Goal: Transaction & Acquisition: Purchase product/service

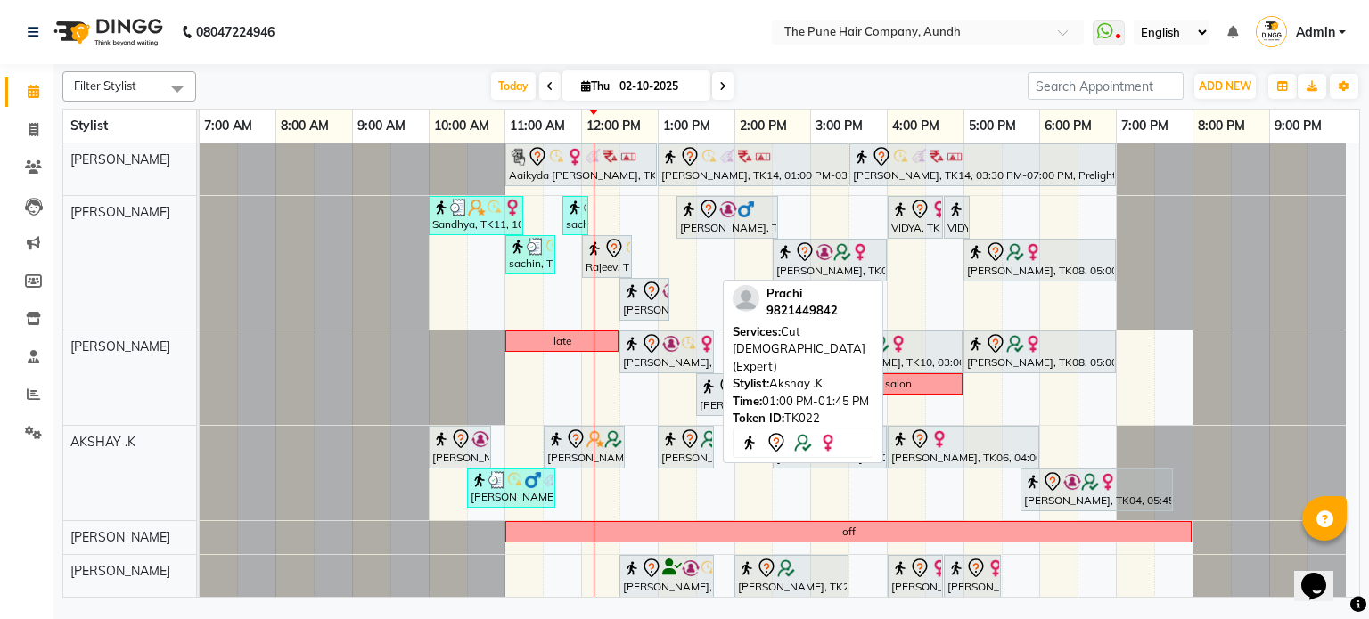
scroll to position [178, 0]
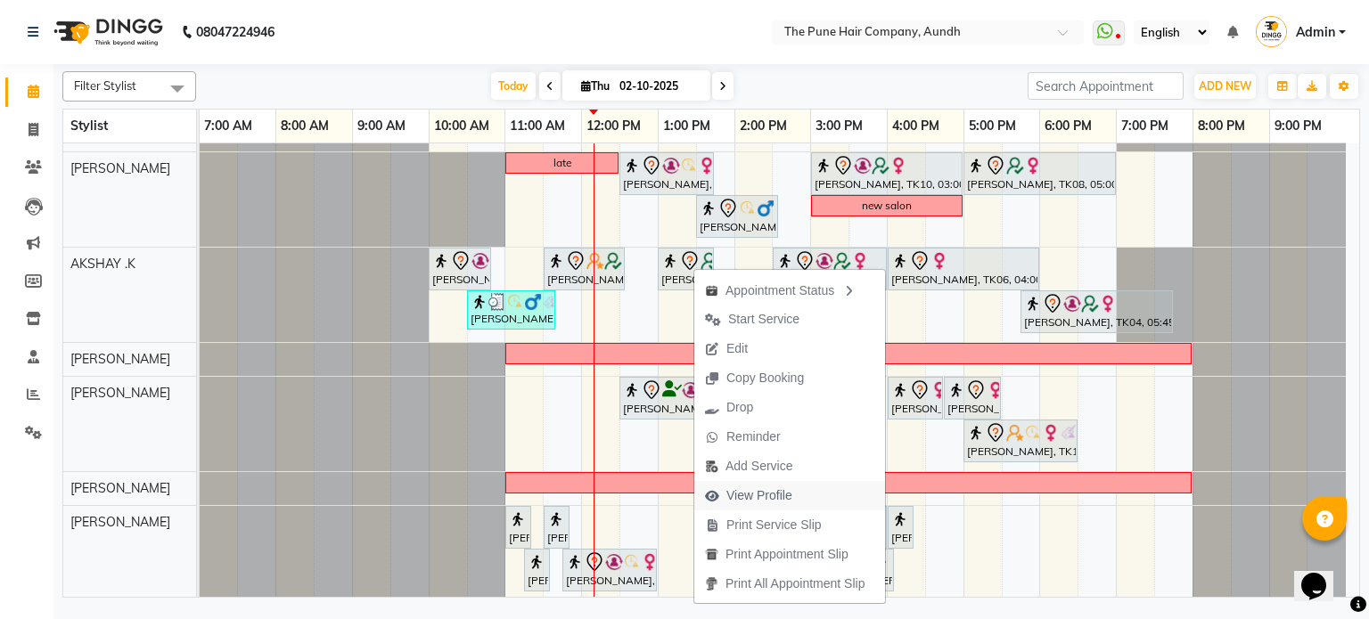
click at [761, 494] on span "View Profile" at bounding box center [759, 496] width 66 height 19
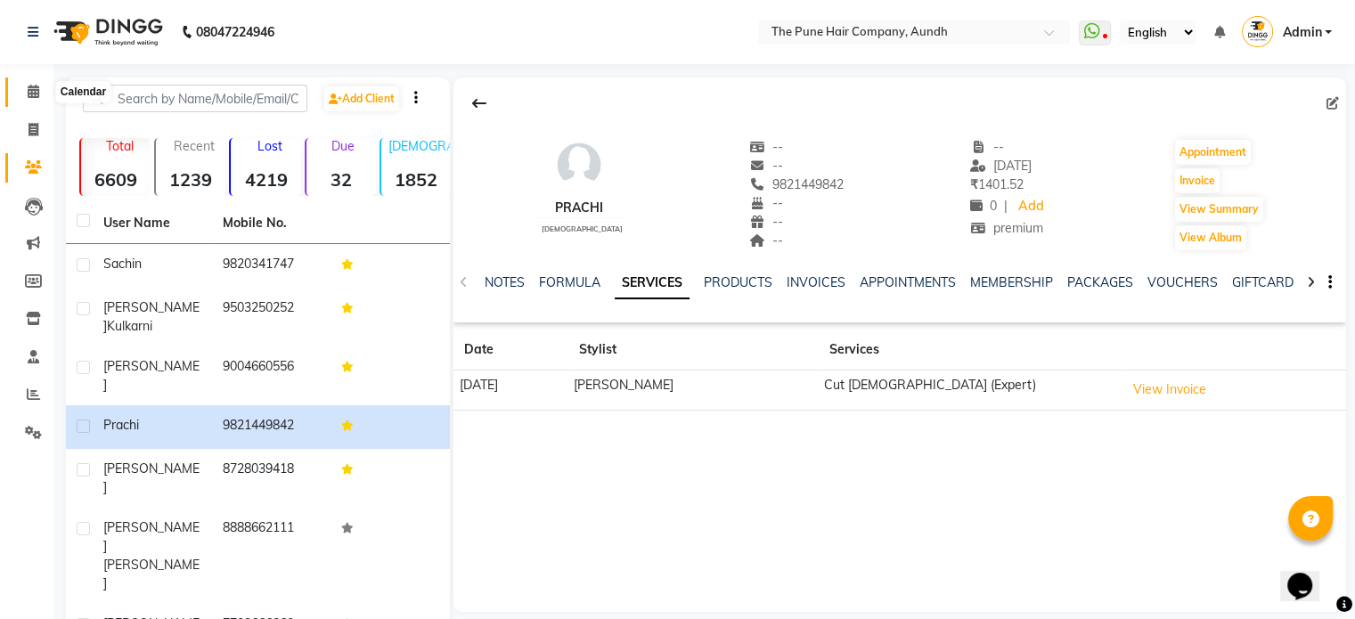
click at [36, 91] on icon at bounding box center [34, 91] width 12 height 13
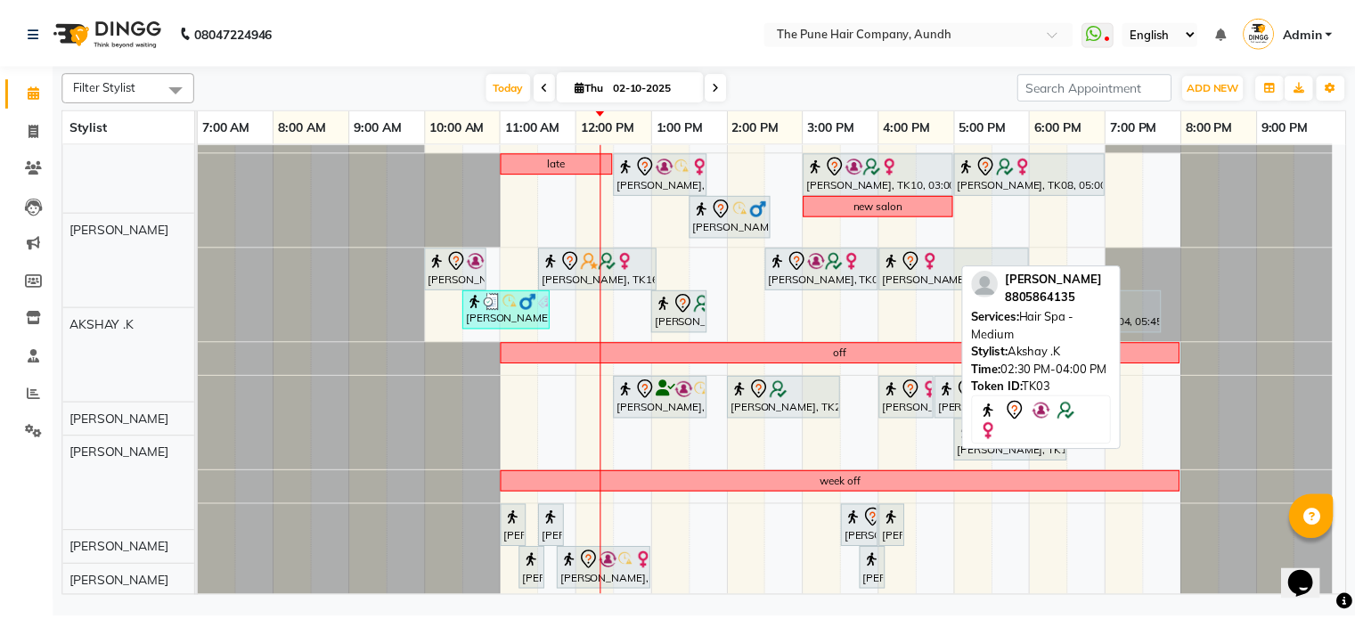
scroll to position [178, 0]
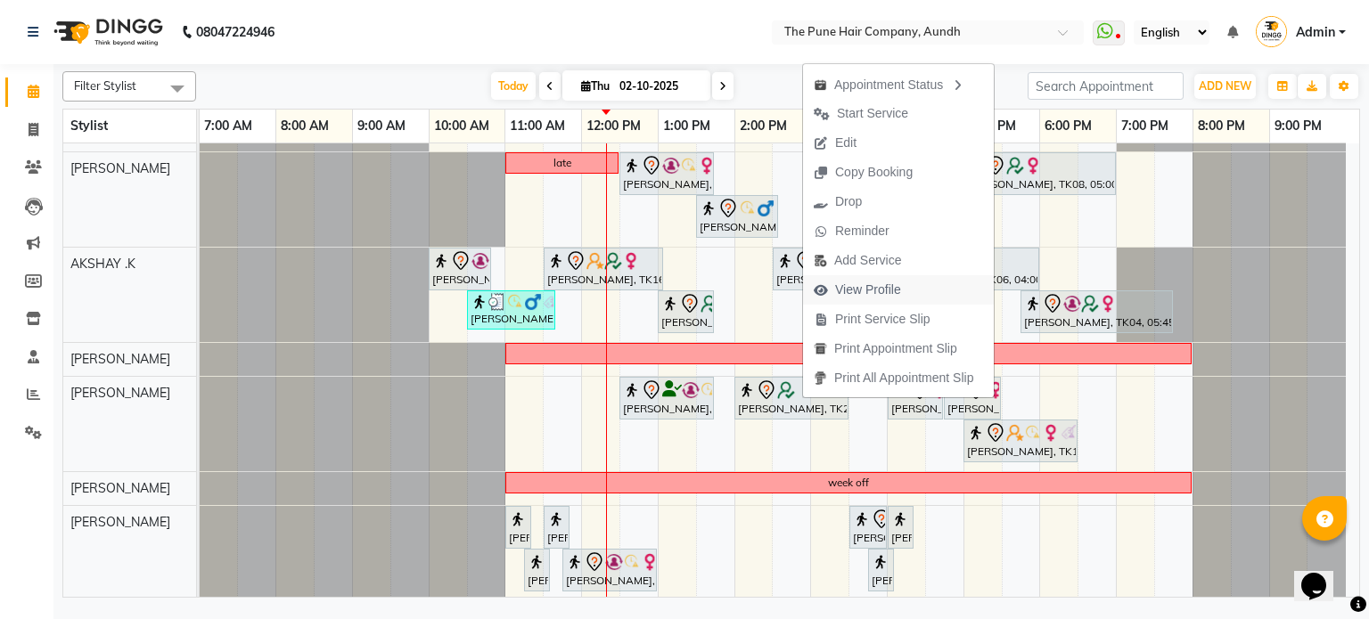
click at [877, 288] on span "View Profile" at bounding box center [868, 290] width 66 height 19
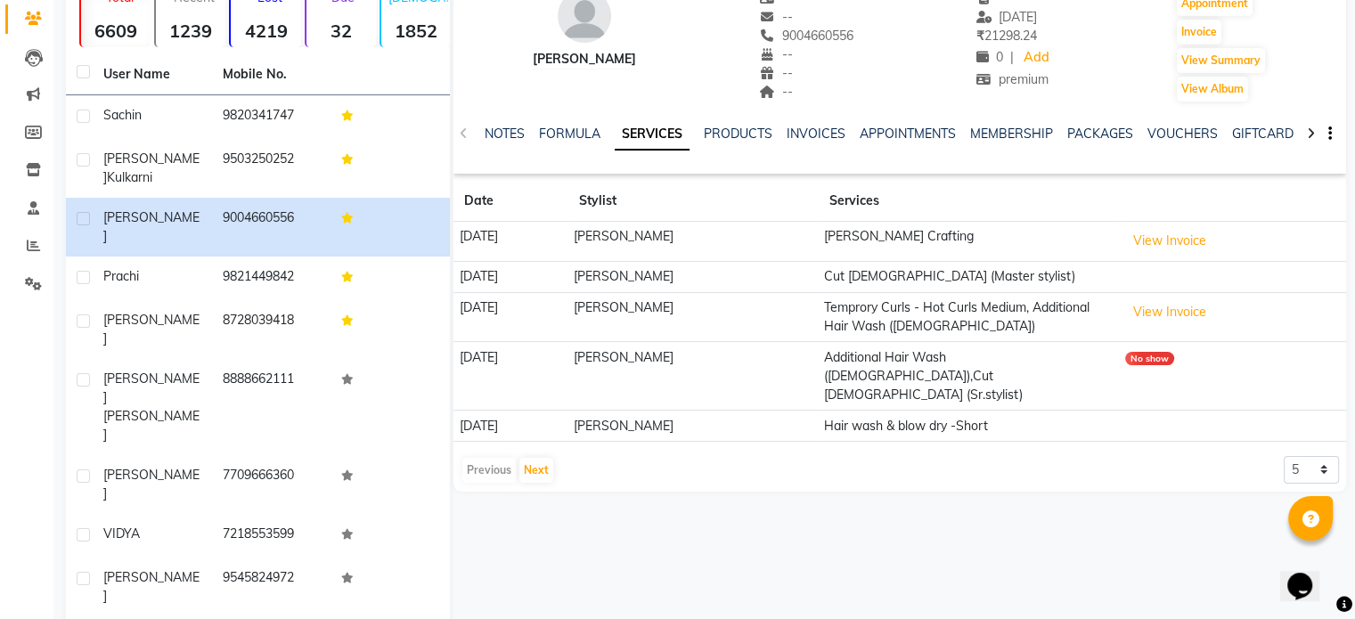
scroll to position [153, 0]
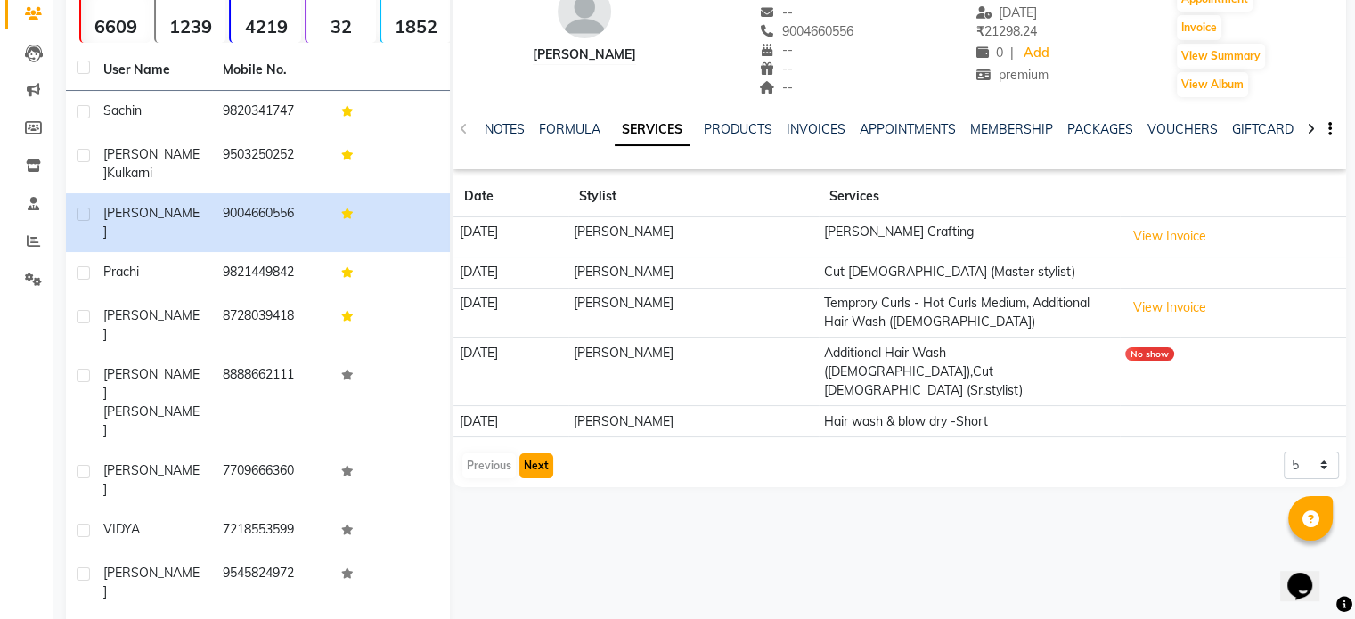
click at [541, 455] on button "Next" at bounding box center [536, 466] width 34 height 25
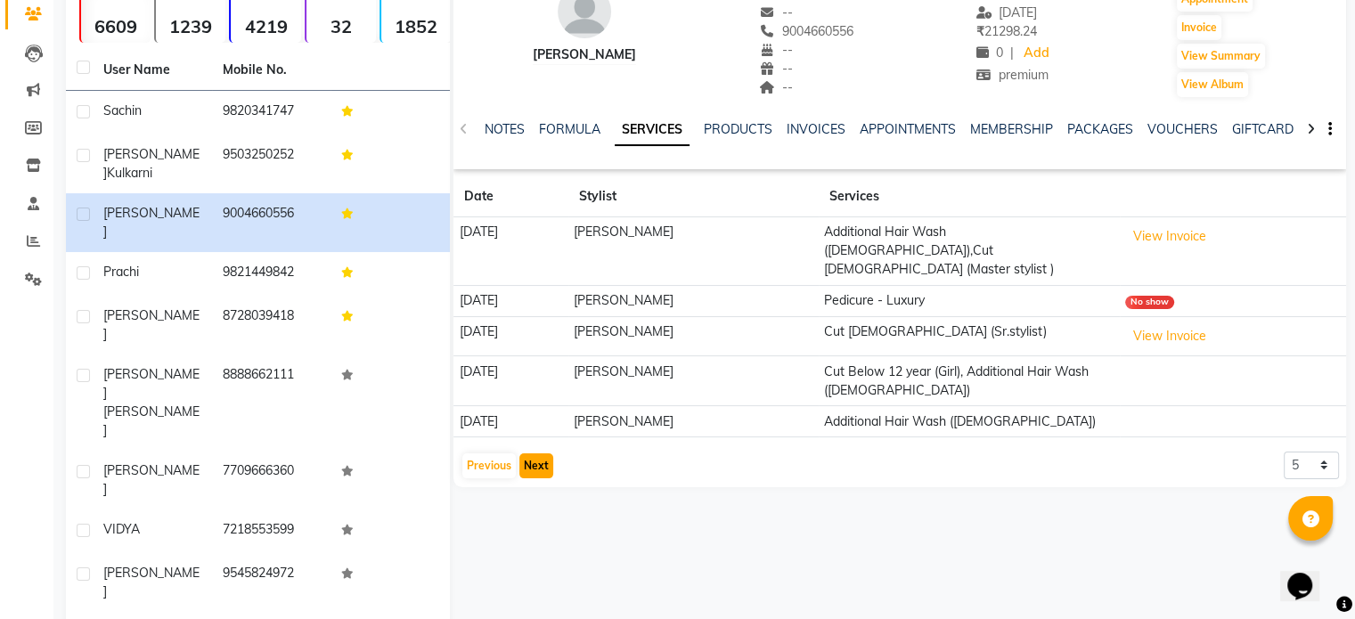
click at [542, 454] on button "Next" at bounding box center [536, 466] width 34 height 25
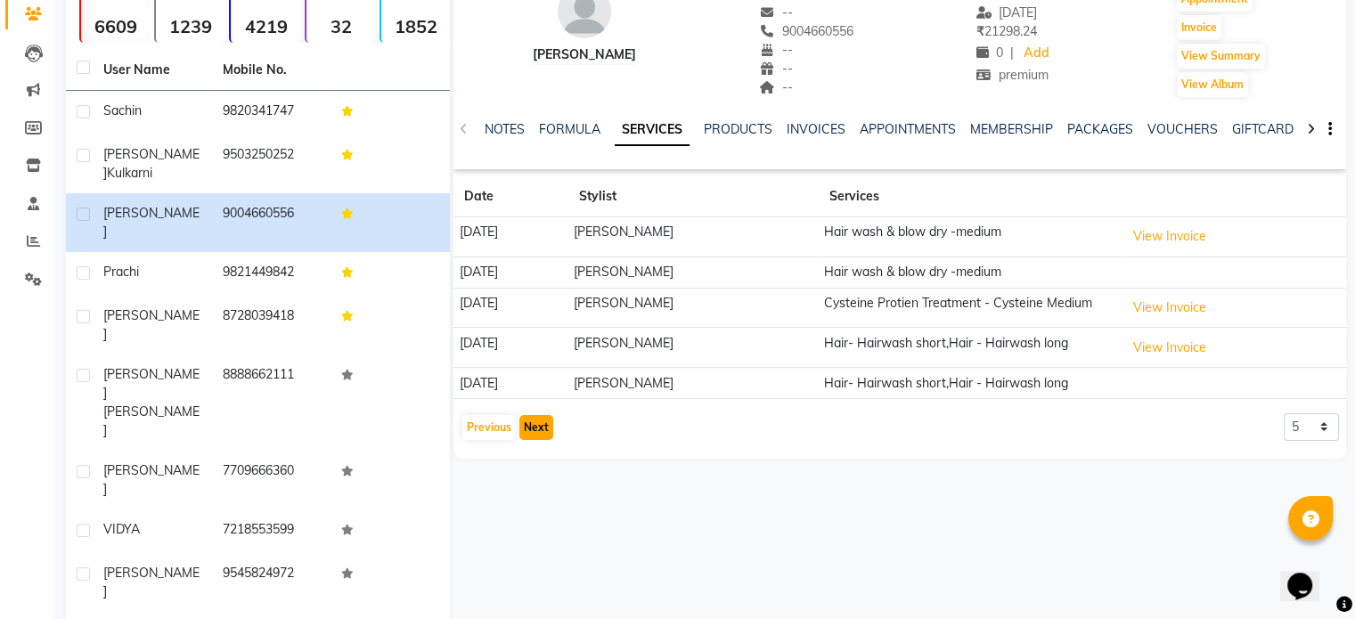
click at [544, 440] on button "Next" at bounding box center [536, 427] width 34 height 25
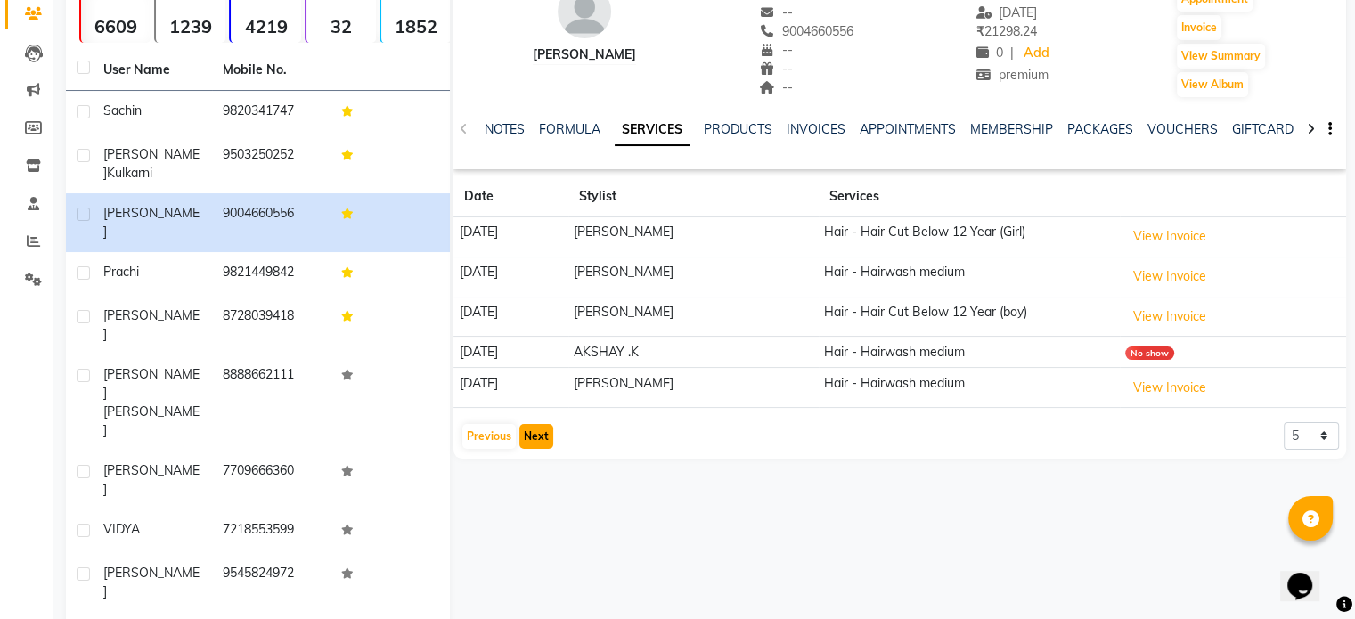
click at [544, 441] on button "Next" at bounding box center [536, 436] width 34 height 25
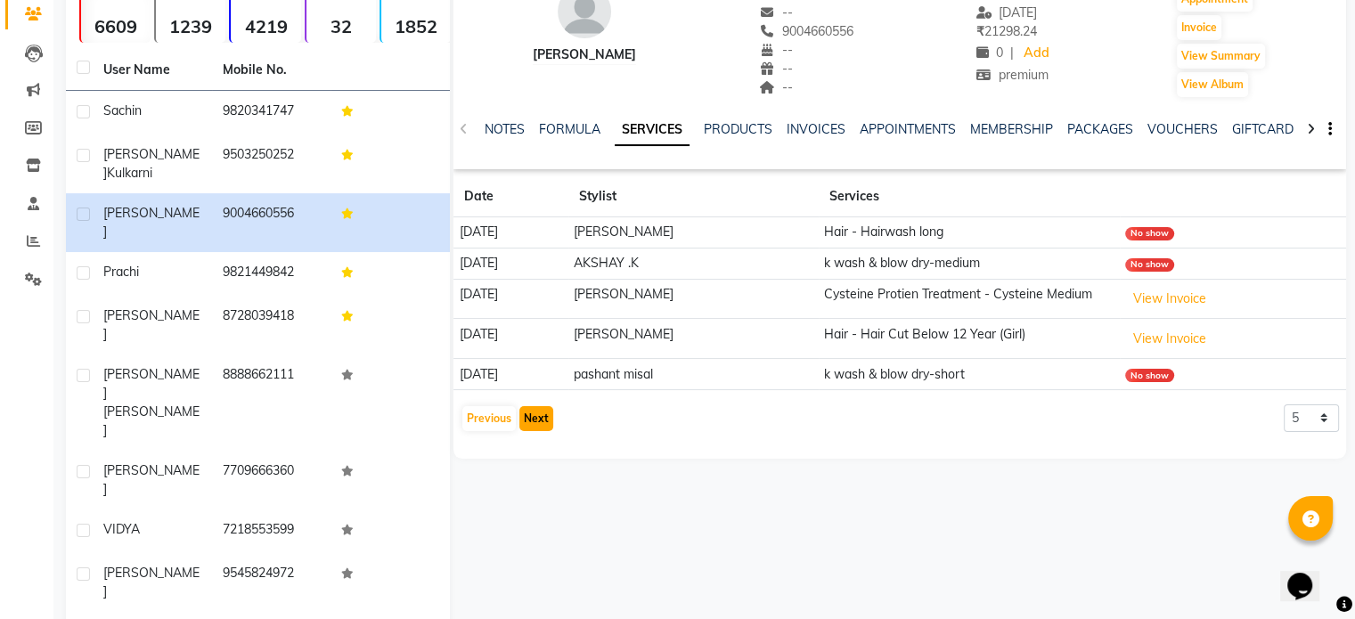
click at [536, 422] on button "Next" at bounding box center [536, 418] width 34 height 25
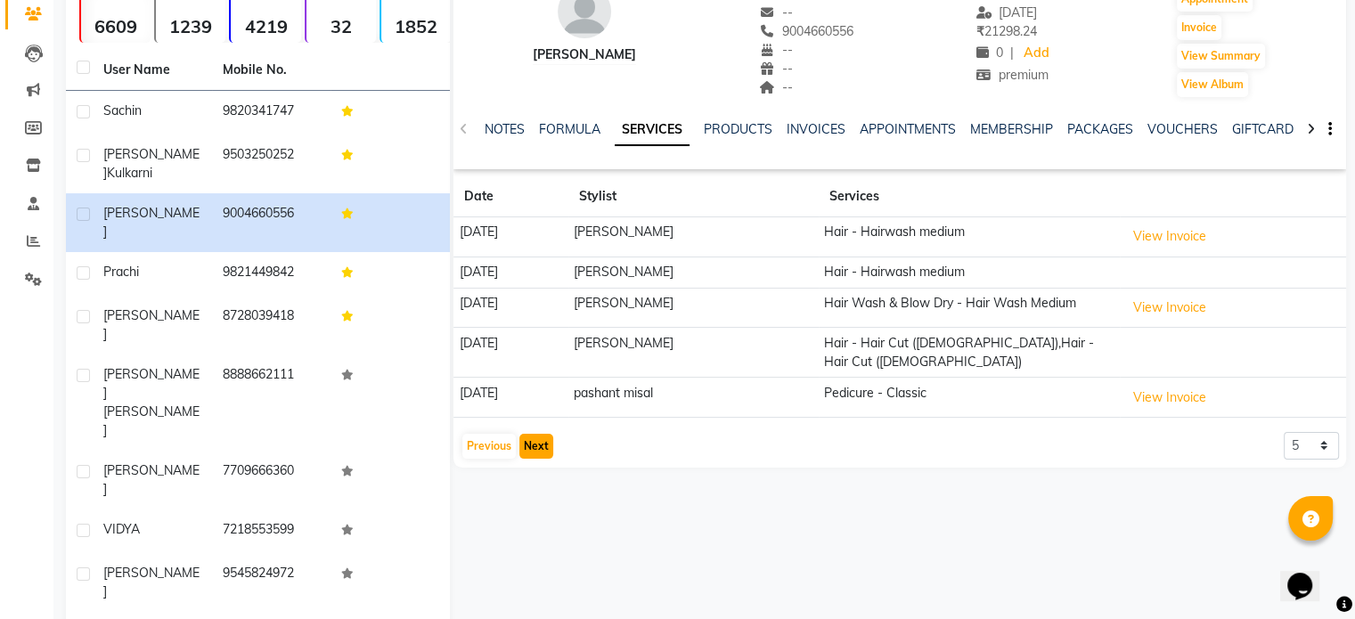
click at [541, 441] on button "Next" at bounding box center [536, 446] width 34 height 25
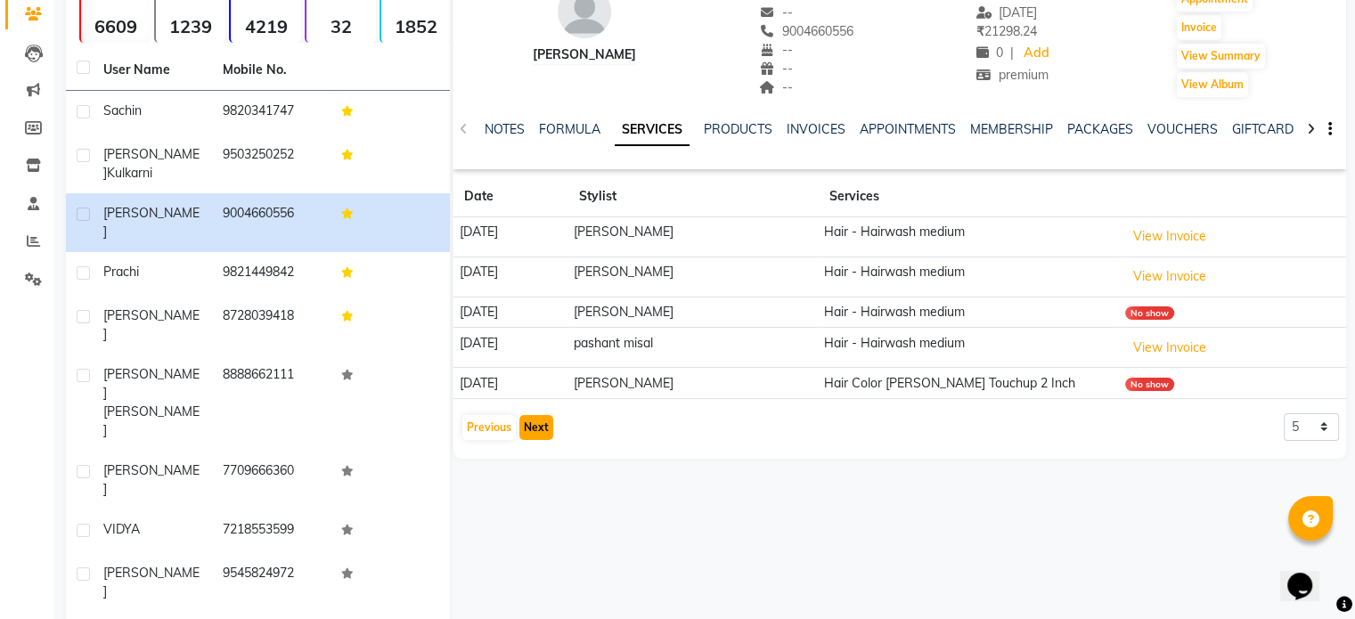
click at [539, 430] on button "Next" at bounding box center [536, 427] width 34 height 25
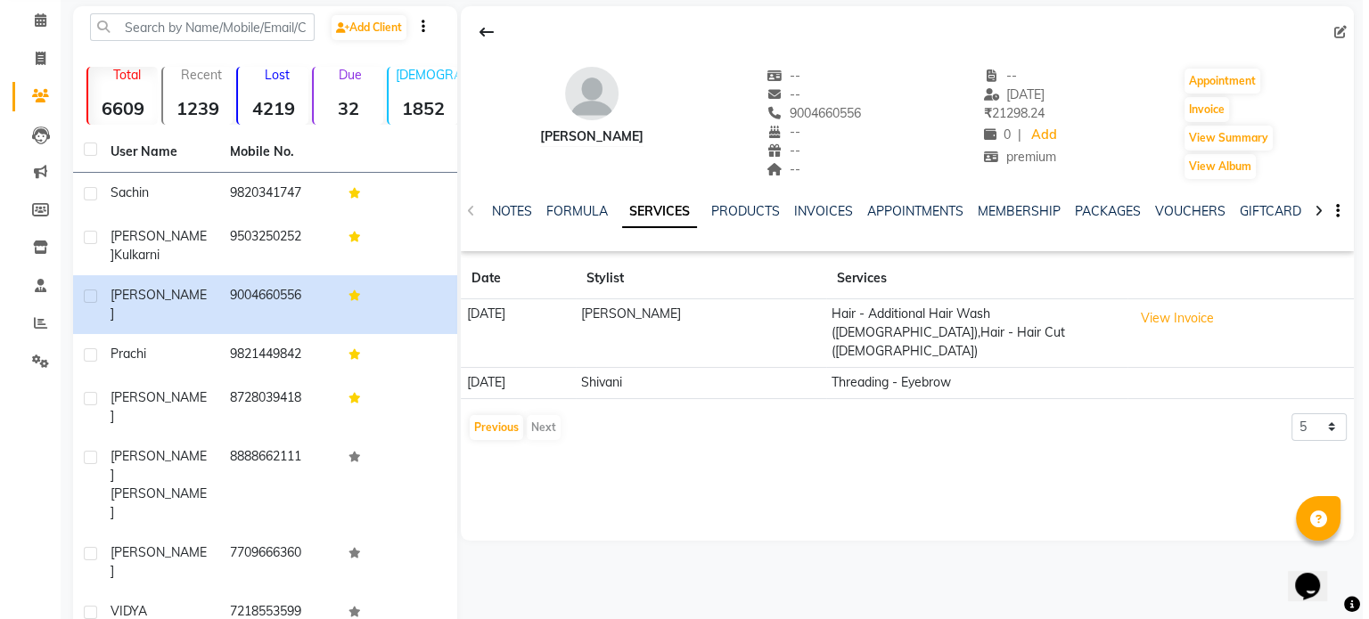
scroll to position [0, 0]
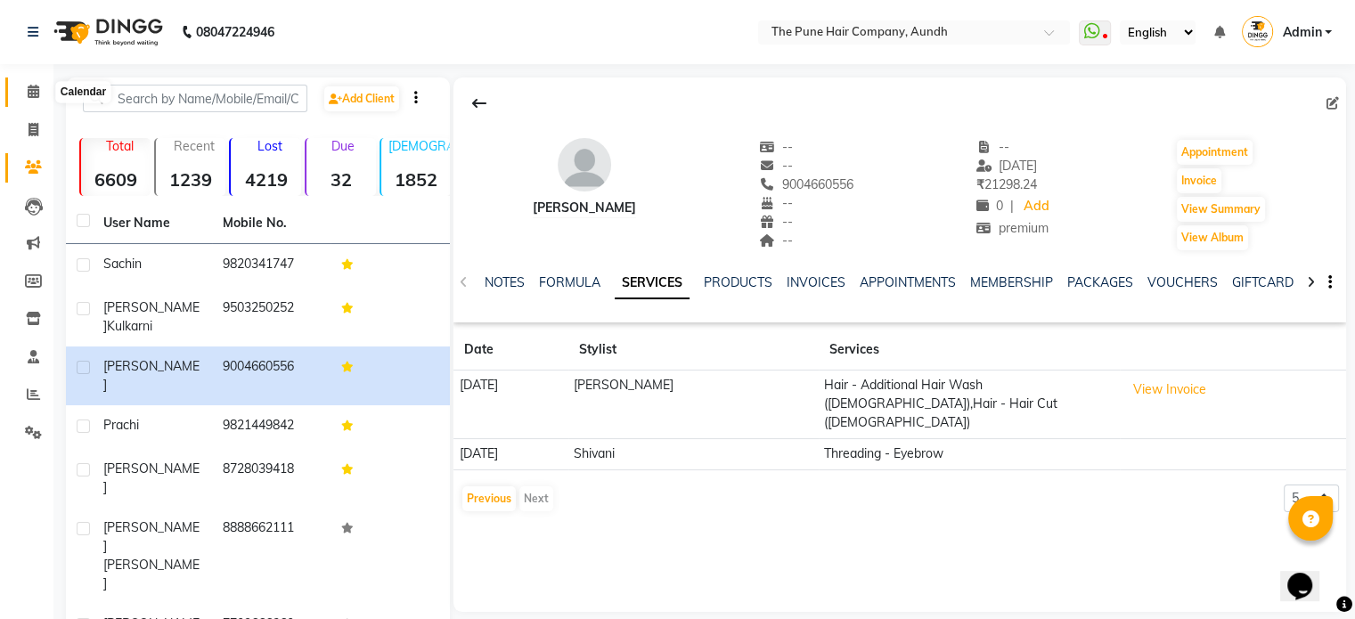
click at [29, 82] on span at bounding box center [33, 92] width 31 height 20
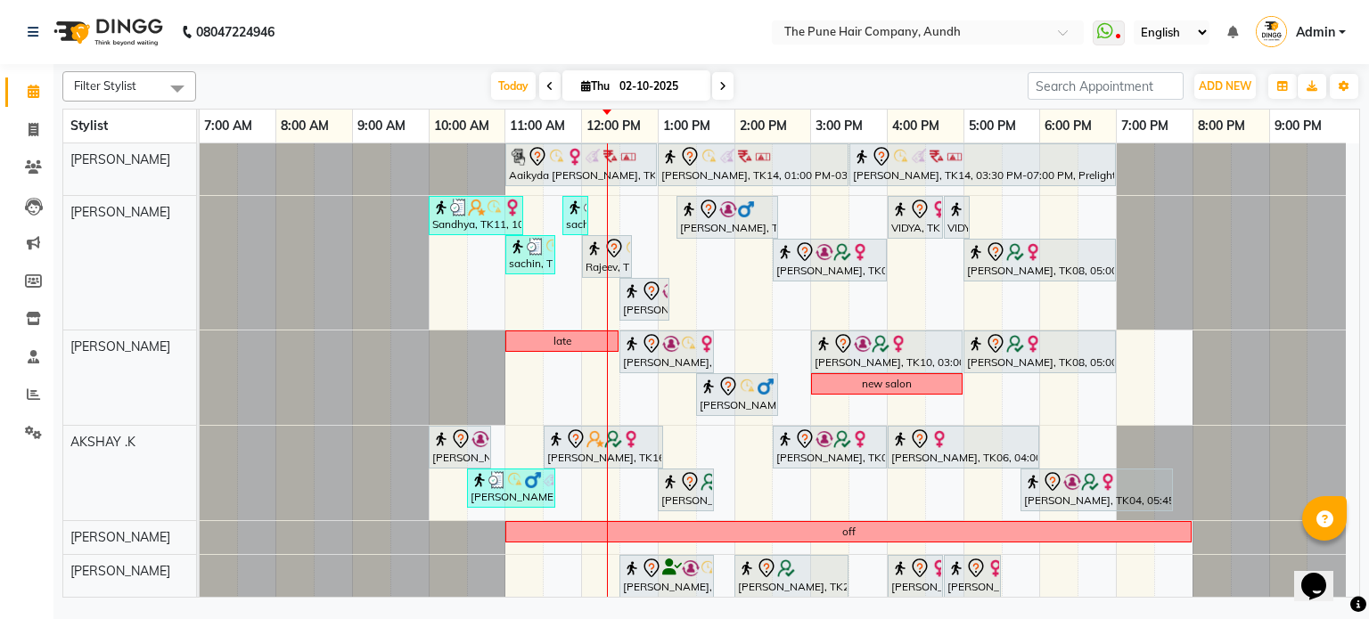
click at [726, 81] on span at bounding box center [722, 86] width 21 height 28
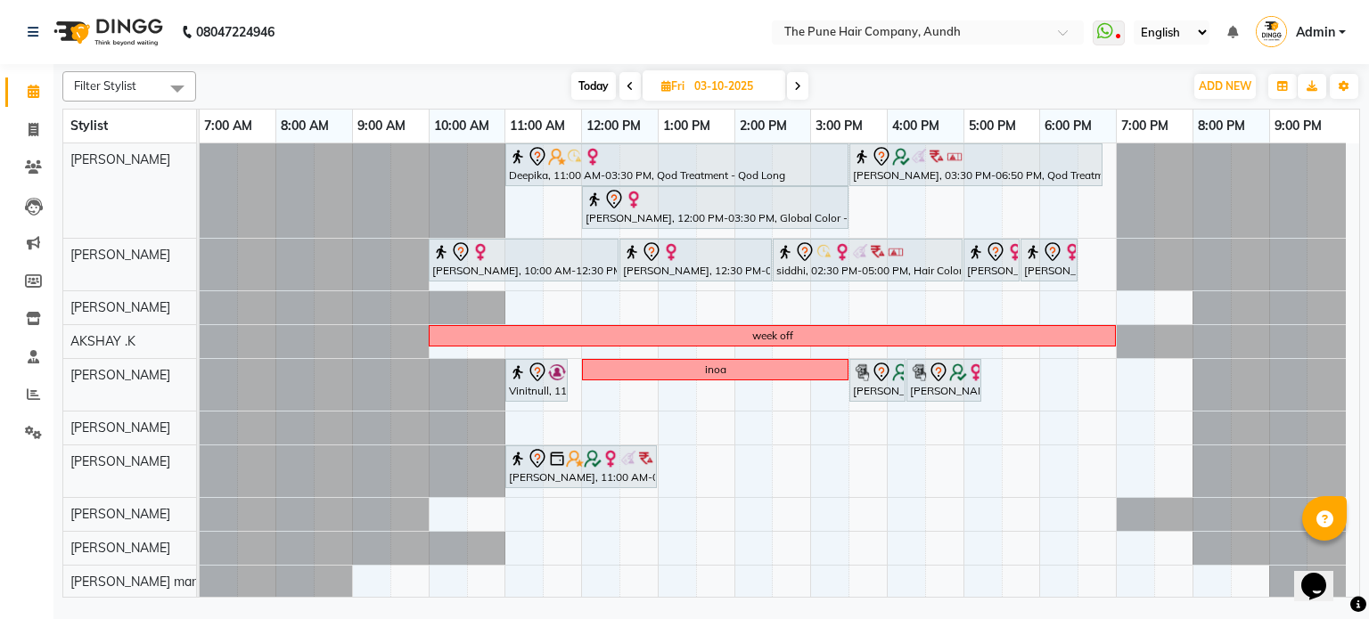
click at [799, 85] on icon at bounding box center [797, 86] width 7 height 11
type input "04-10-2025"
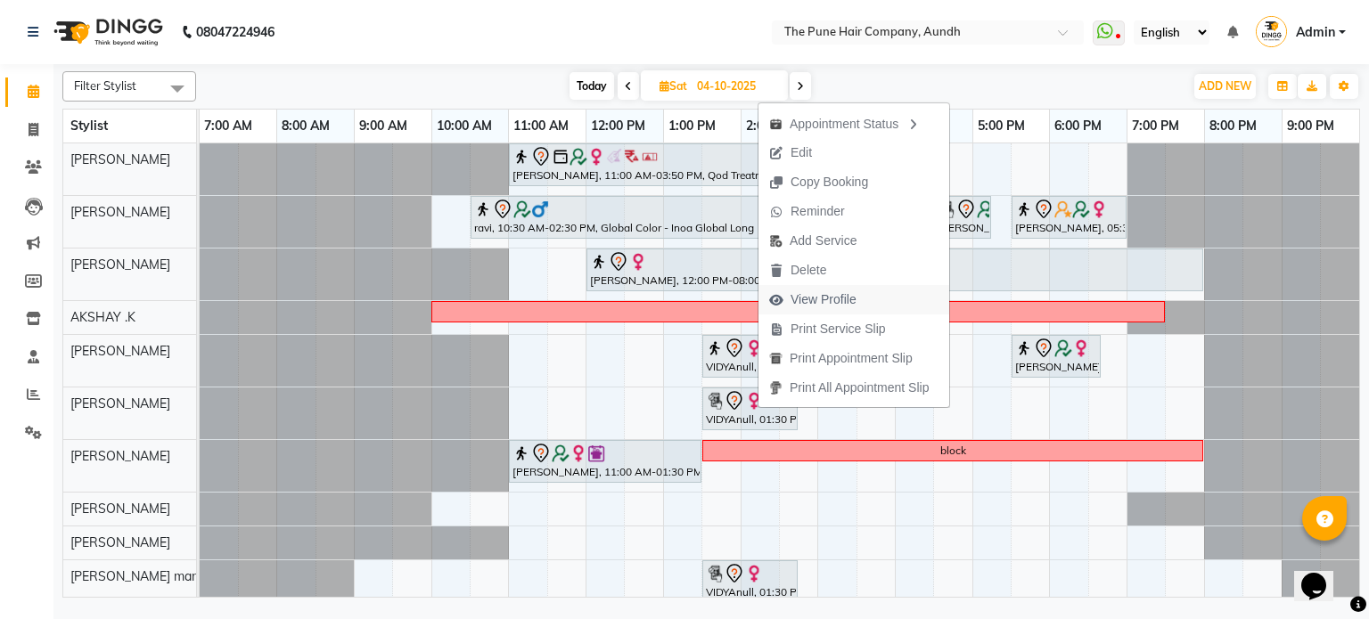
click at [814, 306] on span "View Profile" at bounding box center [823, 299] width 66 height 19
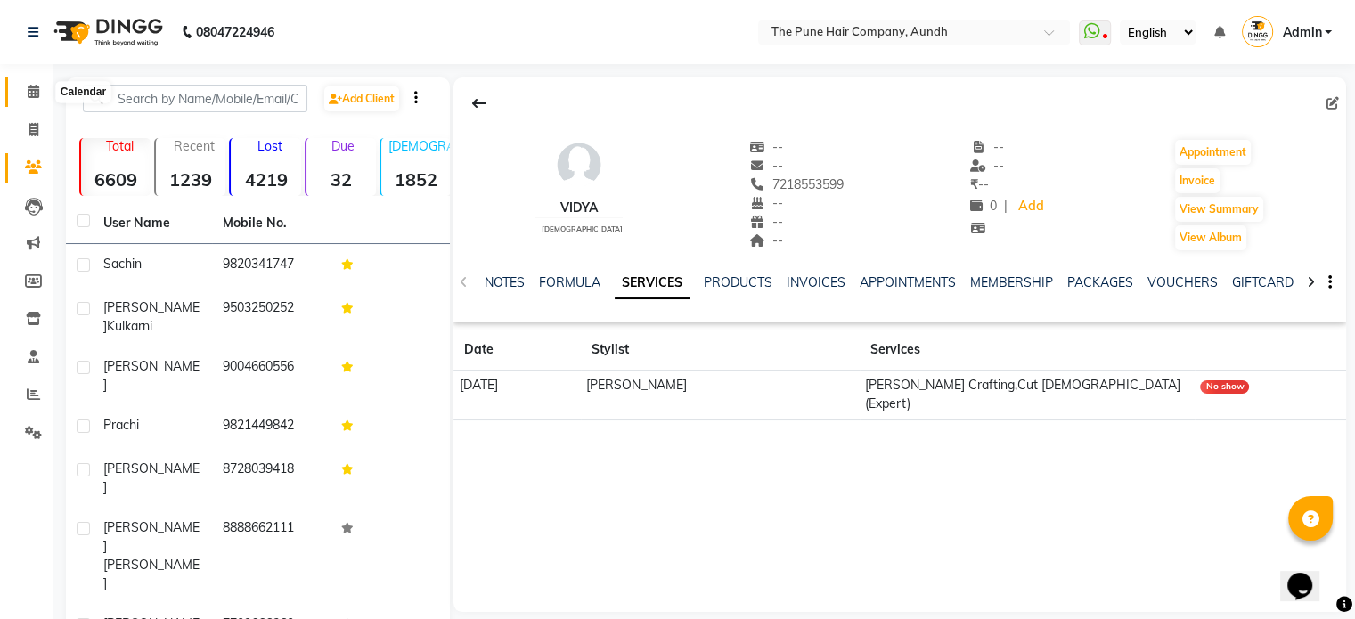
click at [37, 88] on icon at bounding box center [34, 91] width 12 height 13
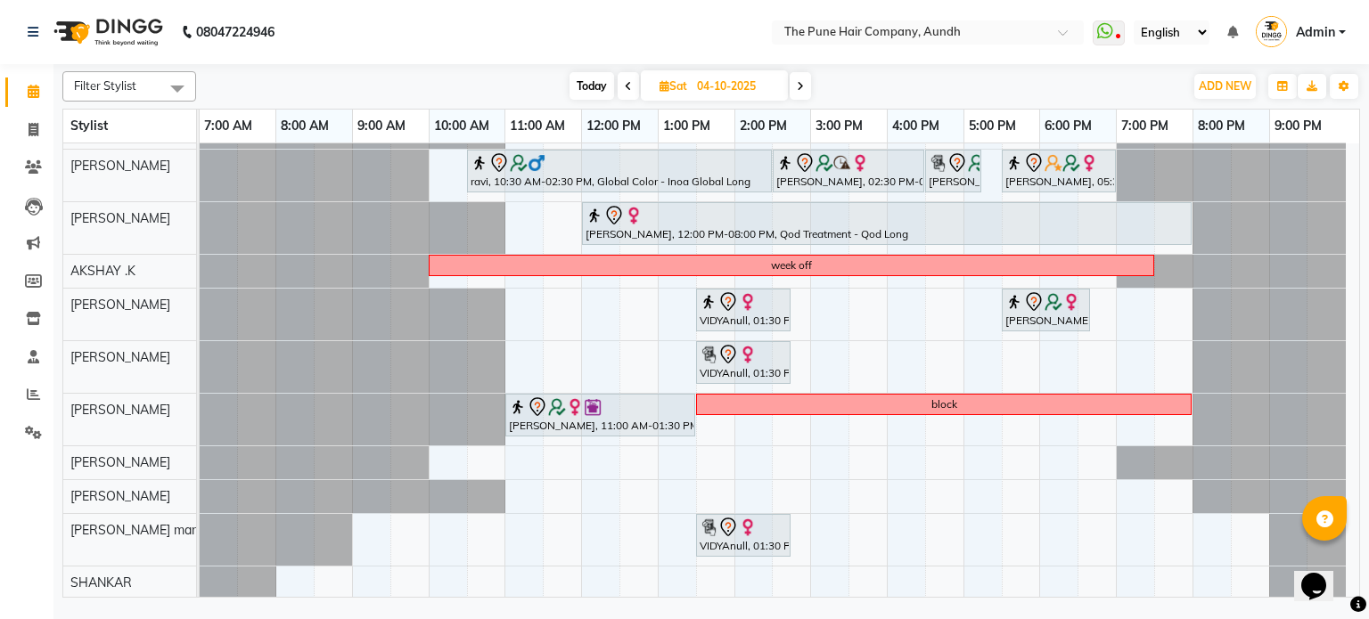
click at [800, 88] on icon at bounding box center [800, 86] width 7 height 11
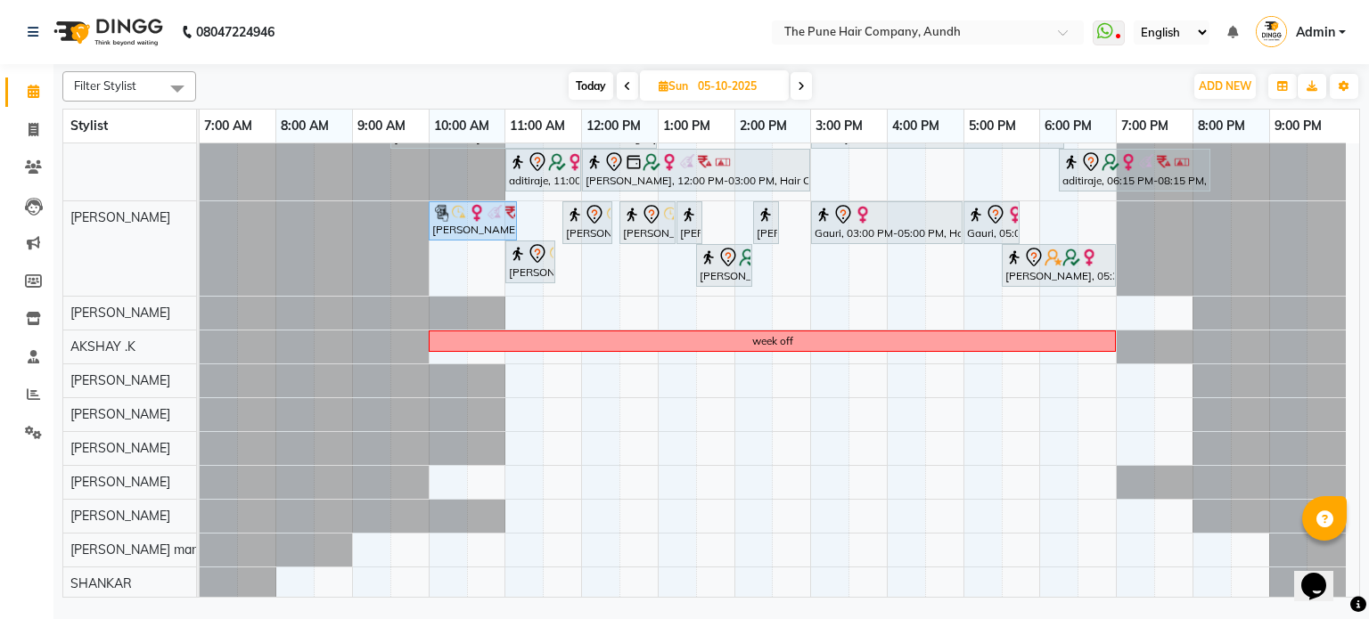
click at [802, 86] on icon at bounding box center [801, 86] width 7 height 11
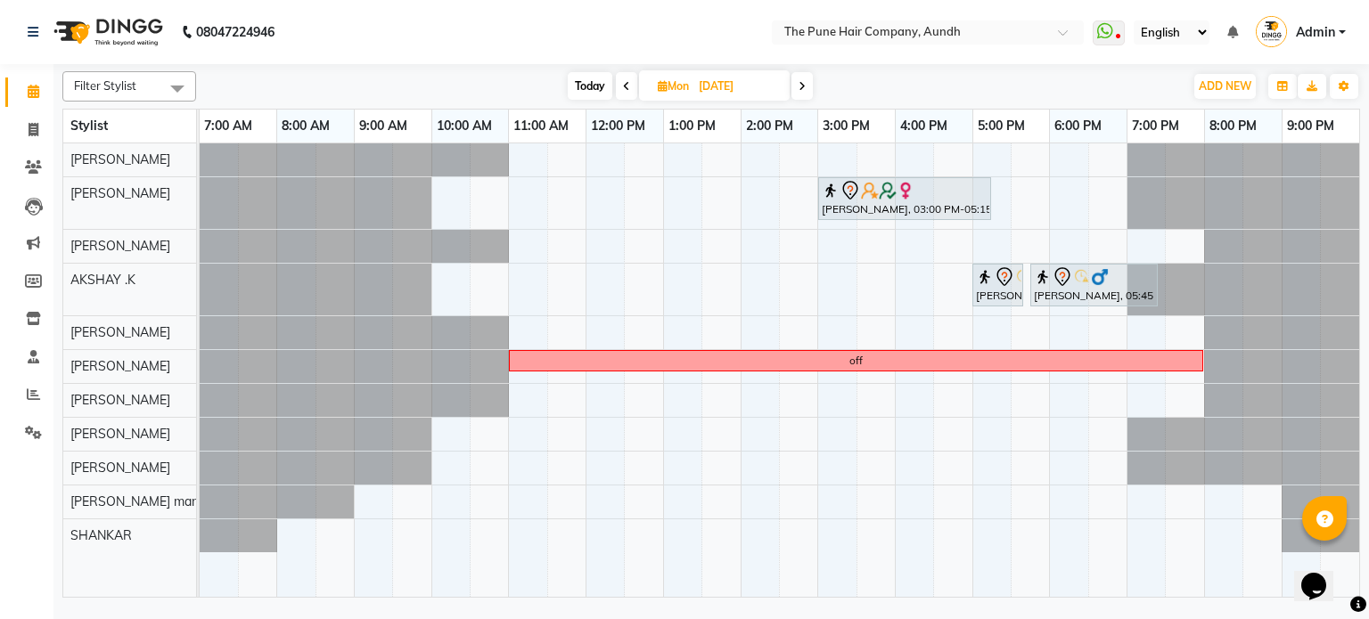
click at [806, 89] on span at bounding box center [801, 86] width 21 height 28
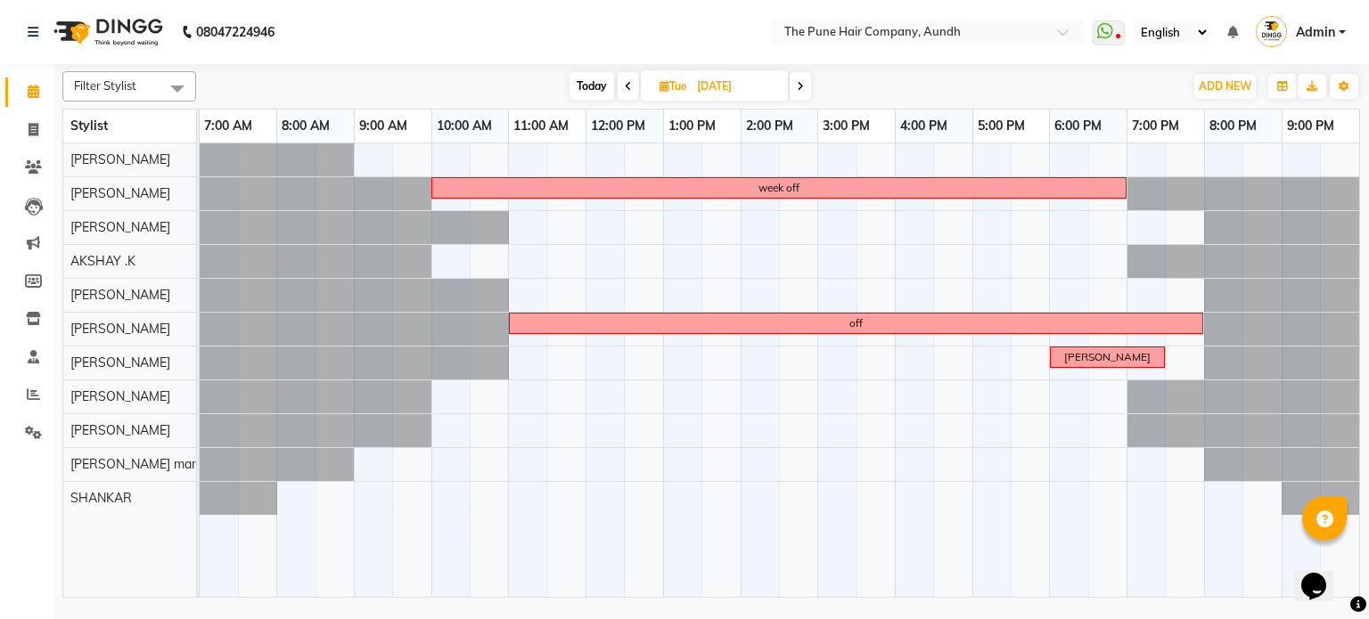
click at [806, 89] on span at bounding box center [799, 86] width 21 height 28
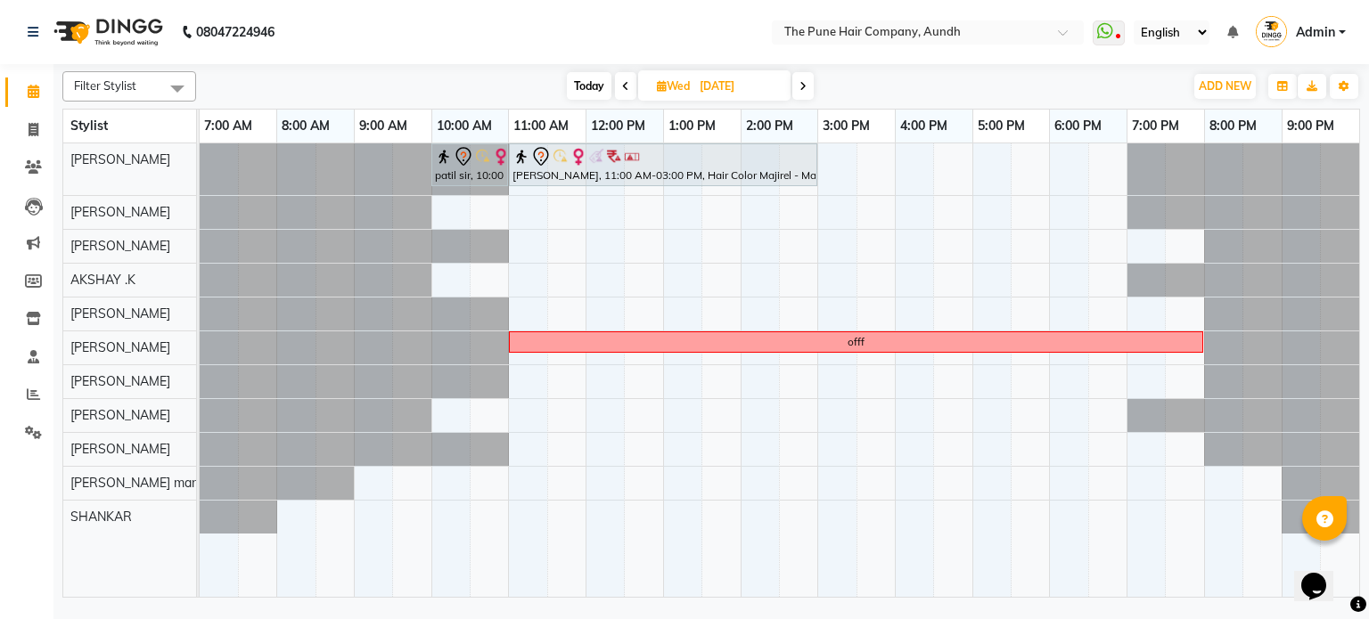
click at [806, 89] on icon at bounding box center [802, 86] width 7 height 11
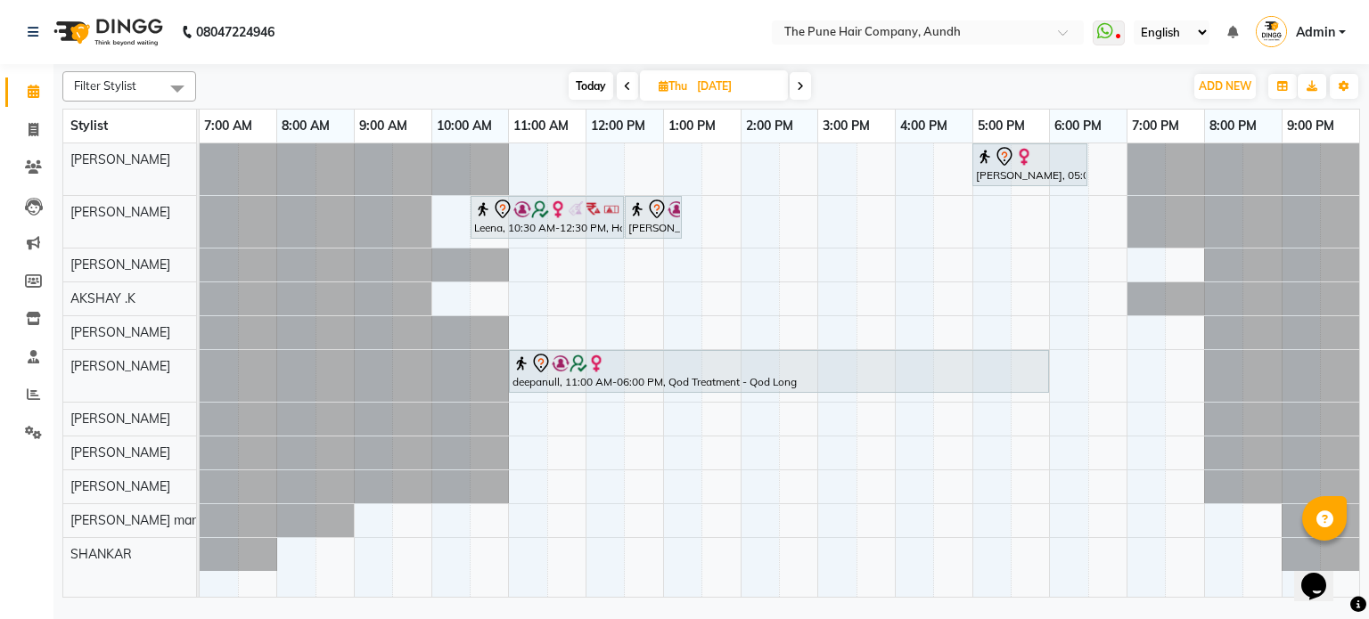
click at [806, 89] on span at bounding box center [799, 86] width 21 height 28
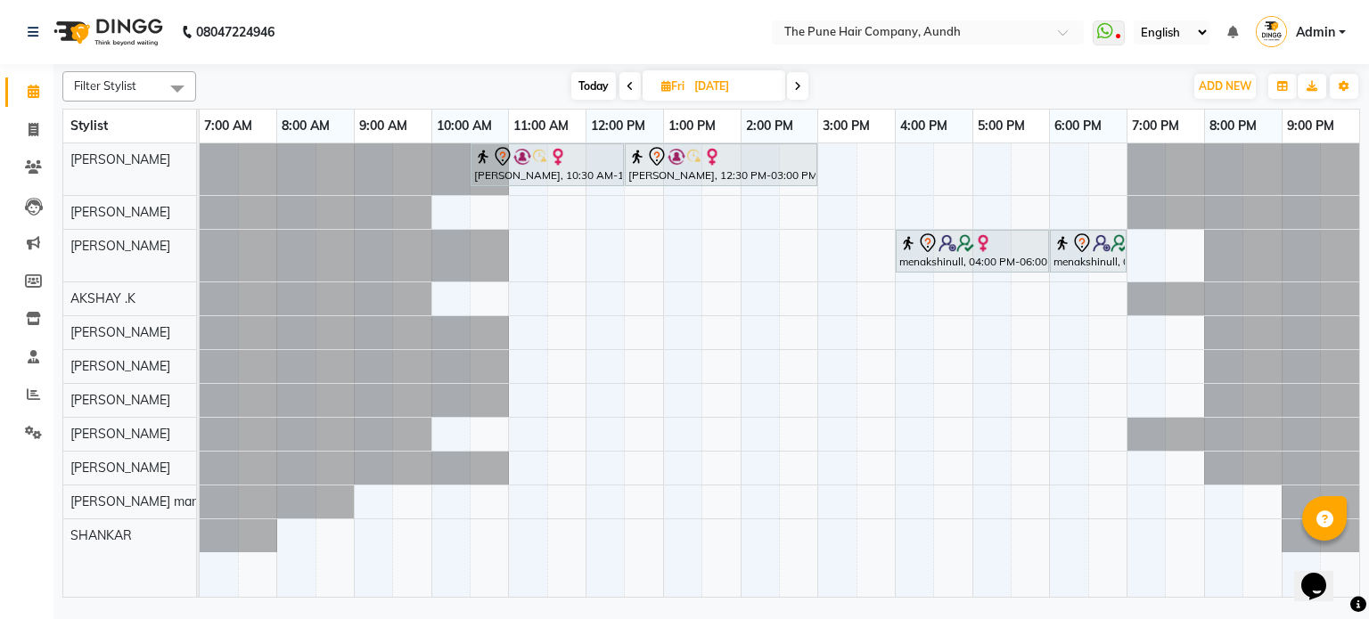
click at [797, 87] on icon at bounding box center [797, 86] width 7 height 11
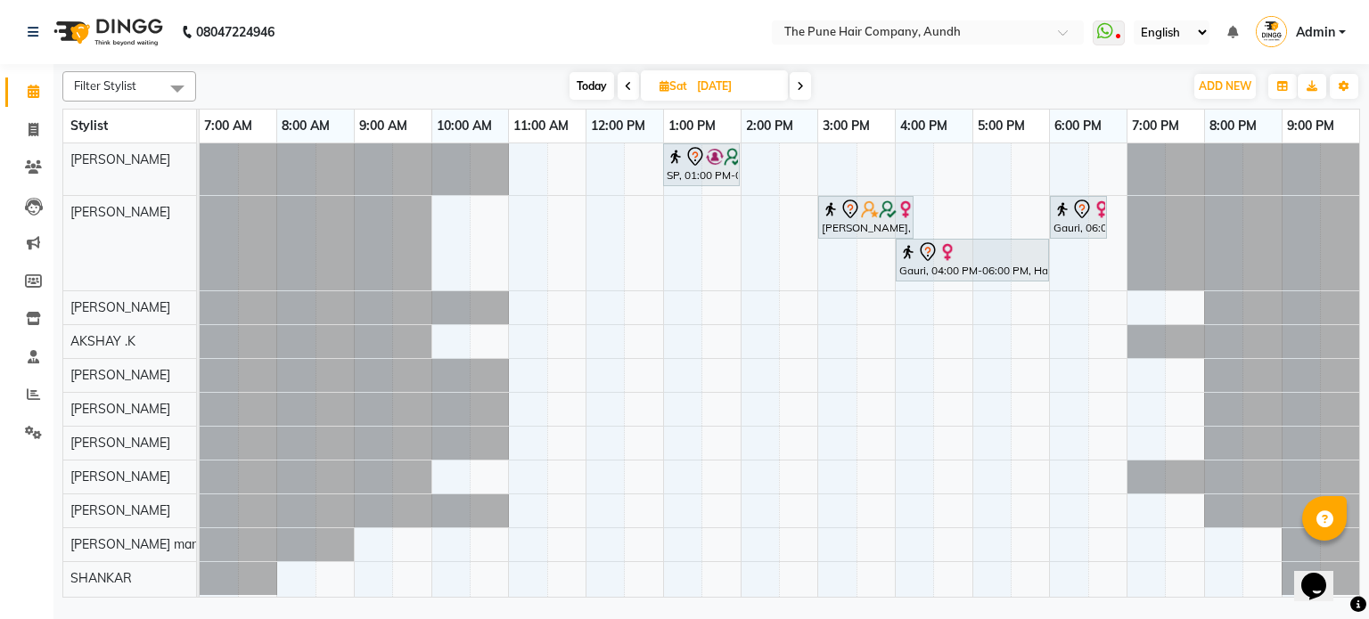
click at [797, 87] on icon at bounding box center [800, 86] width 7 height 11
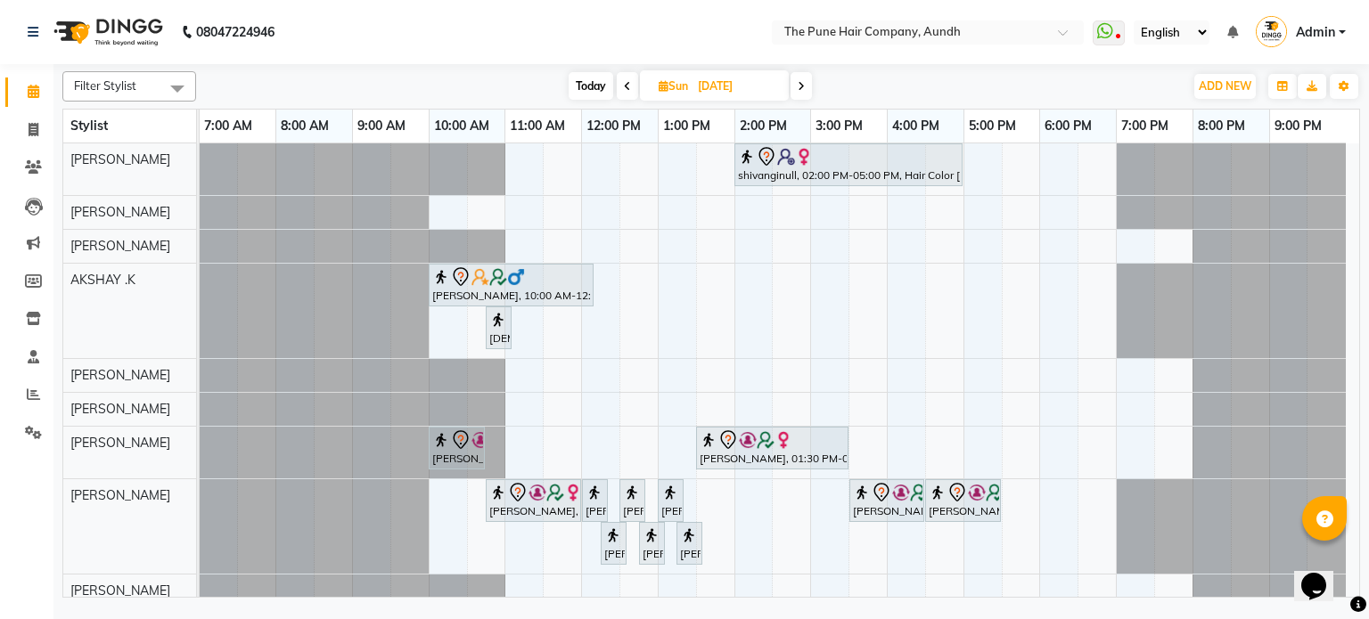
click at [797, 87] on span at bounding box center [800, 86] width 21 height 28
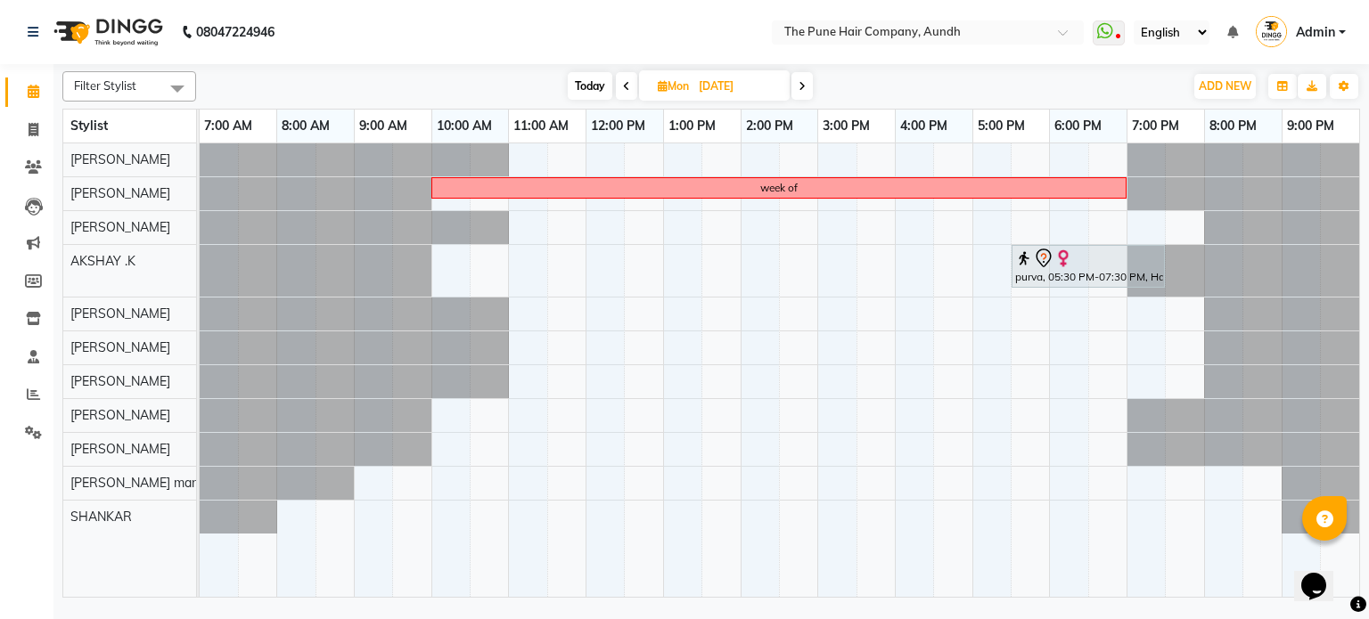
click at [796, 87] on span at bounding box center [801, 86] width 21 height 28
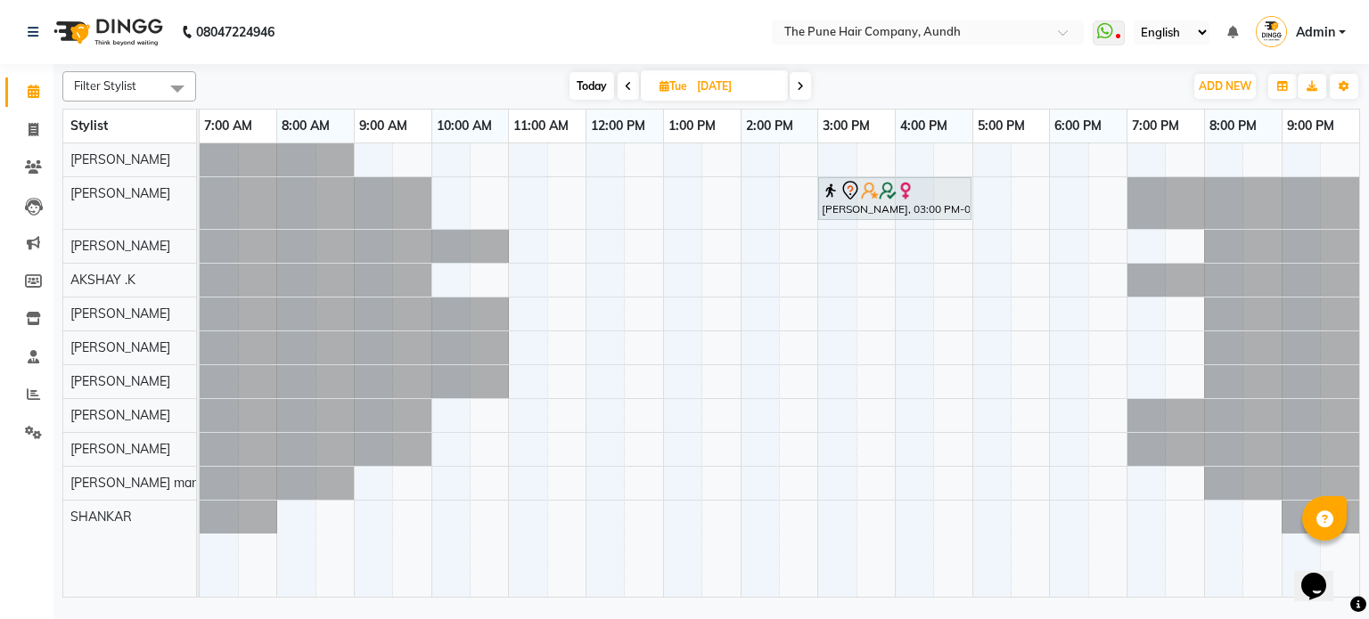
click at [805, 88] on span at bounding box center [799, 86] width 21 height 28
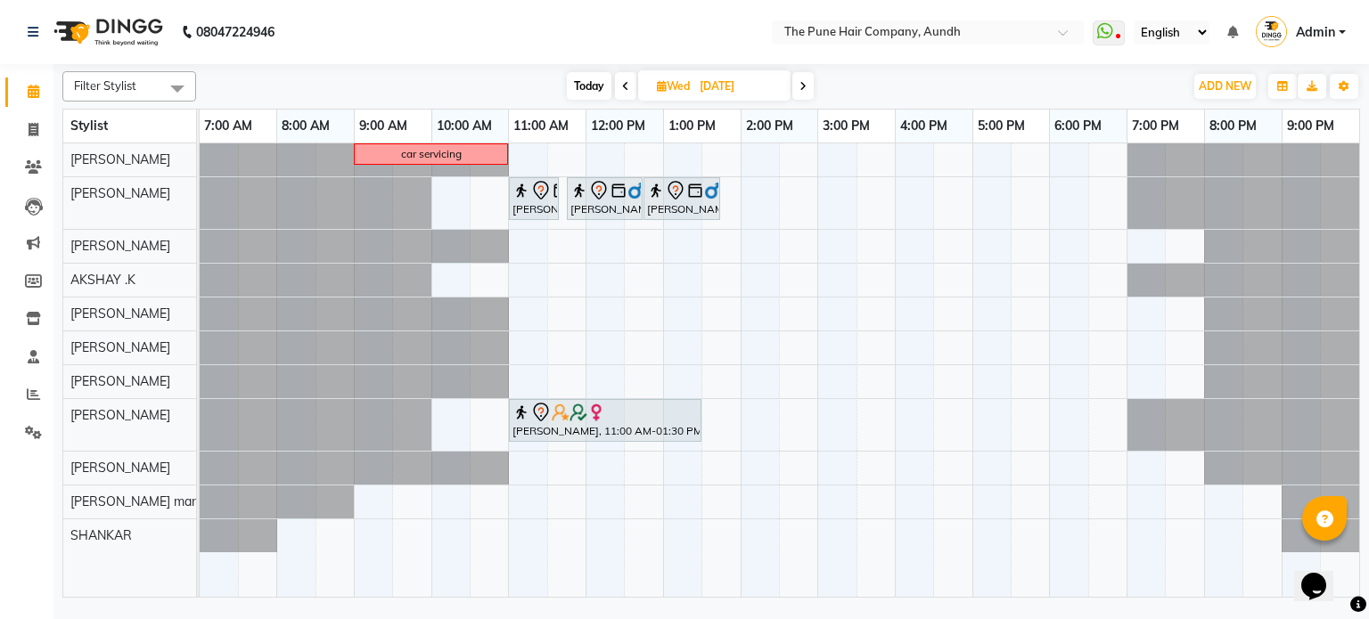
click at [805, 88] on icon at bounding box center [802, 86] width 7 height 11
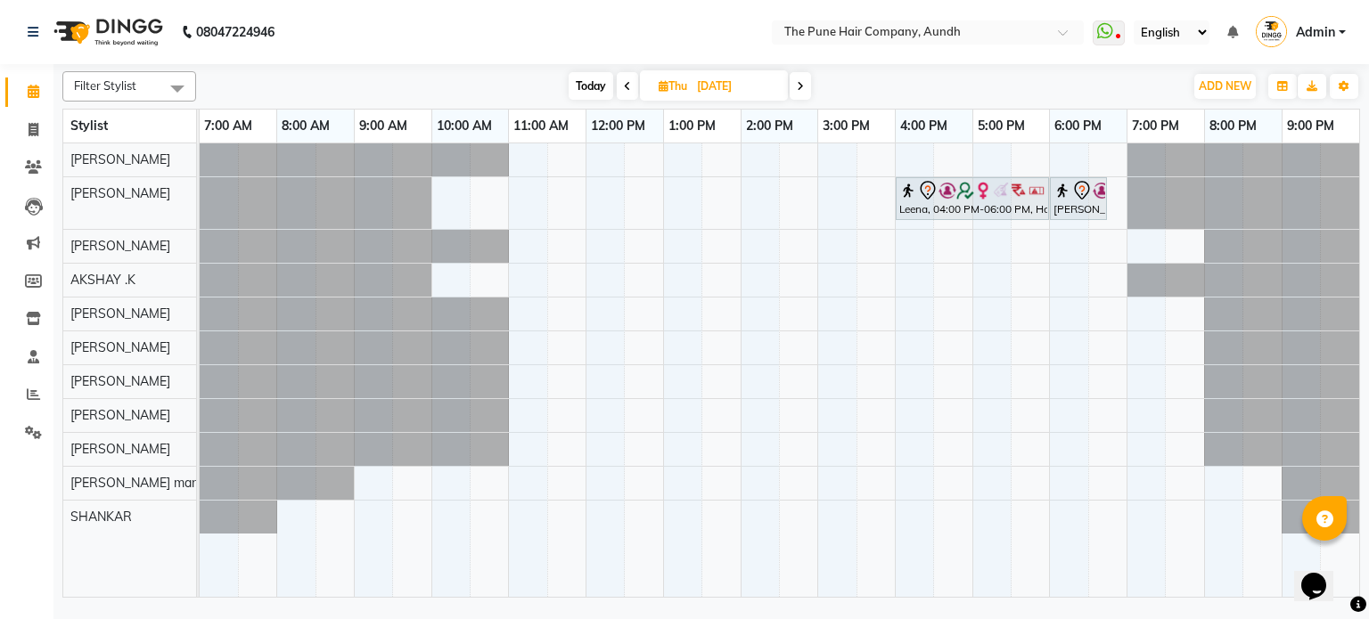
click at [805, 88] on span at bounding box center [799, 86] width 21 height 28
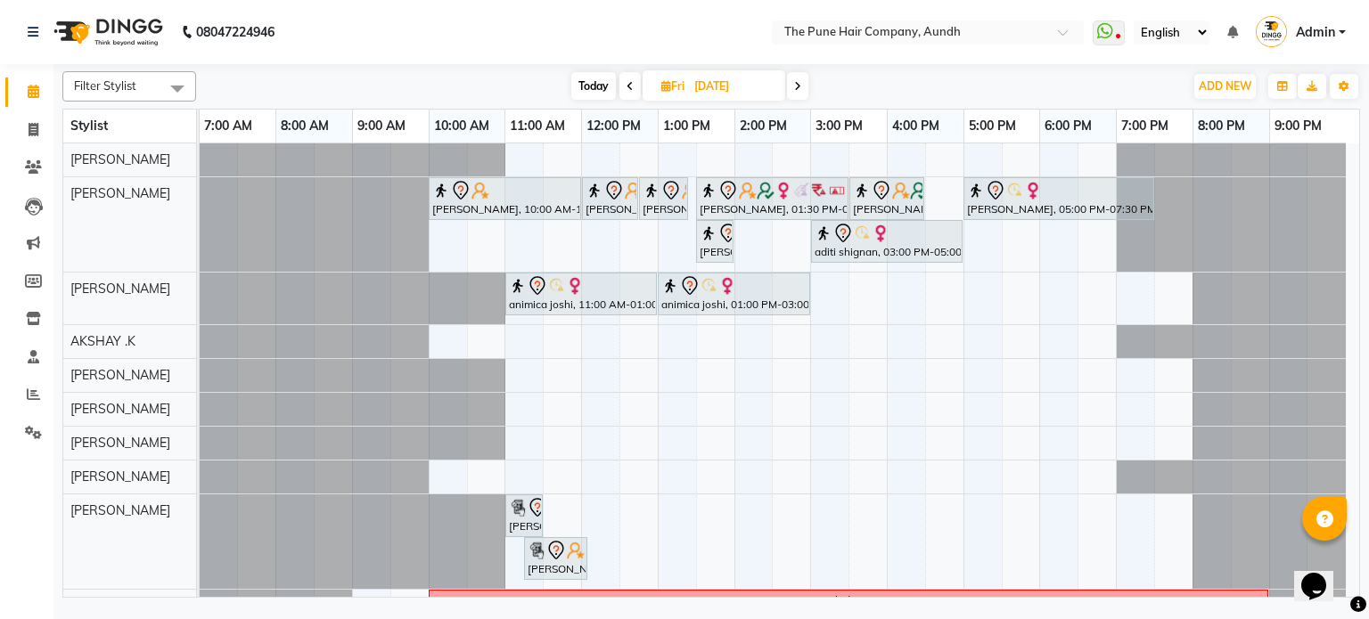
click at [805, 87] on span at bounding box center [797, 86] width 21 height 28
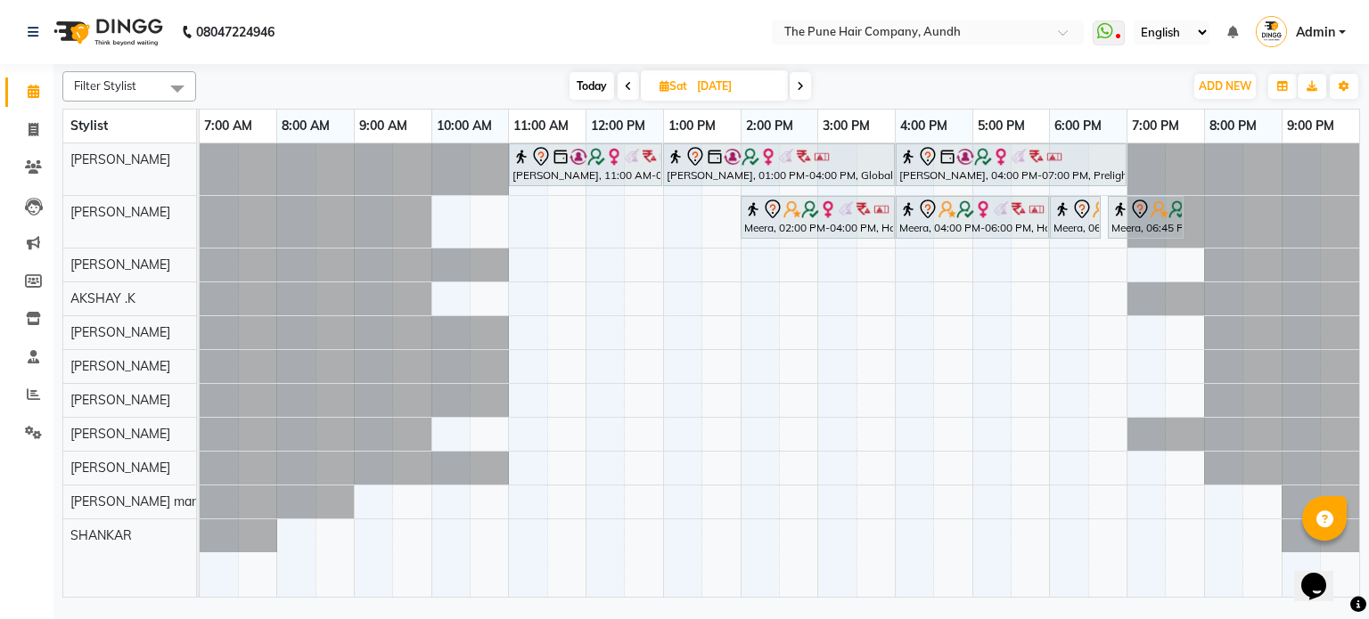
click at [805, 87] on span at bounding box center [799, 86] width 21 height 28
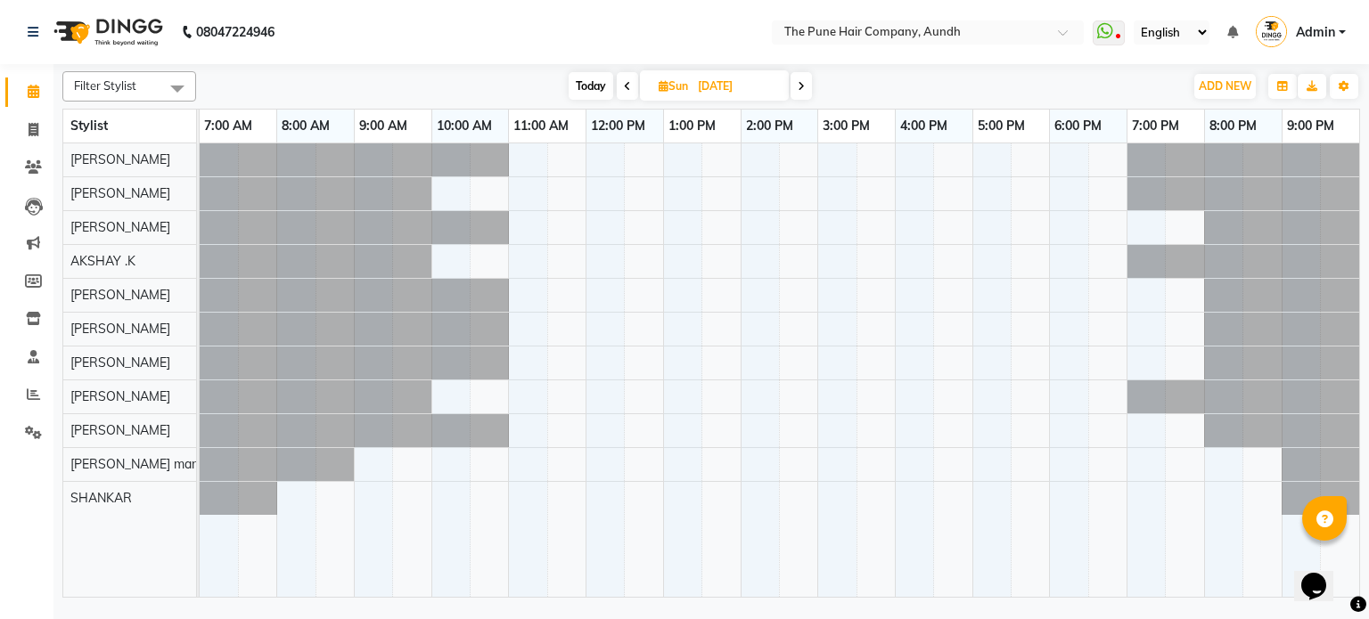
click at [805, 87] on icon at bounding box center [801, 86] width 7 height 11
click at [598, 99] on span "Today" at bounding box center [590, 86] width 45 height 28
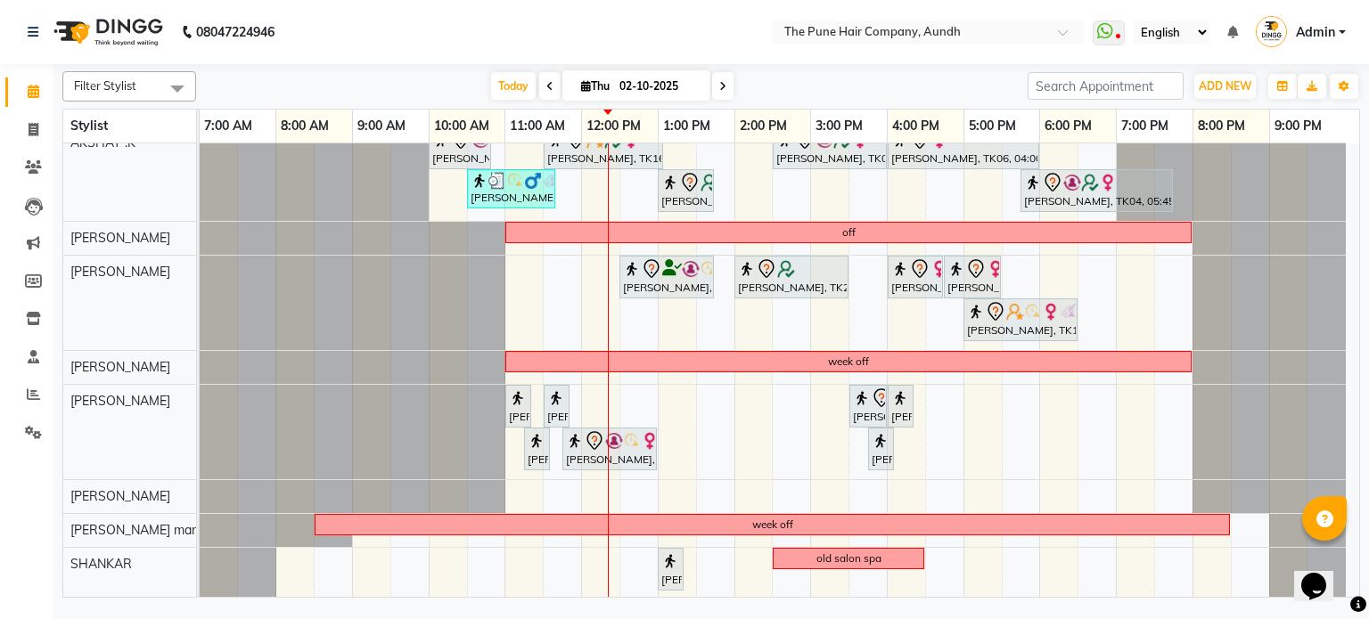
scroll to position [223, 0]
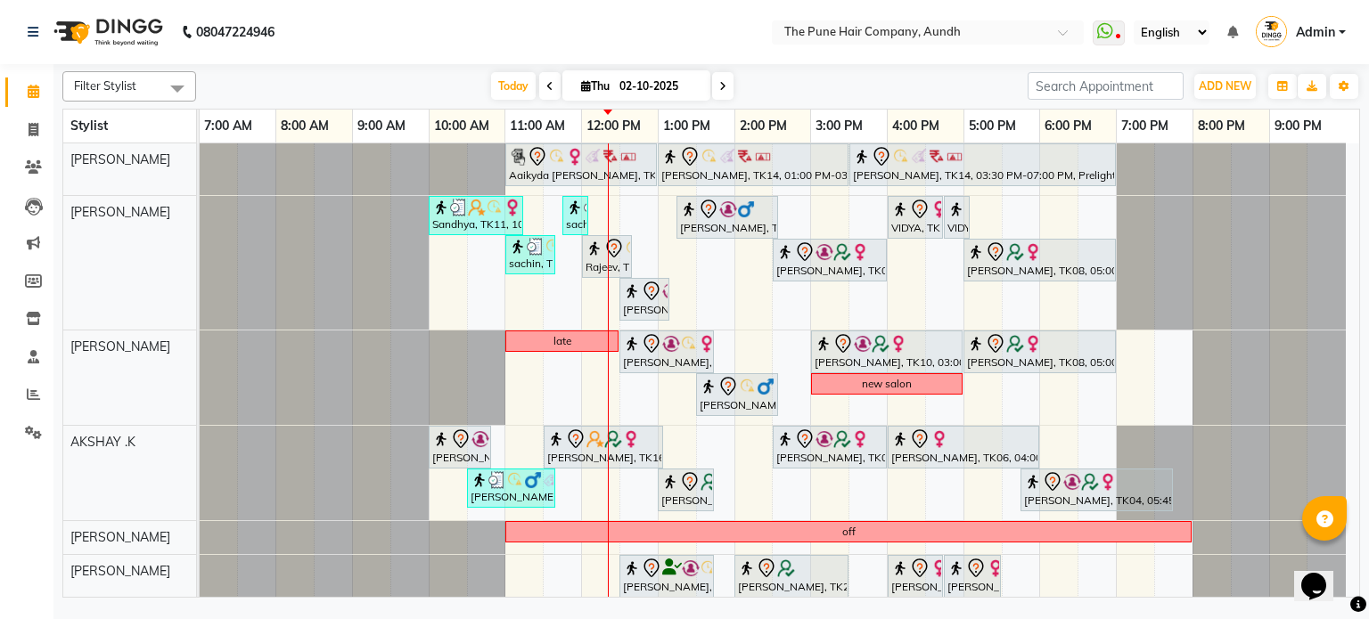
click at [720, 85] on icon at bounding box center [722, 86] width 7 height 11
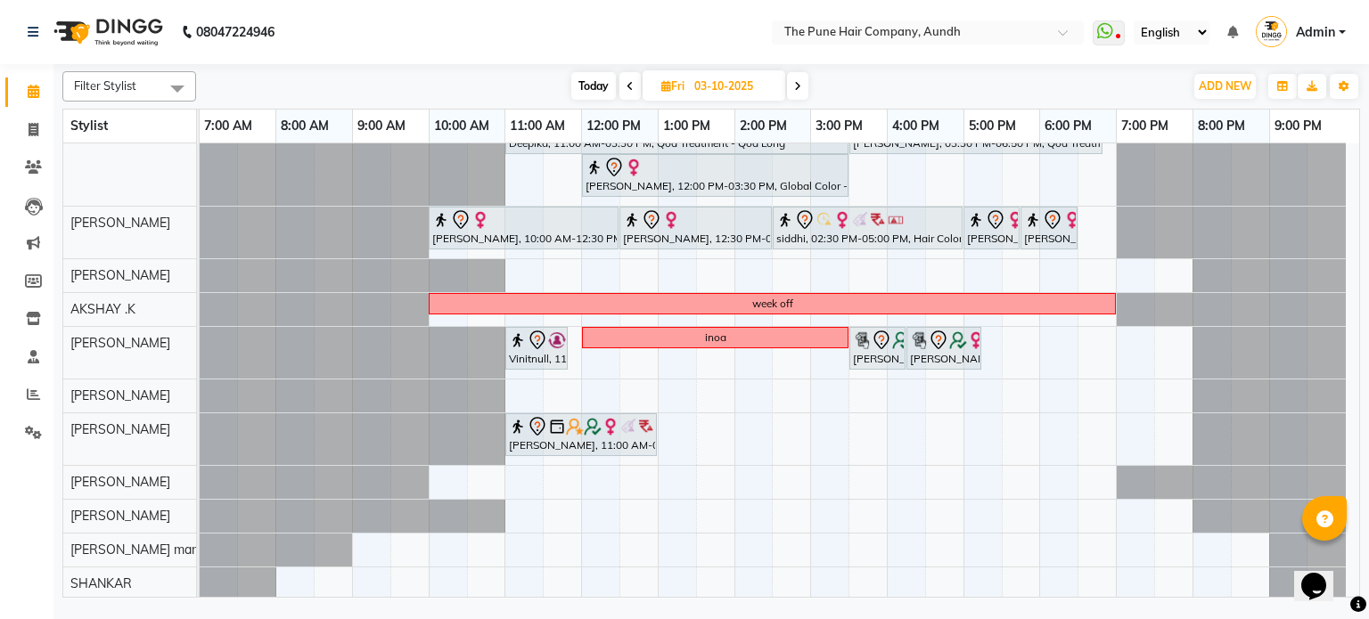
scroll to position [15, 0]
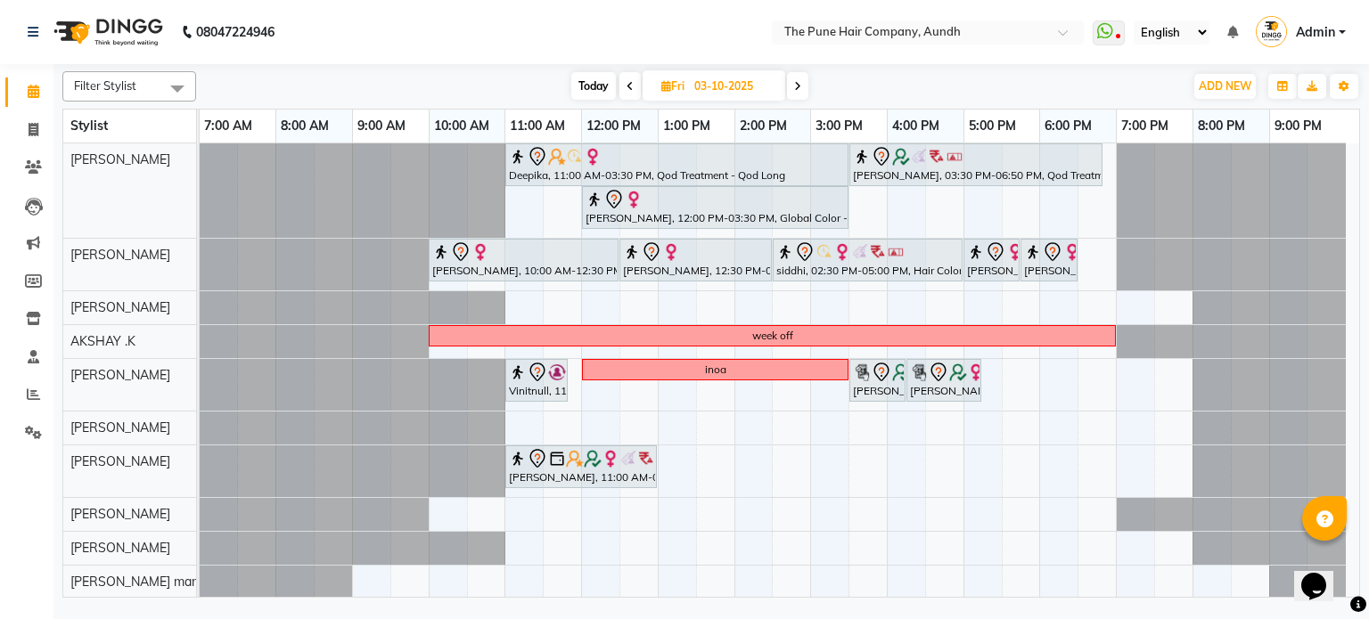
click at [802, 93] on span at bounding box center [797, 86] width 21 height 28
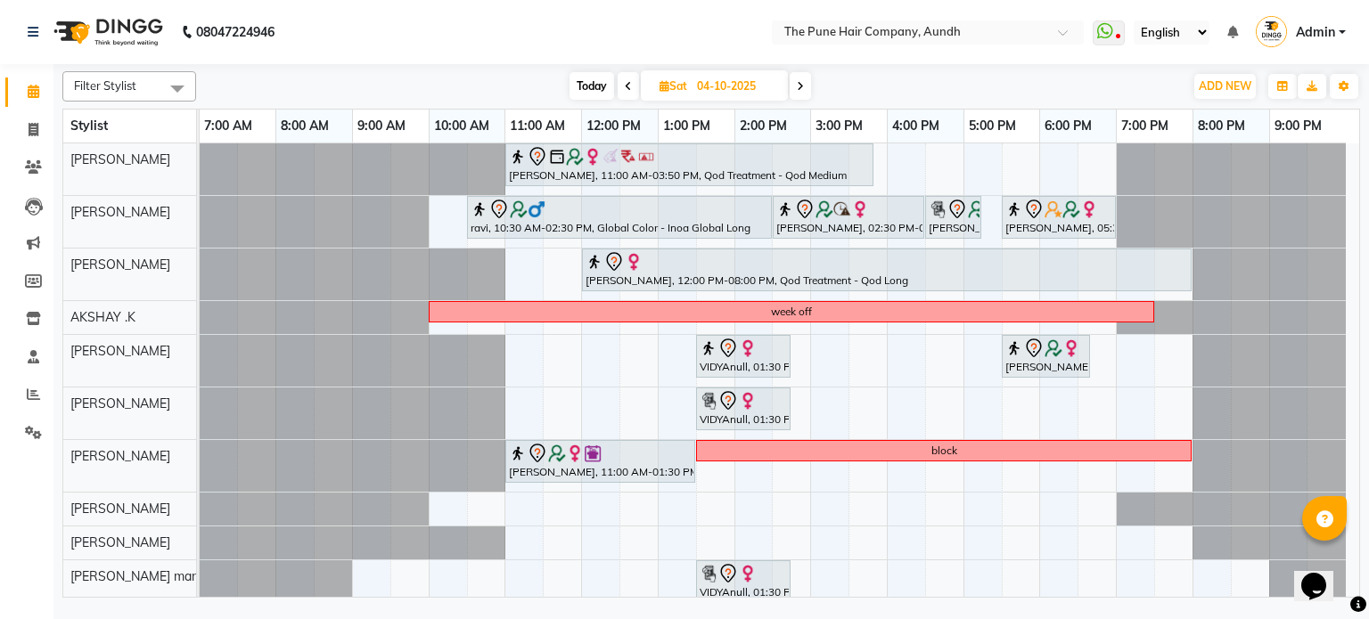
click at [585, 86] on span "Today" at bounding box center [591, 86] width 45 height 28
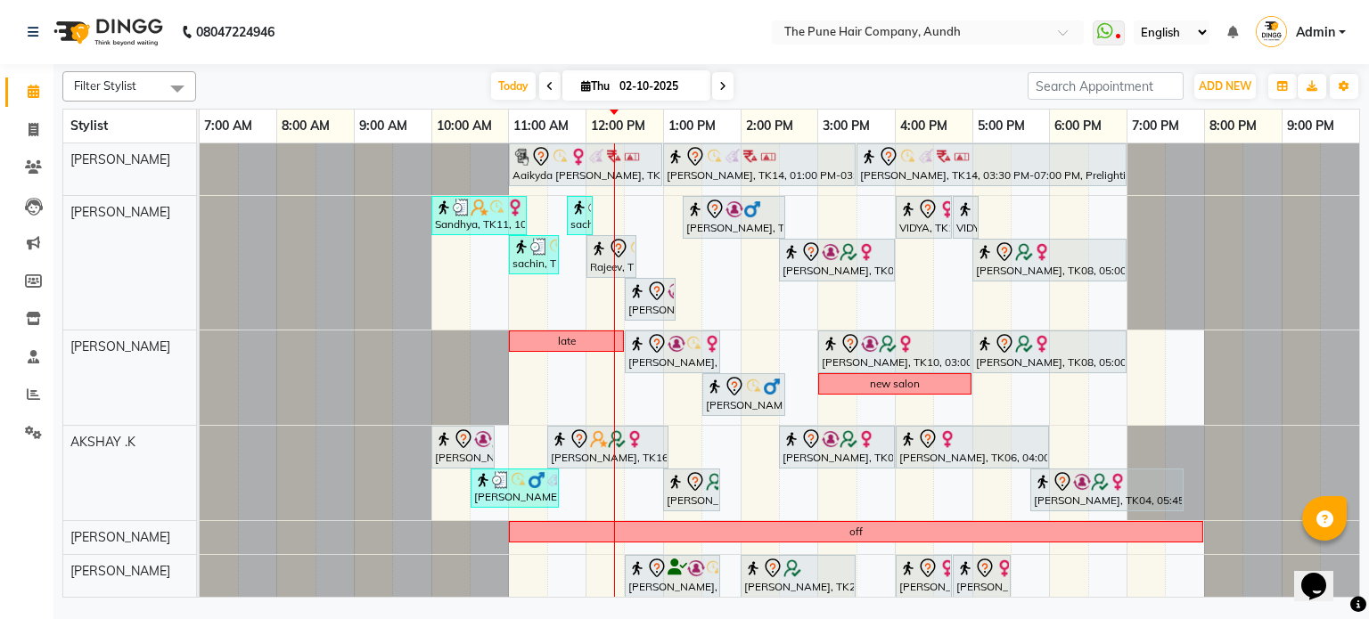
click at [719, 81] on icon at bounding box center [722, 86] width 7 height 11
type input "03-10-2025"
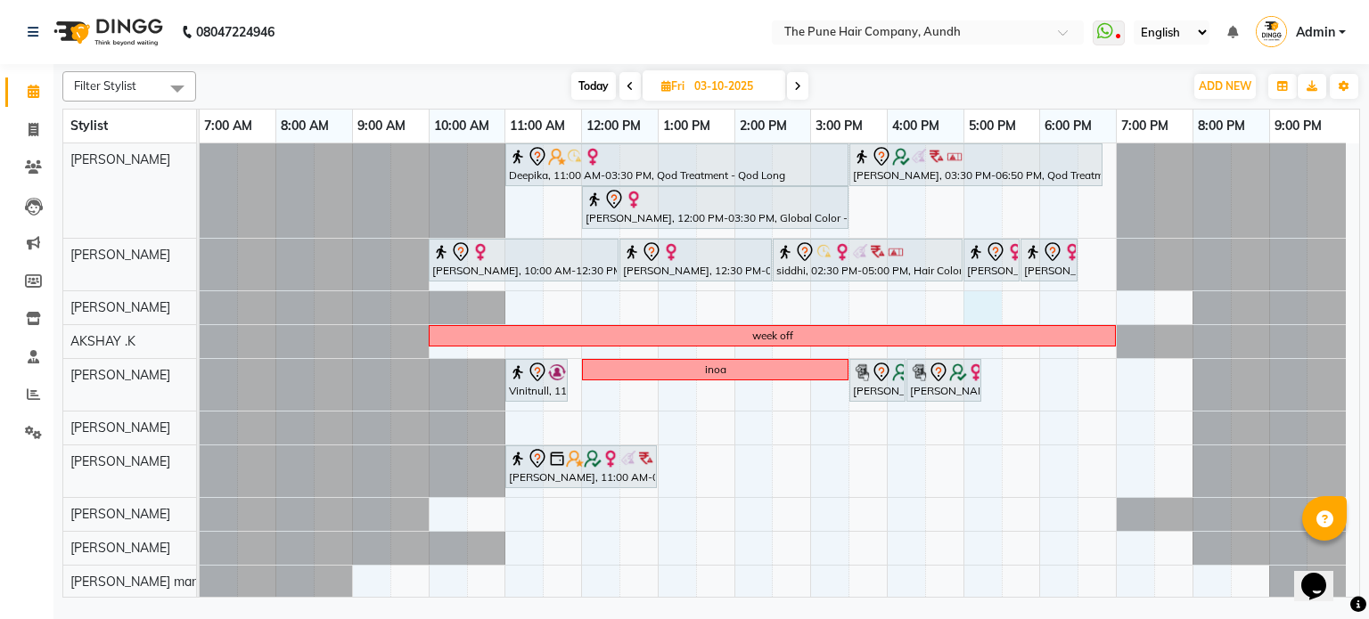
click at [969, 310] on div "Deepika, 11:00 AM-03:30 PM, Qod Treatment - Qod Long [PERSON_NAME], 03:30 PM-06…" at bounding box center [779, 387] width 1159 height 489
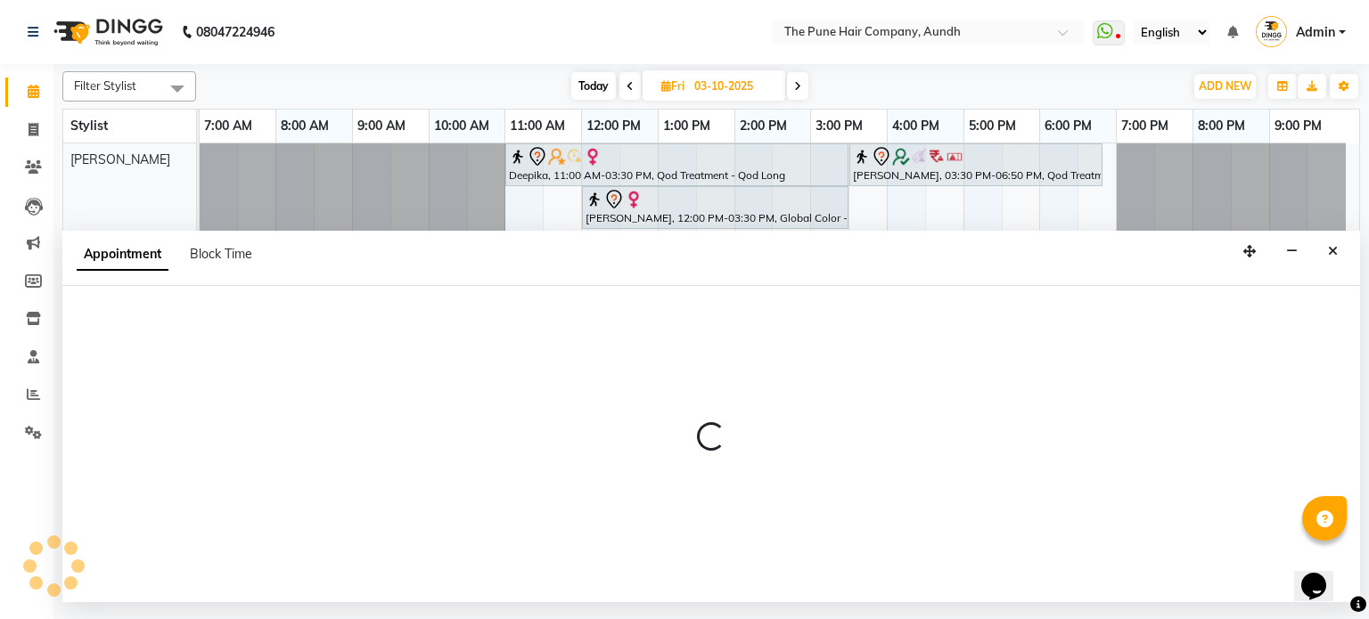
select select "3340"
select select "tentative"
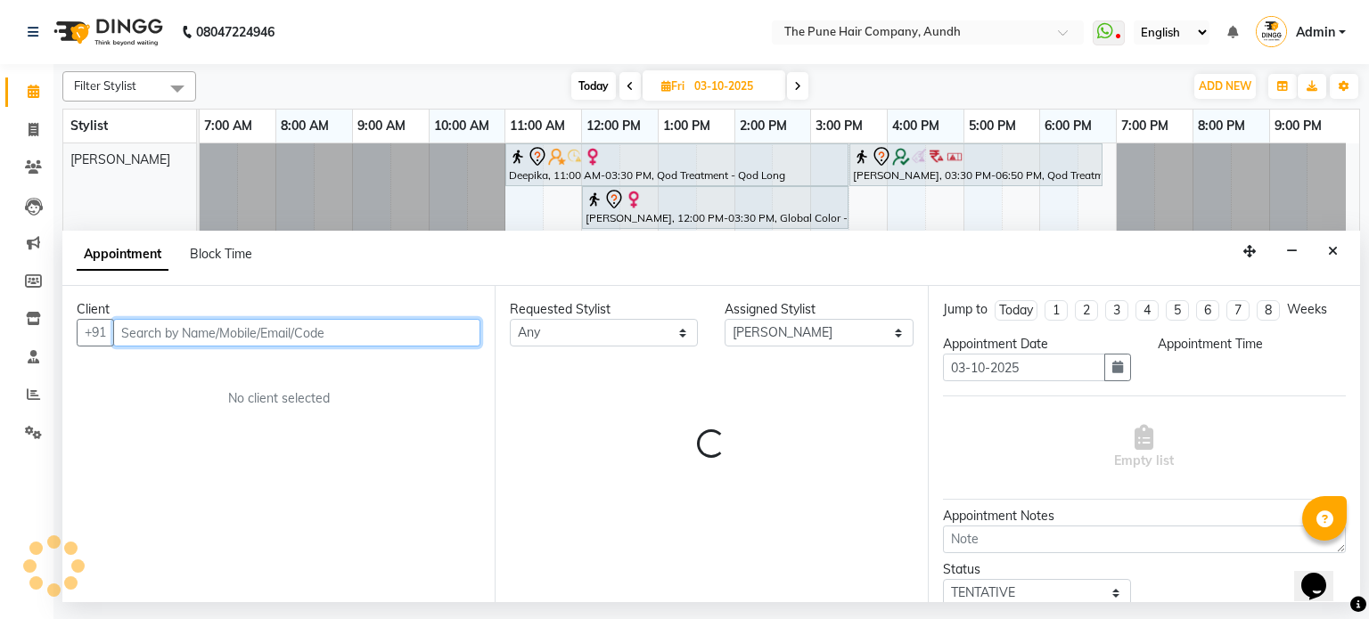
select select "1020"
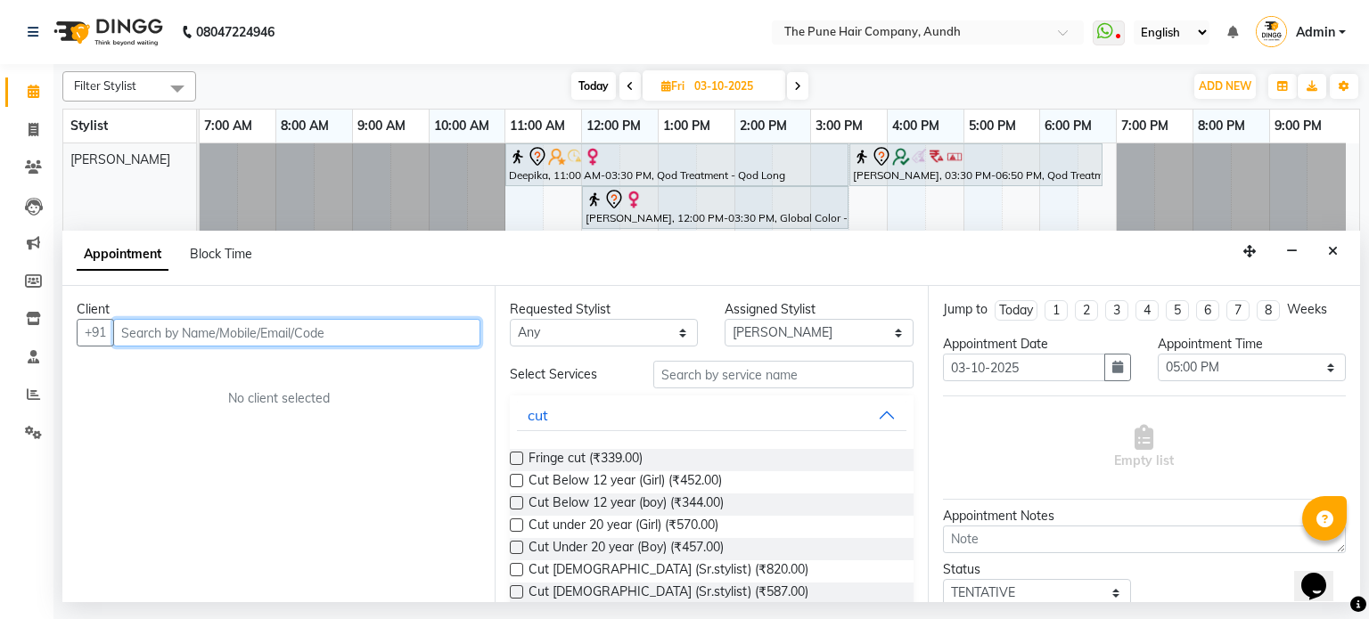
click at [380, 320] on input "text" at bounding box center [296, 333] width 367 height 28
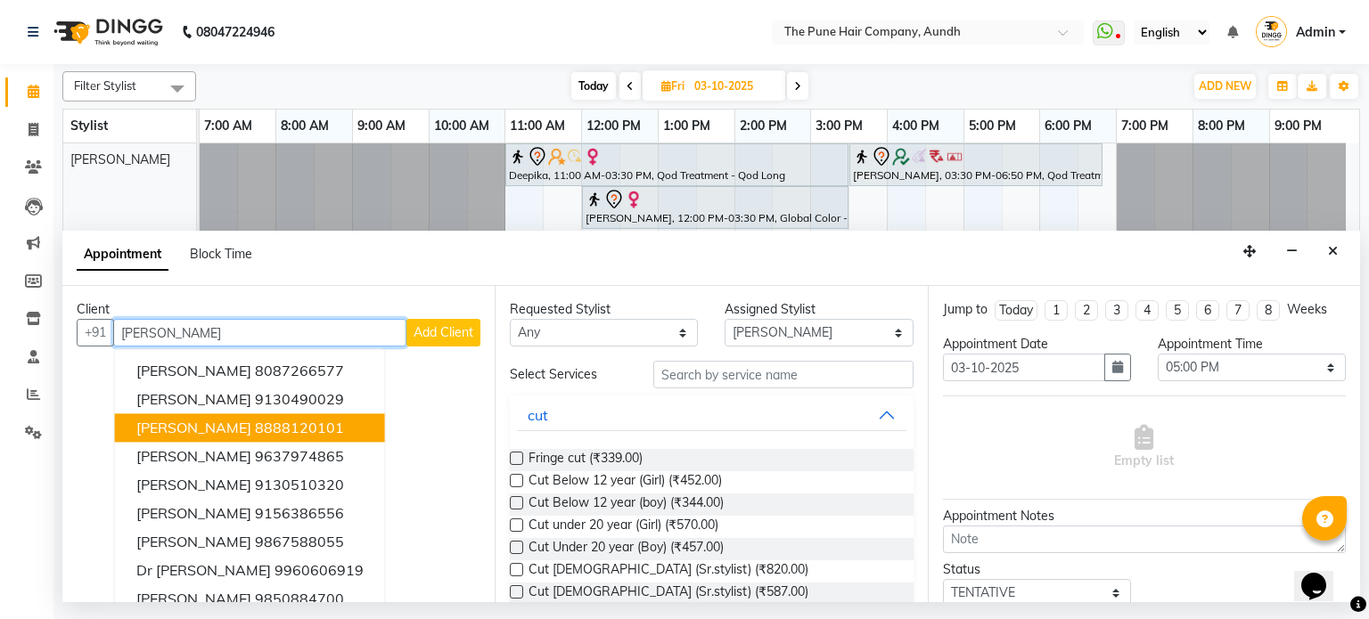
click at [325, 430] on button "[PERSON_NAME] 8888120101" at bounding box center [250, 428] width 270 height 29
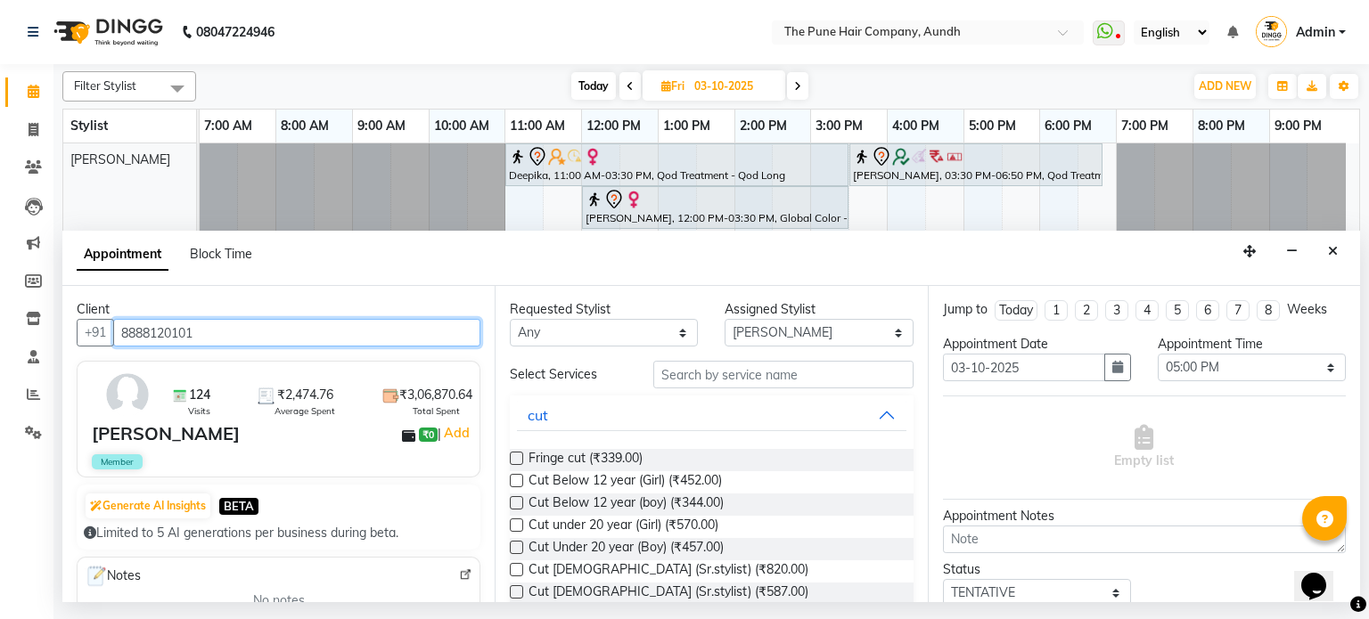
type input "8888120101"
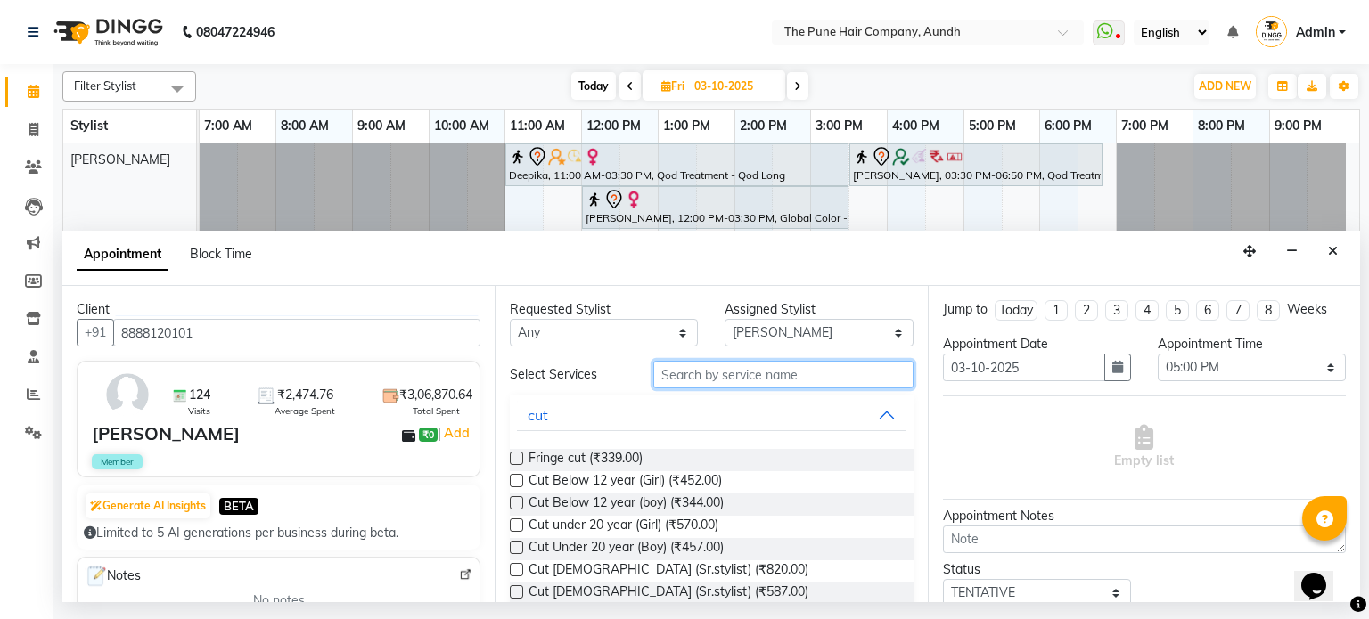
click at [717, 385] on input "text" at bounding box center [783, 375] width 260 height 28
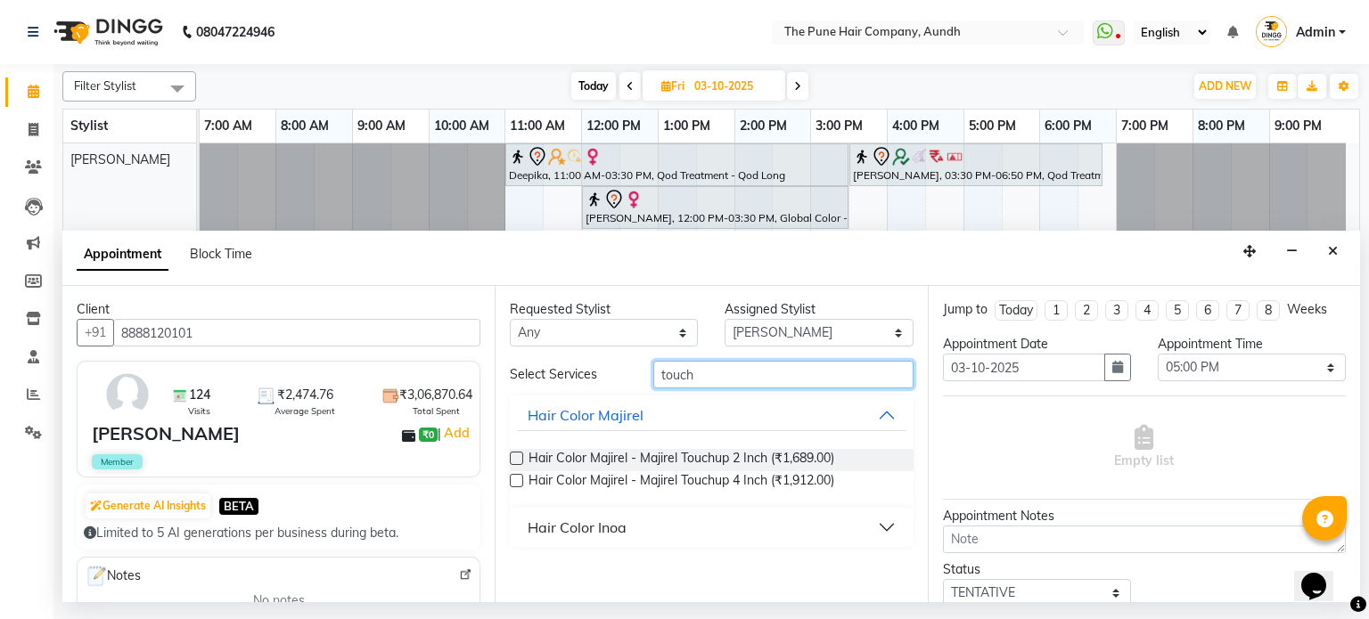
type input "touch"
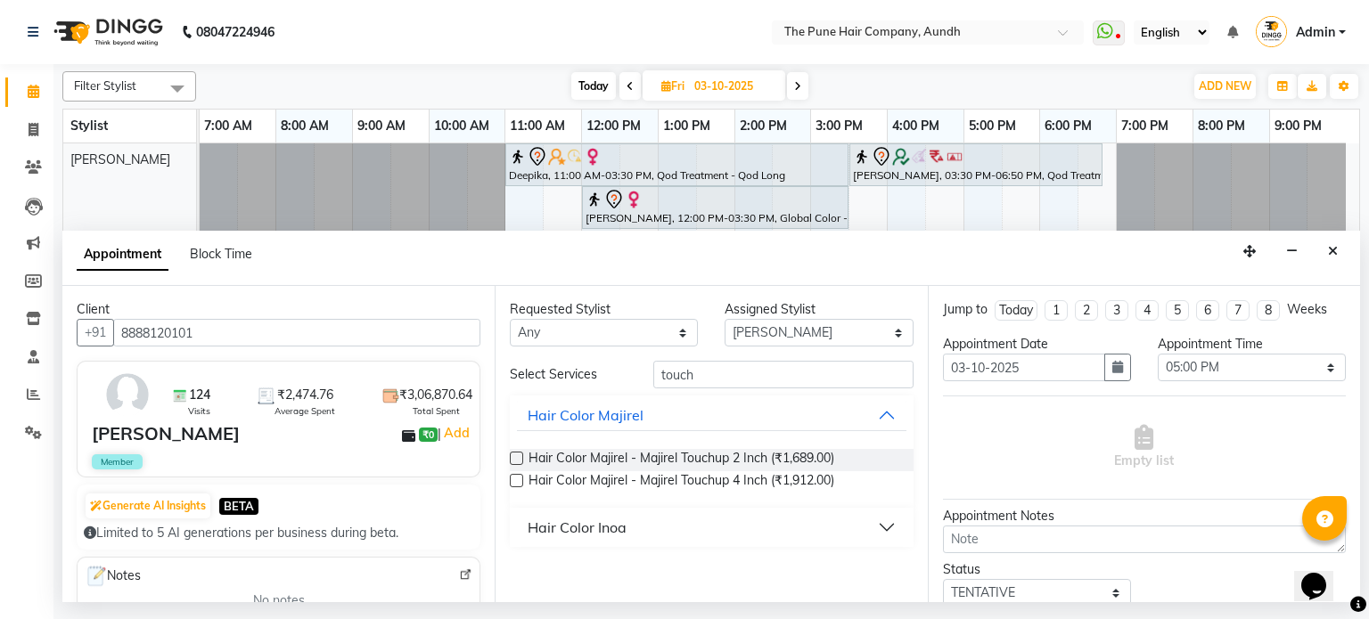
click at [639, 534] on button "Hair Color Inoa" at bounding box center [711, 527] width 389 height 32
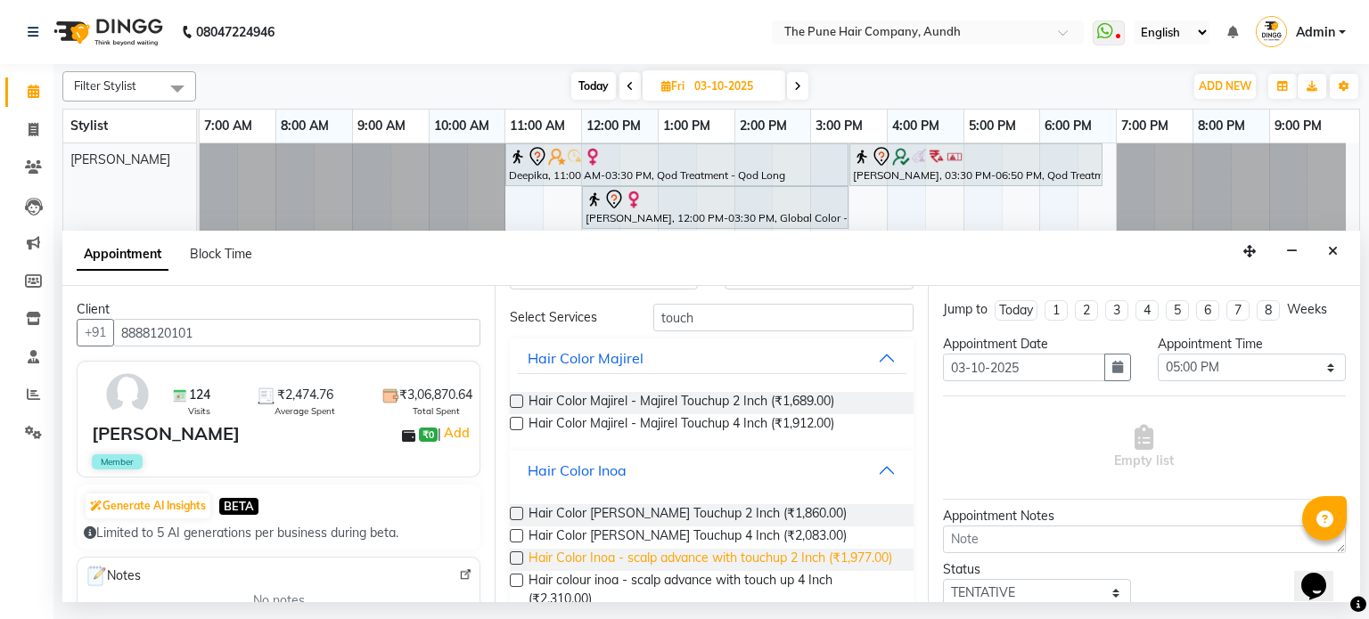
scroll to position [106, 0]
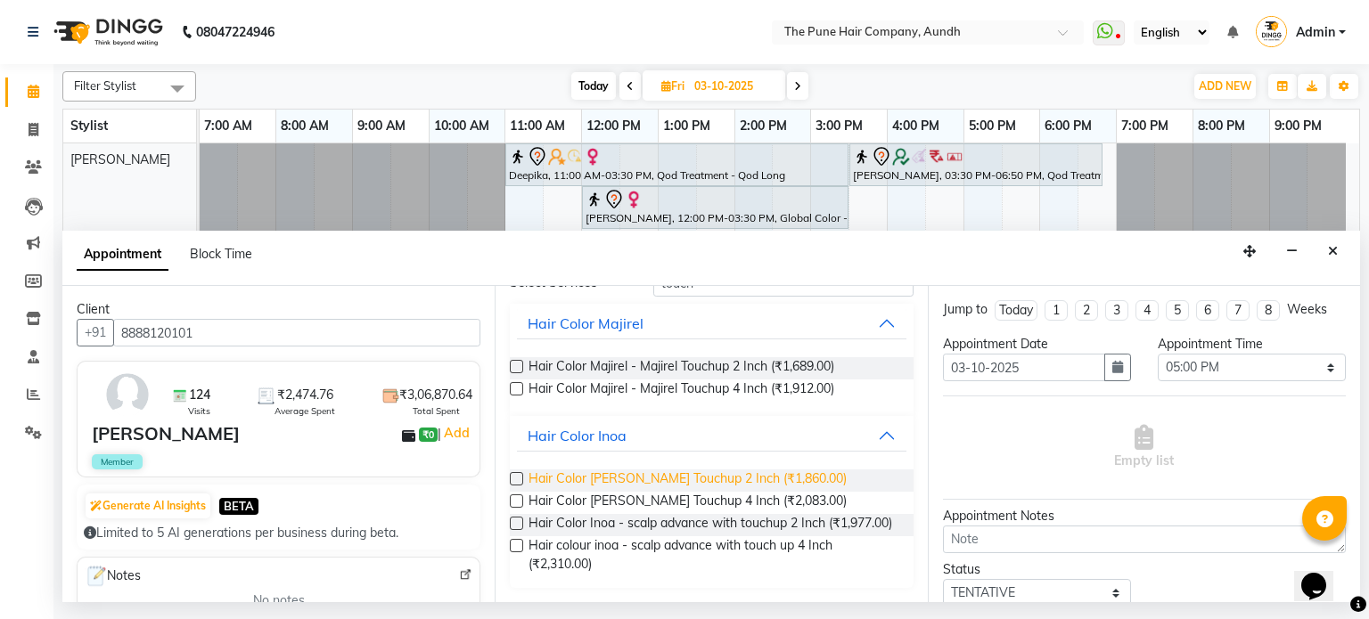
click at [695, 470] on span "Hair Color [PERSON_NAME] Touchup 2 Inch (₹1,860.00)" at bounding box center [687, 481] width 318 height 22
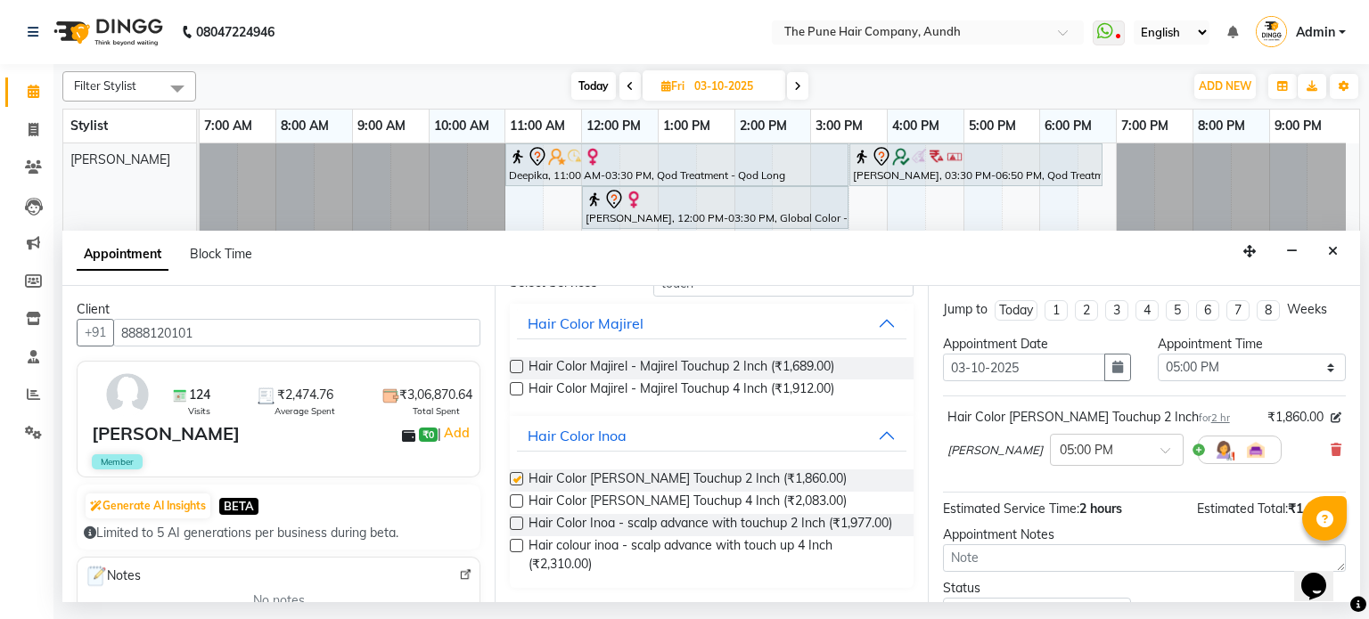
checkbox input "false"
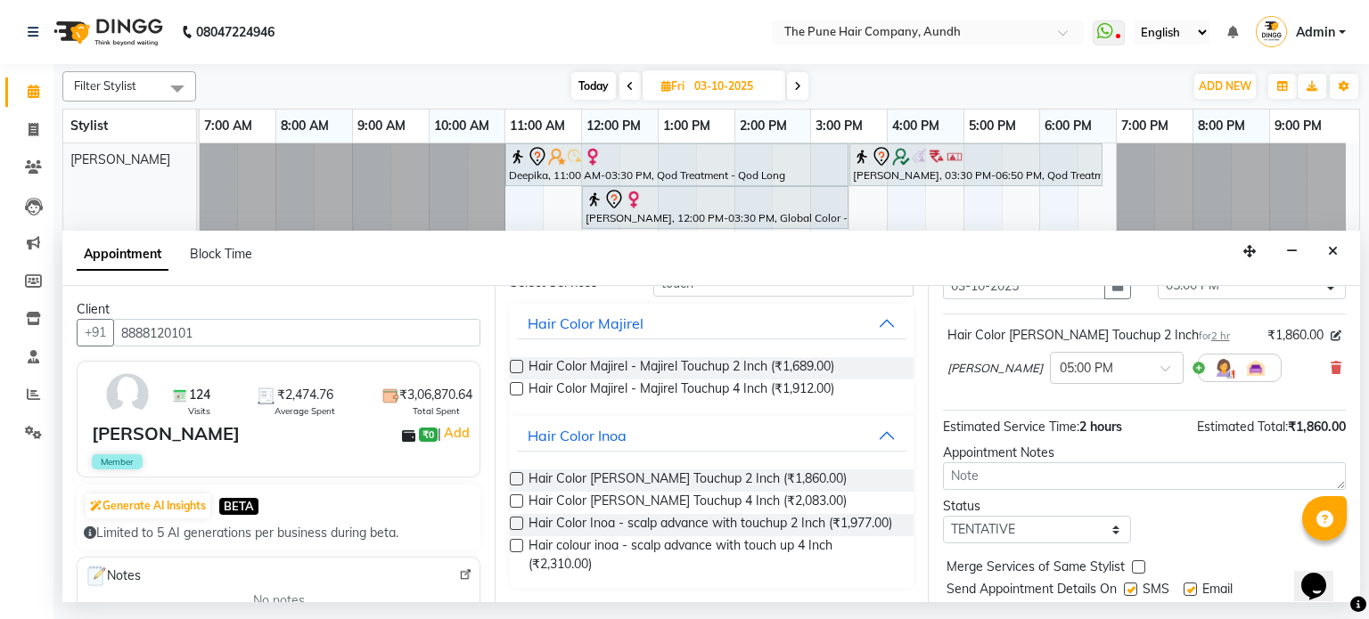
scroll to position [135, 0]
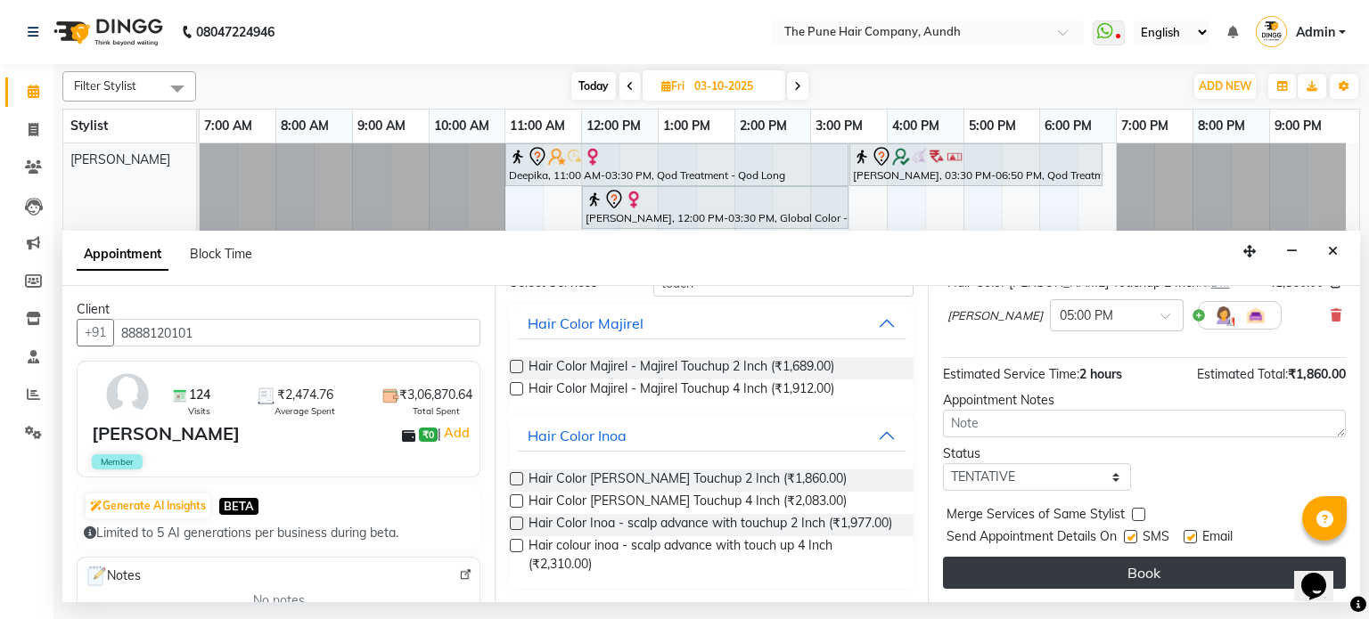
click at [1136, 562] on button "Book" at bounding box center [1144, 573] width 403 height 32
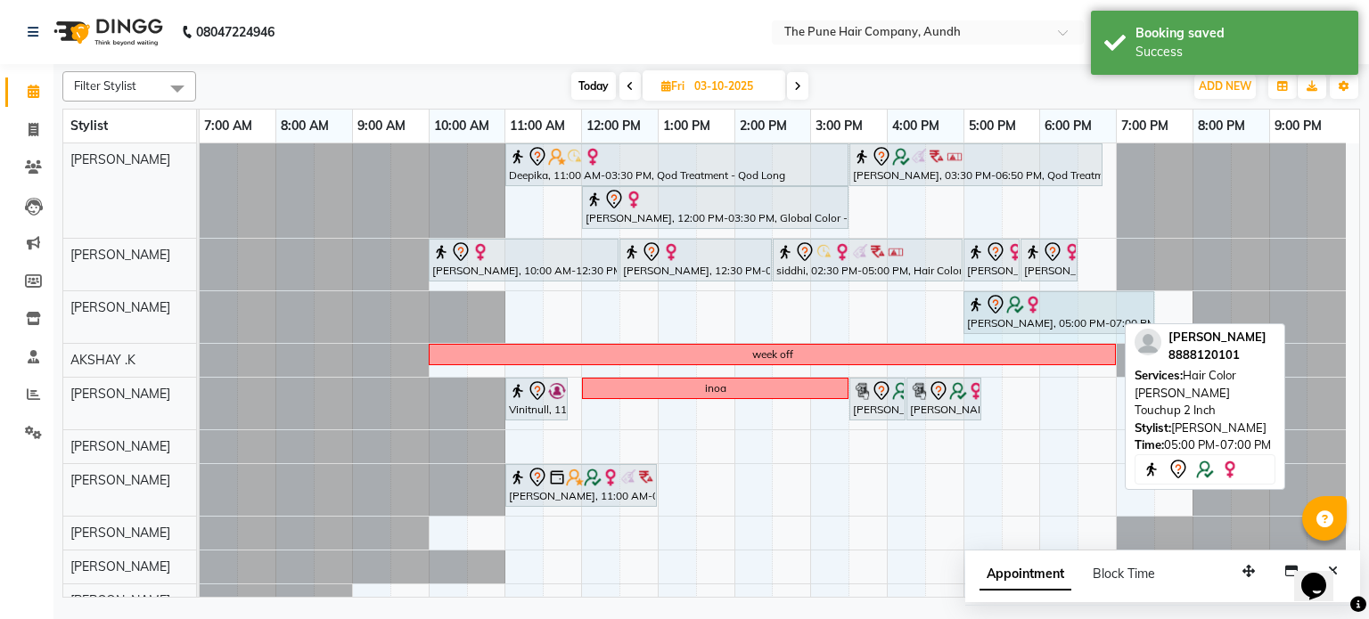
drag, startPoint x: 1110, startPoint y: 312, endPoint x: 1120, endPoint y: 313, distance: 9.8
click at [200, 306] on div "[PERSON_NAME], 05:00 PM-07:00 PM, Hair Color [PERSON_NAME] Touchup 2 Inch [PERS…" at bounding box center [200, 317] width 0 height 52
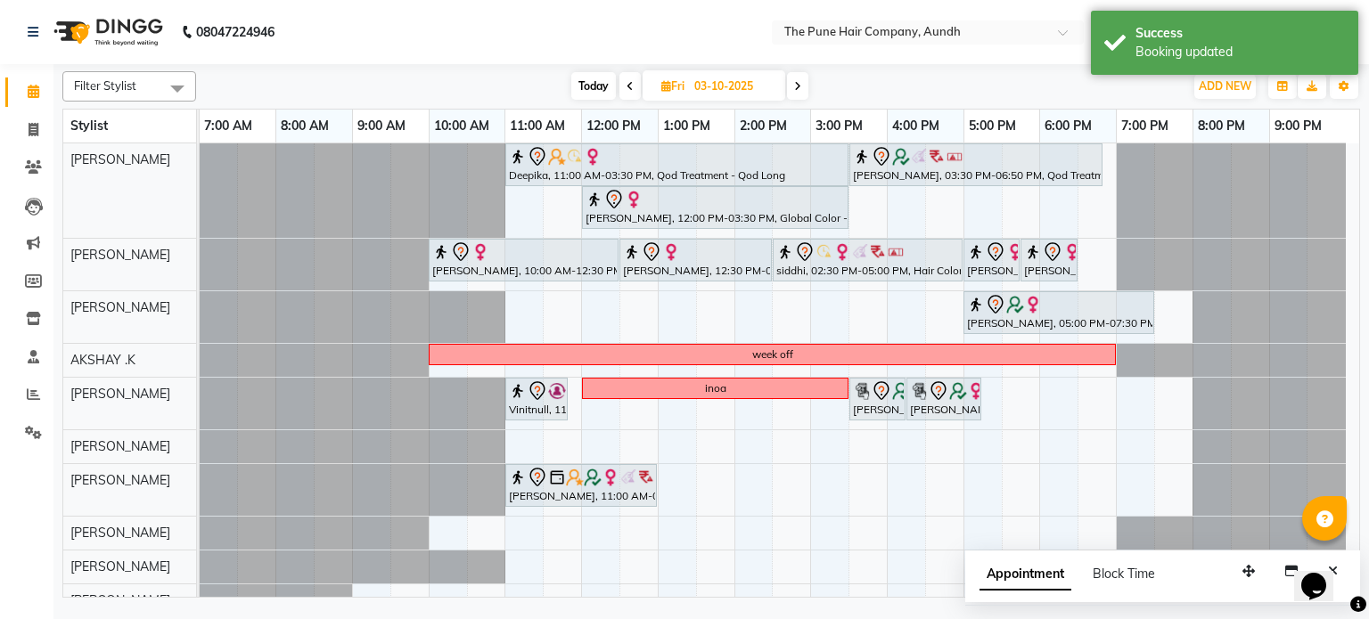
click at [632, 81] on icon at bounding box center [629, 86] width 7 height 11
type input "02-10-2025"
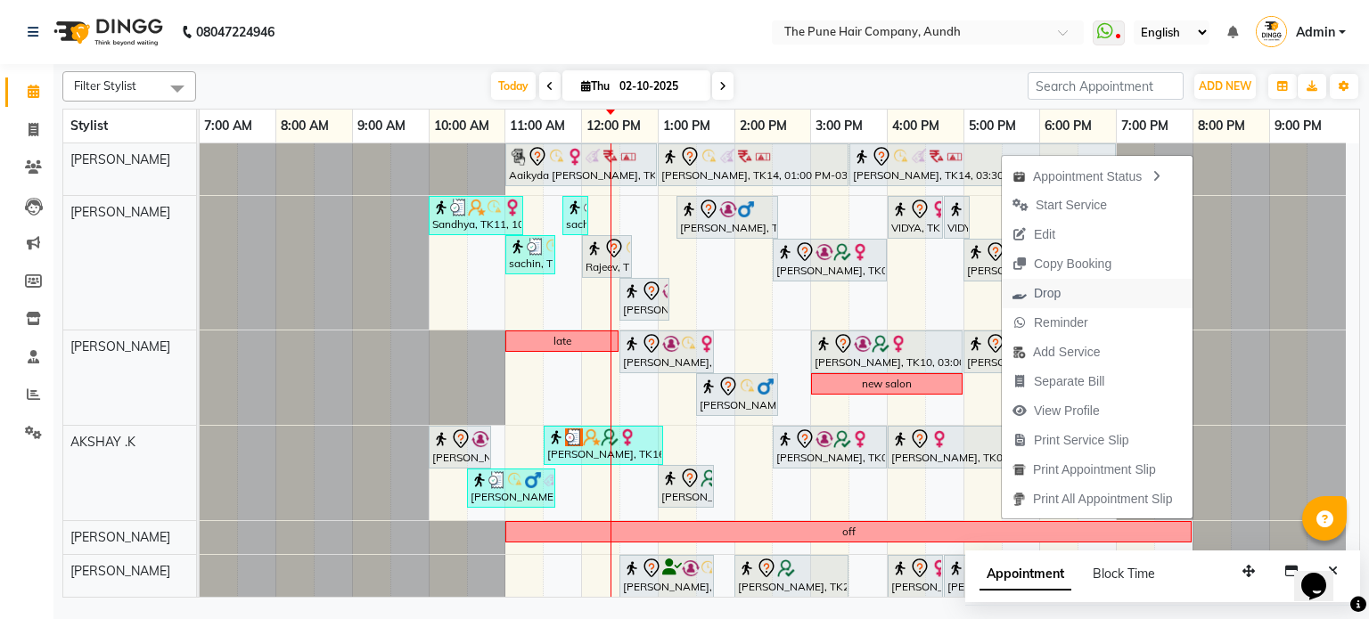
click at [1049, 289] on span "Drop" at bounding box center [1047, 293] width 27 height 19
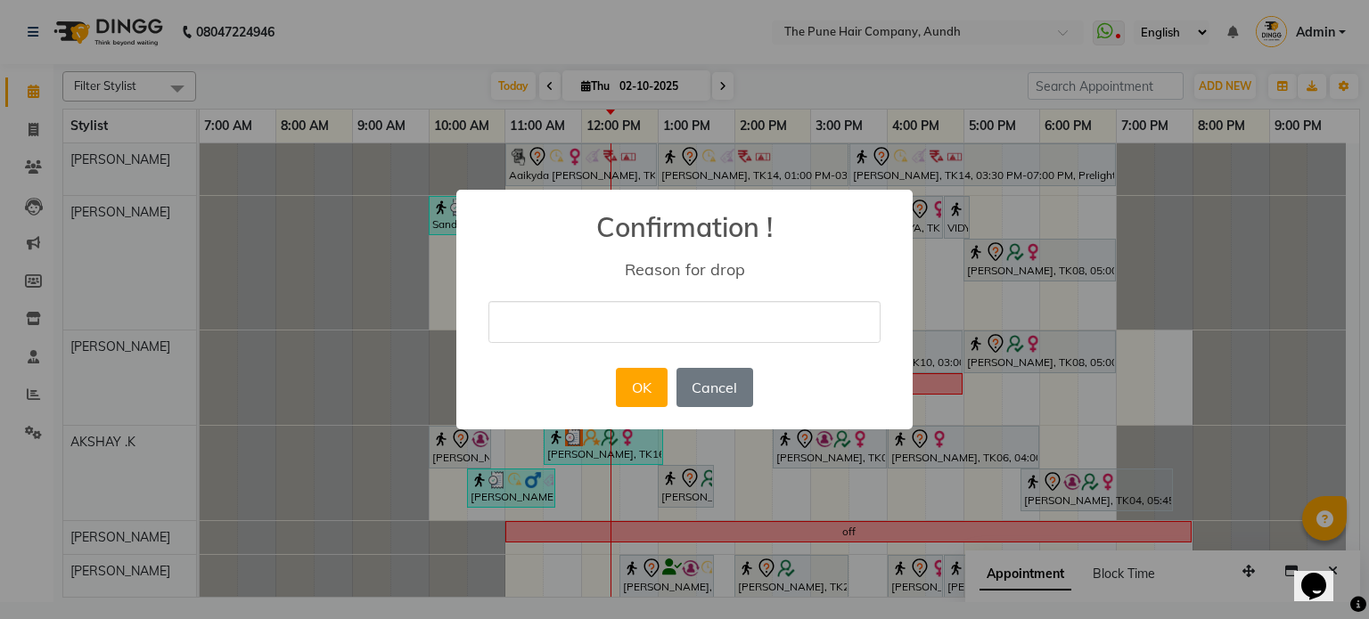
click at [737, 324] on input "text" at bounding box center [684, 322] width 392 height 42
type input "cv"
click at [645, 369] on button "OK" at bounding box center [641, 387] width 51 height 39
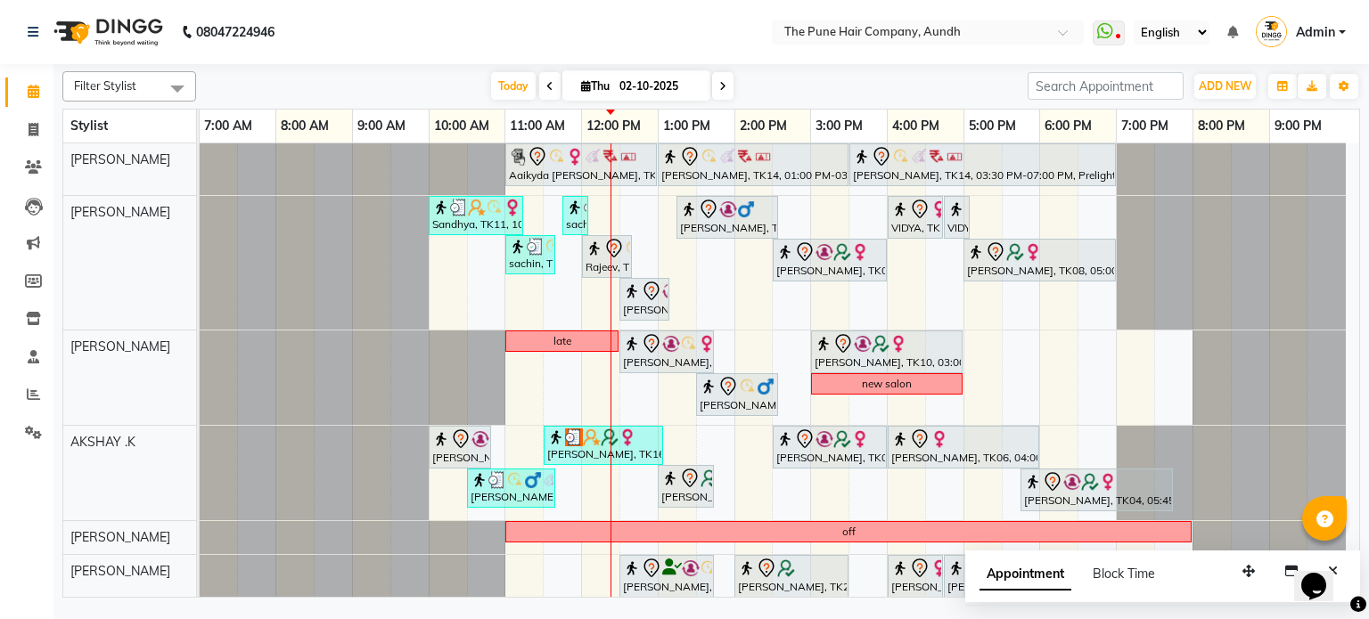
click at [722, 92] on span at bounding box center [722, 86] width 21 height 28
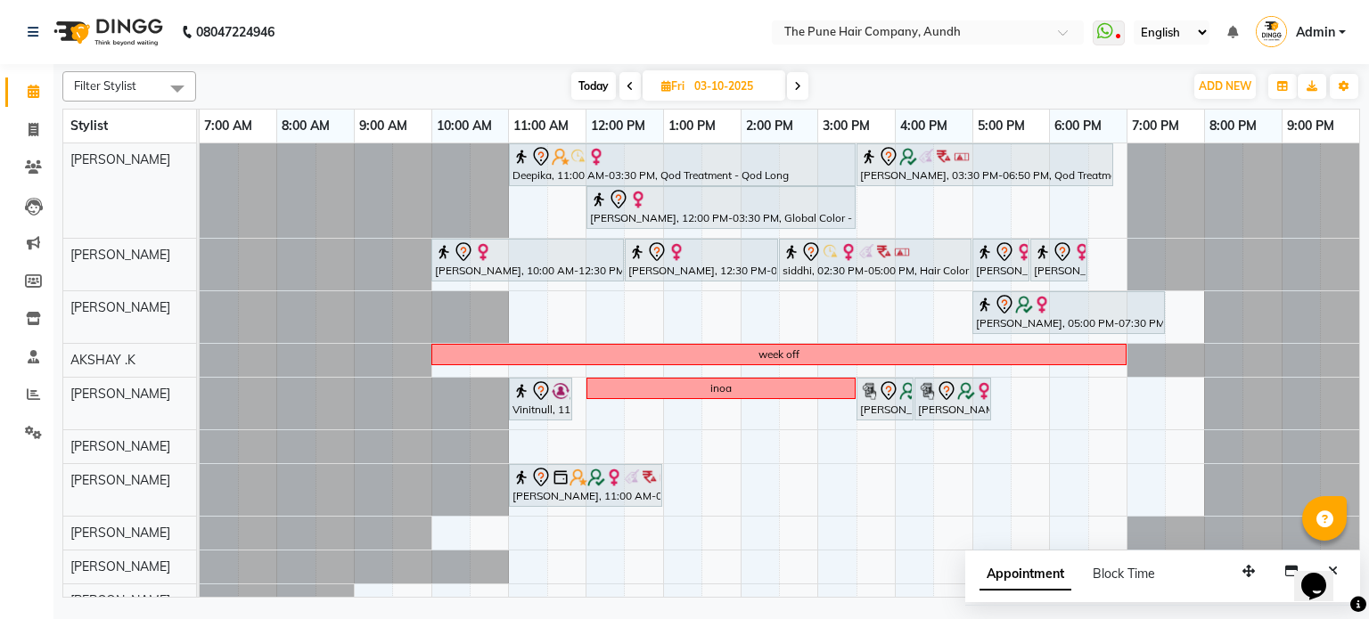
click at [572, 85] on span "Today" at bounding box center [593, 86] width 45 height 28
type input "02-10-2025"
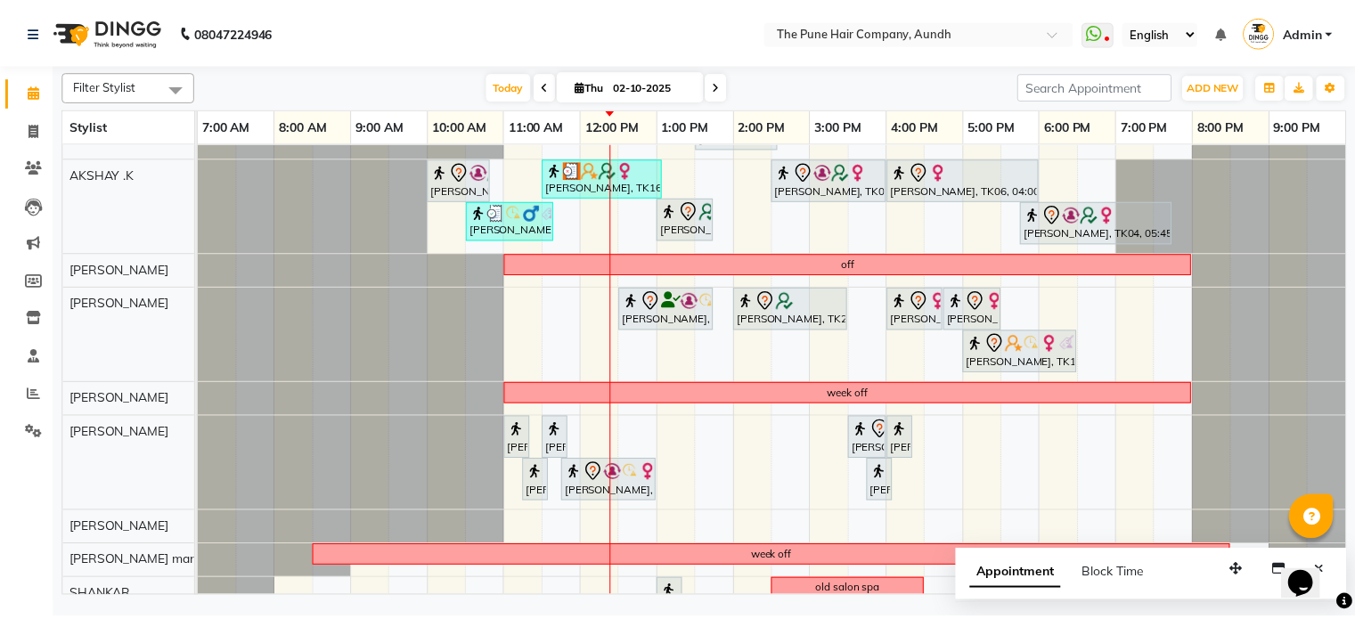
scroll to position [89, 0]
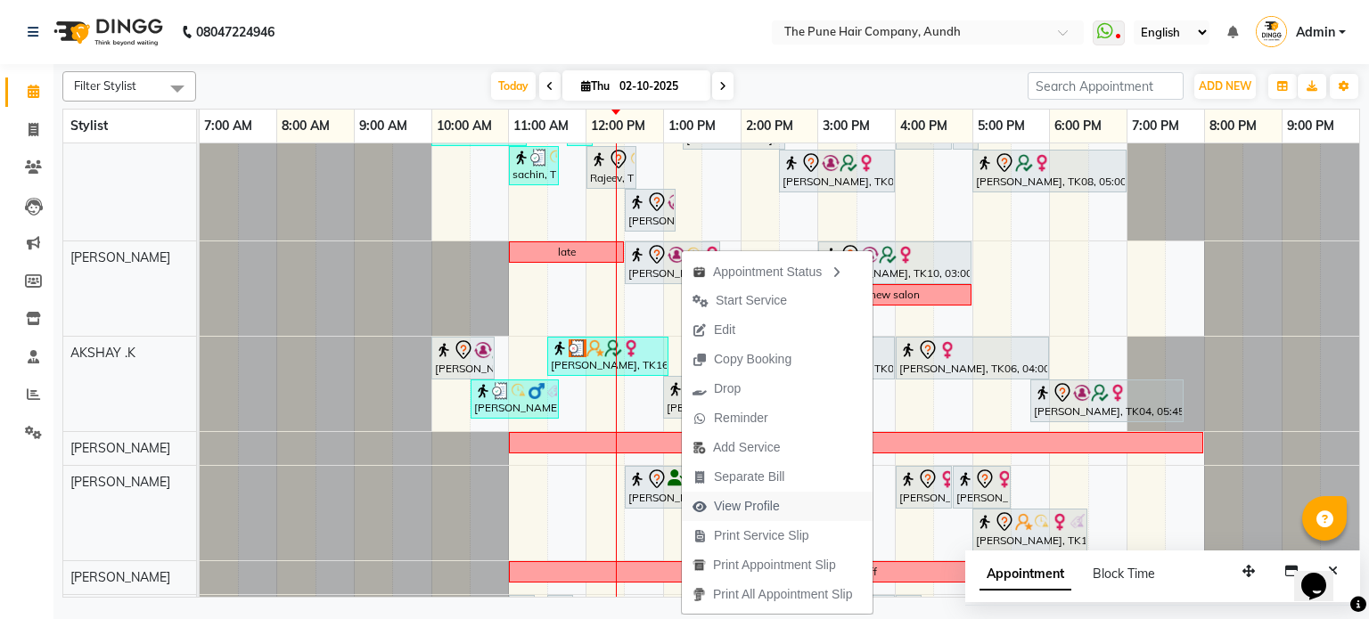
click at [748, 502] on span "View Profile" at bounding box center [747, 506] width 66 height 19
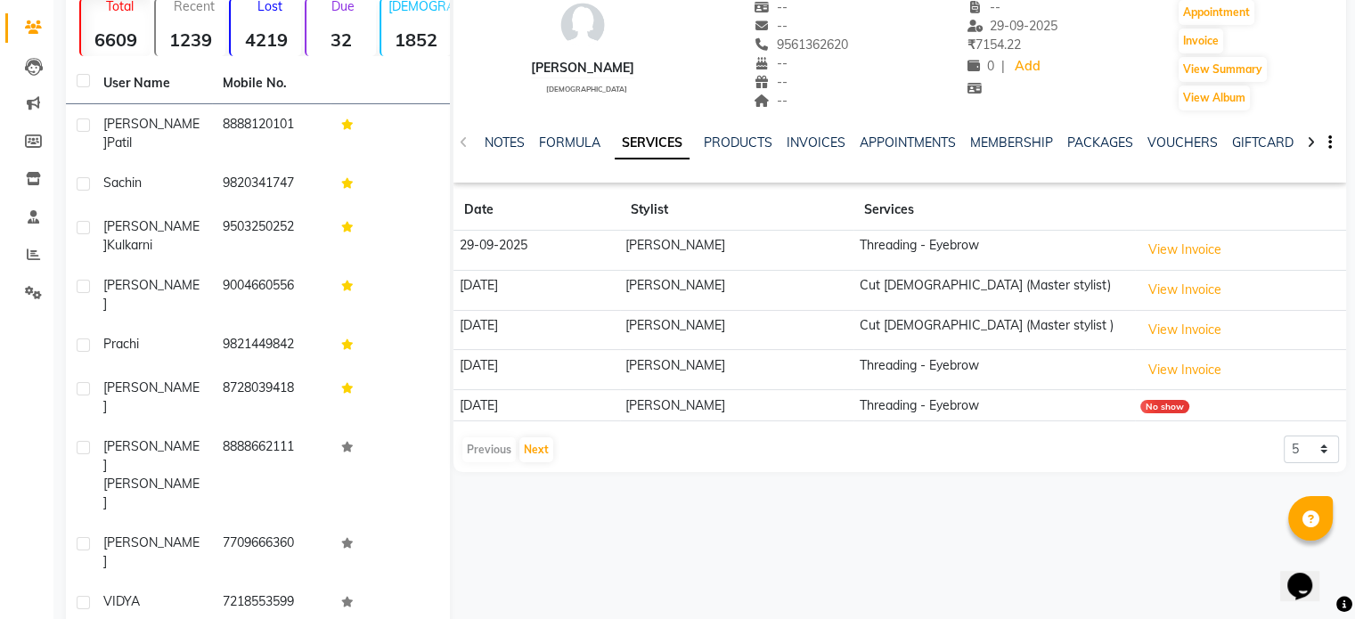
scroll to position [153, 0]
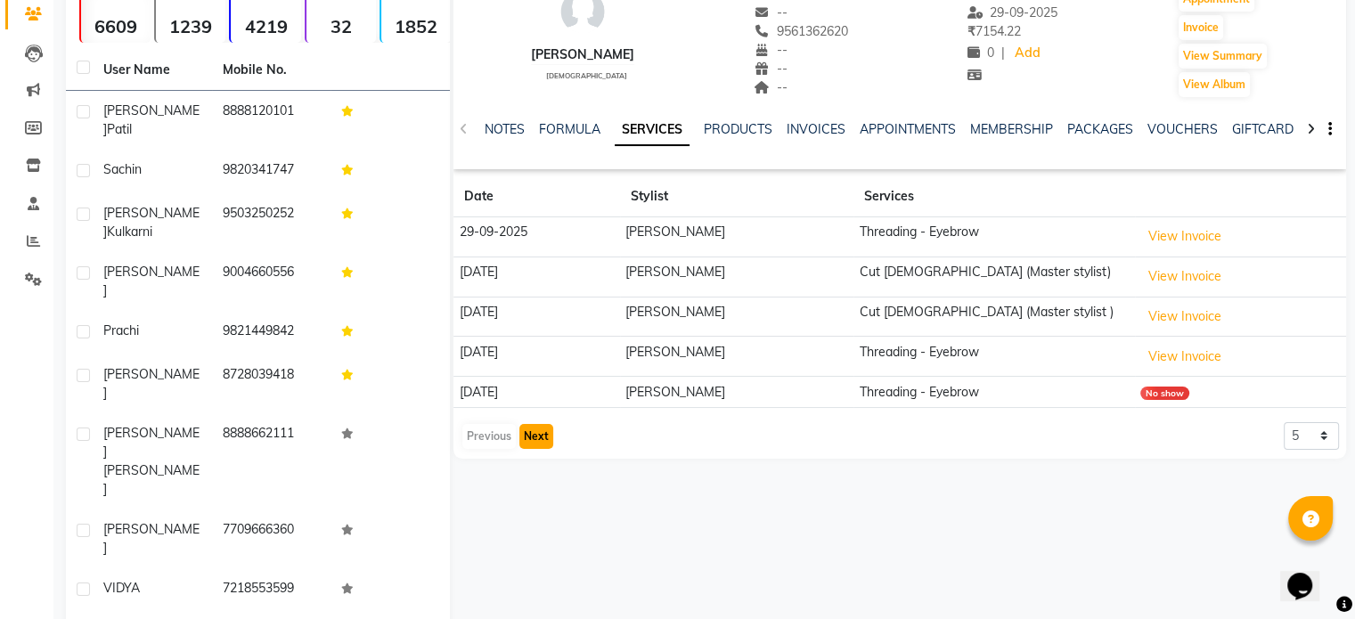
click at [543, 438] on button "Next" at bounding box center [536, 436] width 34 height 25
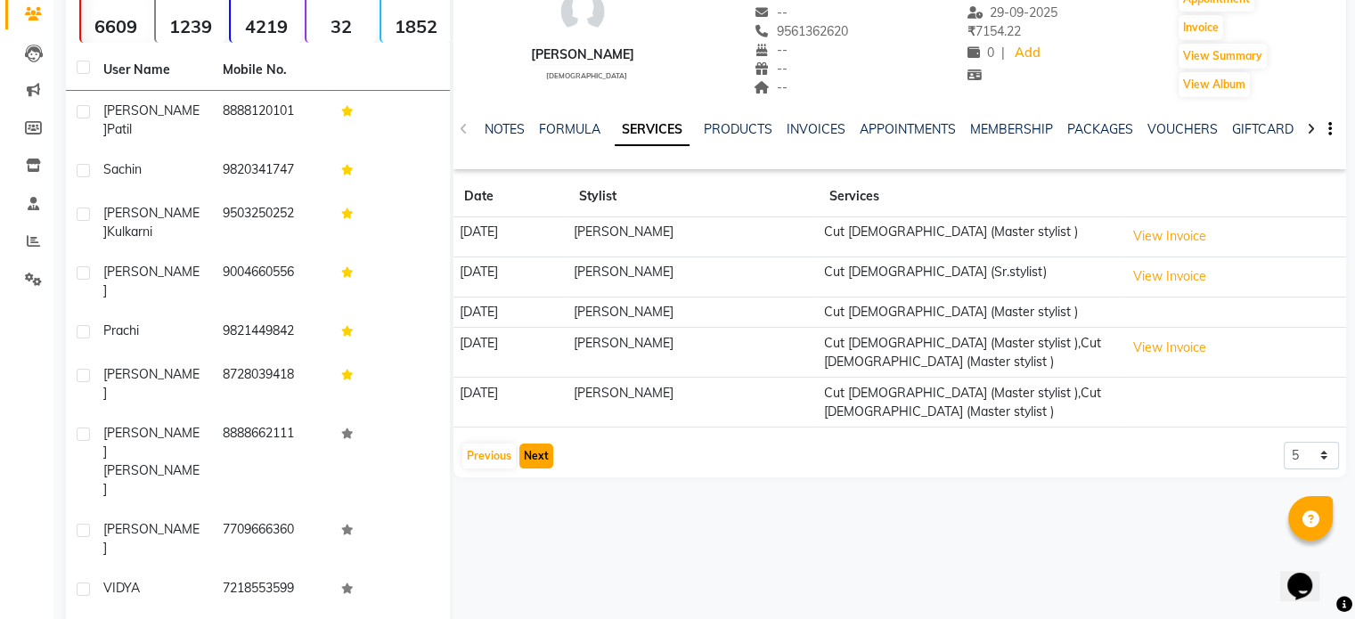
click at [538, 452] on button "Next" at bounding box center [536, 456] width 34 height 25
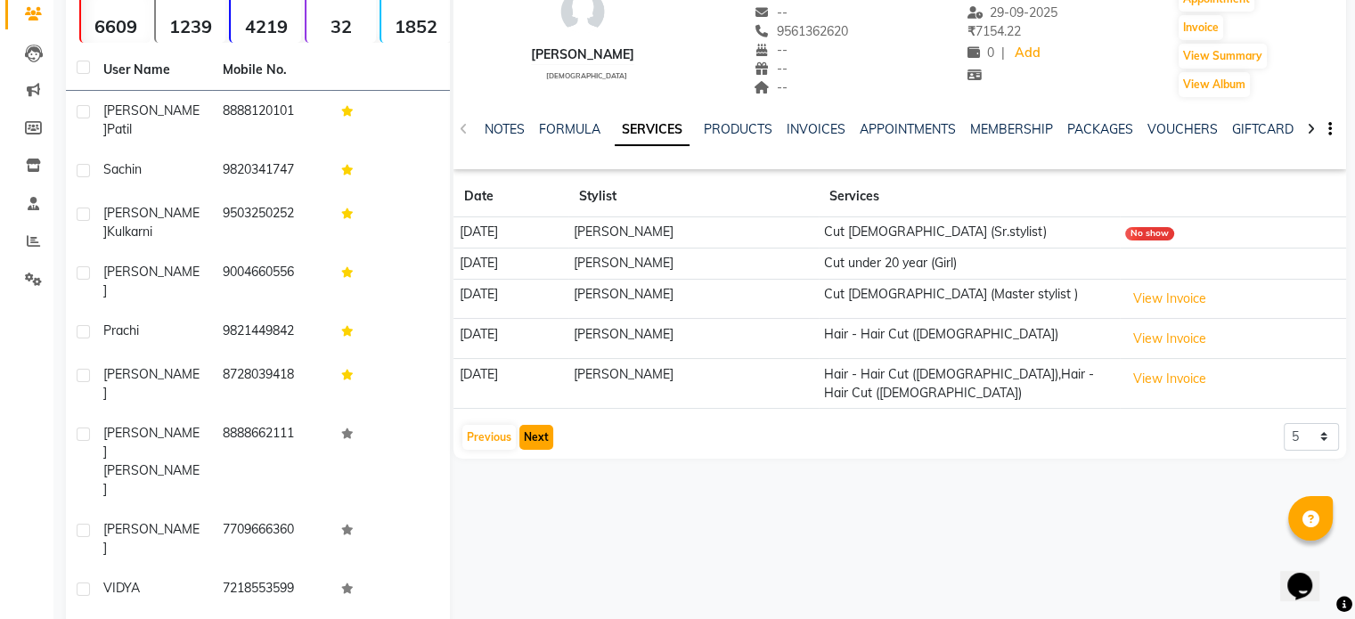
click at [532, 438] on button "Next" at bounding box center [536, 437] width 34 height 25
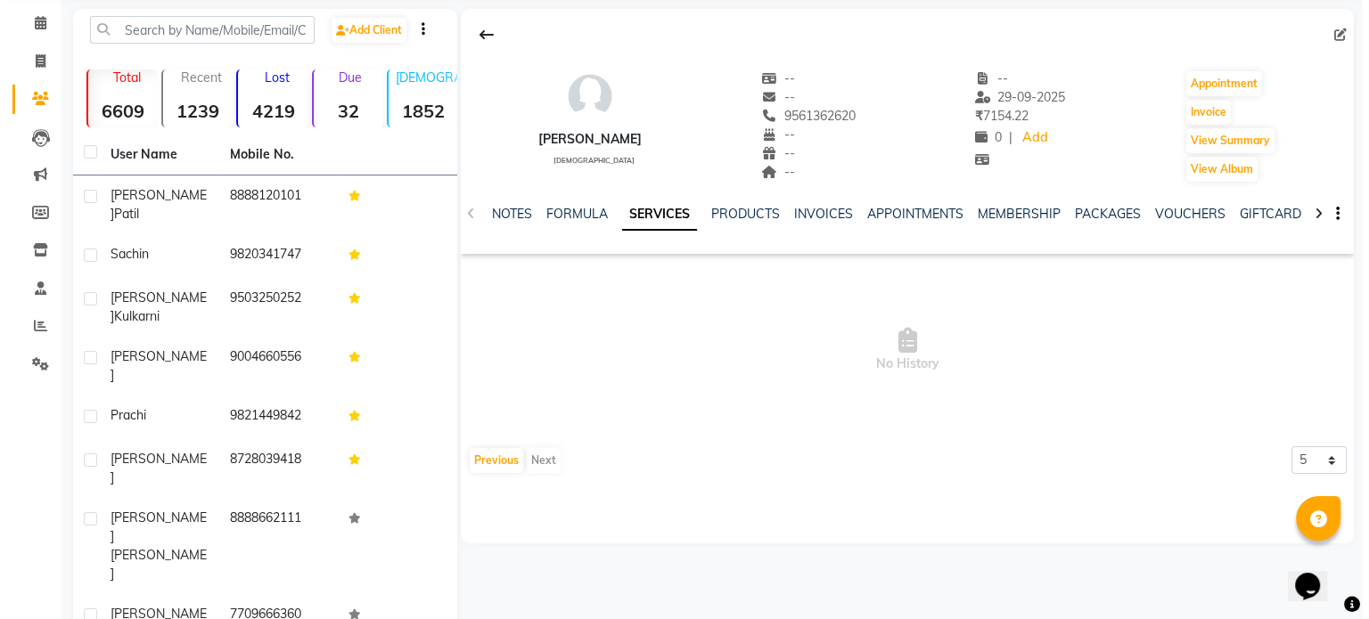
scroll to position [0, 0]
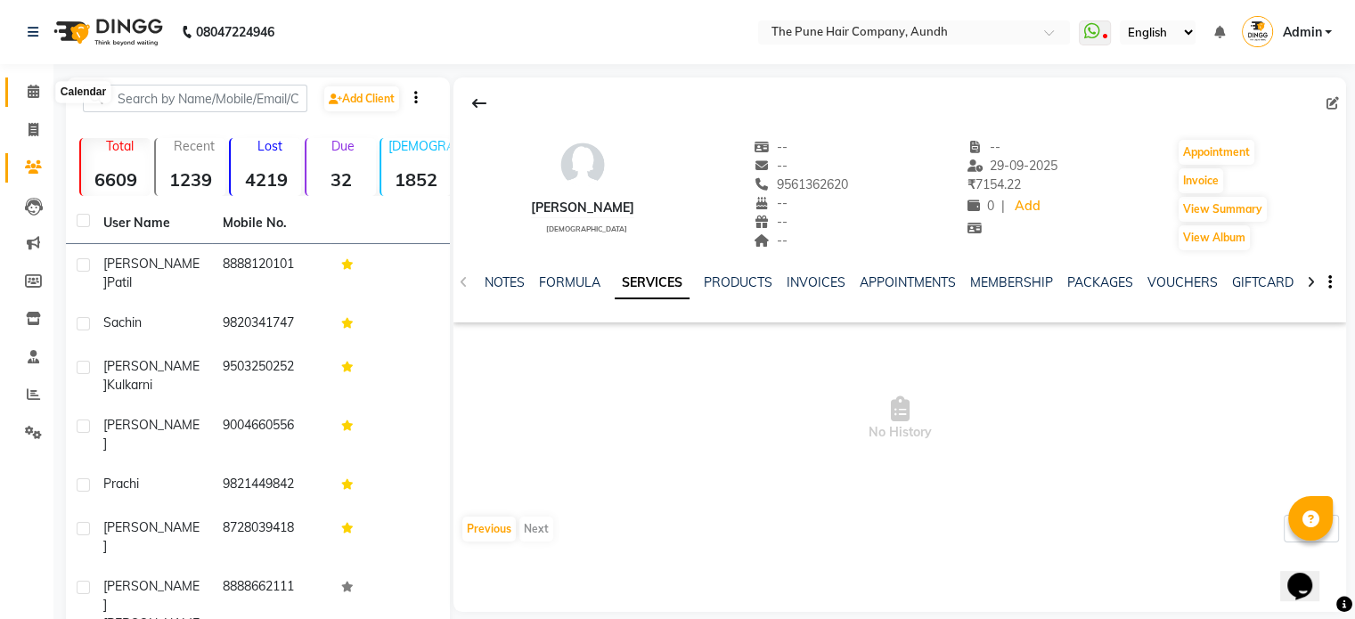
click at [34, 93] on icon at bounding box center [34, 91] width 12 height 13
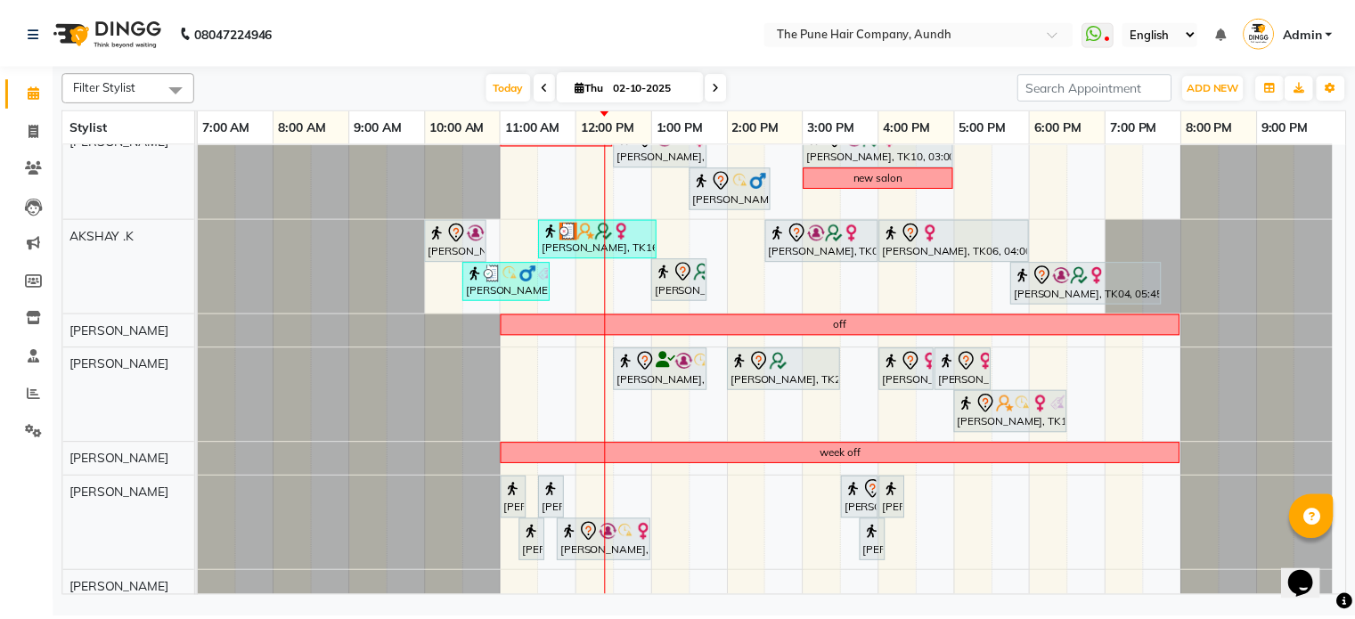
scroll to position [299, 0]
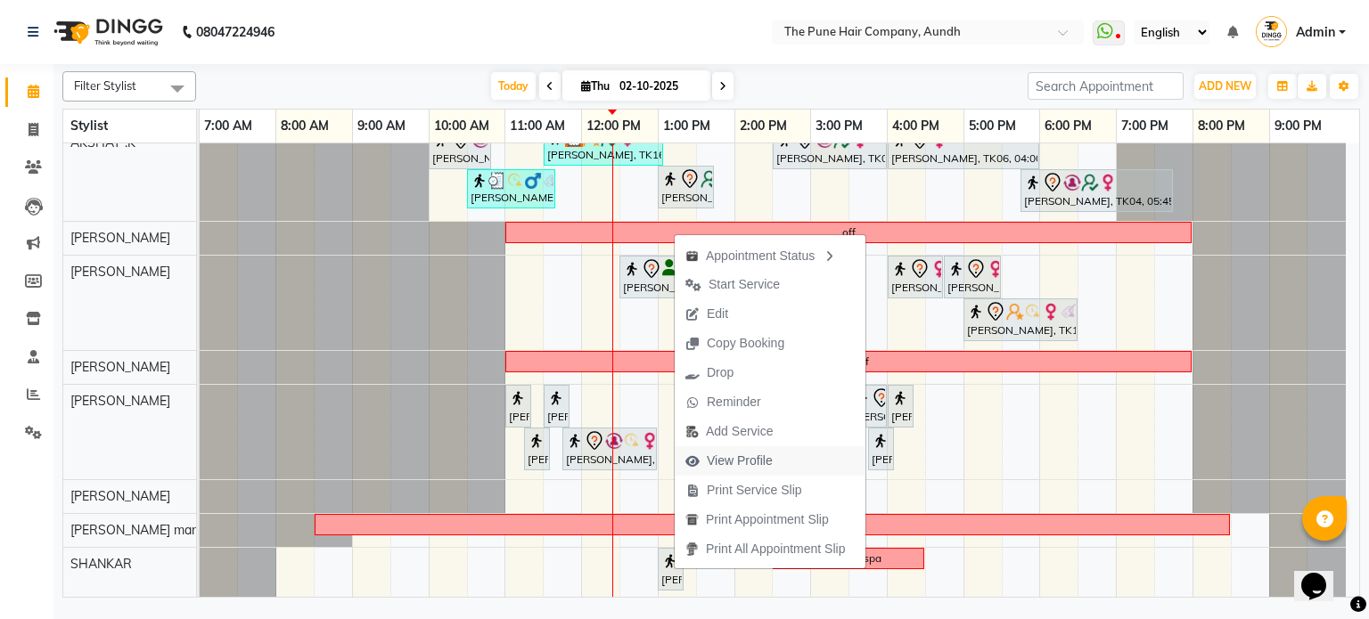
click at [743, 455] on span "View Profile" at bounding box center [740, 461] width 66 height 19
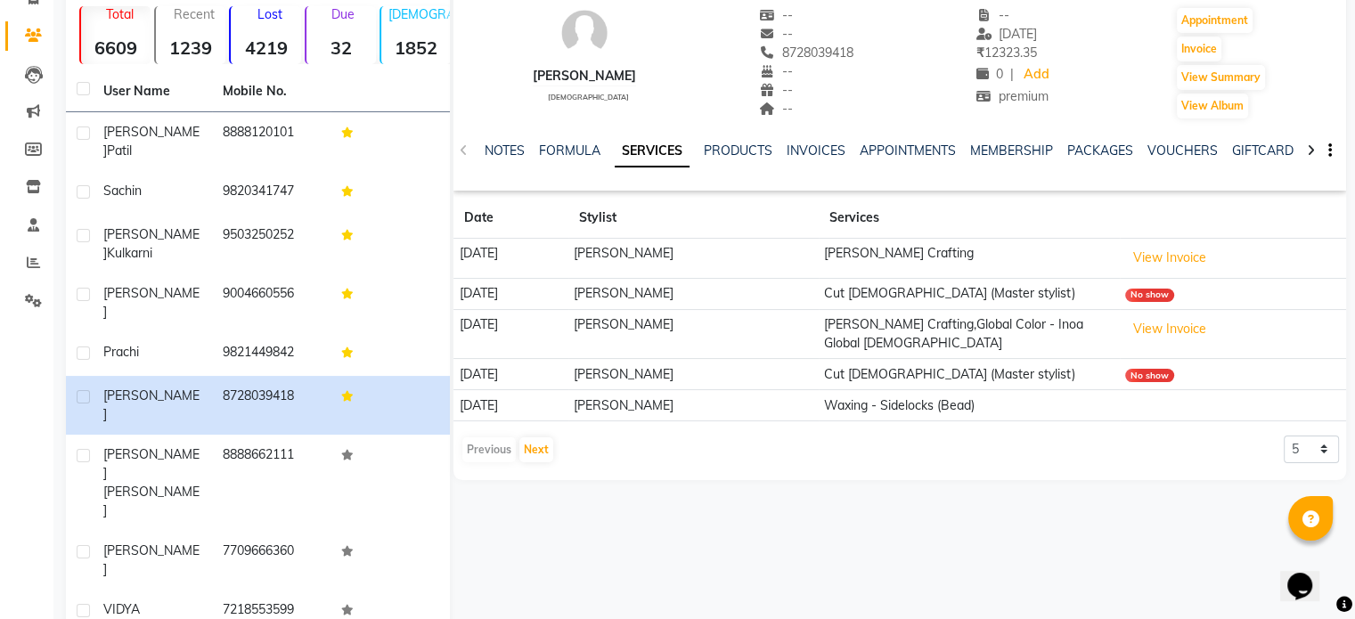
scroll to position [153, 0]
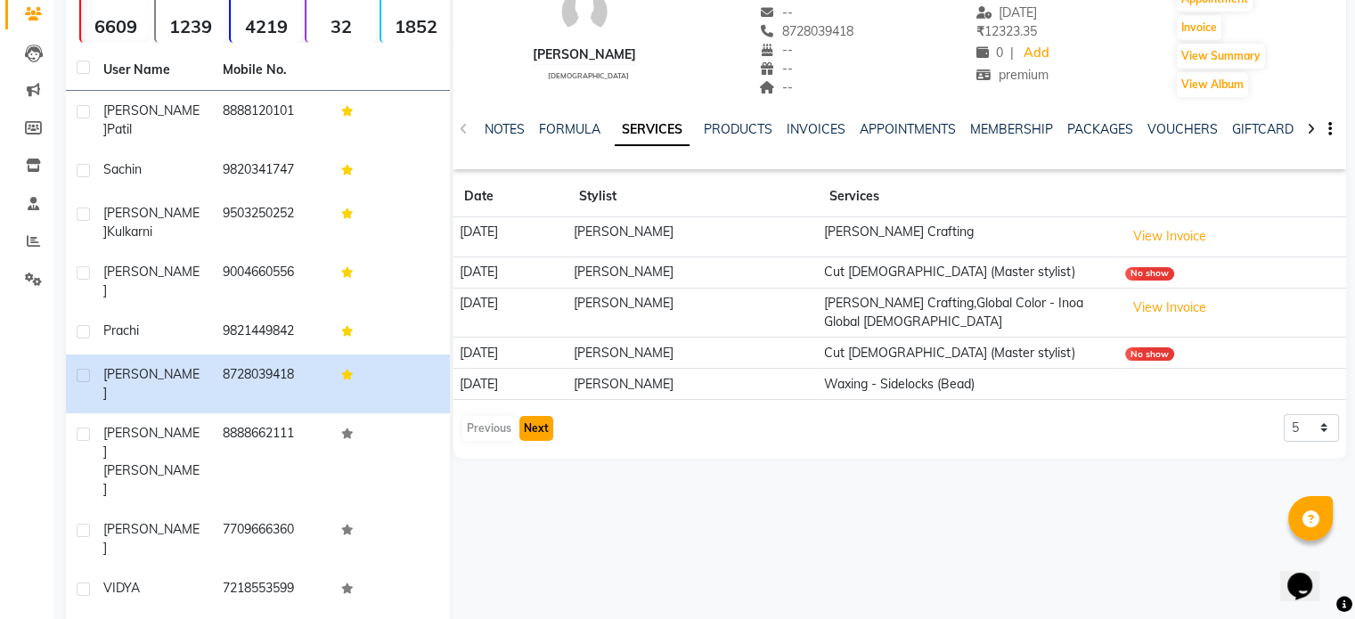
click at [538, 422] on button "Next" at bounding box center [536, 428] width 34 height 25
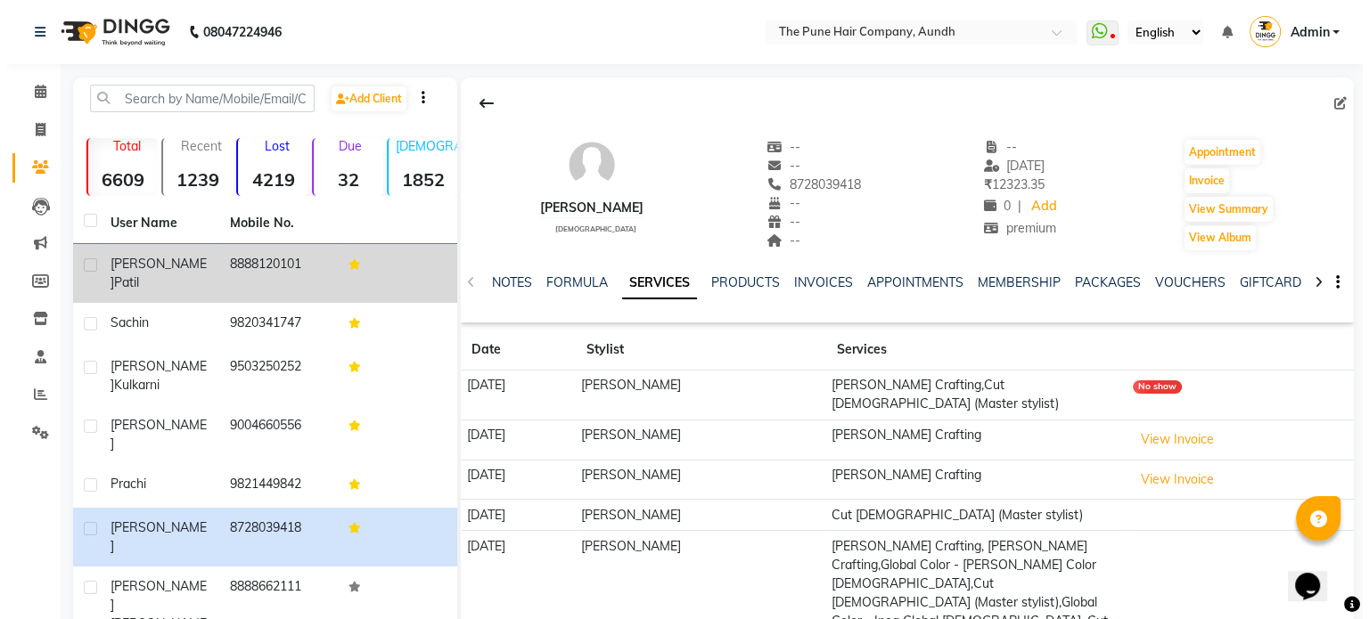
scroll to position [0, 0]
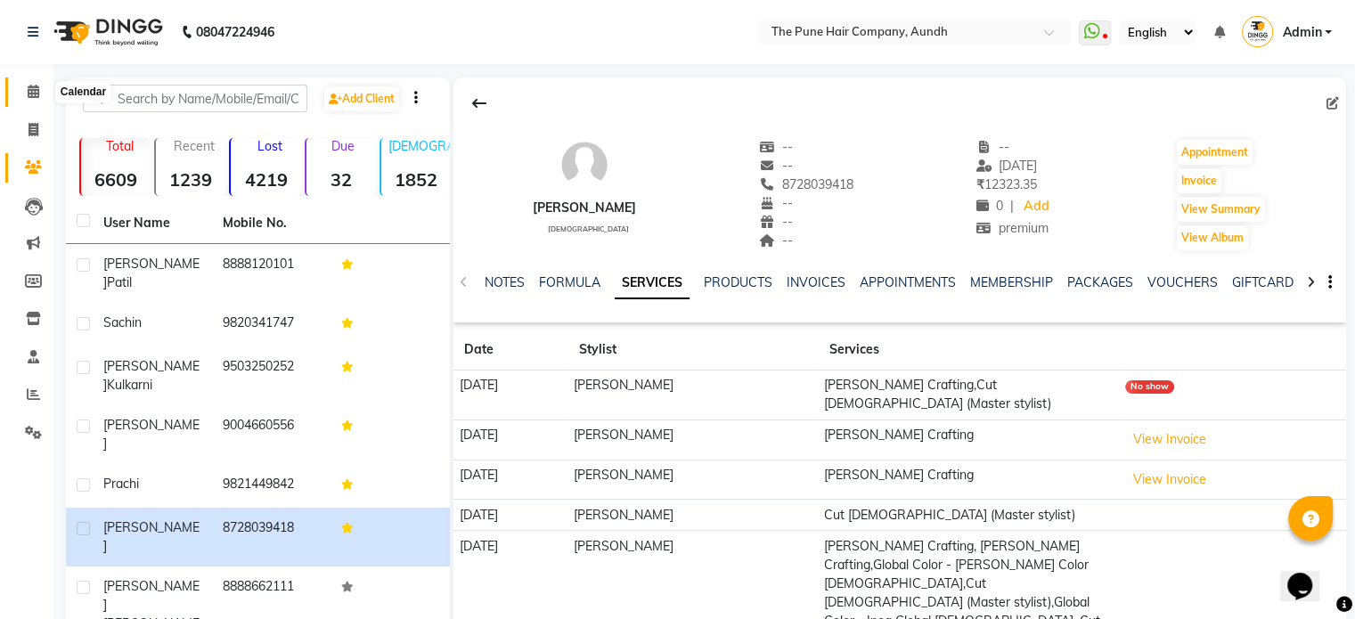
click at [29, 90] on icon at bounding box center [34, 91] width 12 height 13
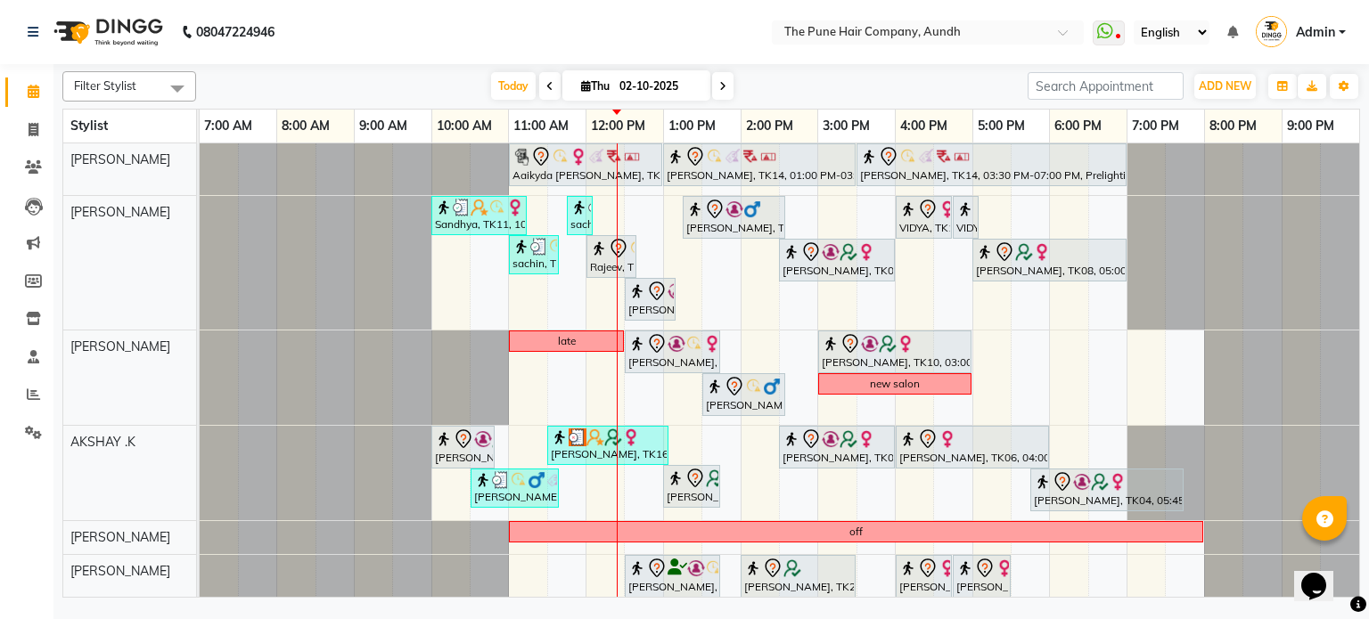
click at [726, 86] on span at bounding box center [722, 86] width 21 height 28
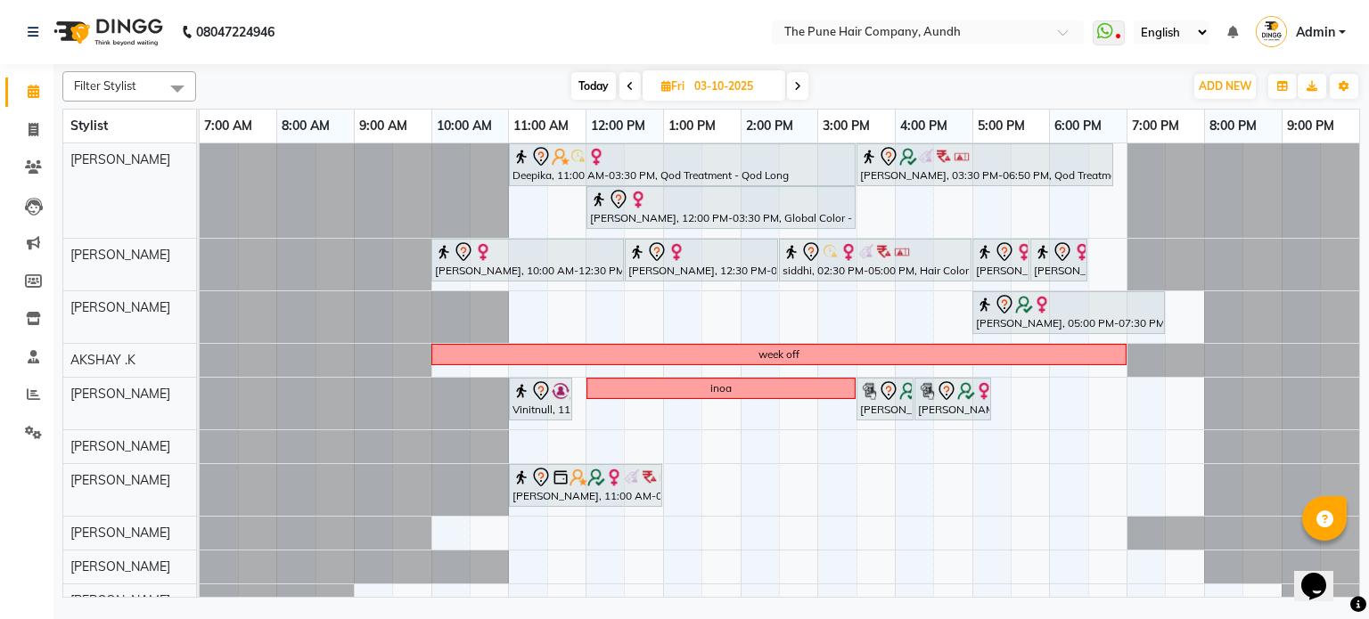
click at [593, 81] on span "Today" at bounding box center [593, 86] width 45 height 28
type input "02-10-2025"
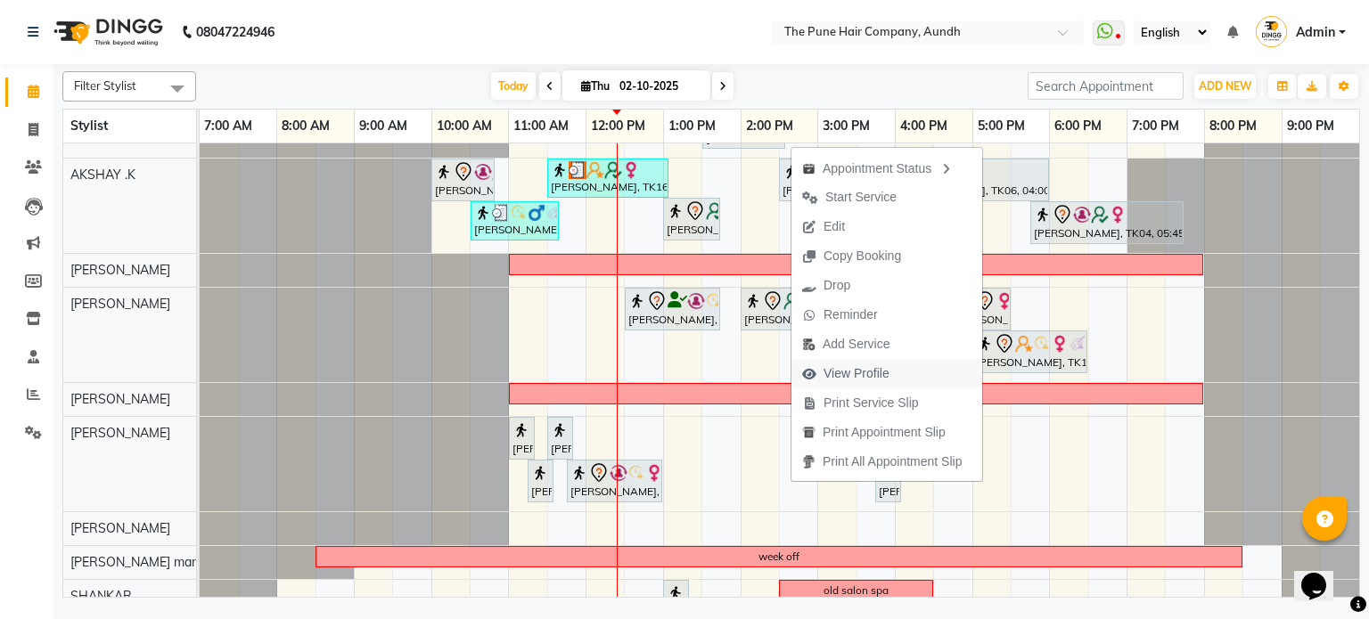
click at [852, 367] on span "View Profile" at bounding box center [856, 373] width 66 height 19
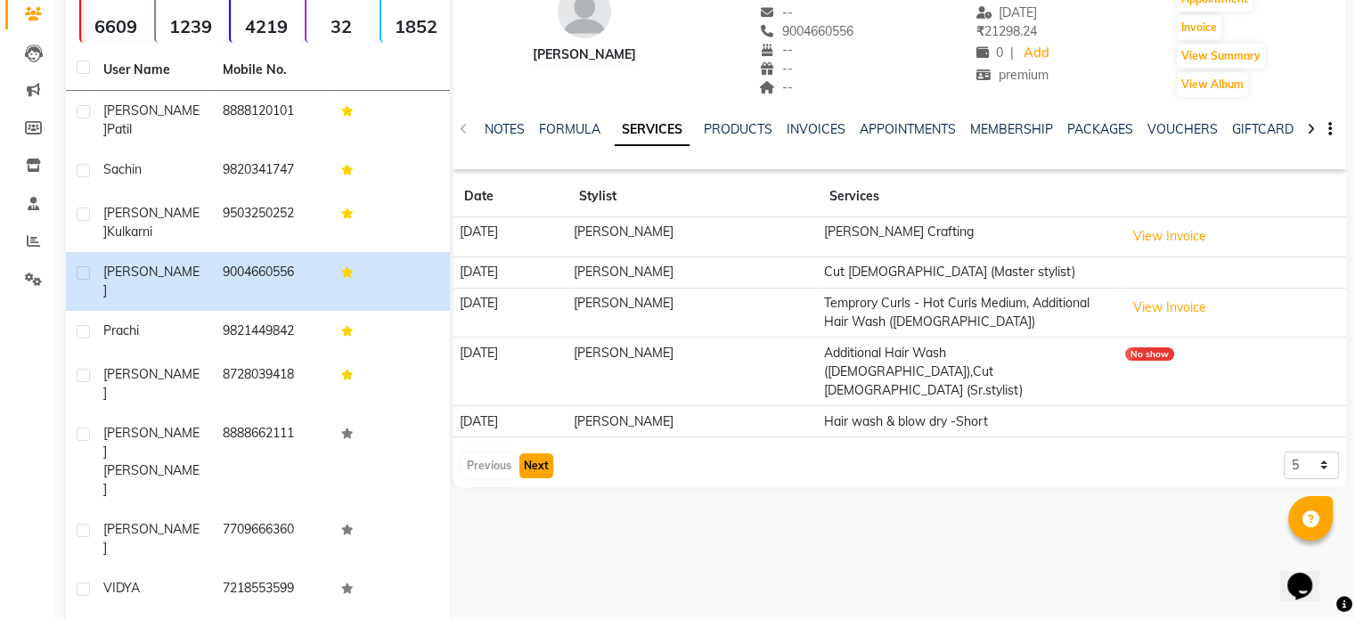
click at [550, 454] on button "Next" at bounding box center [536, 466] width 34 height 25
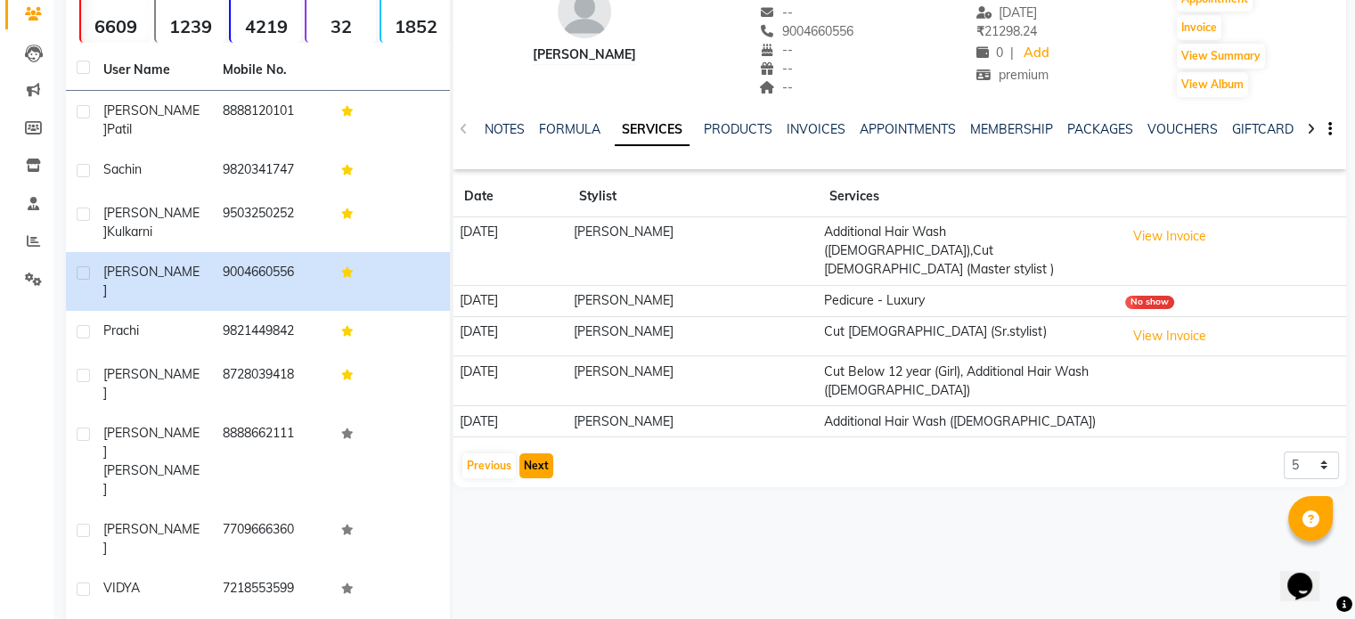
click at [531, 454] on button "Next" at bounding box center [536, 466] width 34 height 25
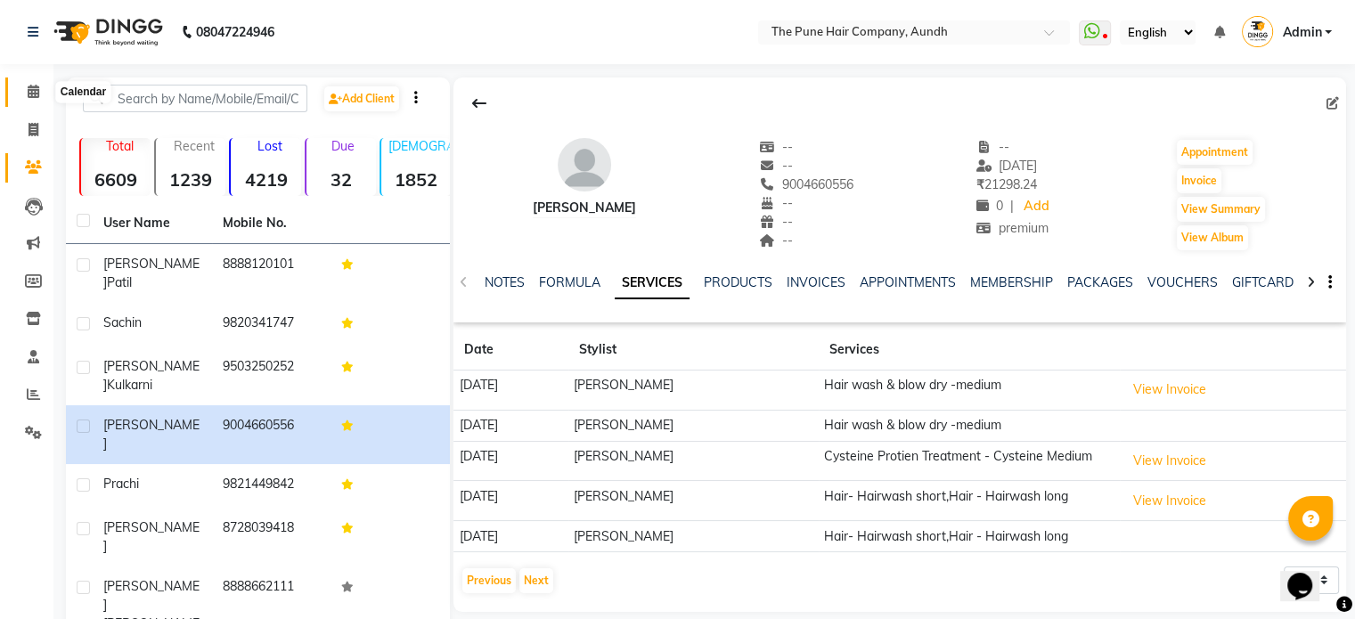
click at [21, 89] on span at bounding box center [33, 92] width 31 height 20
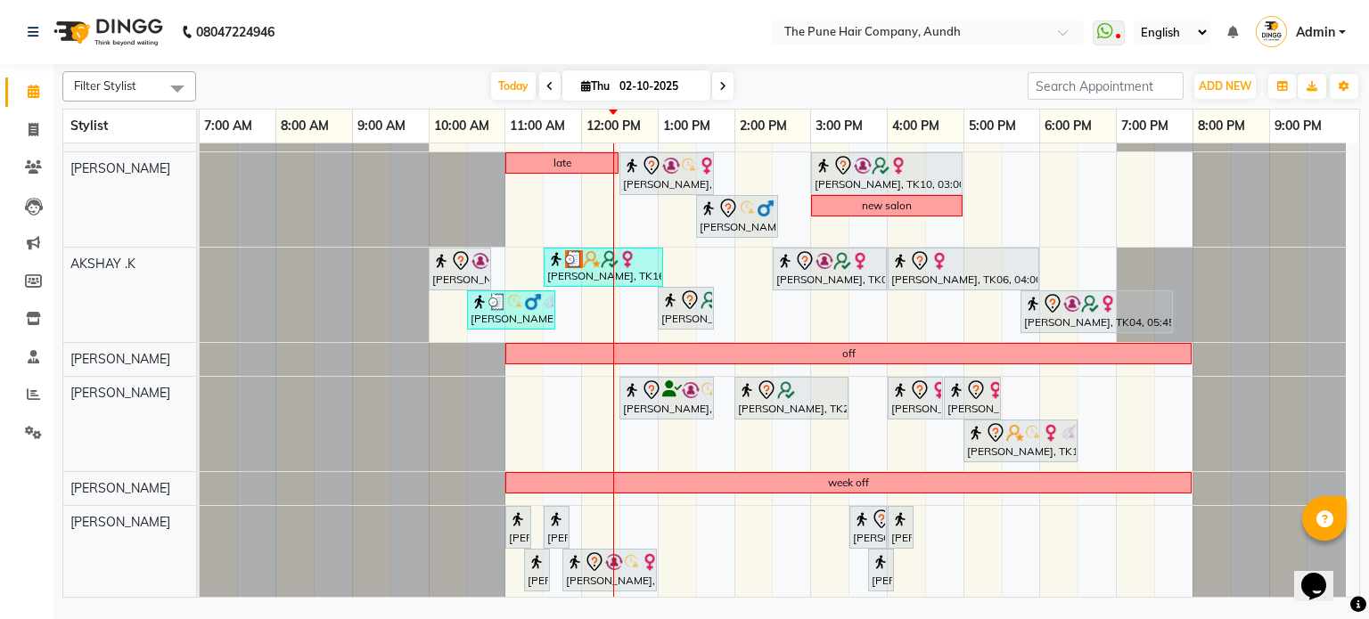
scroll to position [299, 0]
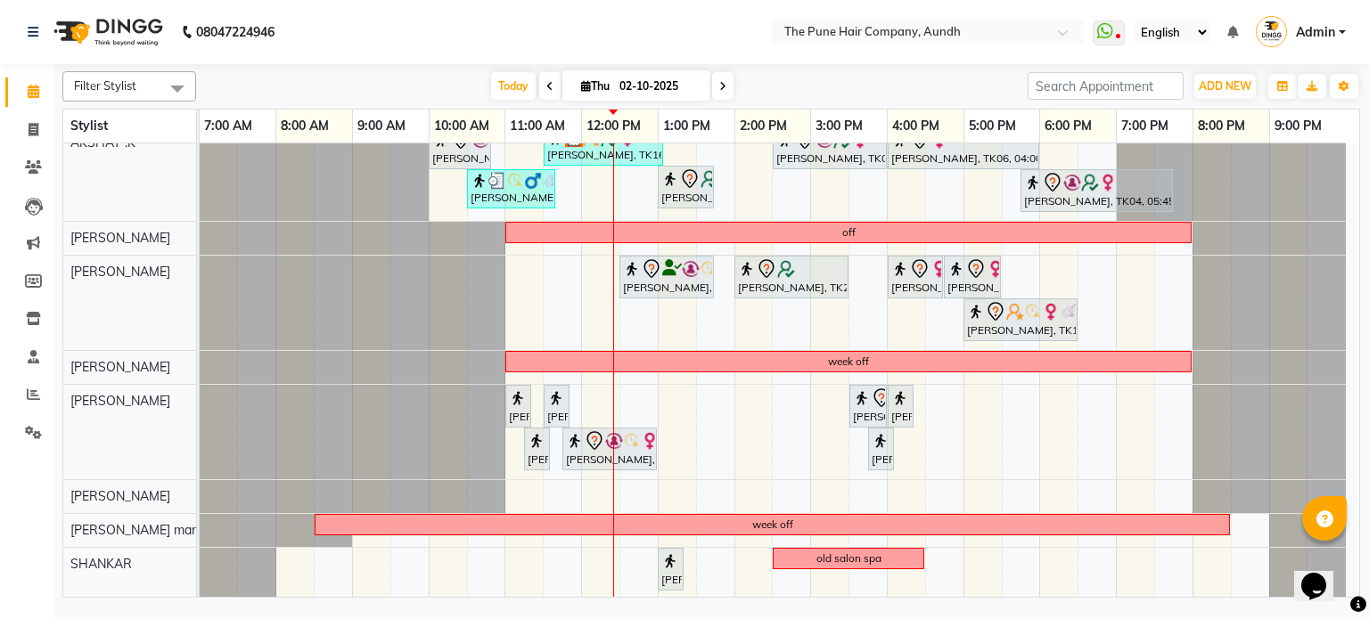
click at [720, 88] on icon at bounding box center [722, 86] width 7 height 11
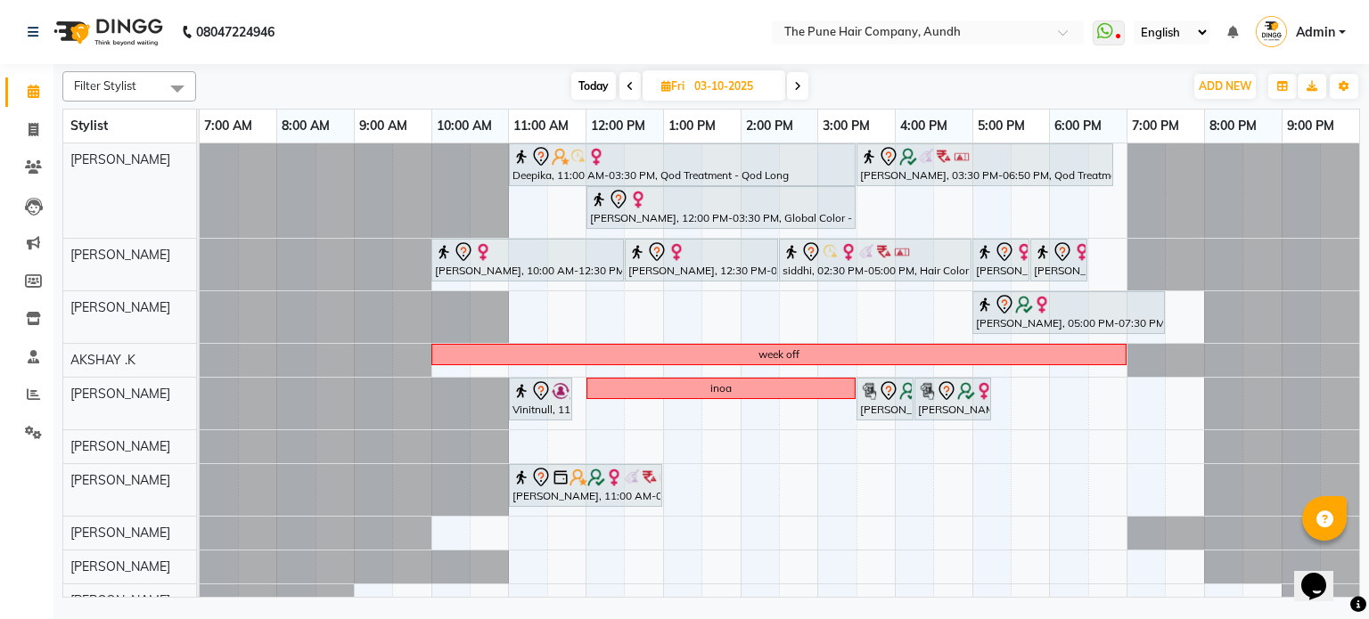
click at [791, 70] on div "Filter Stylist Select All AKSHAY .K [PERSON_NAME] [PERSON_NAME] [PERSON_NAME] […" at bounding box center [710, 331] width 1297 height 534
click at [810, 88] on div "[DATE] [DATE]" at bounding box center [689, 86] width 969 height 27
click at [792, 87] on span at bounding box center [797, 86] width 21 height 28
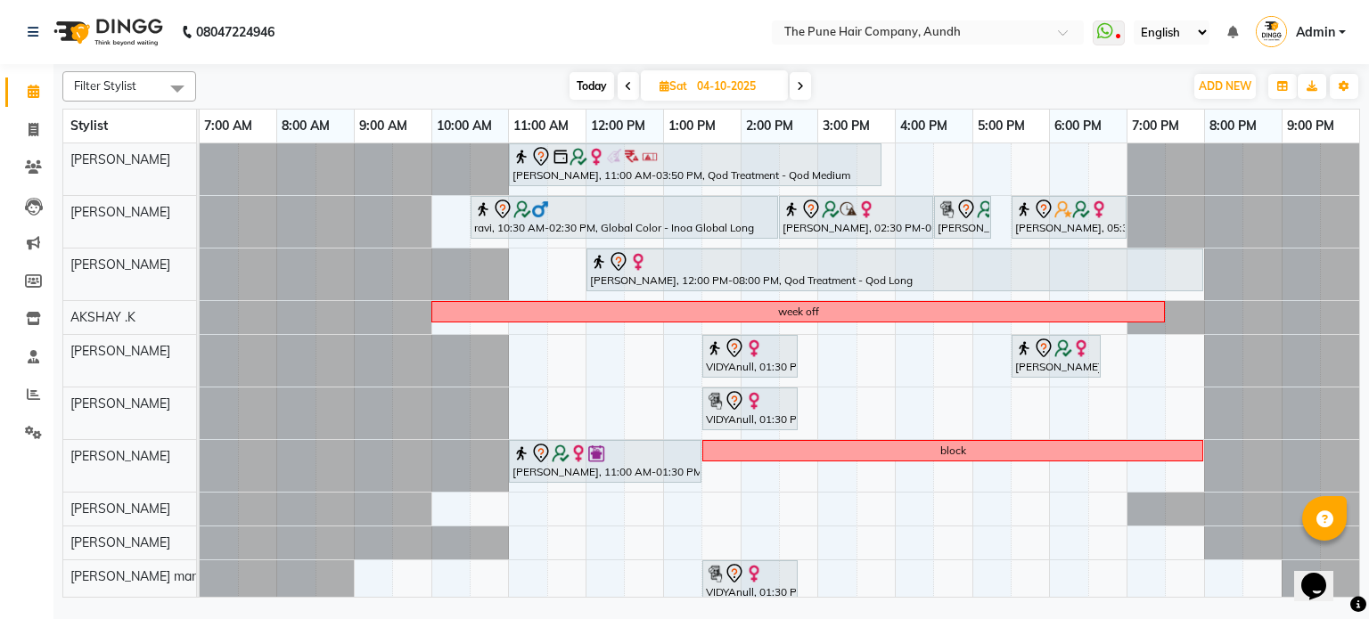
click at [799, 83] on icon at bounding box center [800, 86] width 7 height 11
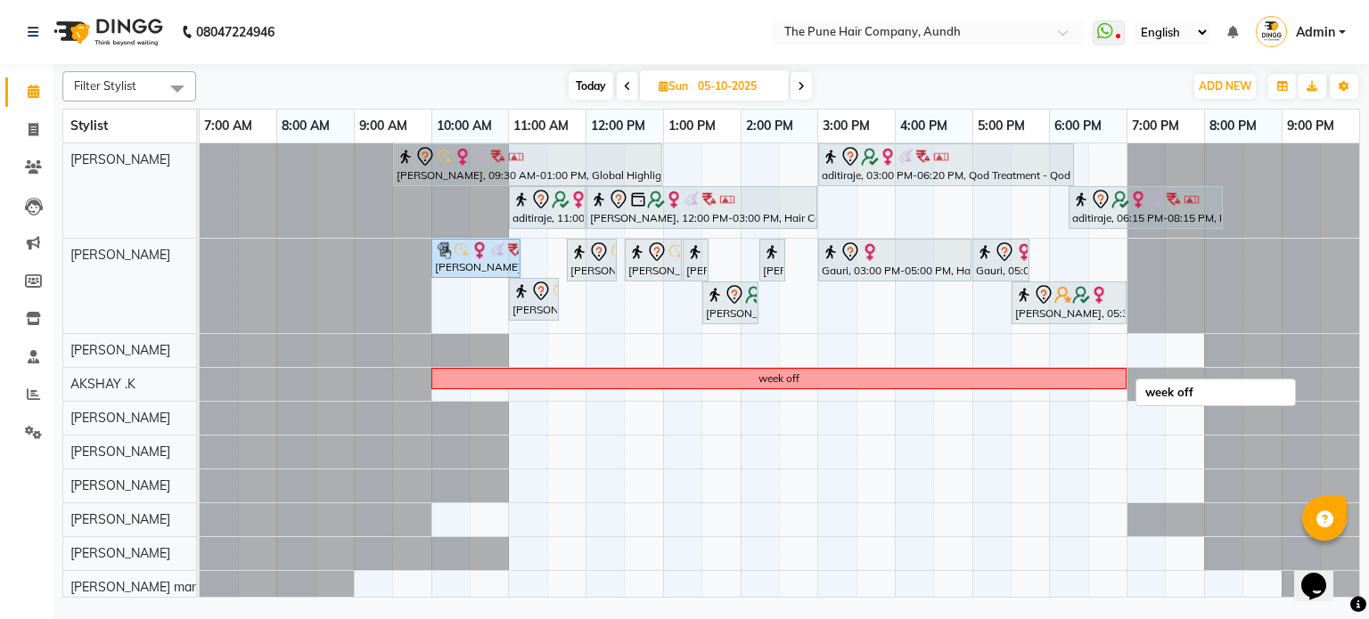
scroll to position [37, 0]
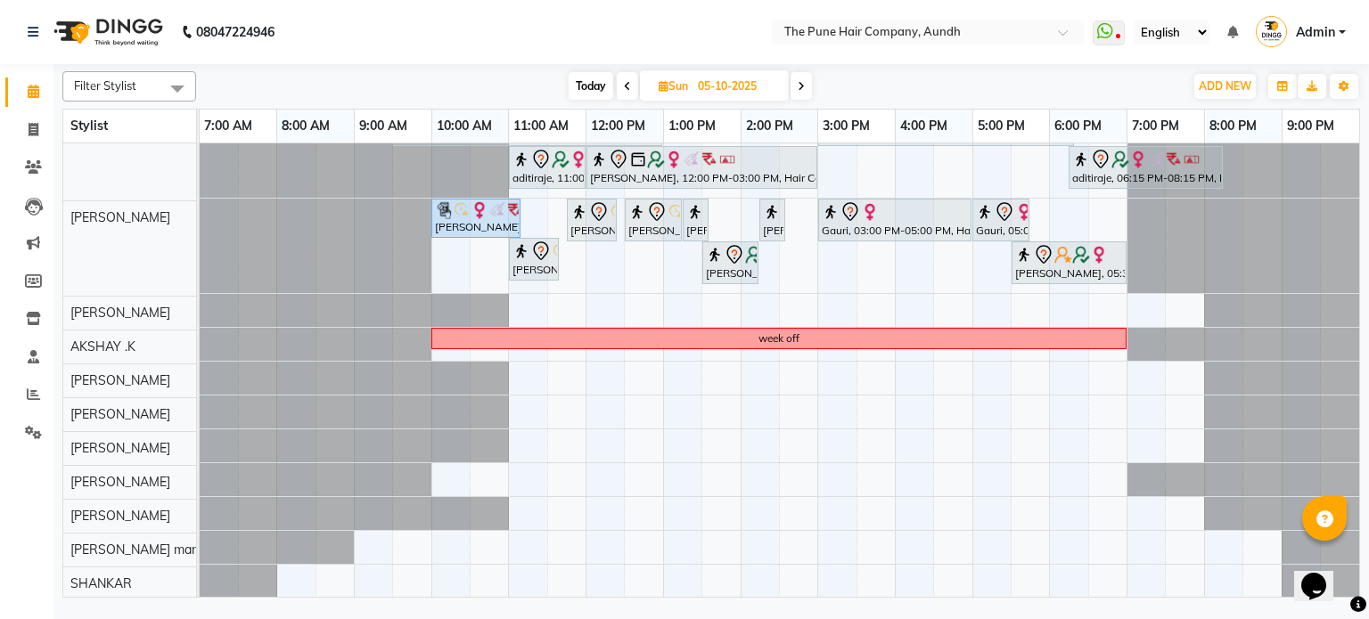
click at [798, 85] on icon at bounding box center [801, 86] width 7 height 11
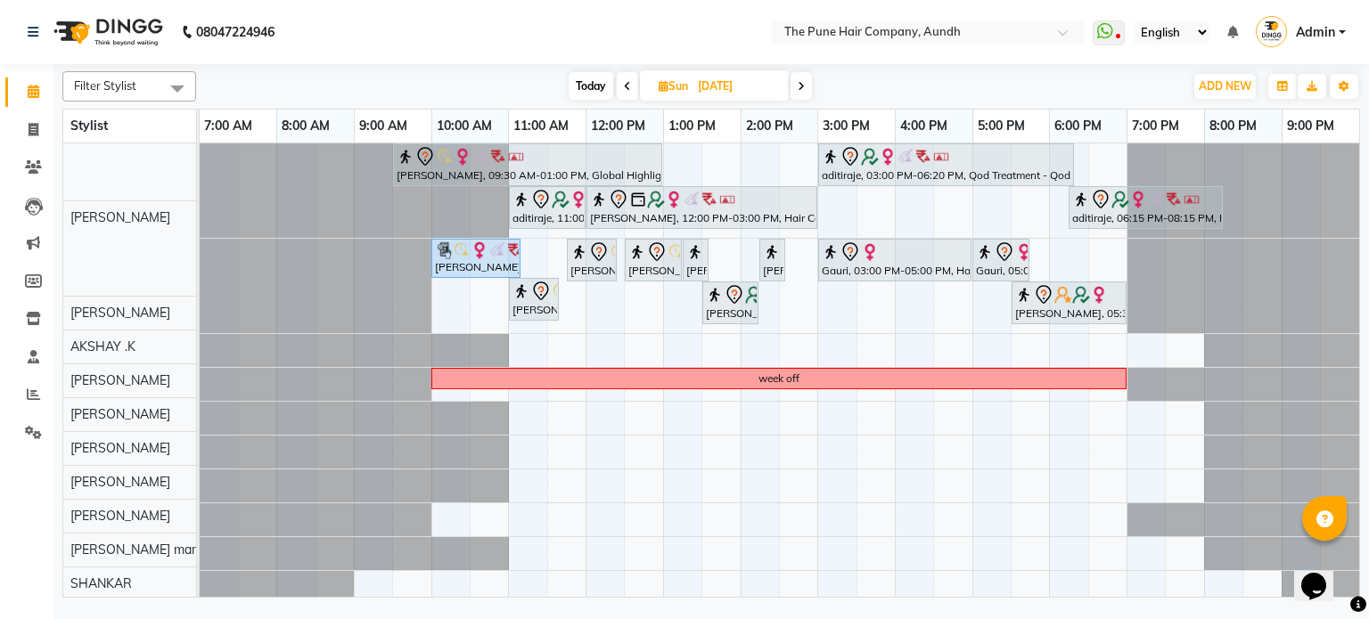
scroll to position [0, 0]
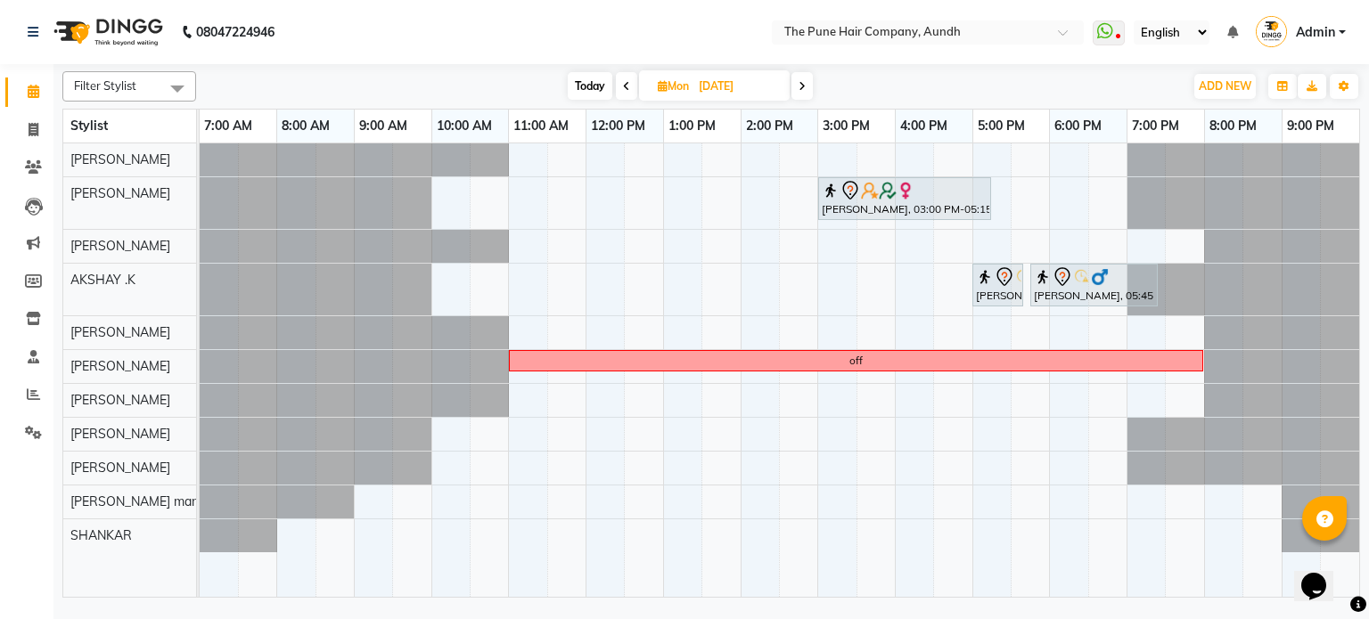
click at [798, 85] on span at bounding box center [801, 86] width 21 height 28
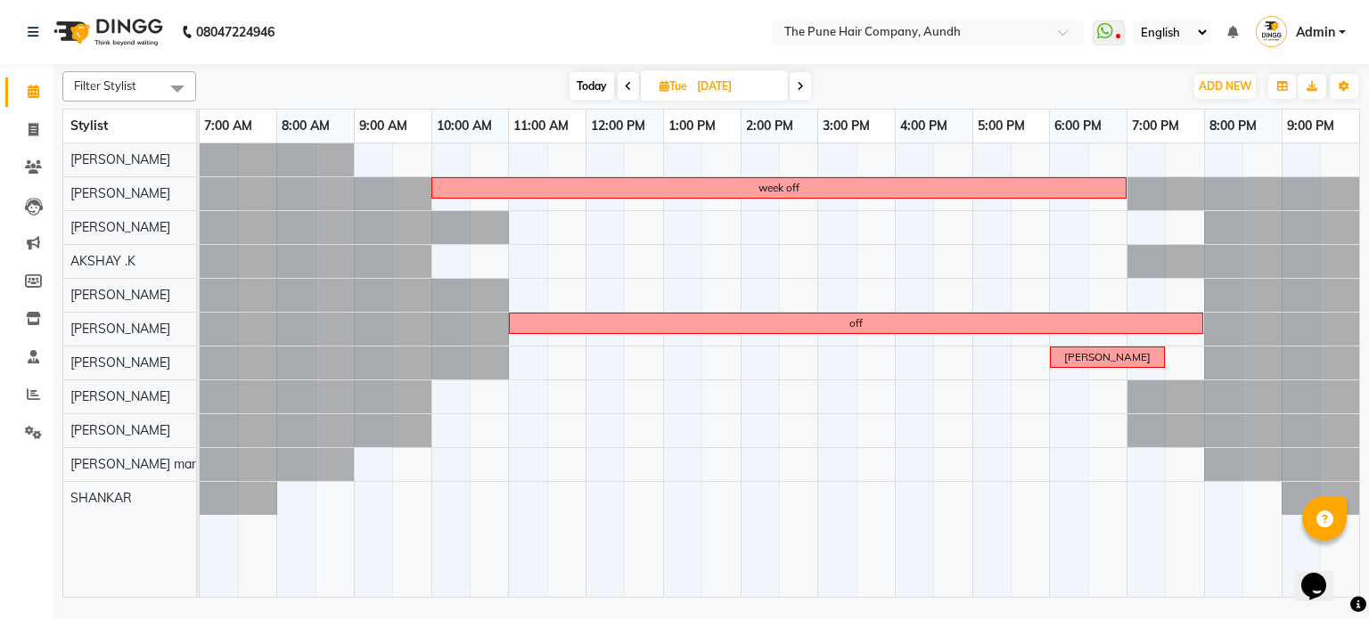
click at [798, 85] on icon at bounding box center [800, 86] width 7 height 11
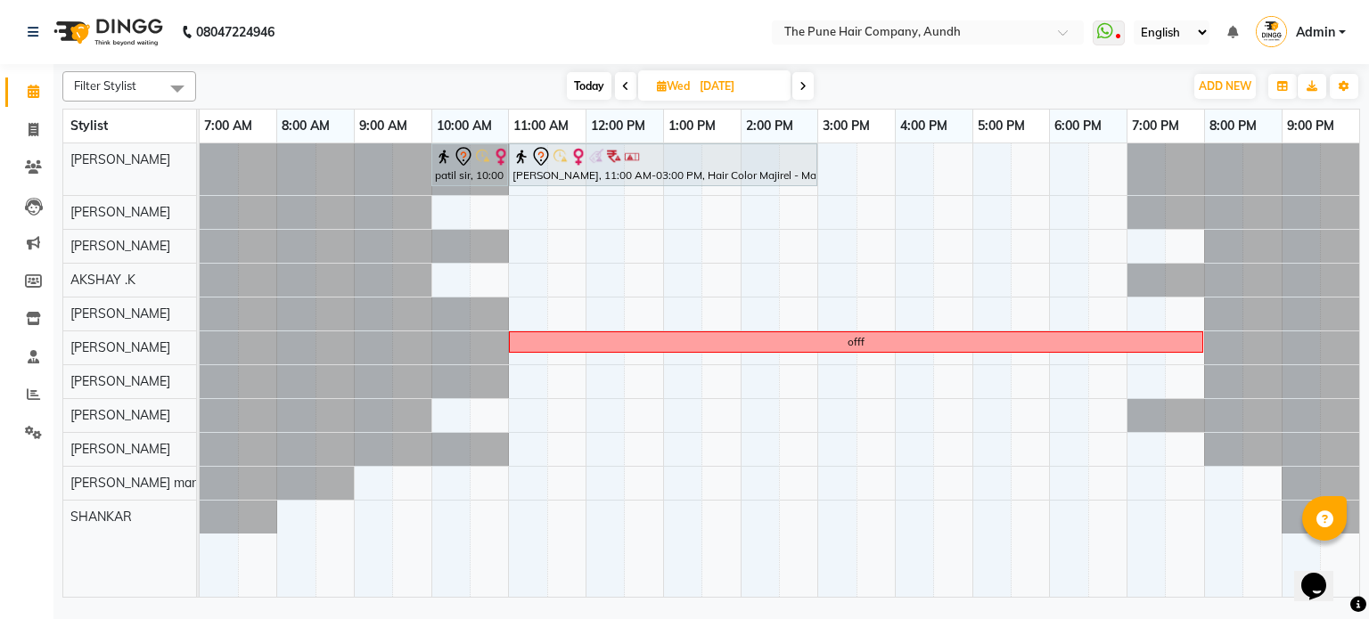
click at [800, 83] on icon at bounding box center [802, 86] width 7 height 11
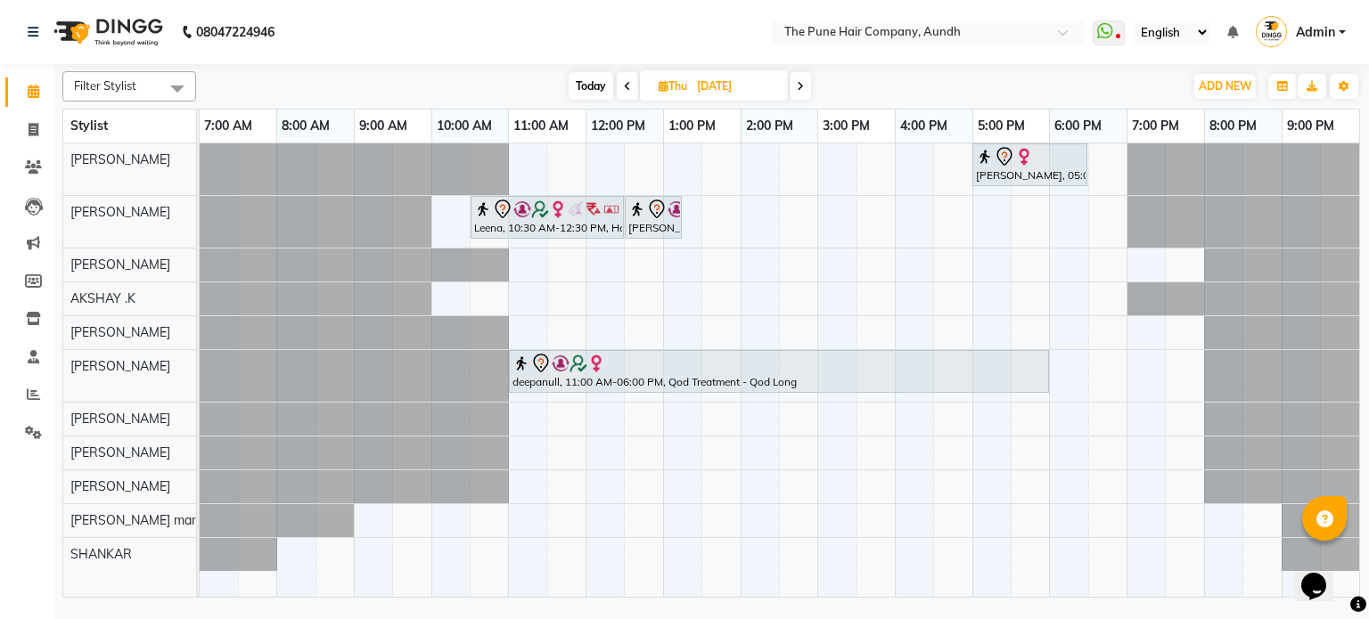
click at [587, 86] on span "Today" at bounding box center [591, 86] width 45 height 28
type input "02-10-2025"
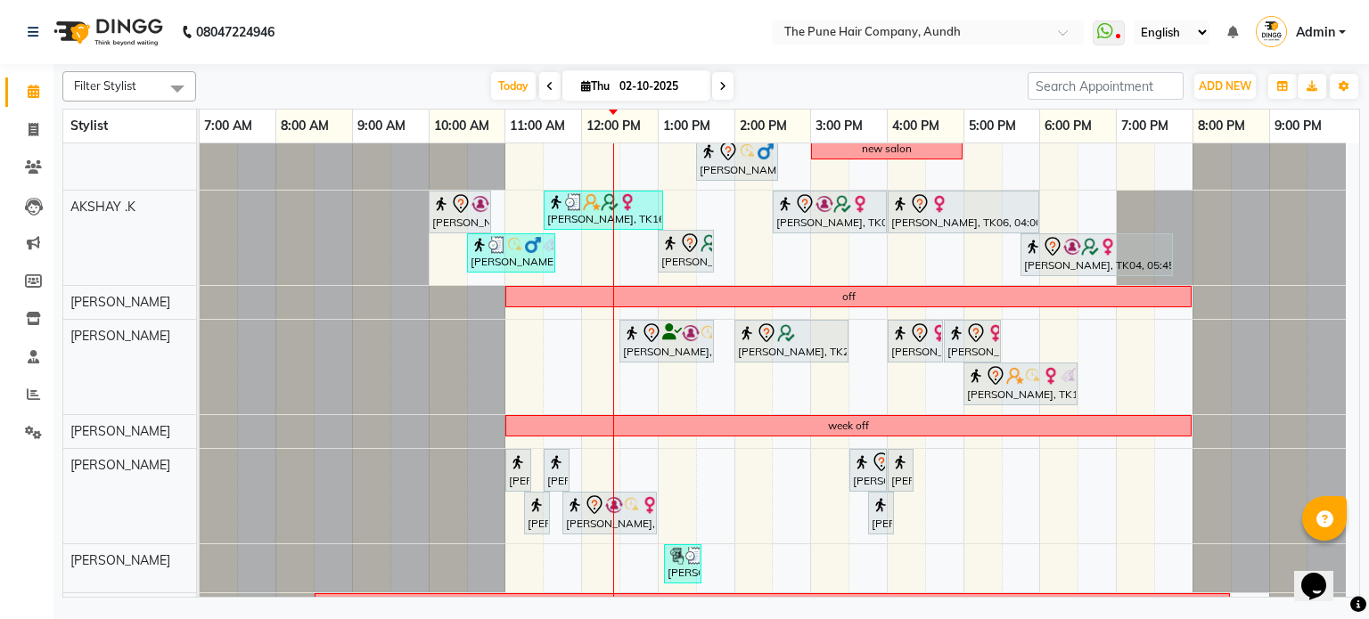
scroll to position [314, 0]
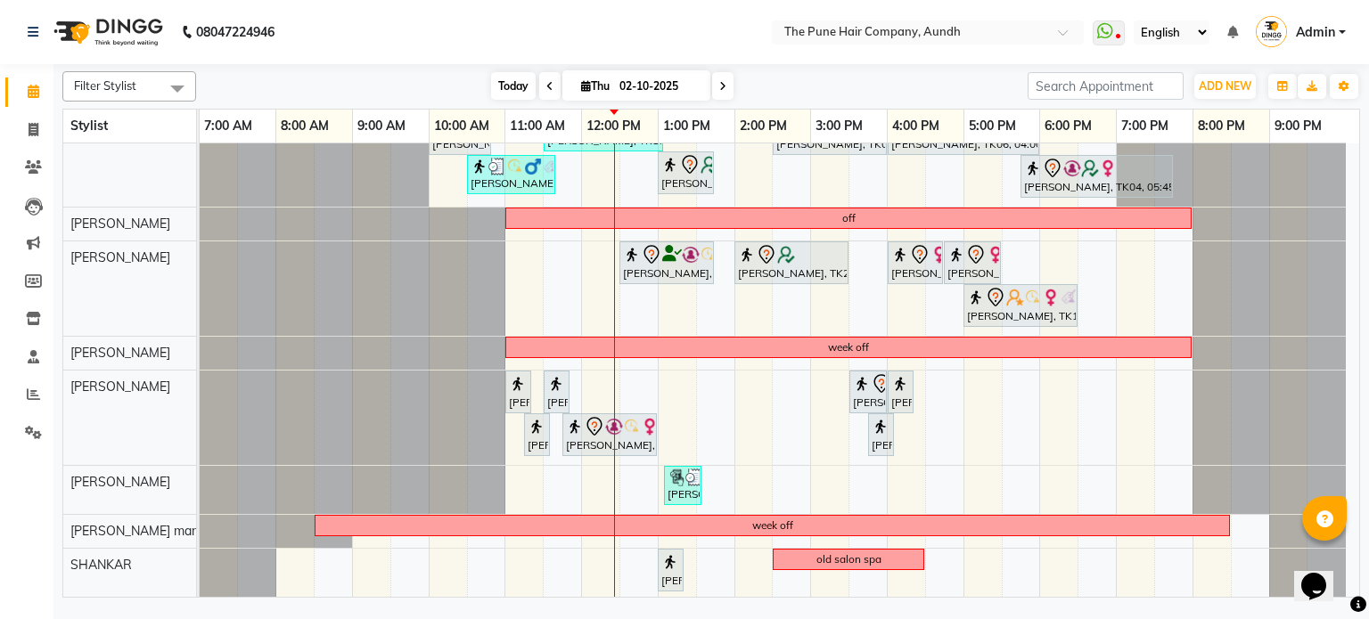
click at [510, 86] on span "Today" at bounding box center [513, 86] width 45 height 28
click at [481, 70] on div "Filter Stylist Select All AKSHAY .K [PERSON_NAME] [PERSON_NAME] [PERSON_NAME] […" at bounding box center [710, 331] width 1297 height 534
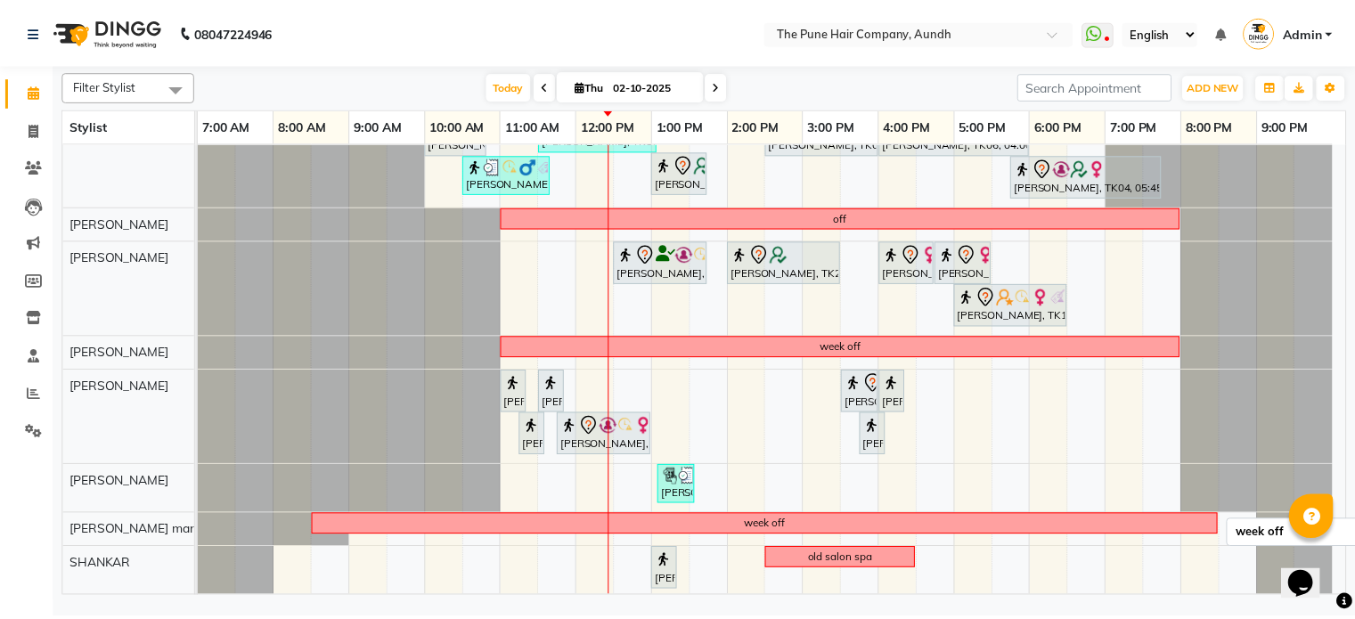
scroll to position [135, 0]
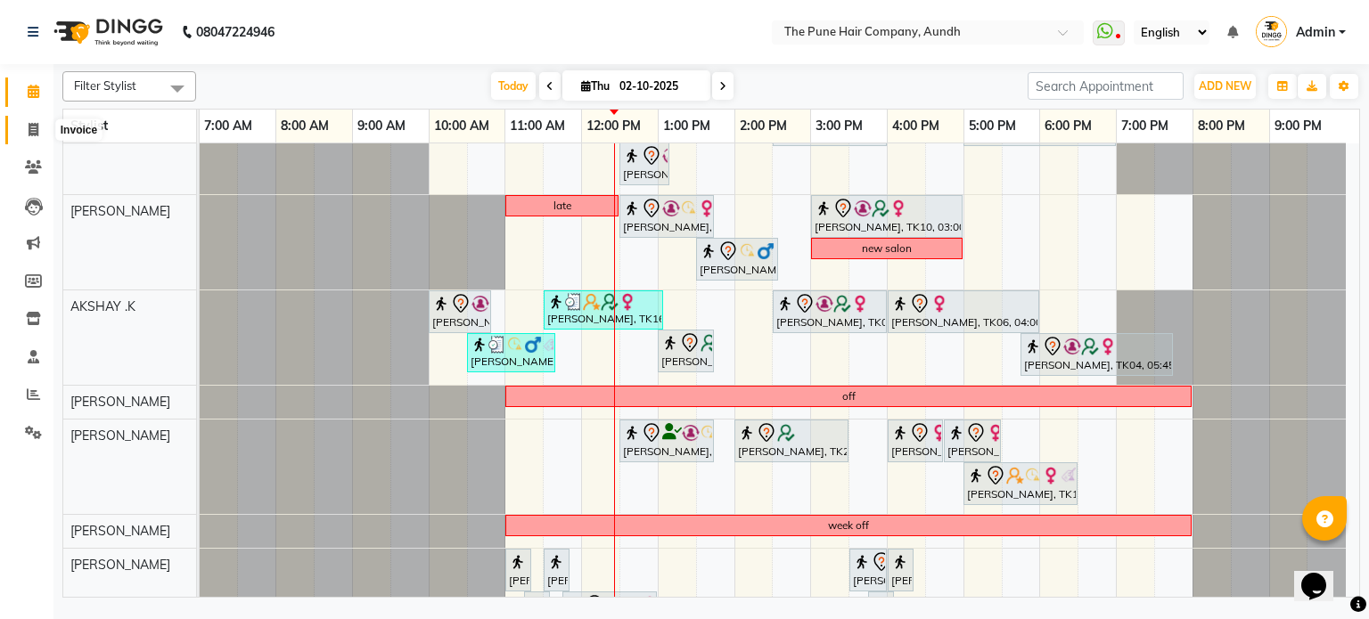
click at [29, 124] on icon at bounding box center [34, 129] width 10 height 13
select select "106"
select select "service"
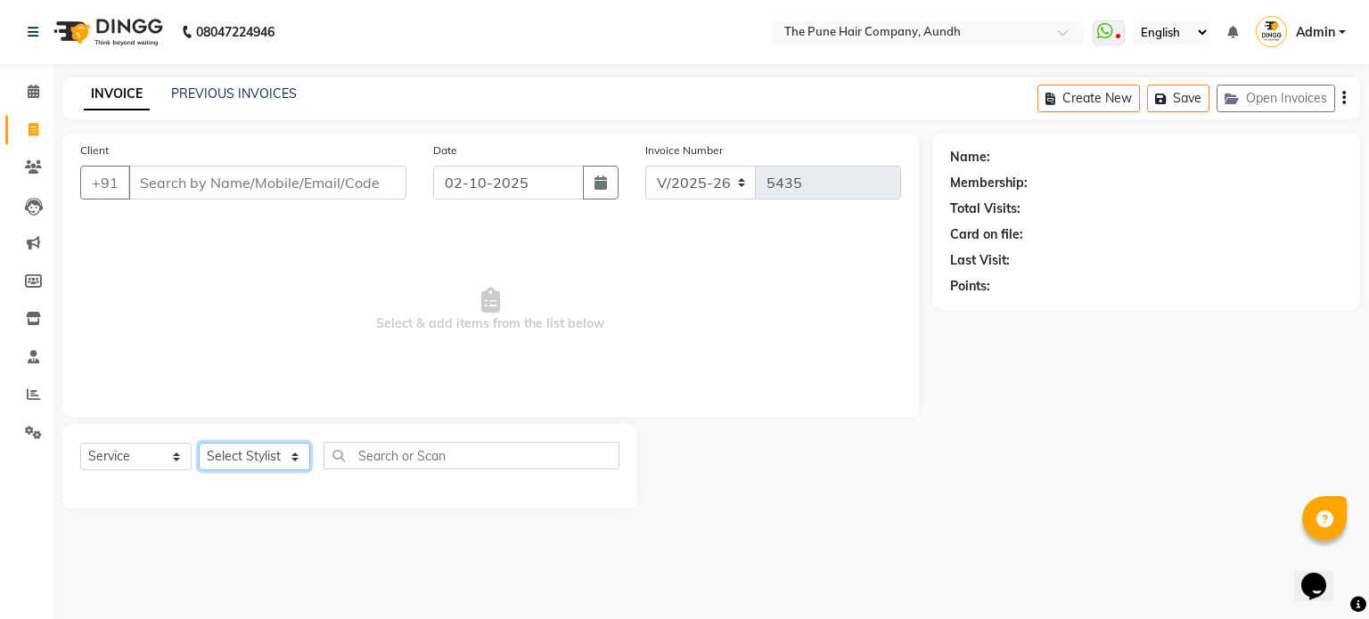
click at [253, 447] on select "Select Stylist" at bounding box center [254, 457] width 111 height 28
select select "18078"
click at [199, 444] on select "Select Stylist AKSHAY .K [PERSON_NAME] [PERSON_NAME] [PERSON_NAME] [PERSON_NAME…" at bounding box center [254, 457] width 111 height 28
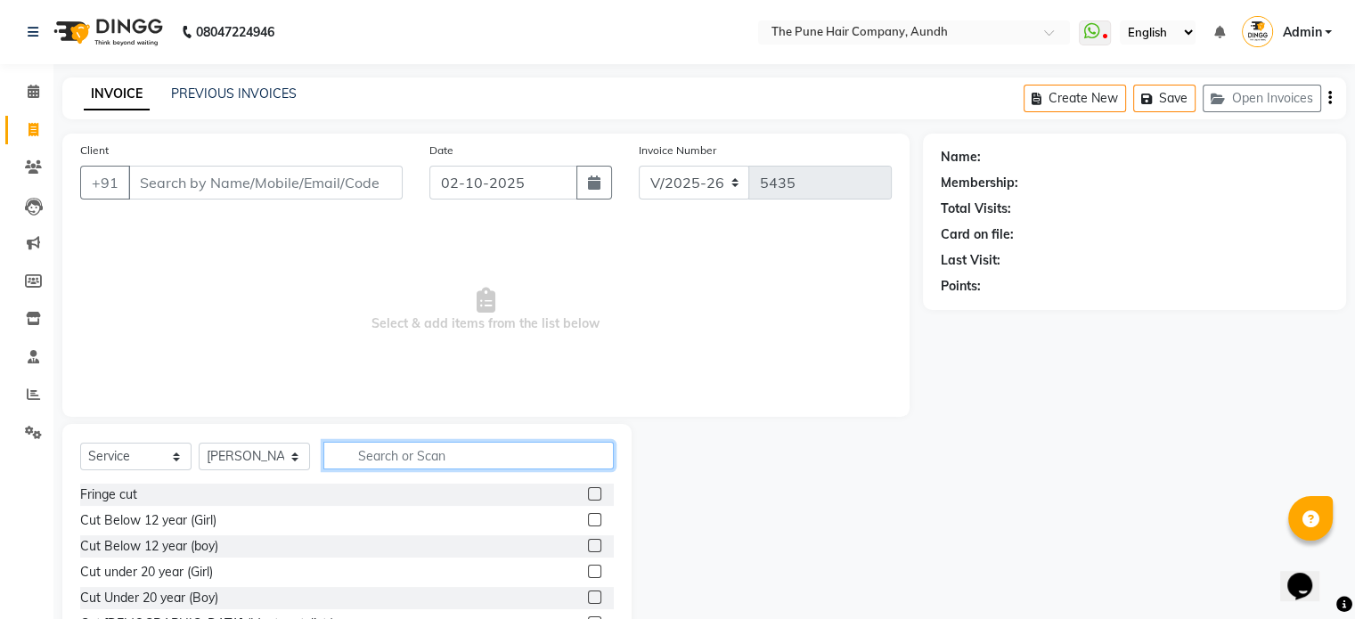
click at [403, 456] on input "text" at bounding box center [468, 456] width 290 height 28
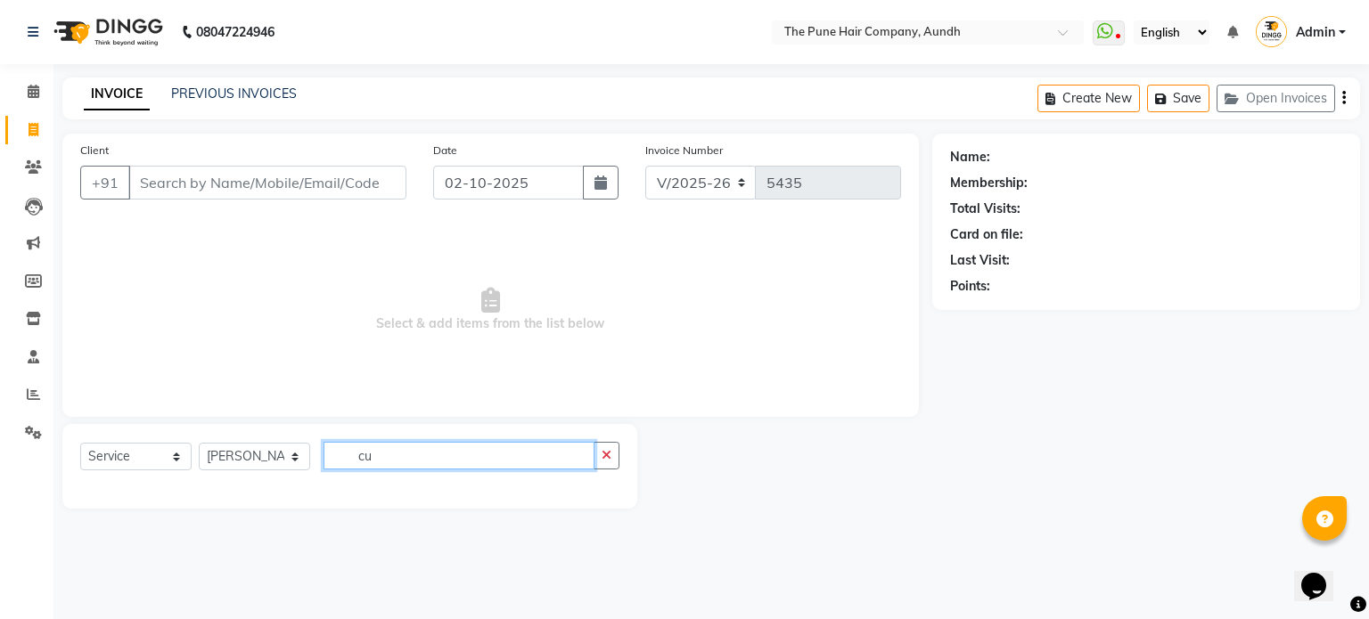
type input "c"
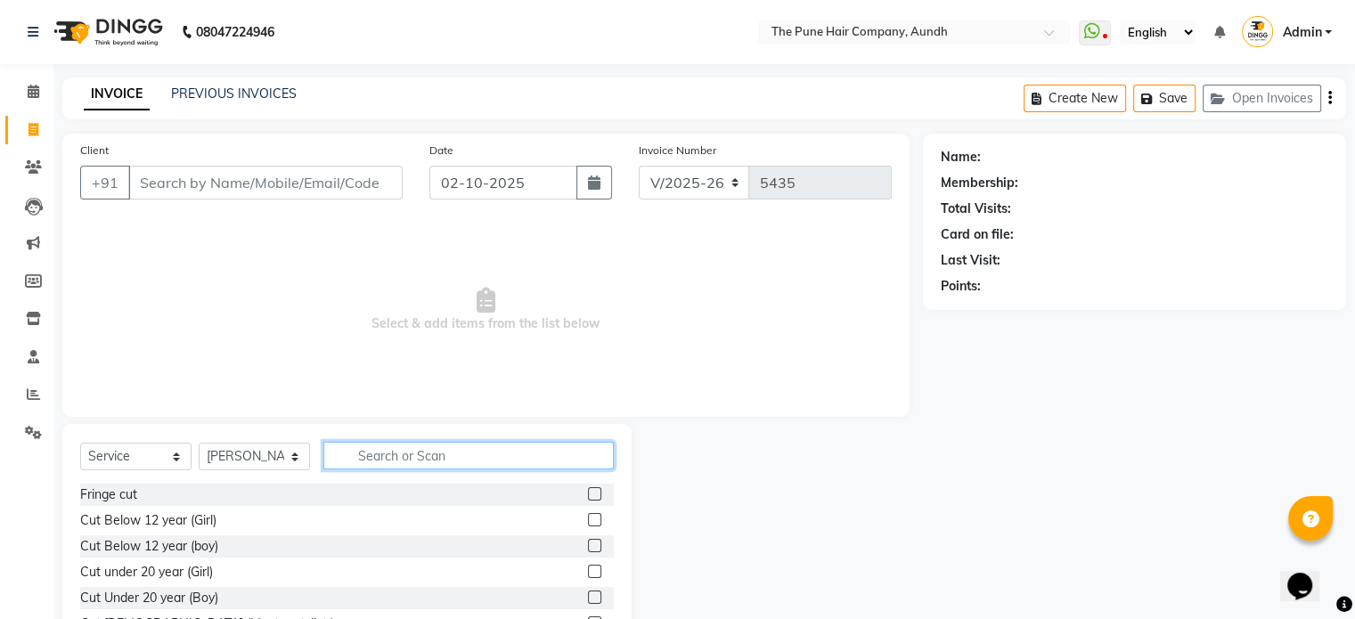
type input "c"
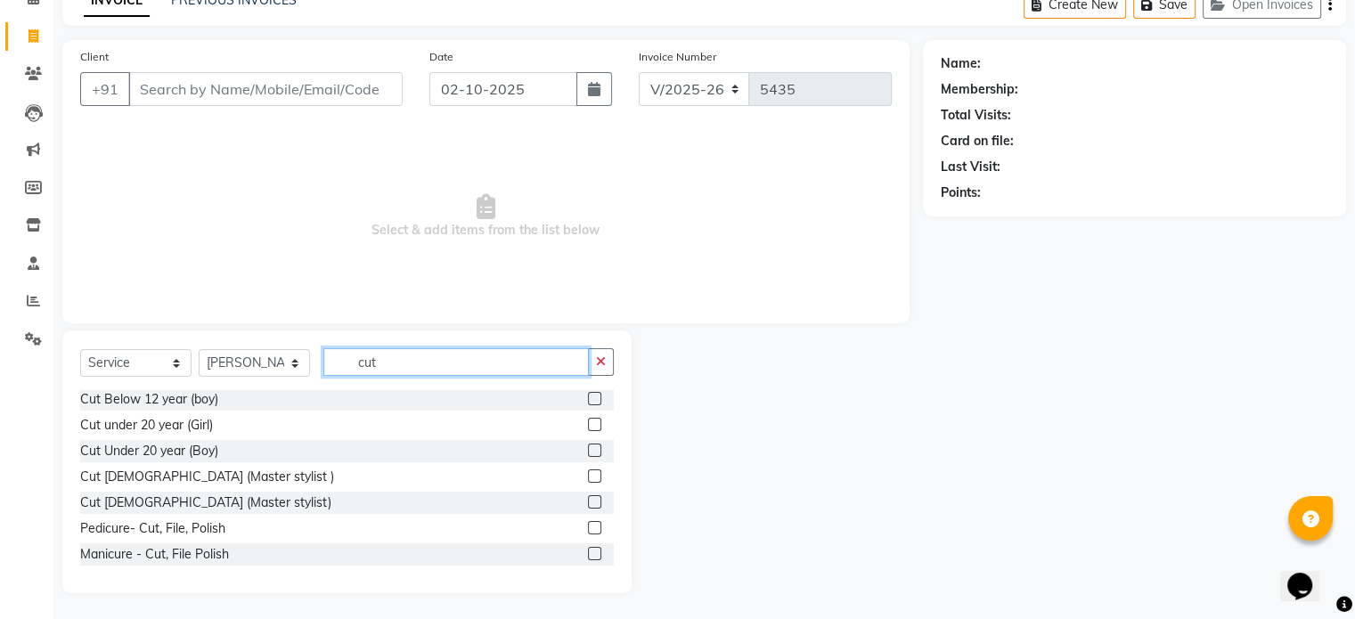
scroll to position [94, 0]
type input "cut"
click at [588, 474] on label at bounding box center [594, 475] width 13 height 13
click at [588, 474] on input "checkbox" at bounding box center [594, 476] width 12 height 12
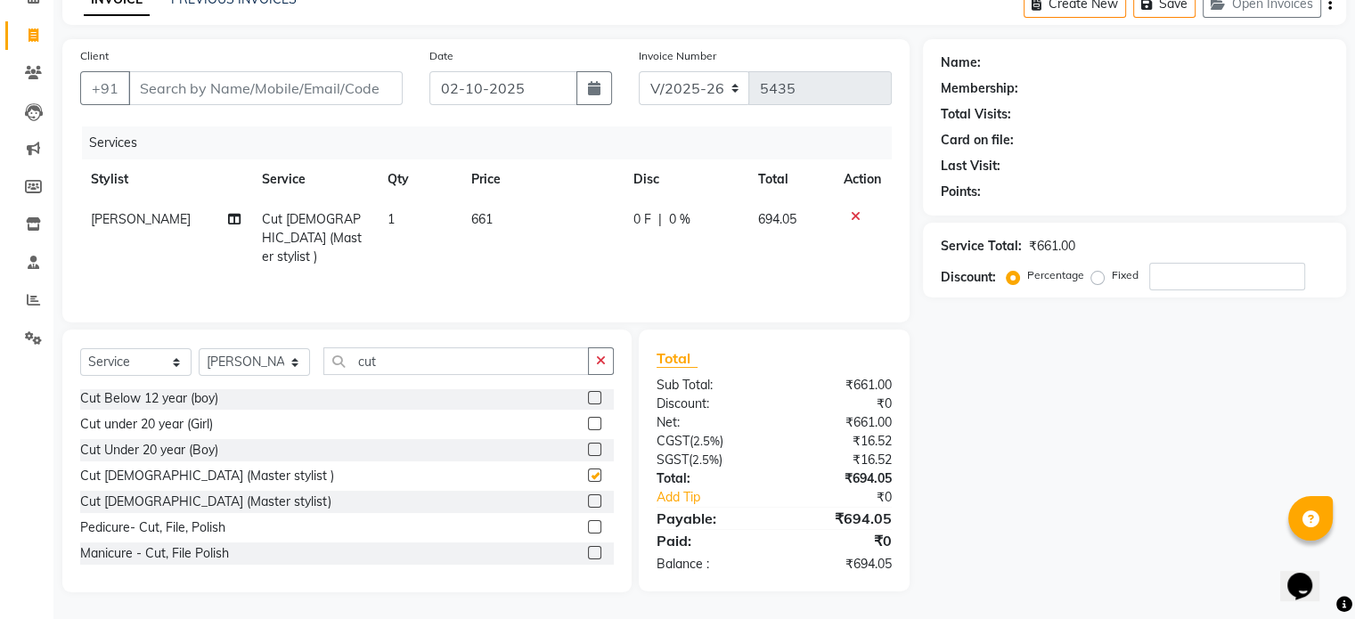
checkbox input "false"
click at [1198, 278] on input "number" at bounding box center [1227, 277] width 156 height 28
type input "20"
click at [415, 358] on input "cut" at bounding box center [456, 362] width 266 height 28
type input "c"
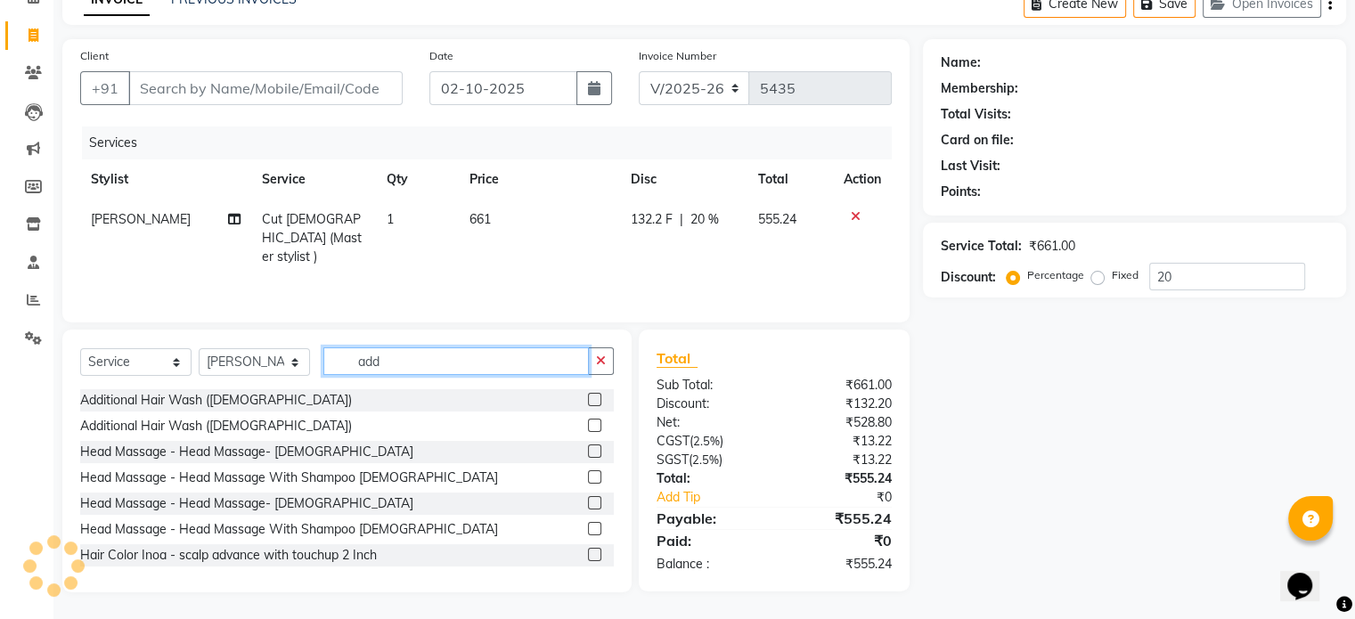
scroll to position [94, 0]
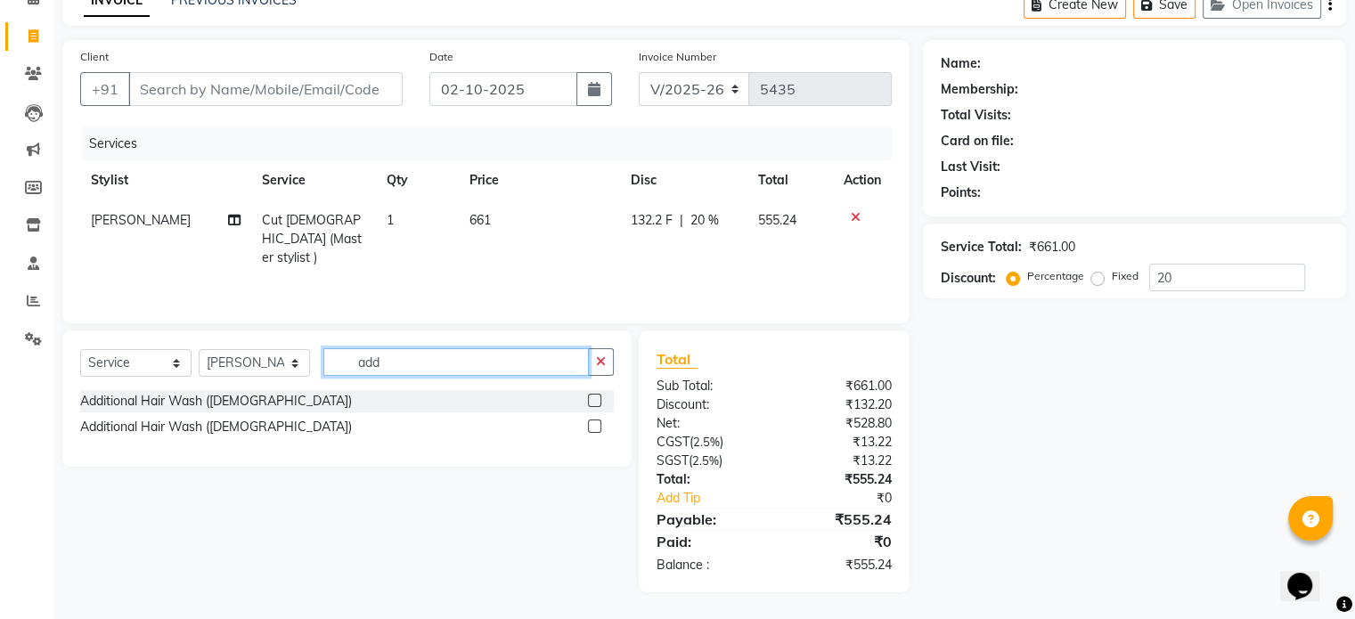
type input "add"
click at [594, 398] on label at bounding box center [594, 400] width 13 height 13
click at [594, 398] on input "checkbox" at bounding box center [594, 402] width 12 height 12
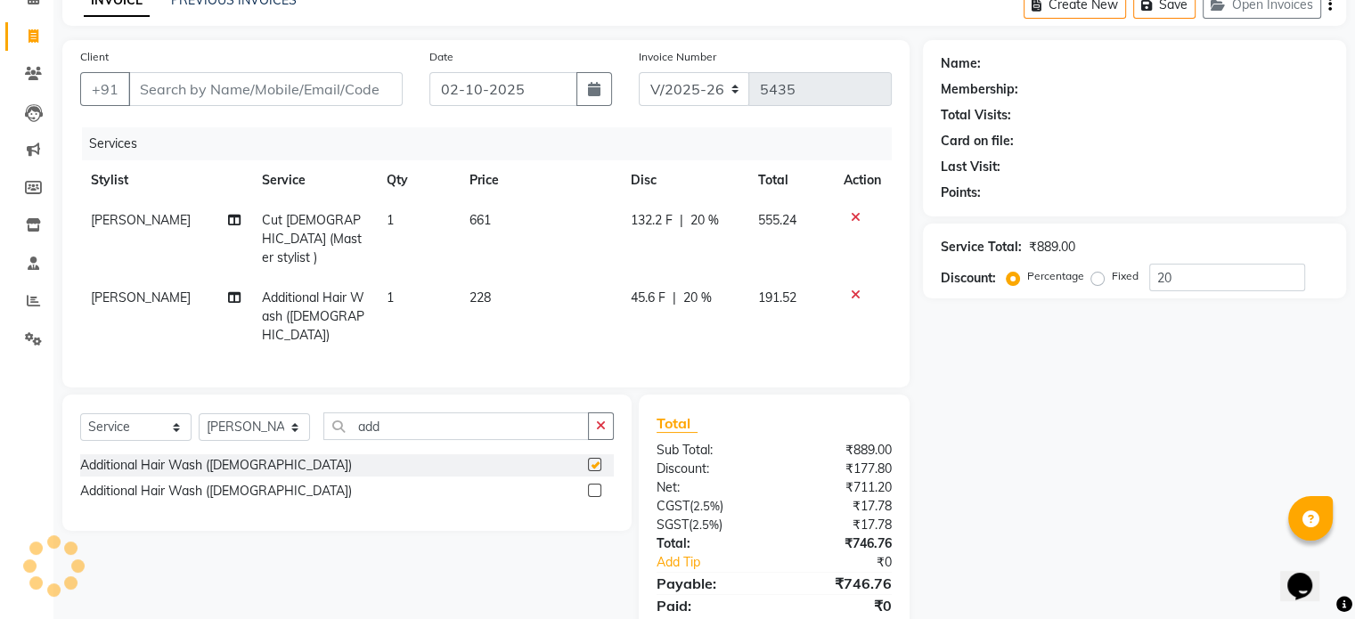
checkbox input "false"
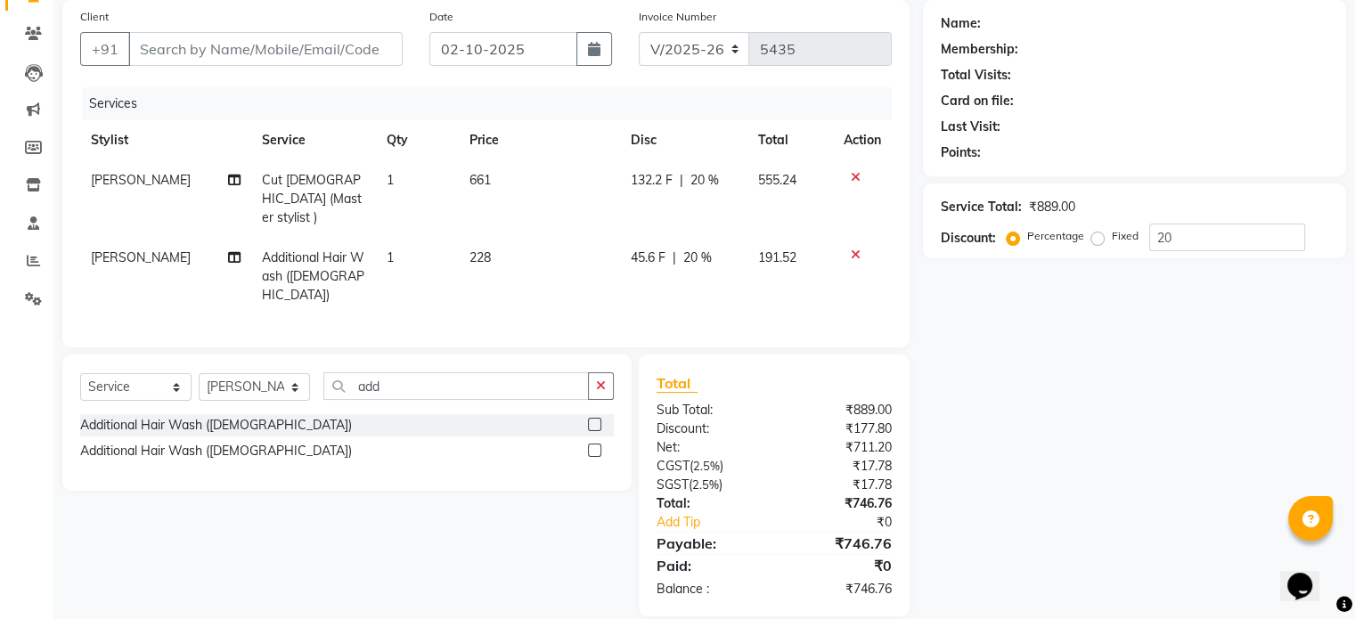
scroll to position [0, 0]
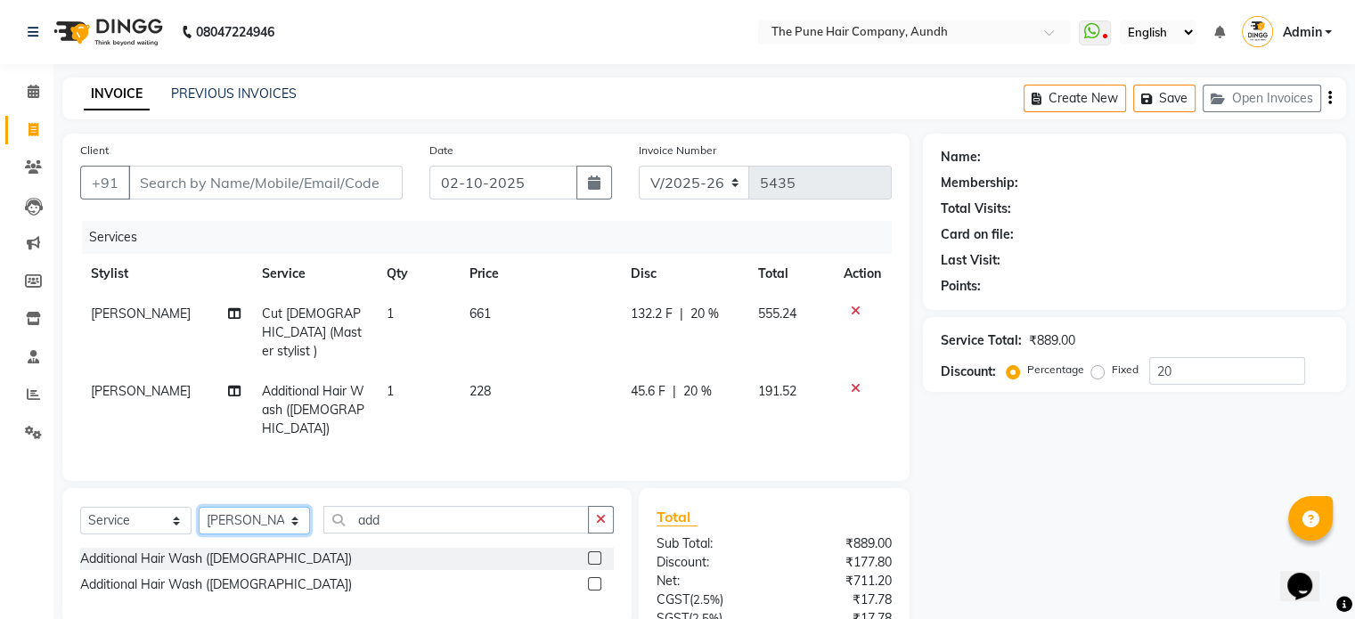
click at [250, 507] on select "Select Stylist AKSHAY .K [PERSON_NAME] [PERSON_NAME] [PERSON_NAME] [PERSON_NAME…" at bounding box center [254, 521] width 111 height 28
select select "3340"
click at [199, 507] on select "Select Stylist AKSHAY .K [PERSON_NAME] [PERSON_NAME] [PERSON_NAME] [PERSON_NAME…" at bounding box center [254, 521] width 111 height 28
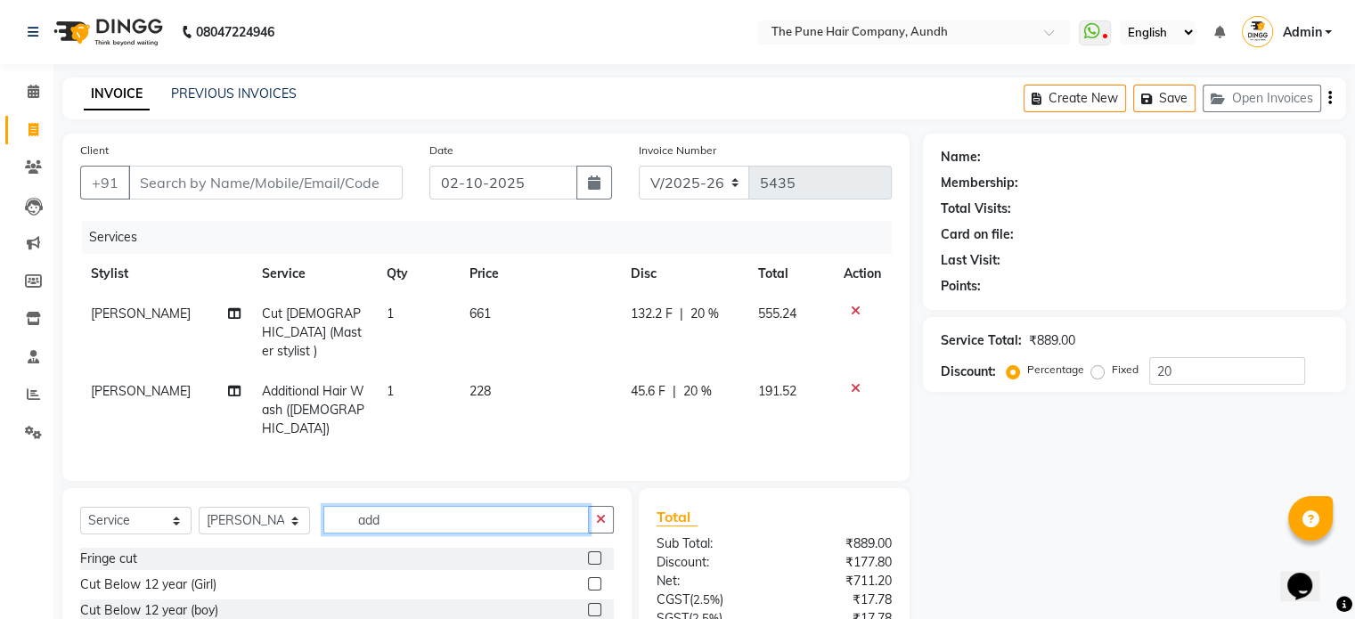
click at [421, 506] on input "add" at bounding box center [456, 520] width 266 height 28
type input "a"
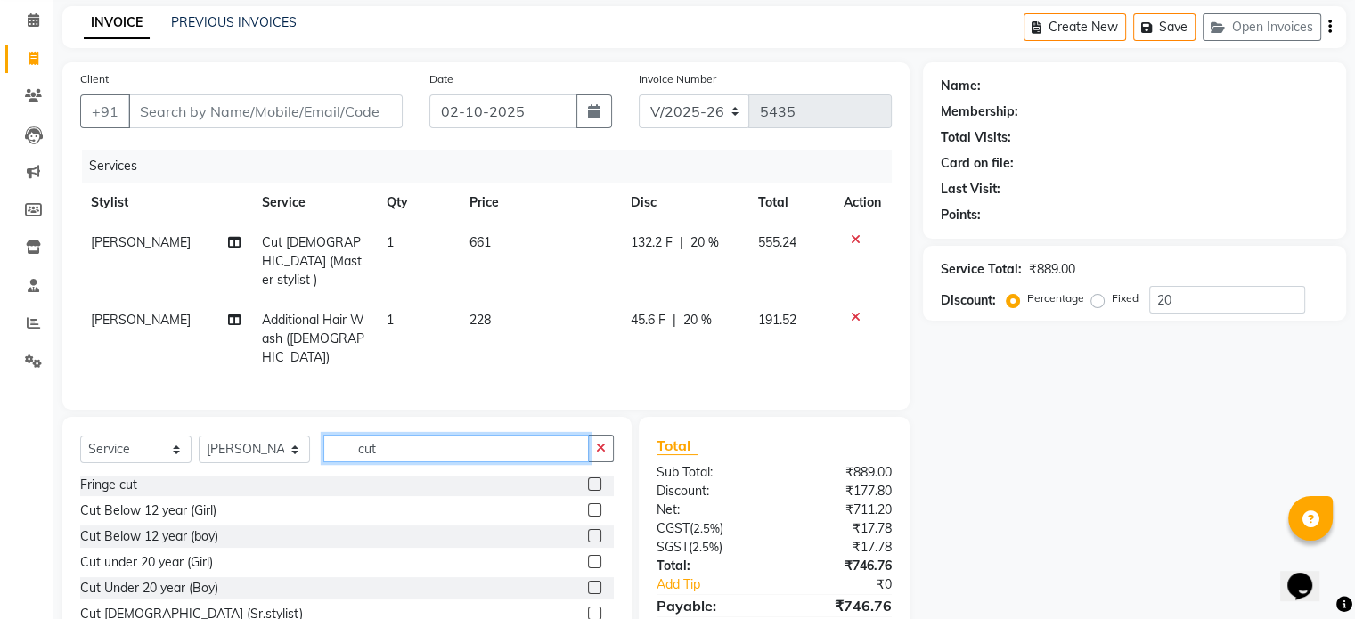
scroll to position [135, 0]
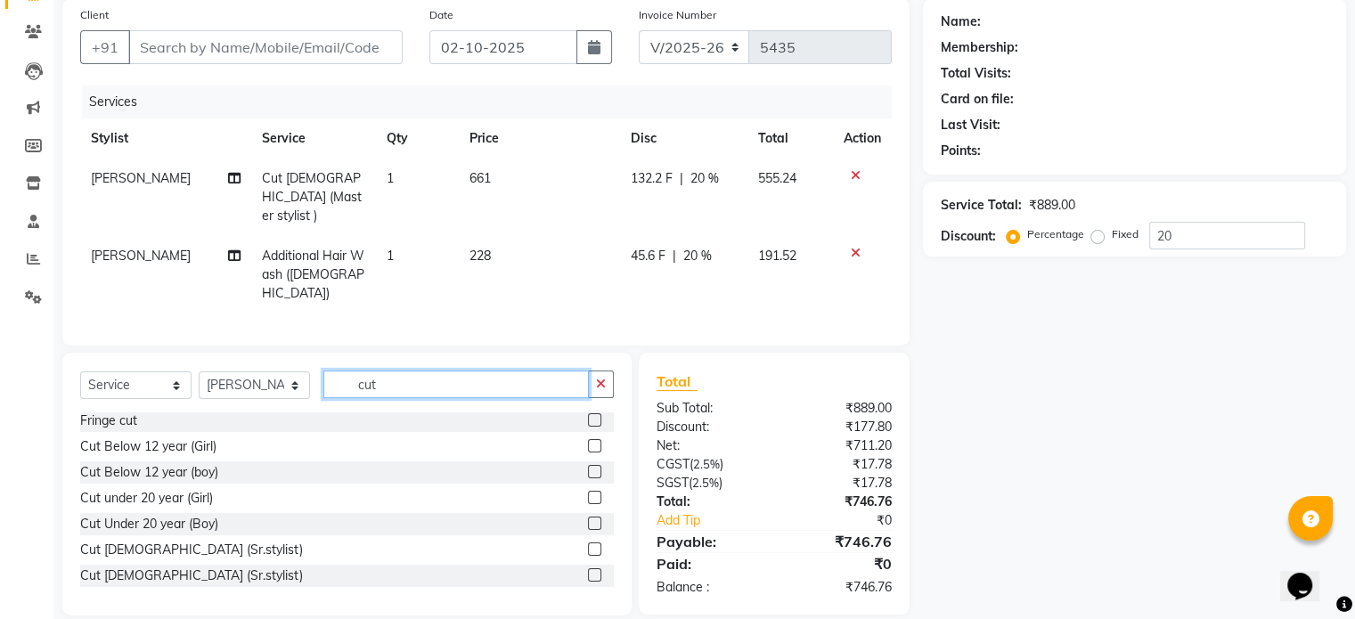
type input "cut"
click at [588, 543] on label at bounding box center [594, 549] width 13 height 13
click at [588, 544] on input "checkbox" at bounding box center [594, 550] width 12 height 12
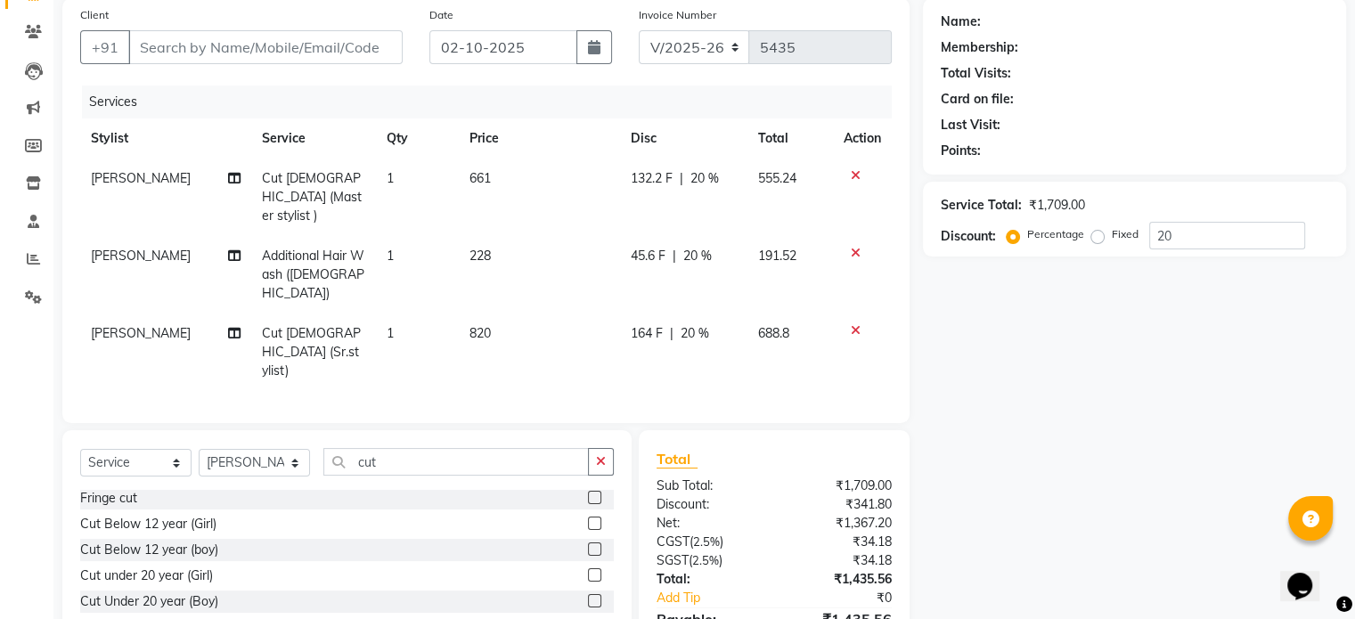
checkbox input "false"
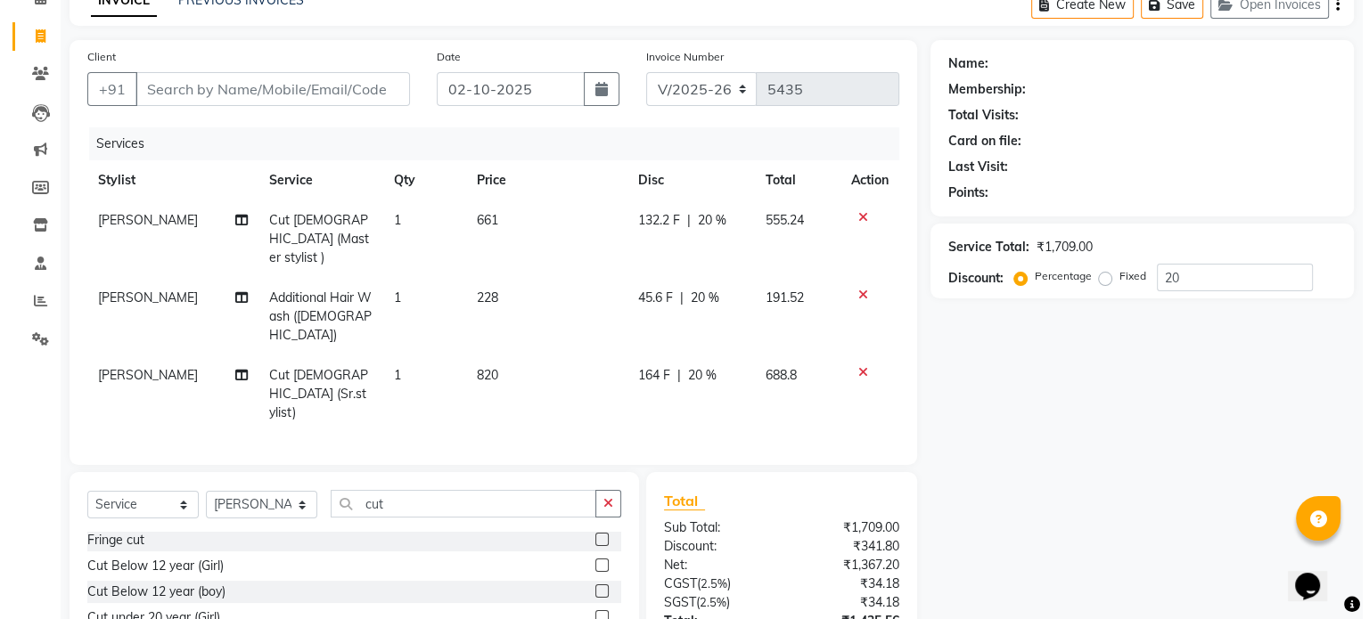
scroll to position [0, 0]
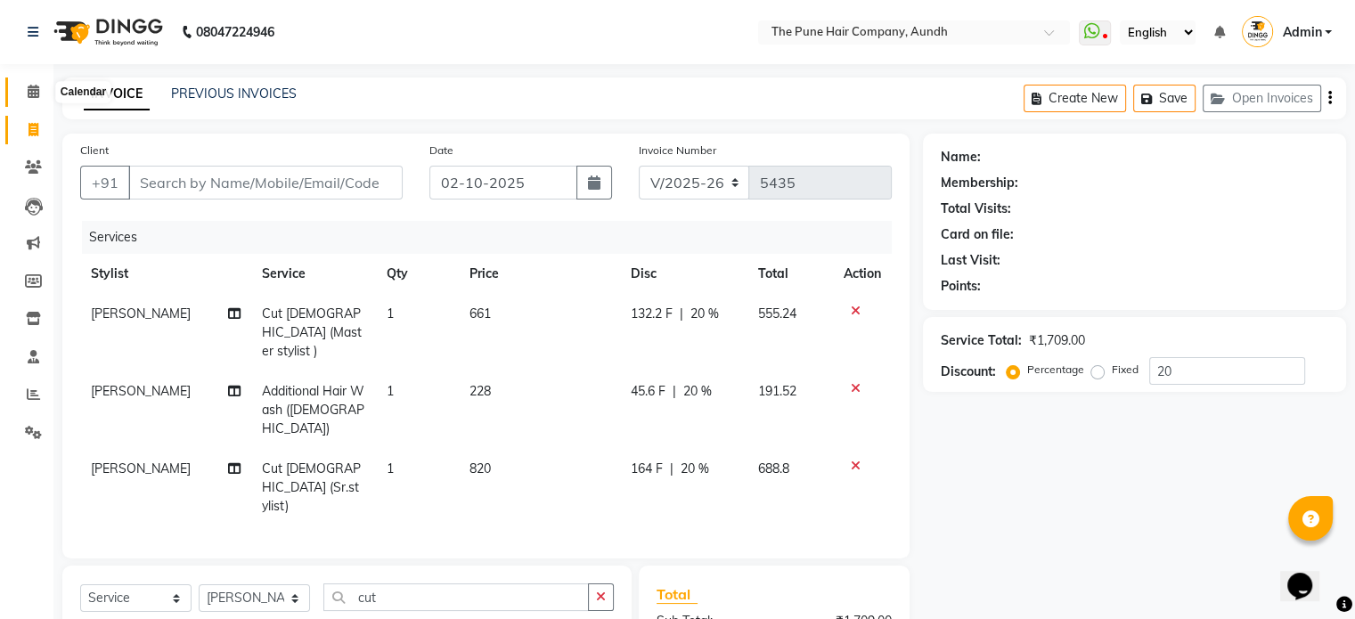
click at [34, 92] on icon at bounding box center [34, 91] width 12 height 13
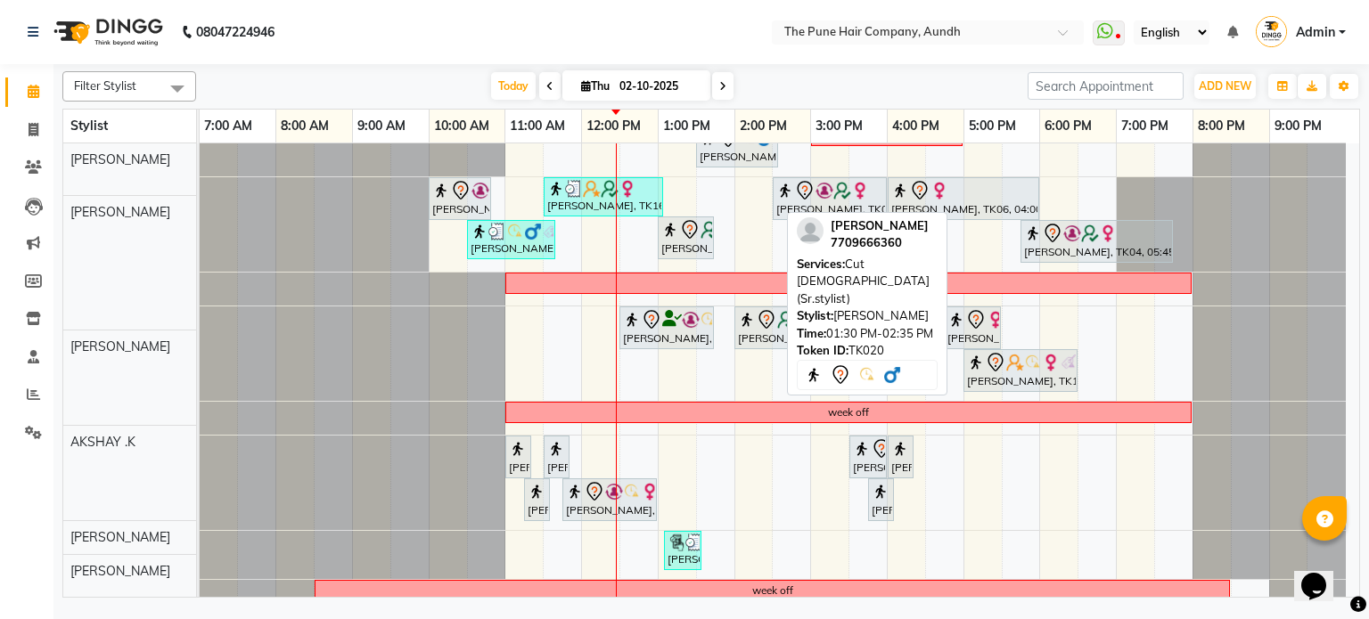
scroll to position [314, 0]
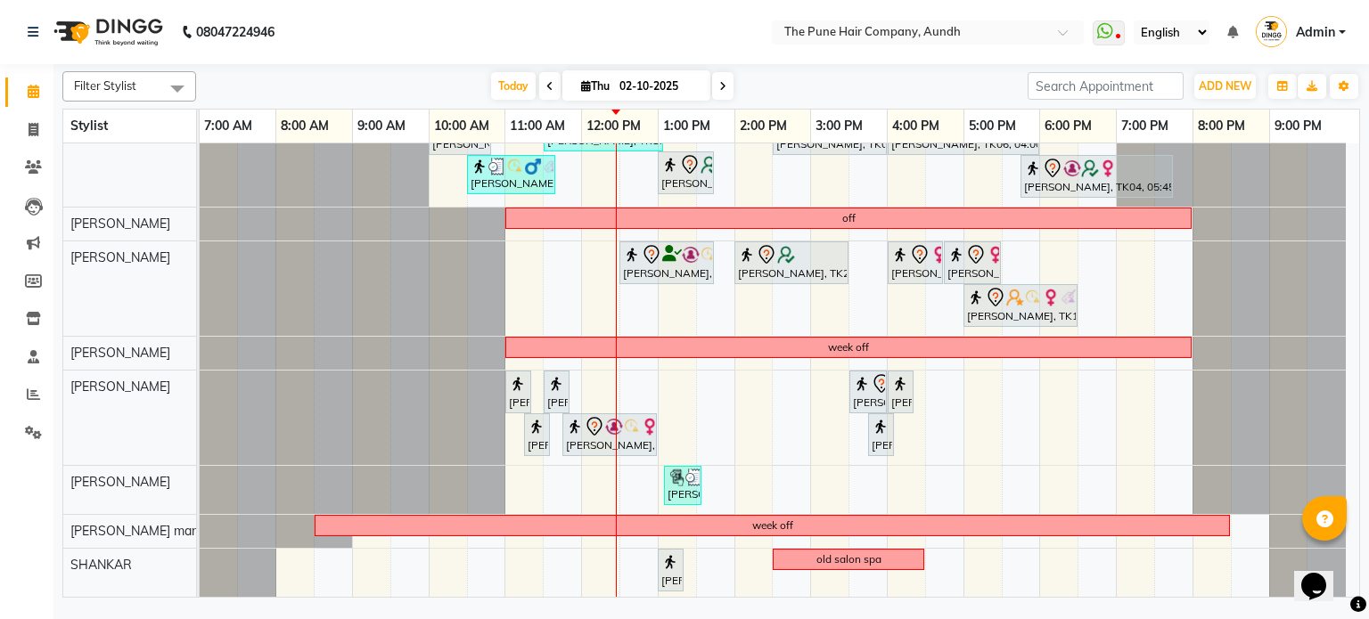
drag, startPoint x: 26, startPoint y: 103, endPoint x: 36, endPoint y: 88, distance: 18.0
click at [26, 102] on link "Calendar" at bounding box center [26, 92] width 43 height 29
click at [505, 82] on span "Today" at bounding box center [513, 86] width 45 height 28
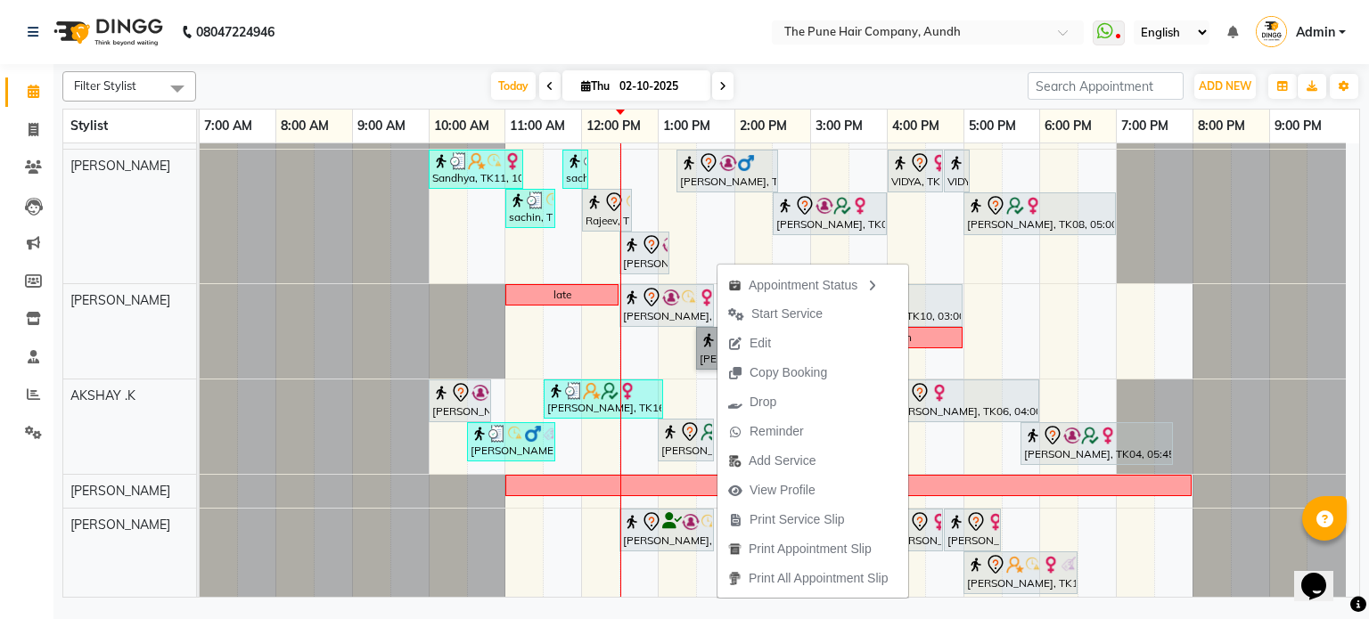
scroll to position [0, 0]
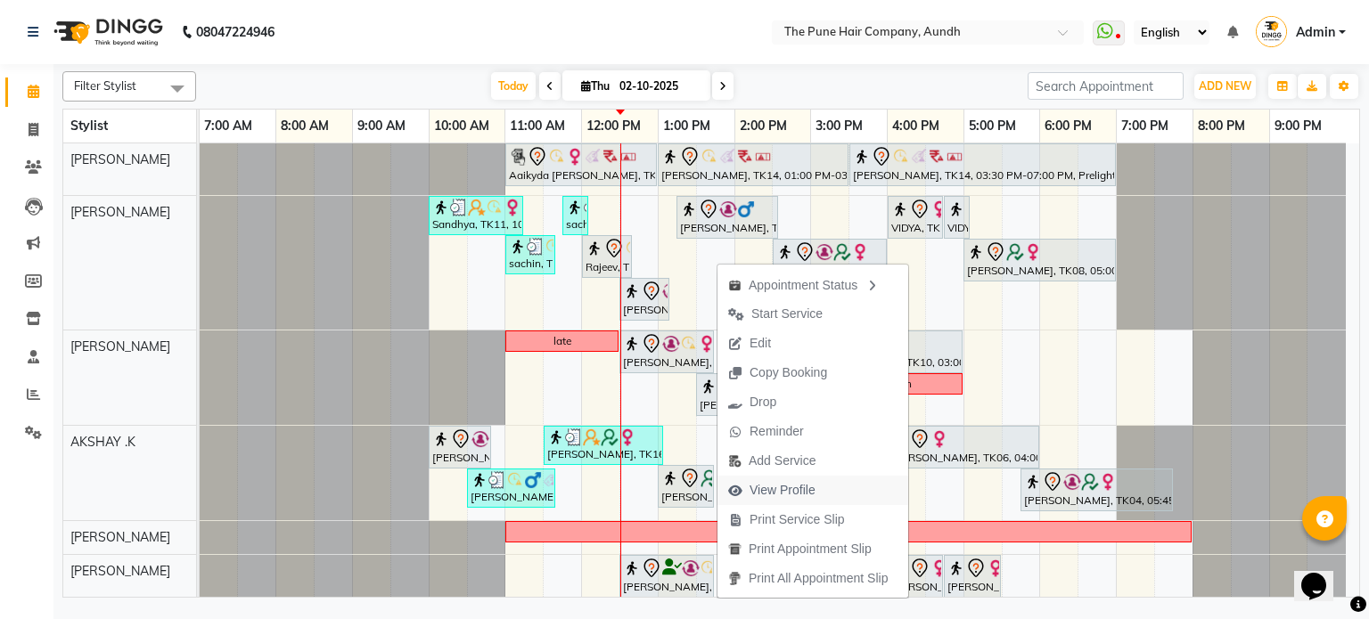
click at [803, 487] on span "View Profile" at bounding box center [782, 490] width 66 height 19
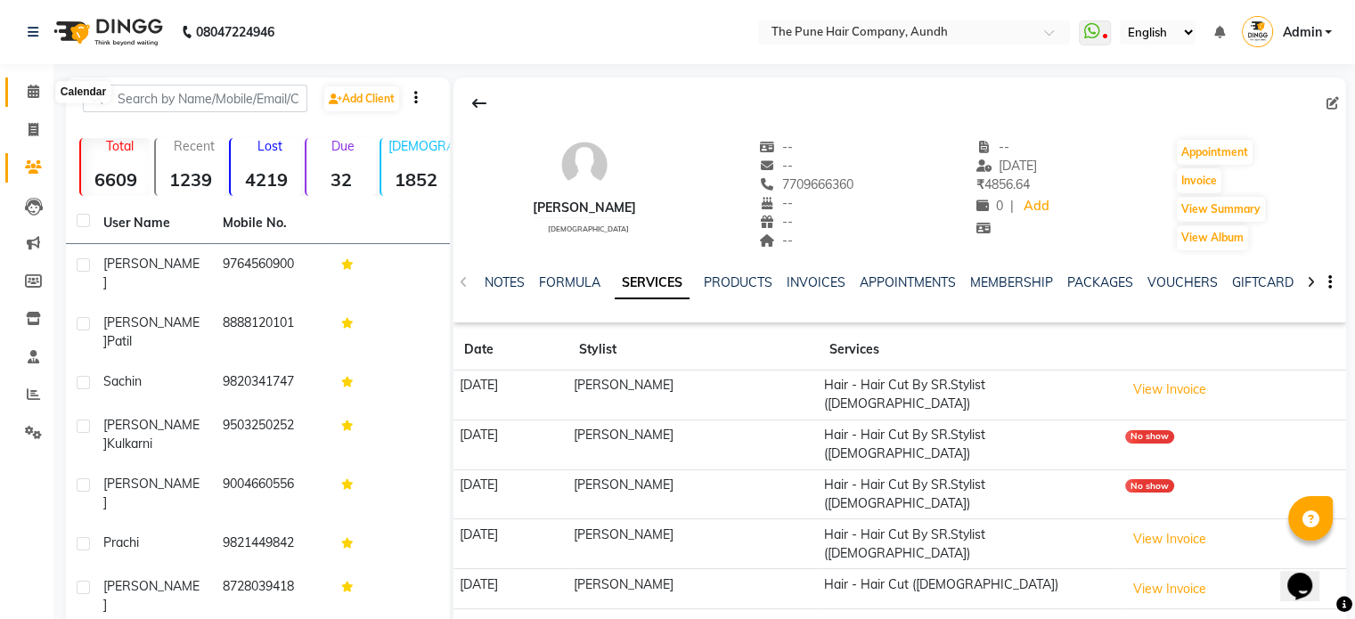
click at [31, 89] on icon at bounding box center [34, 91] width 12 height 13
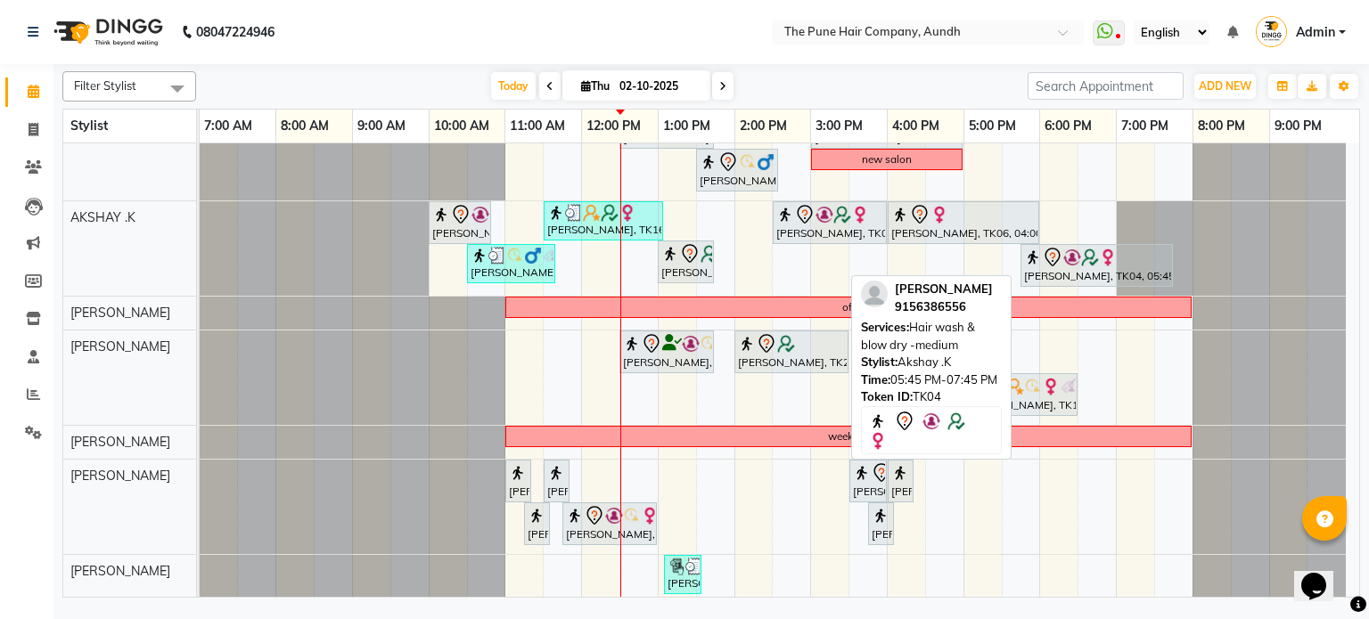
scroll to position [178, 0]
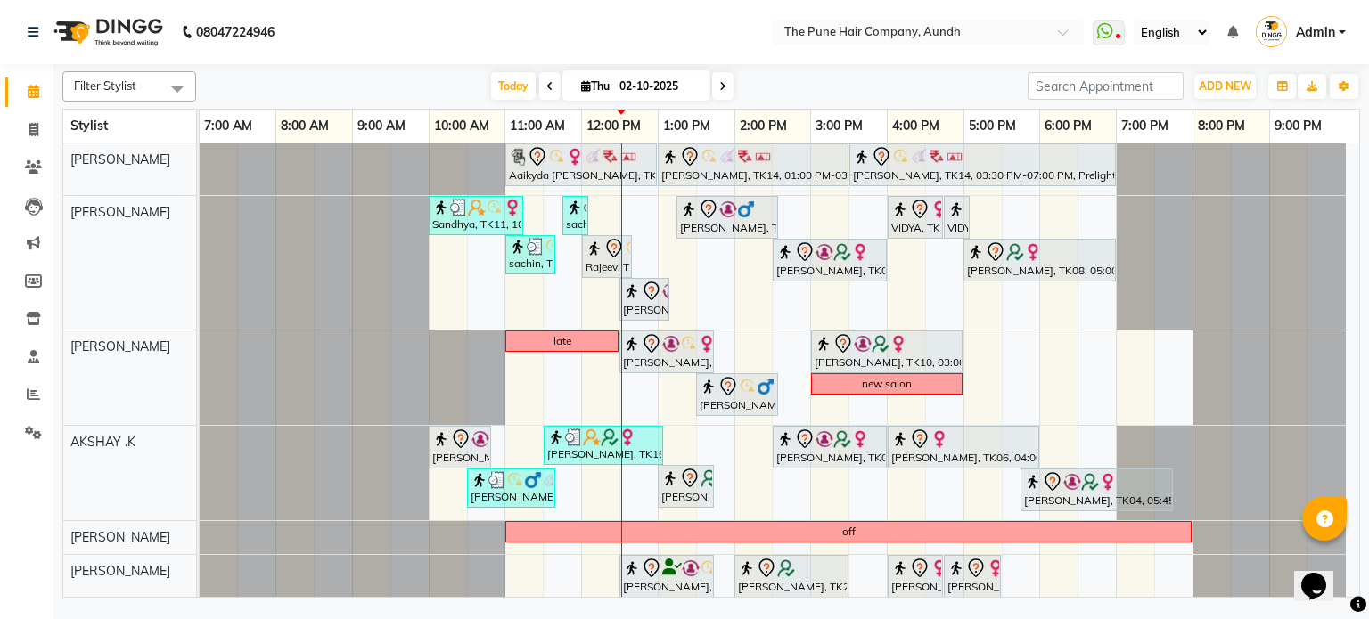
click at [725, 74] on span at bounding box center [722, 86] width 21 height 28
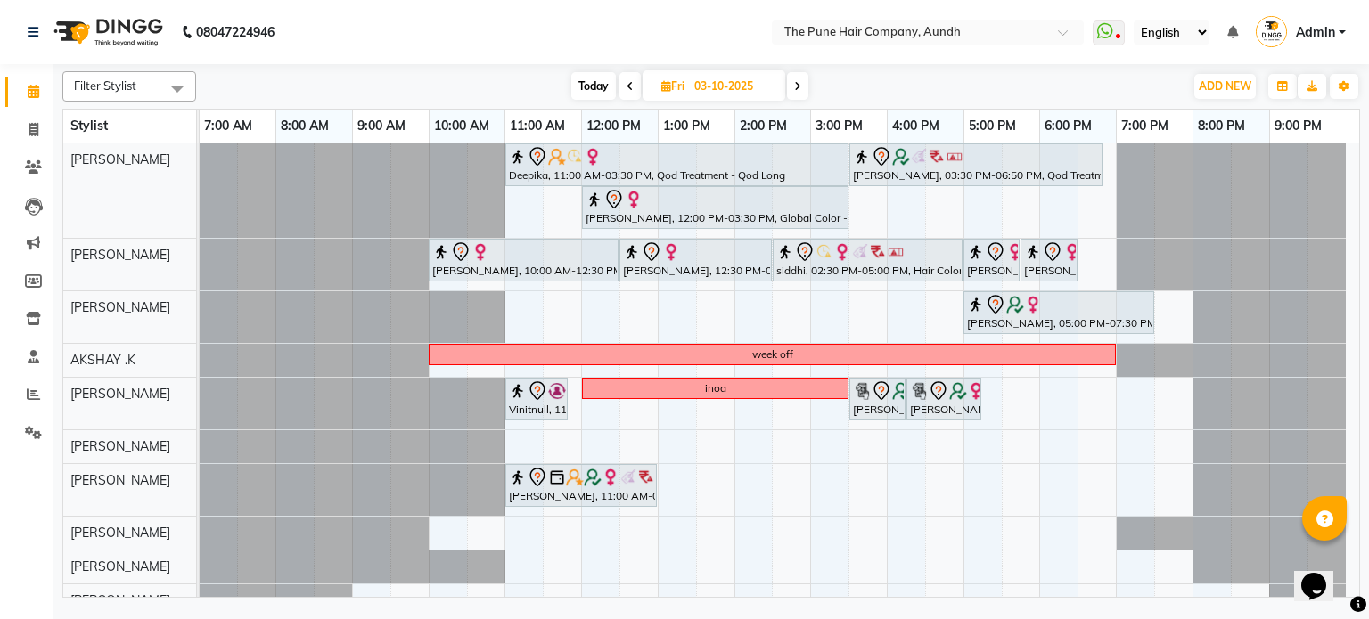
click at [790, 87] on span at bounding box center [797, 86] width 21 height 28
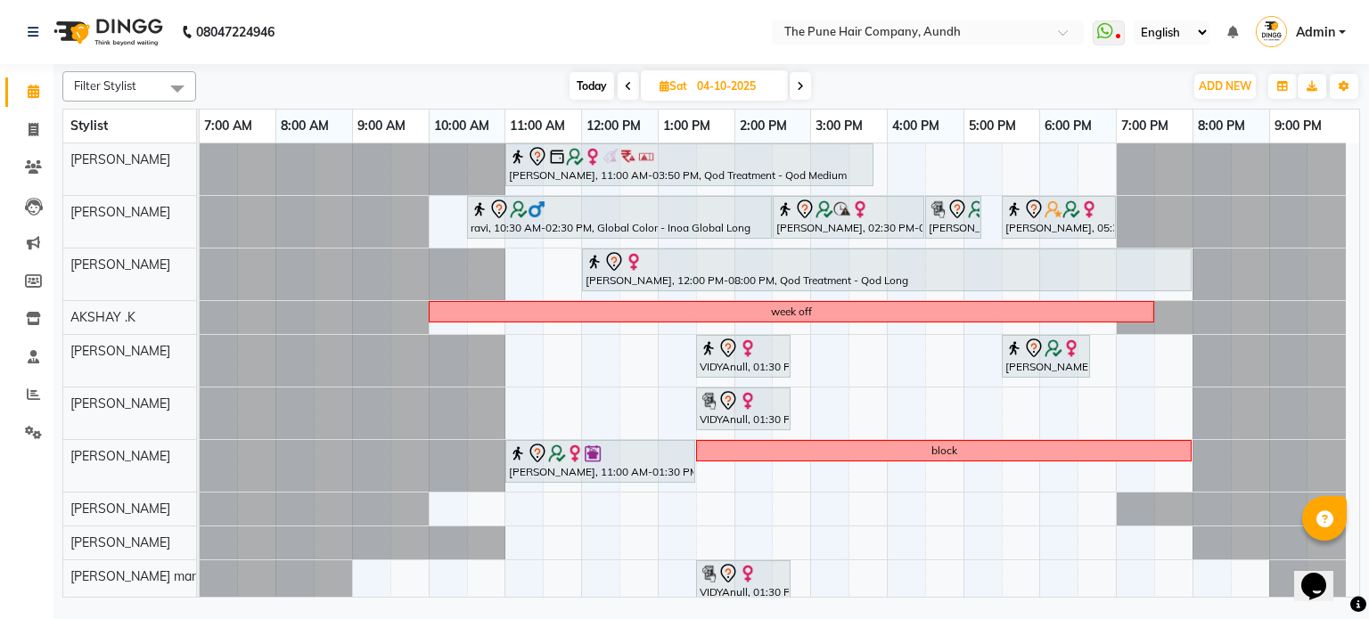
click at [795, 87] on span at bounding box center [799, 86] width 21 height 28
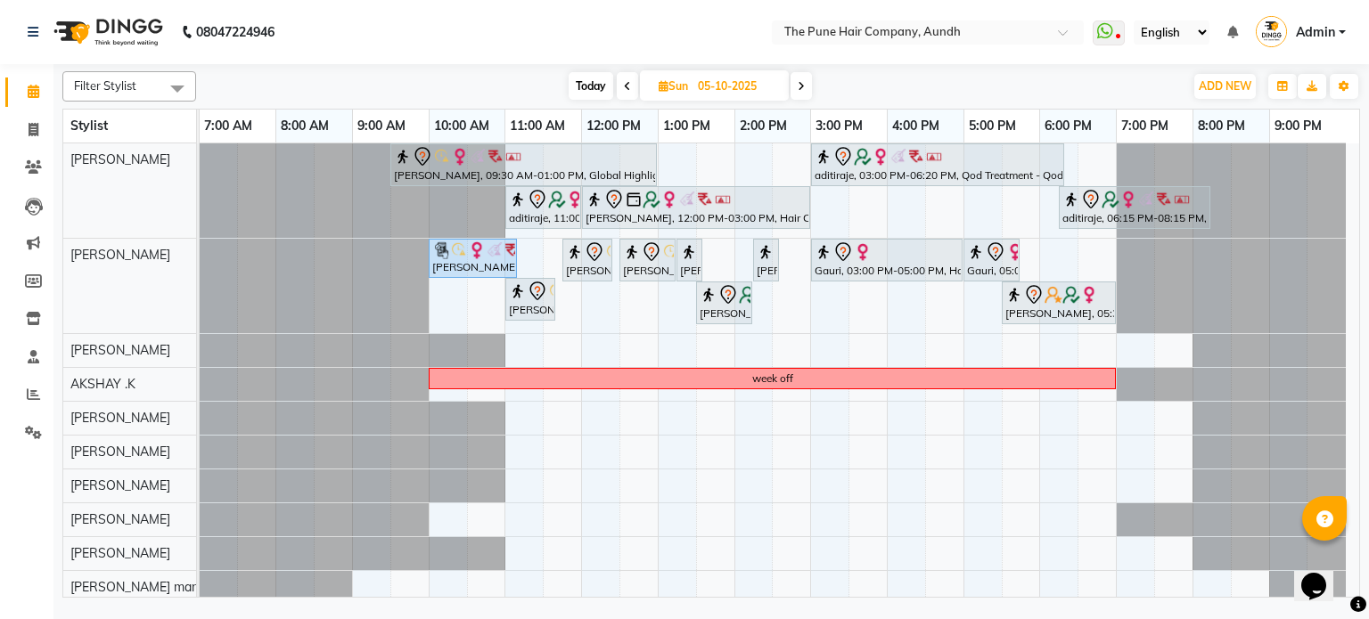
click at [582, 87] on span "Today" at bounding box center [591, 86] width 45 height 28
type input "02-10-2025"
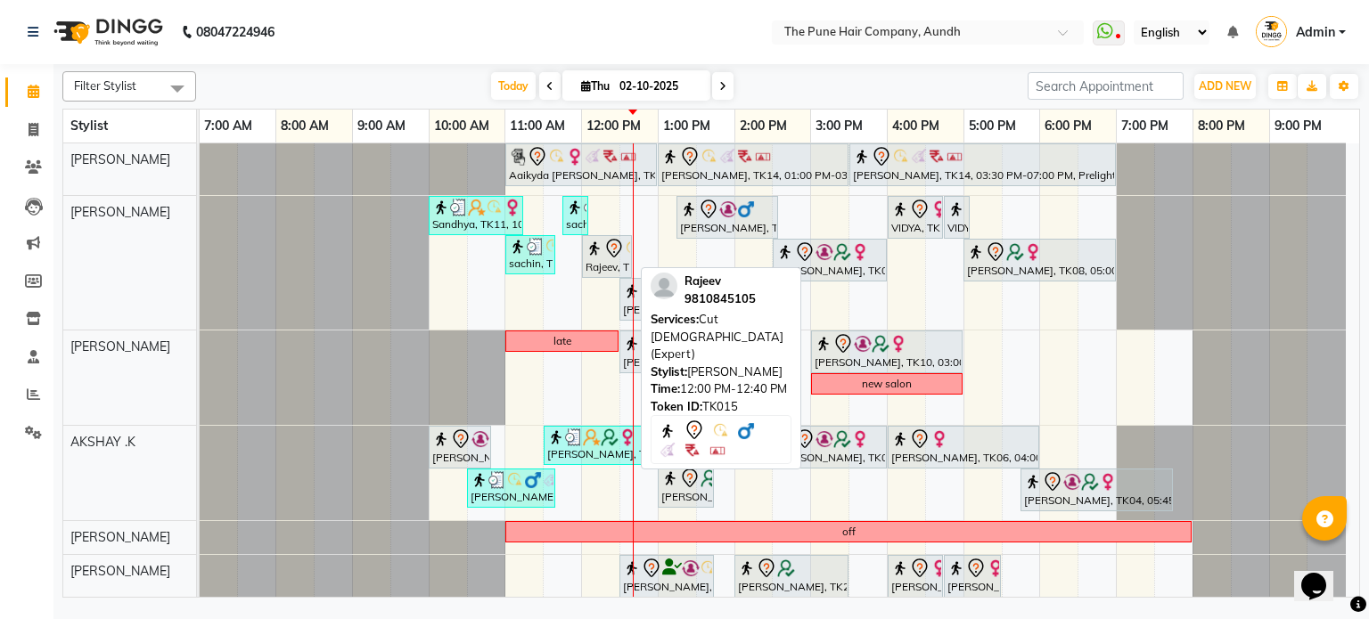
click at [598, 256] on div at bounding box center [606, 248] width 43 height 21
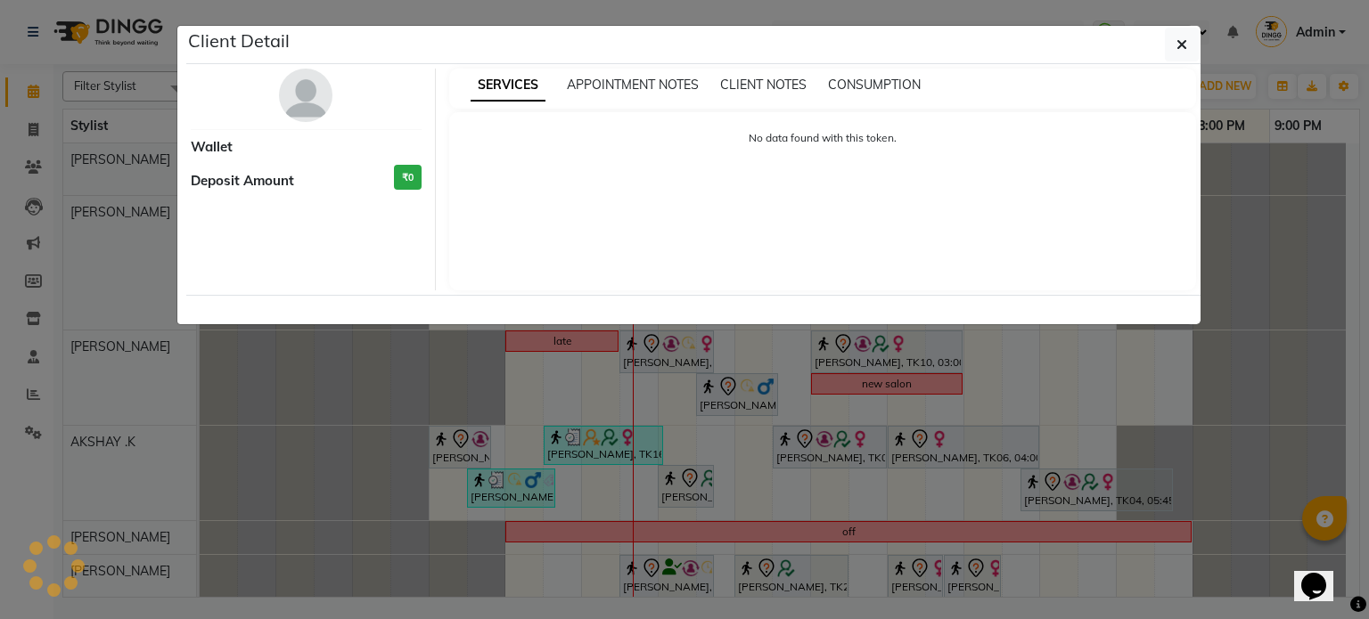
select select "7"
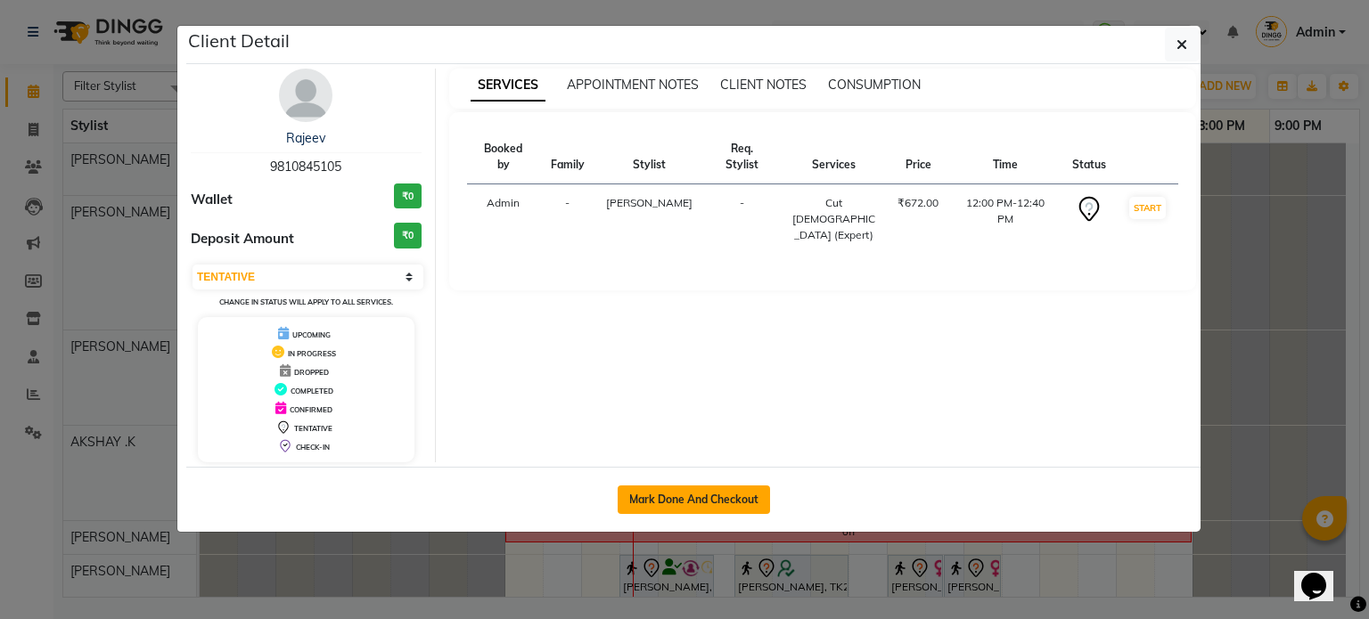
click at [701, 496] on button "Mark Done And Checkout" at bounding box center [694, 500] width 152 height 29
select select "106"
select select "service"
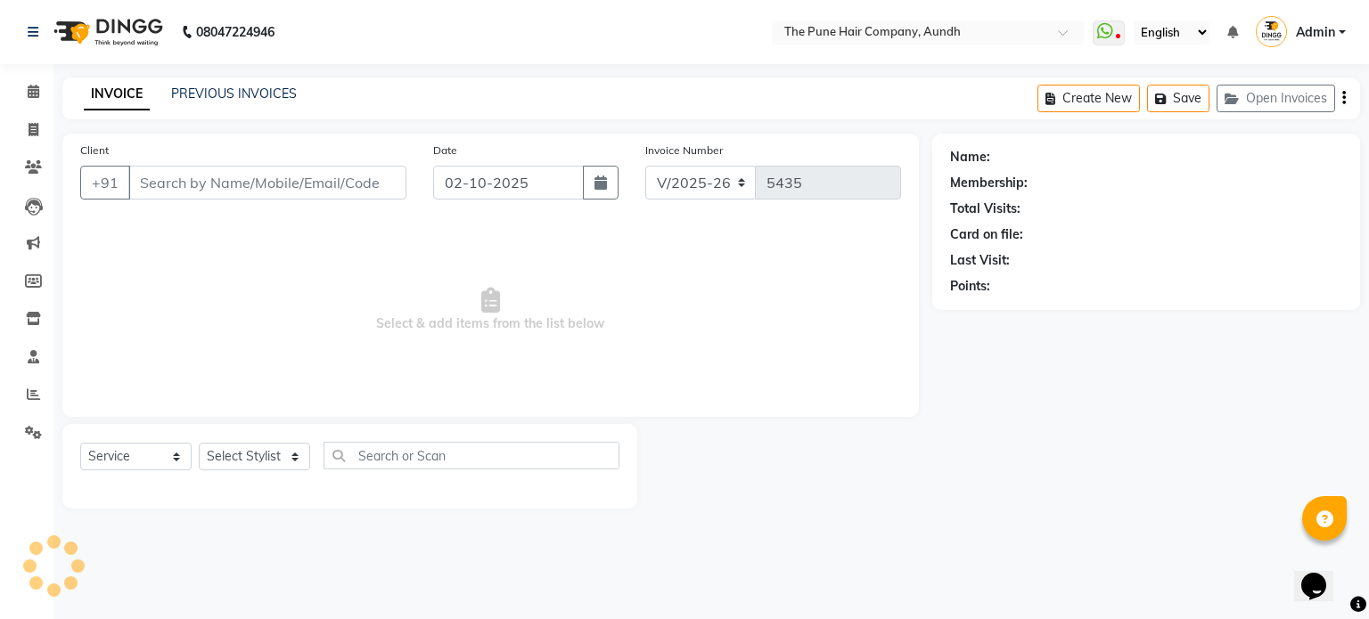
select select "3"
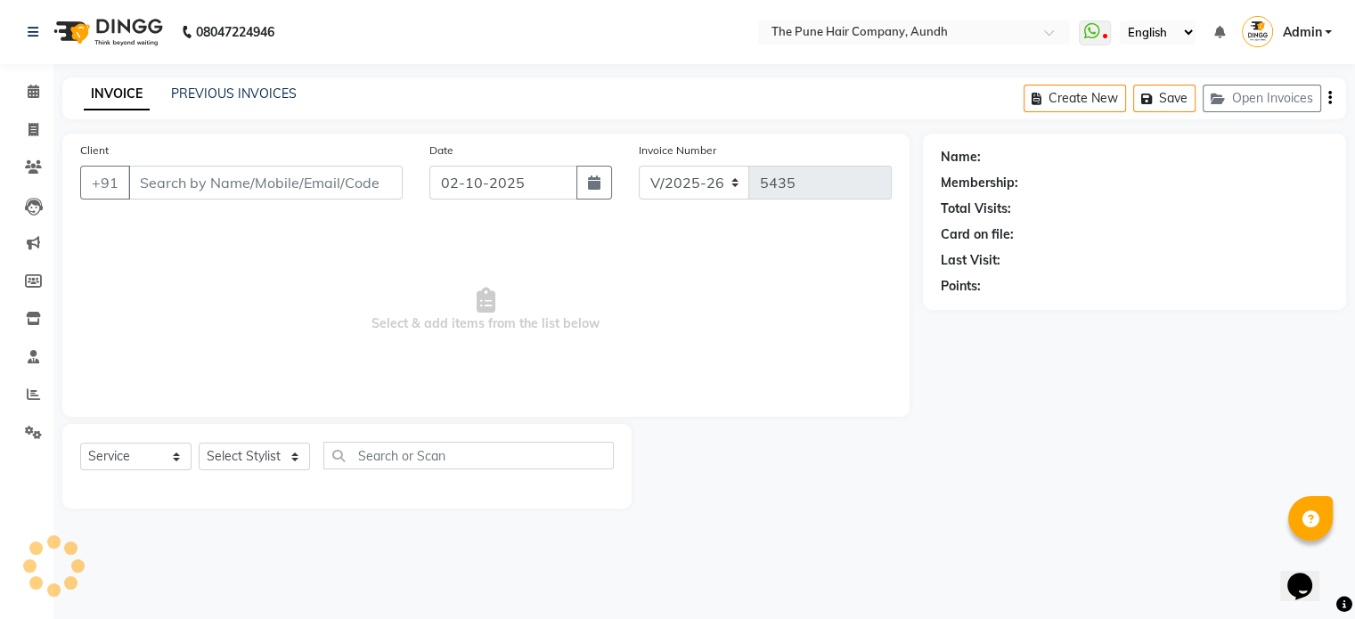
type input "9810845105"
select select "3339"
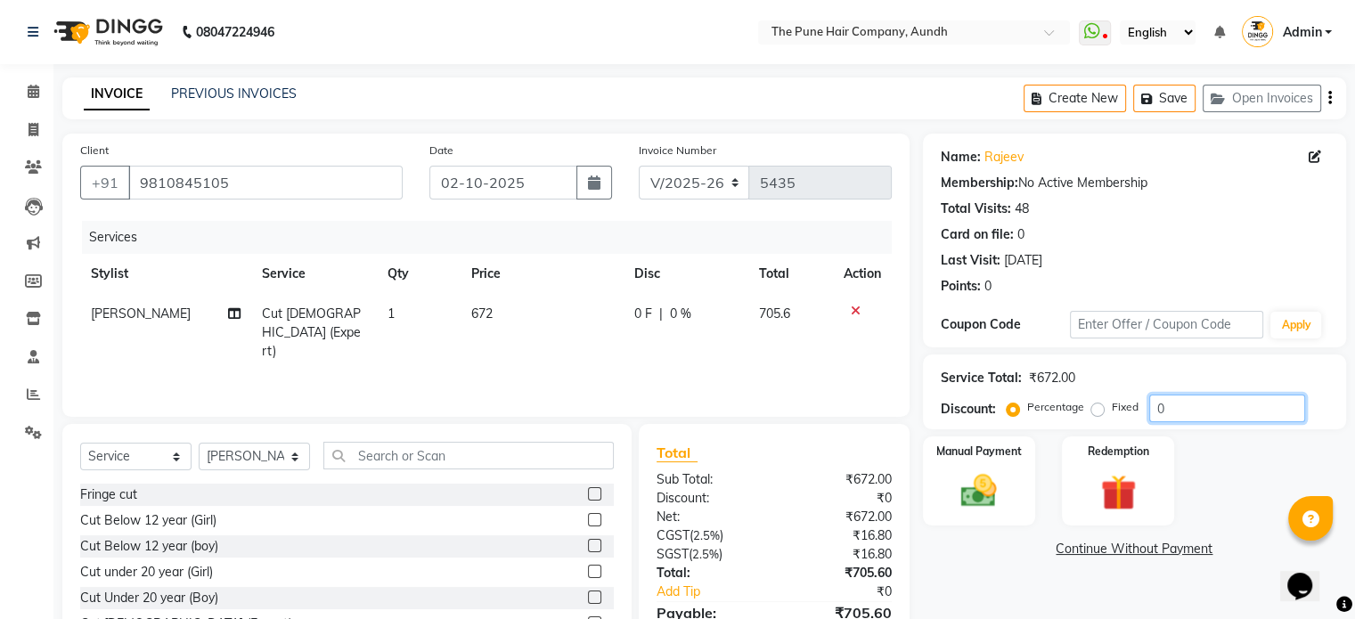
click at [1183, 419] on input "0" at bounding box center [1227, 409] width 156 height 28
type input "20"
click at [989, 491] on img at bounding box center [979, 491] width 60 height 43
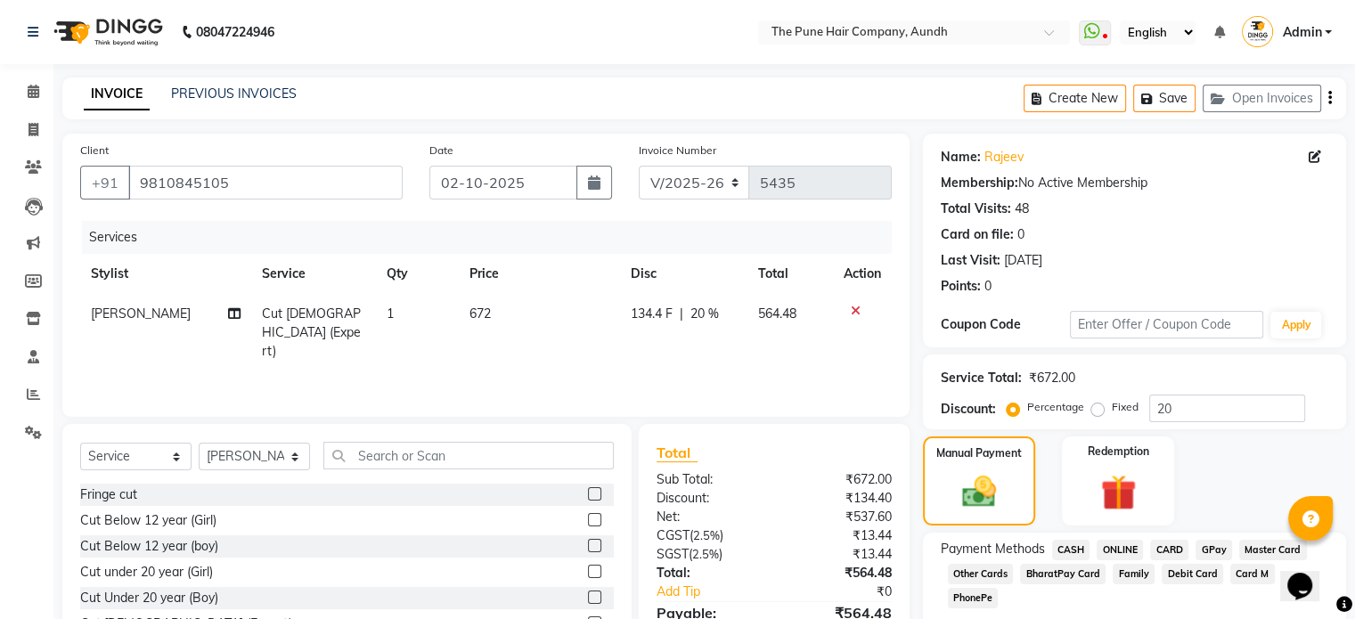
click at [1123, 555] on span "ONLINE" at bounding box center [1120, 550] width 46 height 20
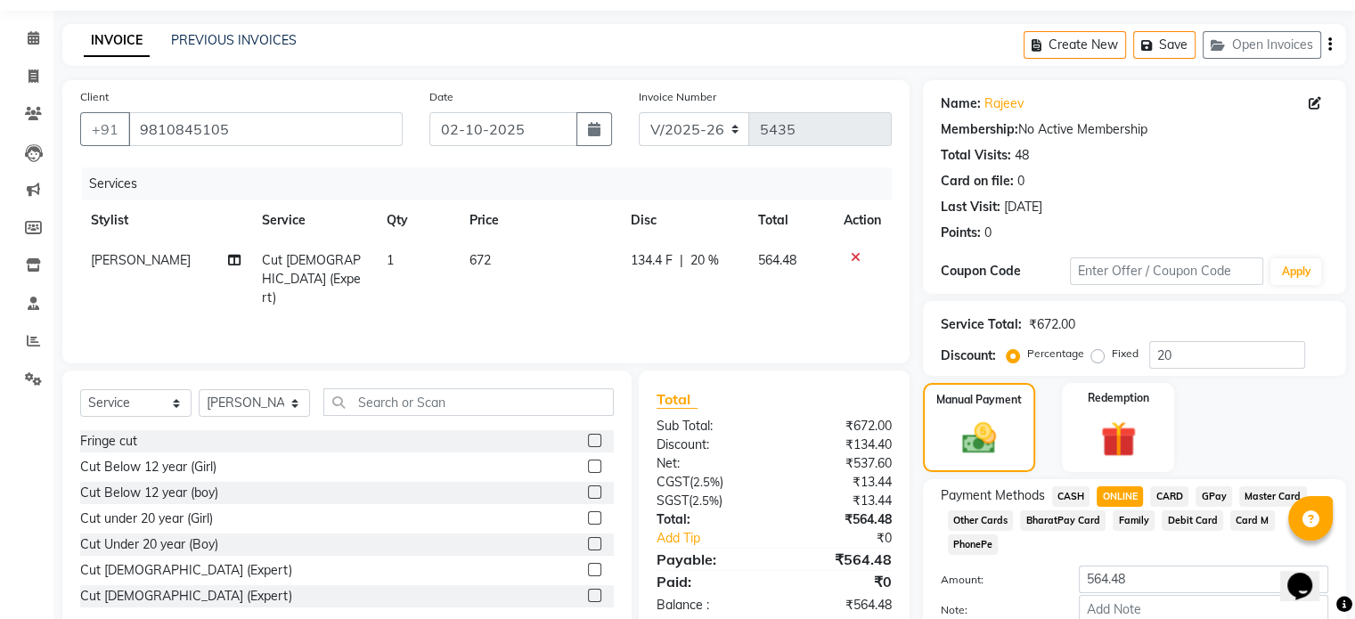
scroll to position [135, 0]
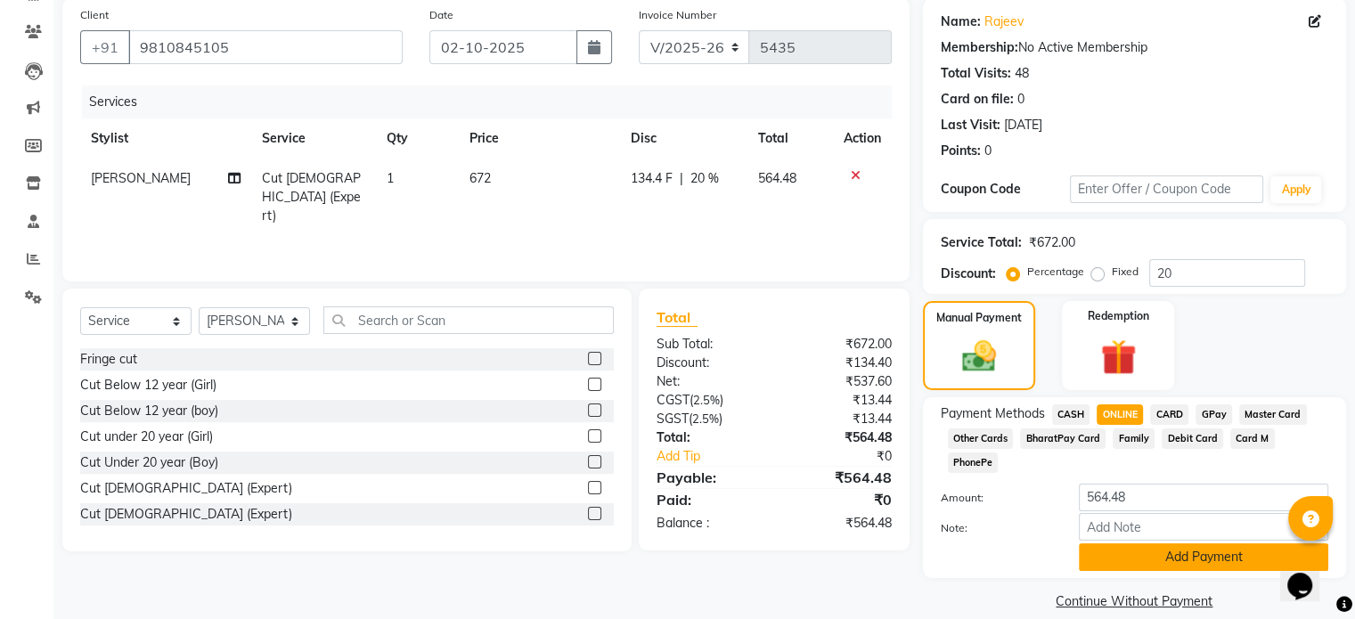
click at [1133, 544] on button "Add Payment" at bounding box center [1204, 558] width 250 height 28
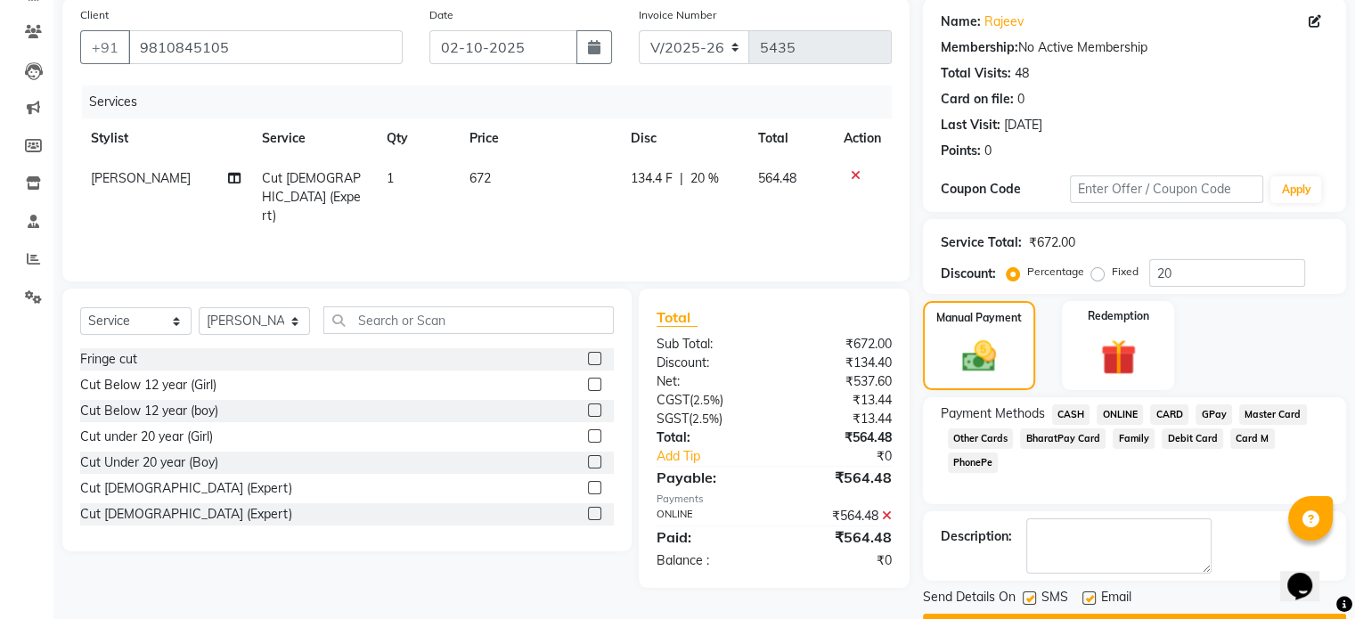
scroll to position [183, 0]
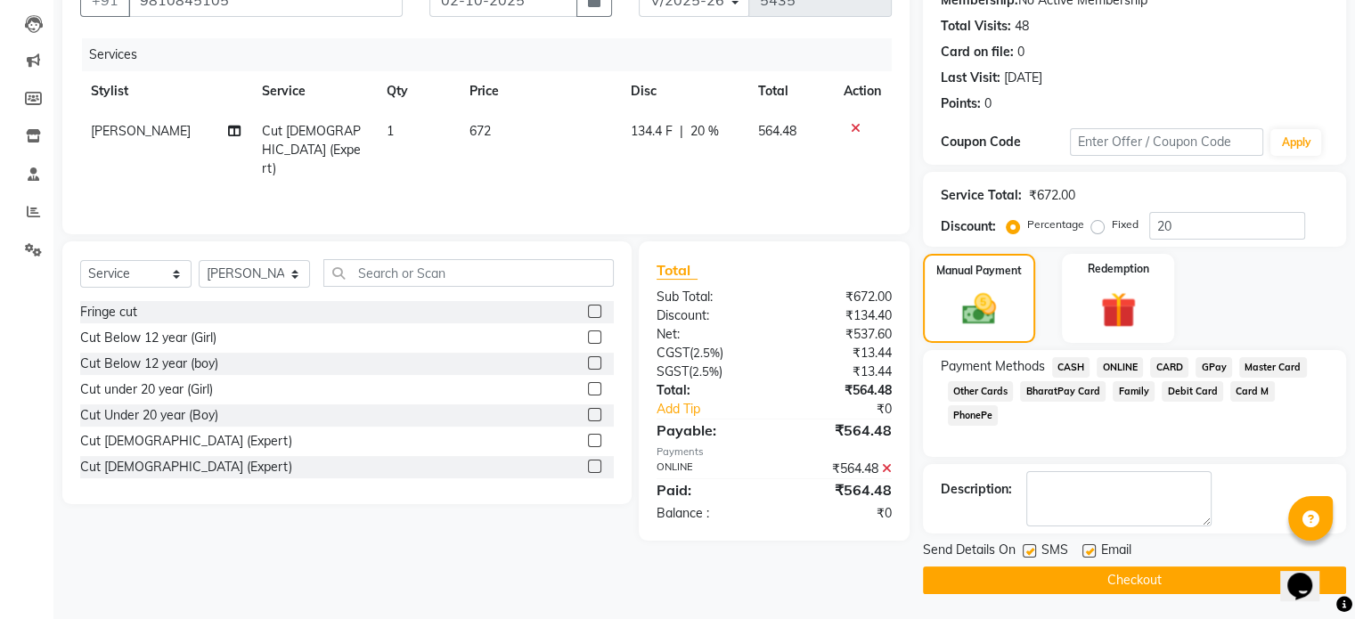
click at [1087, 552] on label at bounding box center [1089, 550] width 13 height 13
click at [1087, 552] on input "checkbox" at bounding box center [1089, 552] width 12 height 12
checkbox input "false"
click at [1028, 545] on label at bounding box center [1029, 550] width 13 height 13
click at [1028, 546] on input "checkbox" at bounding box center [1029, 552] width 12 height 12
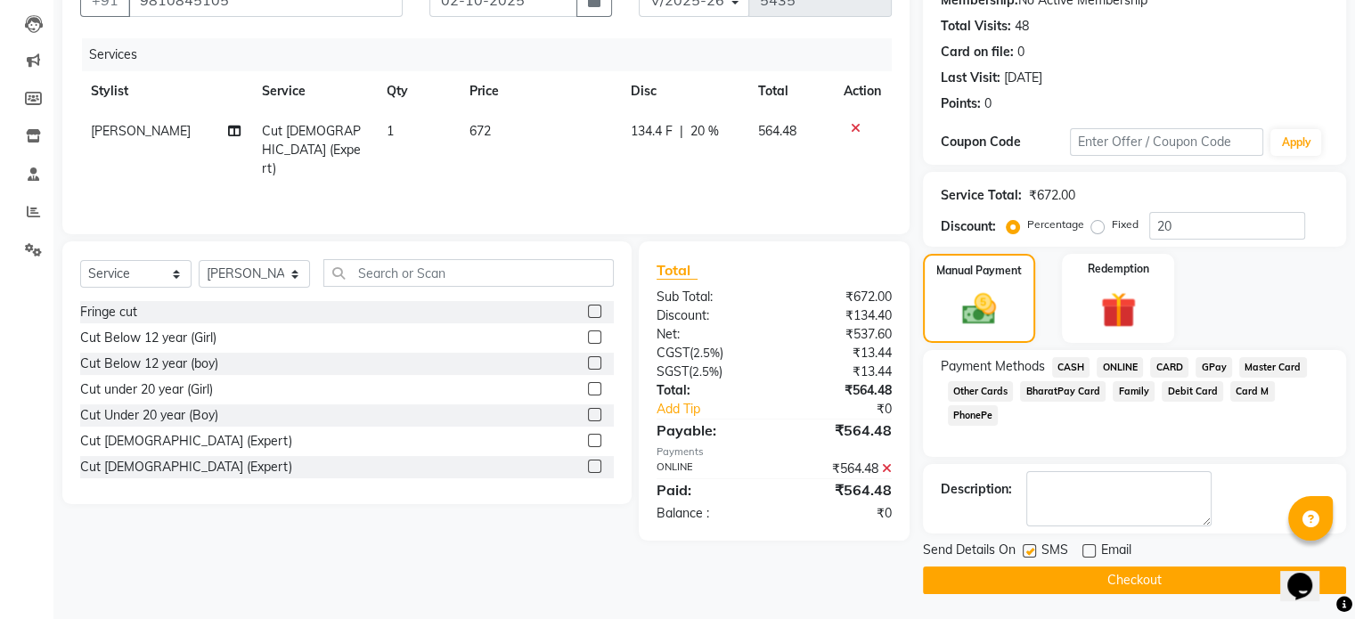
checkbox input "false"
click at [171, 274] on select "Select Service Product Membership Package Voucher Prepaid Gift Card" at bounding box center [135, 274] width 111 height 28
click at [80, 261] on select "Select Service Product Membership Package Voucher Prepaid Gift Card" at bounding box center [135, 274] width 111 height 28
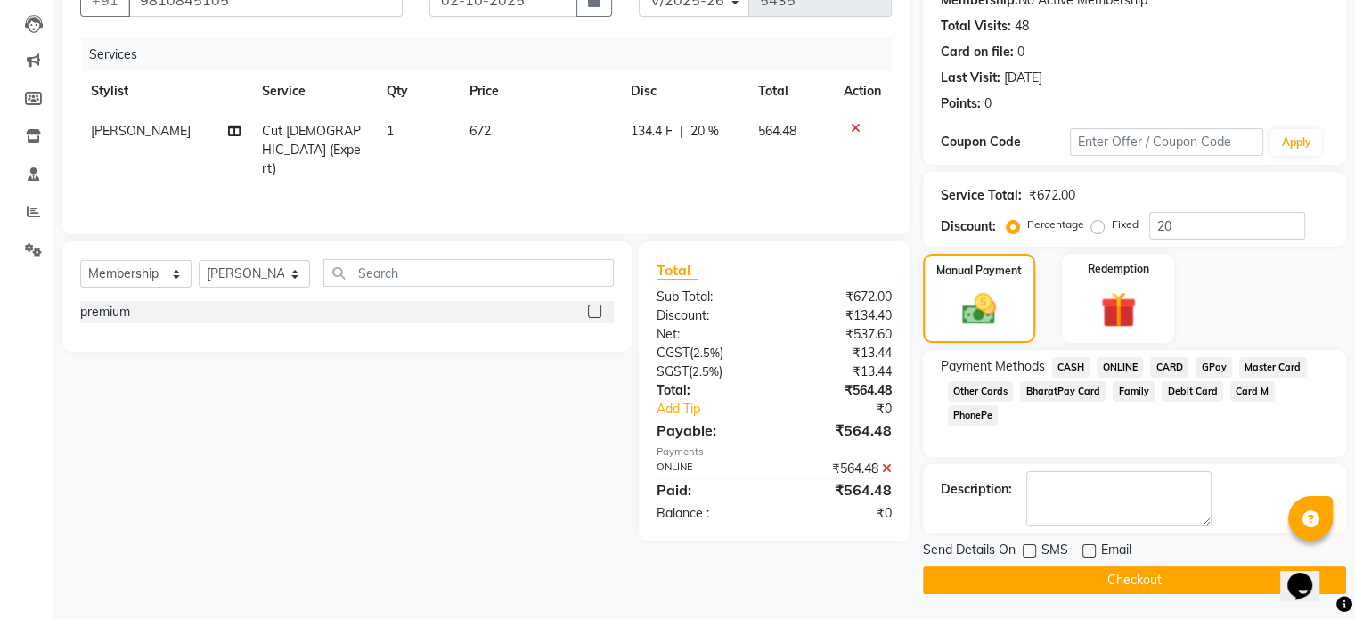
click at [591, 310] on label at bounding box center [594, 311] width 13 height 13
click at [591, 310] on input "checkbox" at bounding box center [594, 313] width 12 height 12
select select "select"
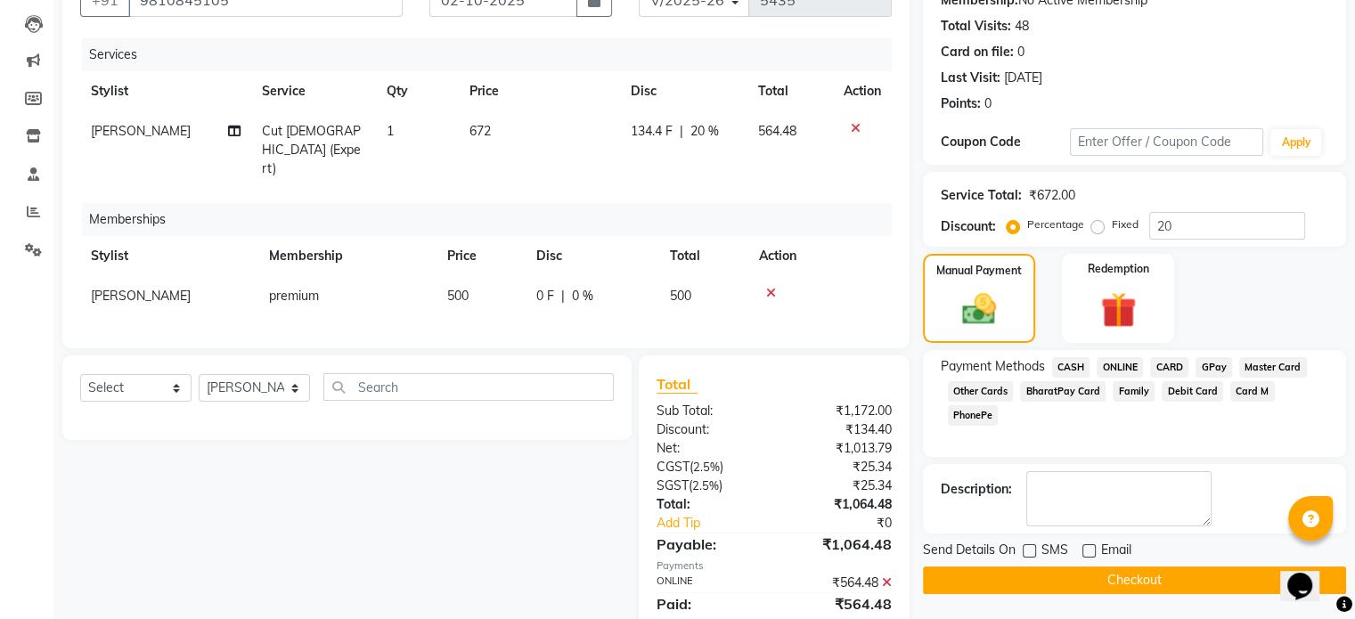
click at [583, 287] on span "0 %" at bounding box center [582, 296] width 21 height 19
select select "3339"
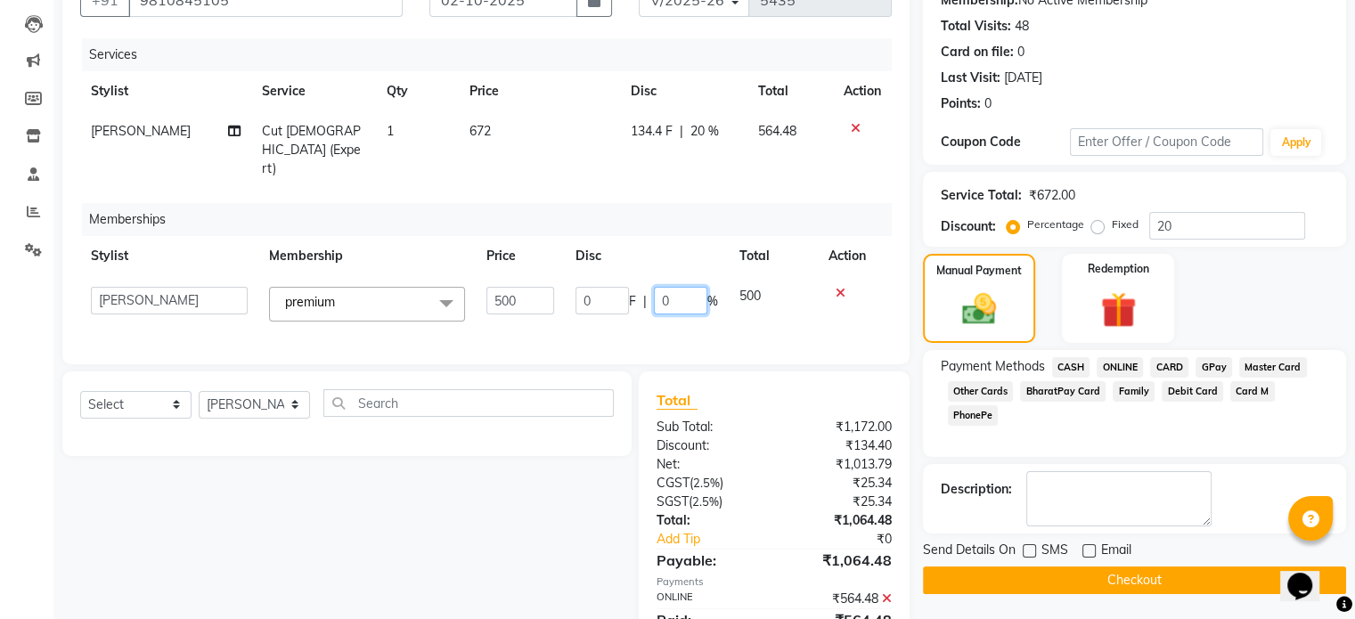
click at [671, 287] on input "0" at bounding box center [680, 301] width 53 height 28
type input "100"
click at [453, 495] on div "Select Service Product Package Voucher Prepaid Gift Card Select Stylist AKSHAY …" at bounding box center [340, 521] width 583 height 299
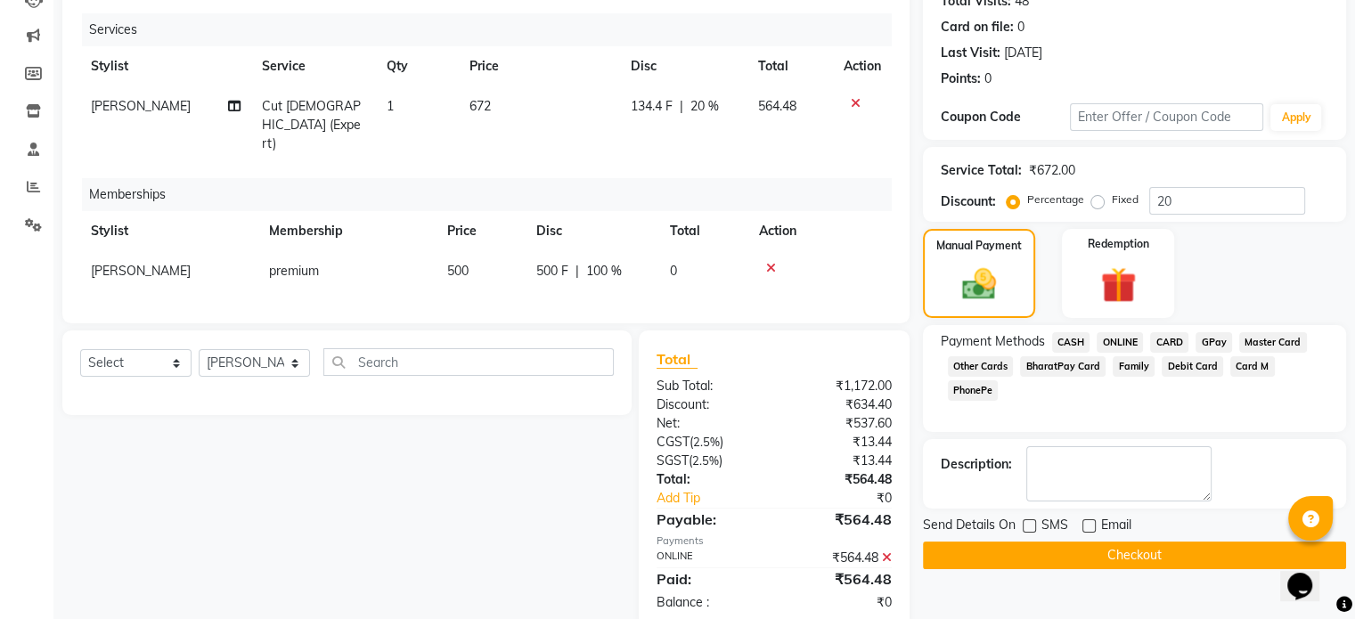
scroll to position [221, 0]
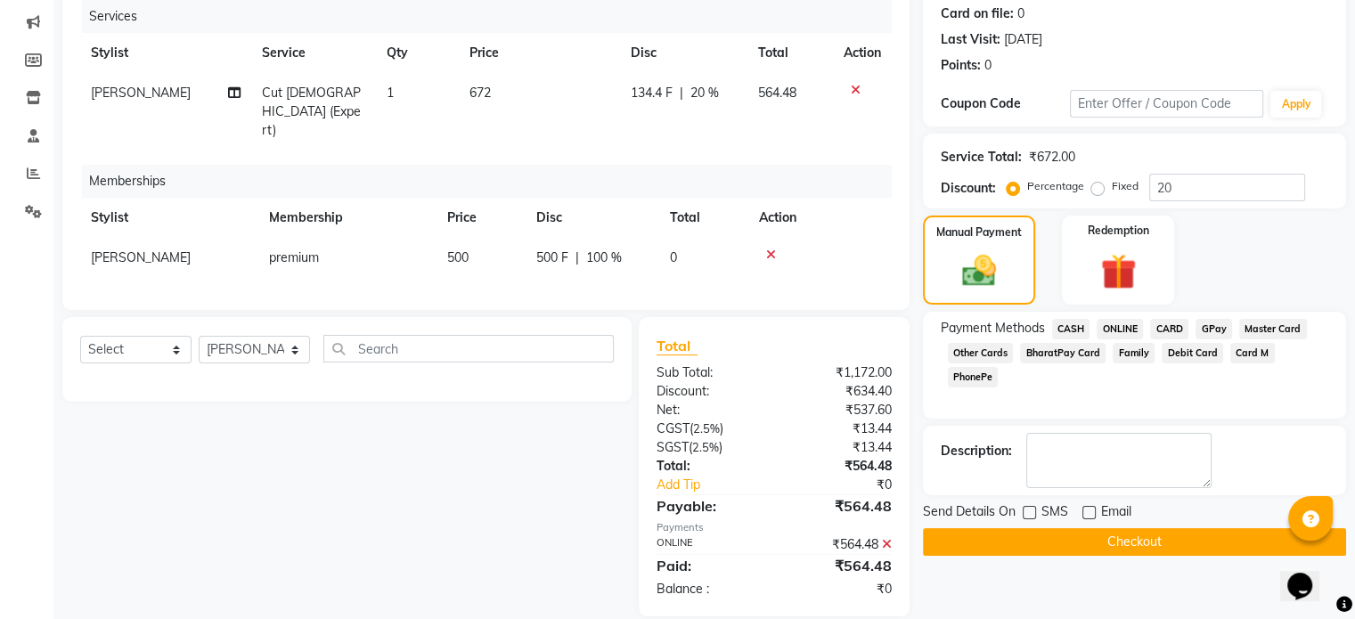
click at [1099, 540] on button "Checkout" at bounding box center [1134, 542] width 423 height 28
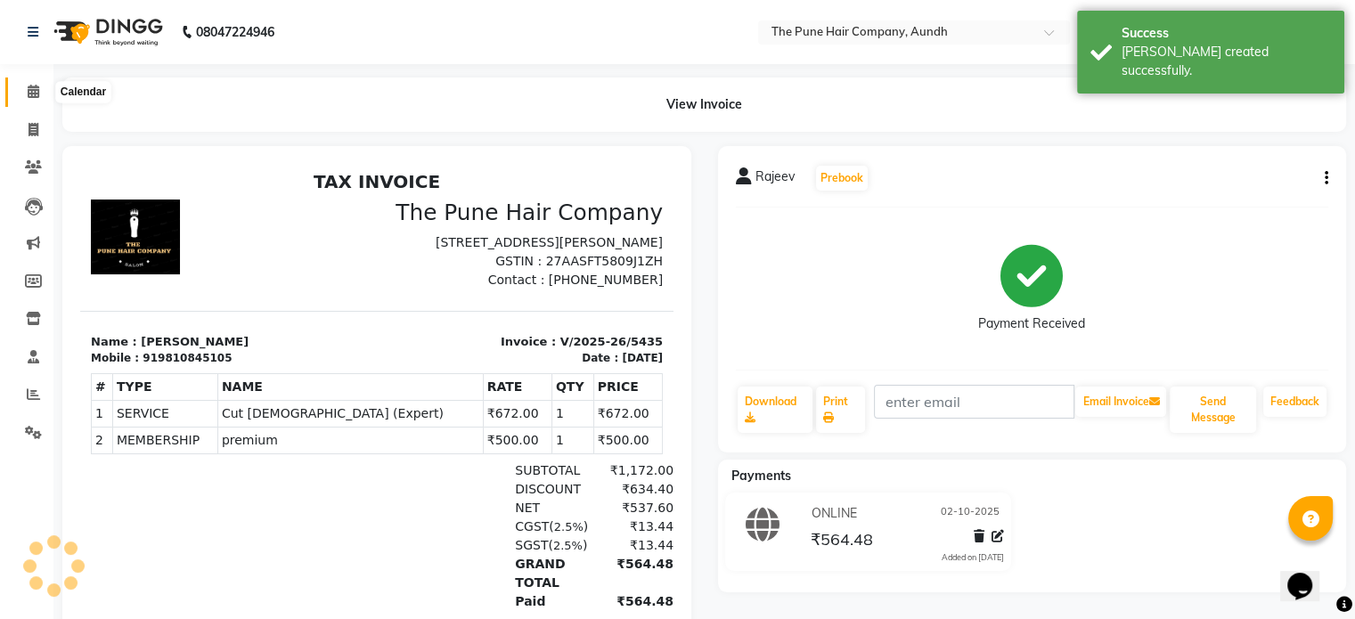
click at [28, 86] on icon at bounding box center [34, 91] width 12 height 13
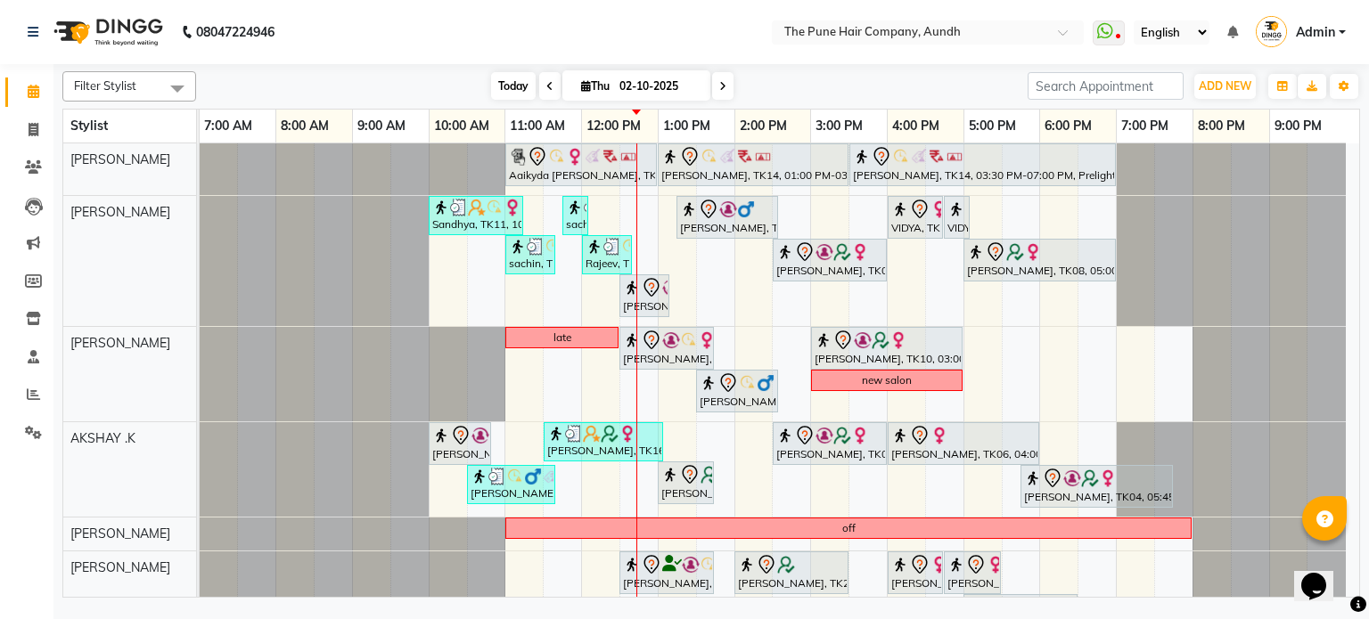
click at [520, 92] on span "Today" at bounding box center [513, 86] width 45 height 28
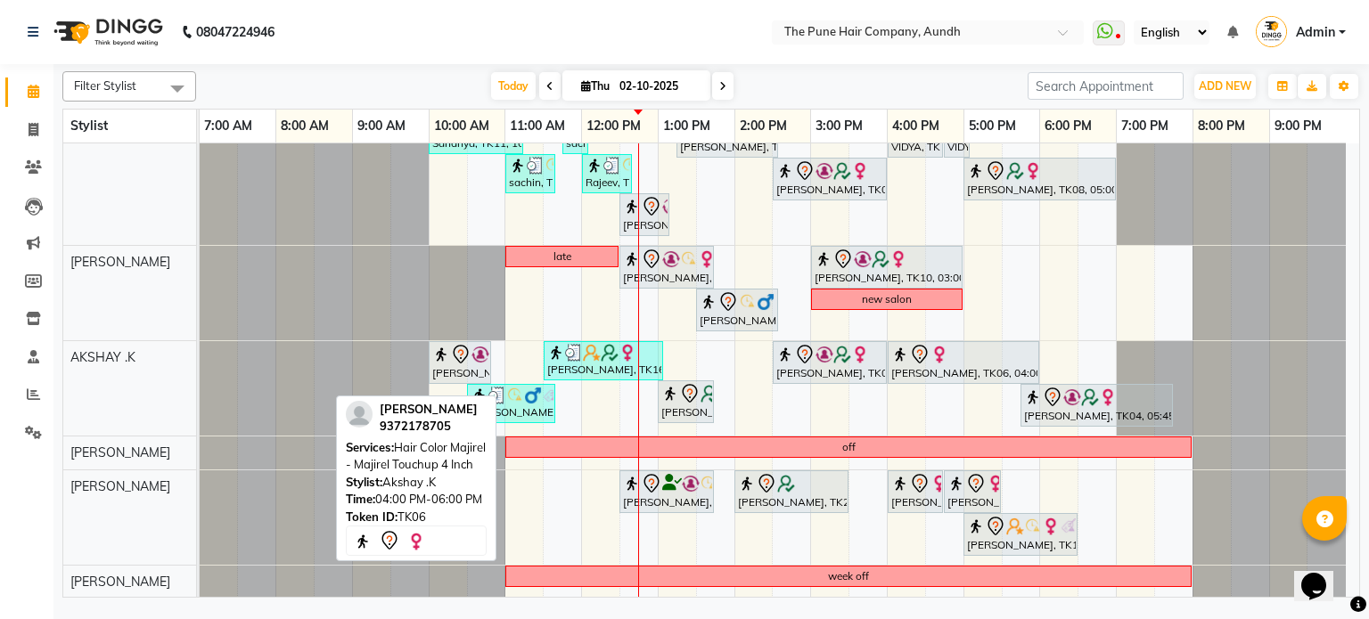
scroll to position [43, 0]
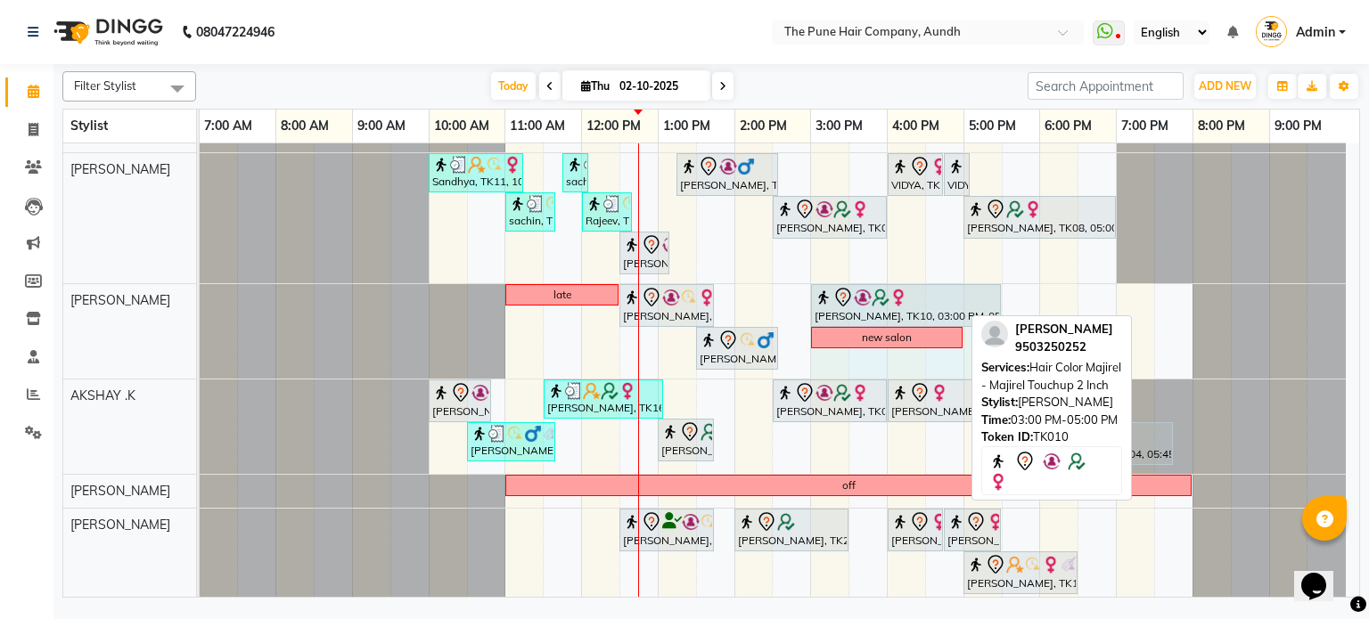
drag, startPoint x: 959, startPoint y: 299, endPoint x: 970, endPoint y: 299, distance: 11.6
click at [200, 299] on div "late [PERSON_NAME], TK02, 12:30 PM-01:45 PM, Cut [DEMOGRAPHIC_DATA] (Sr.stylist…" at bounding box center [200, 331] width 0 height 94
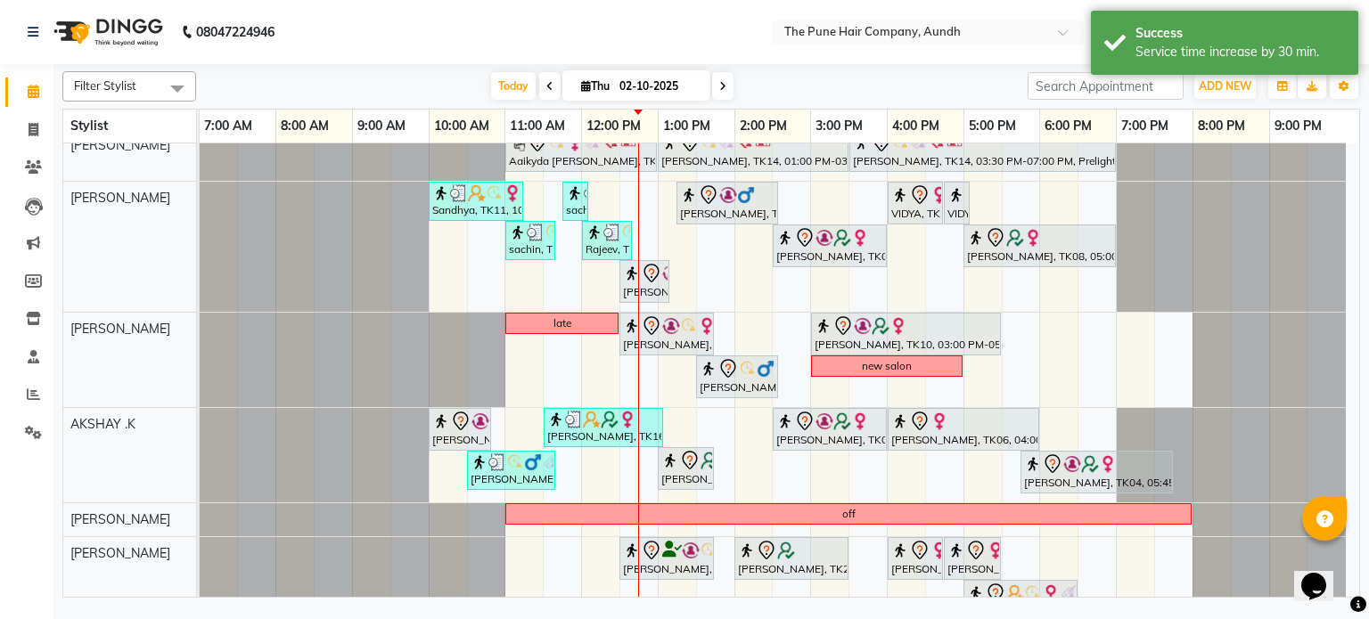
scroll to position [0, 0]
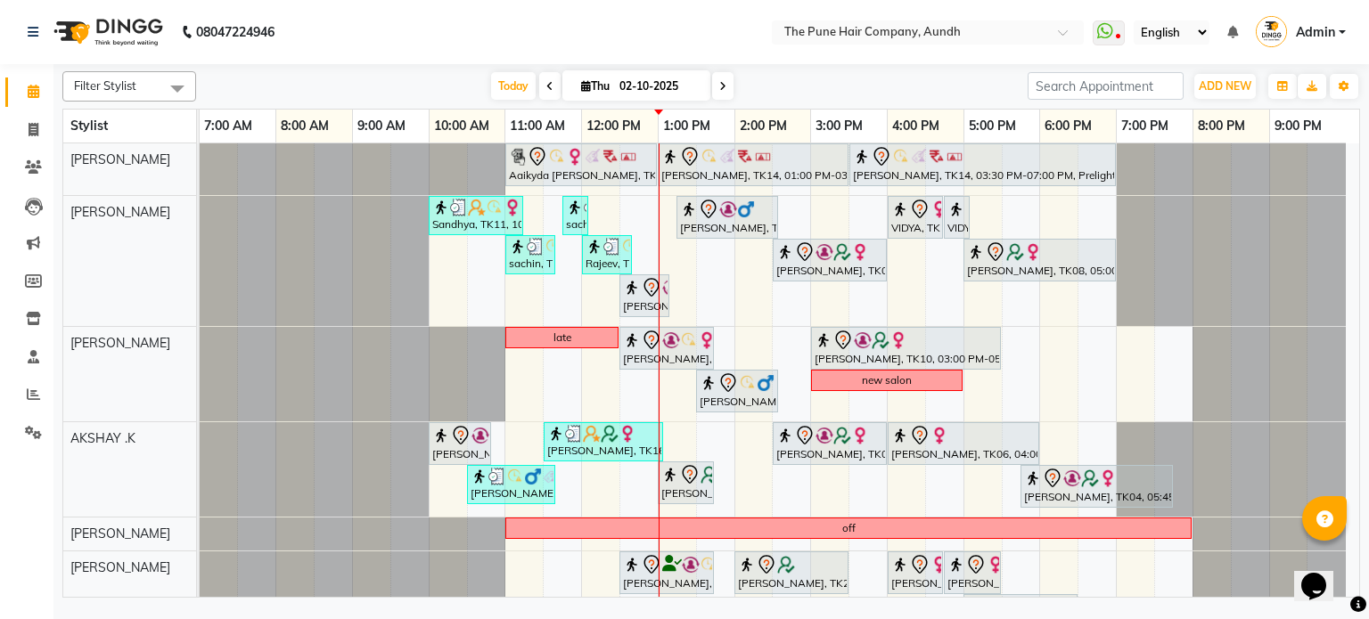
click at [723, 95] on span at bounding box center [722, 86] width 21 height 28
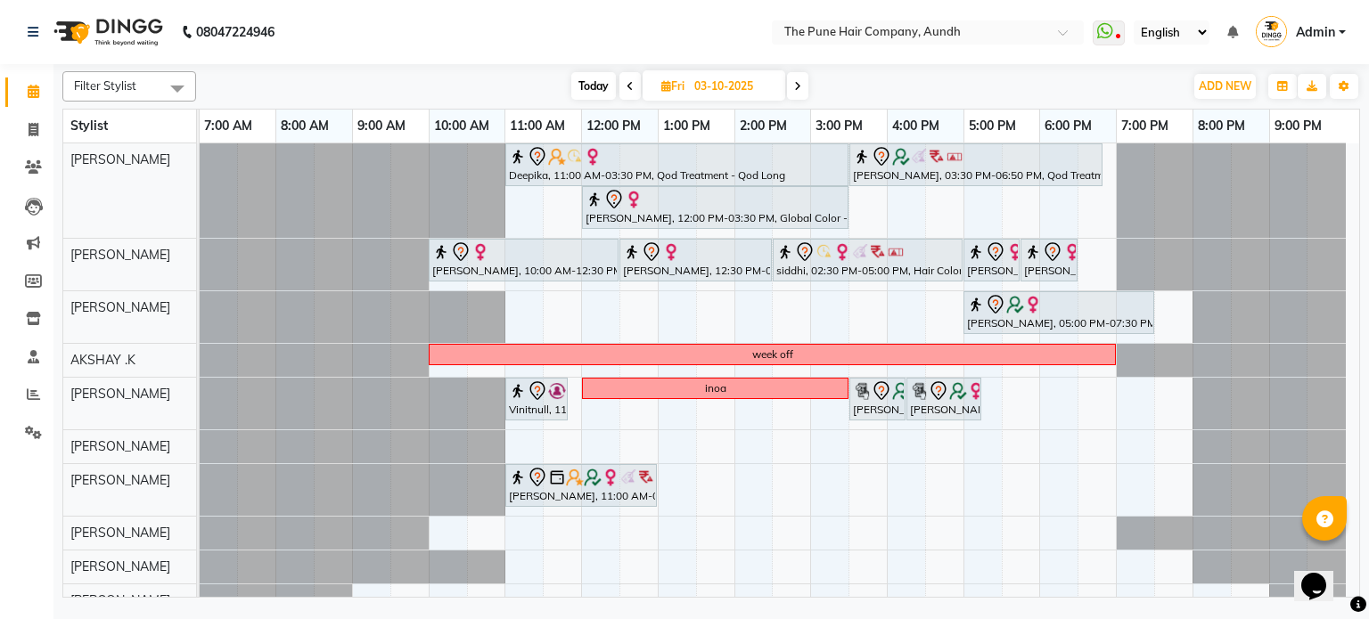
click at [580, 75] on span "Today" at bounding box center [593, 86] width 45 height 28
type input "02-10-2025"
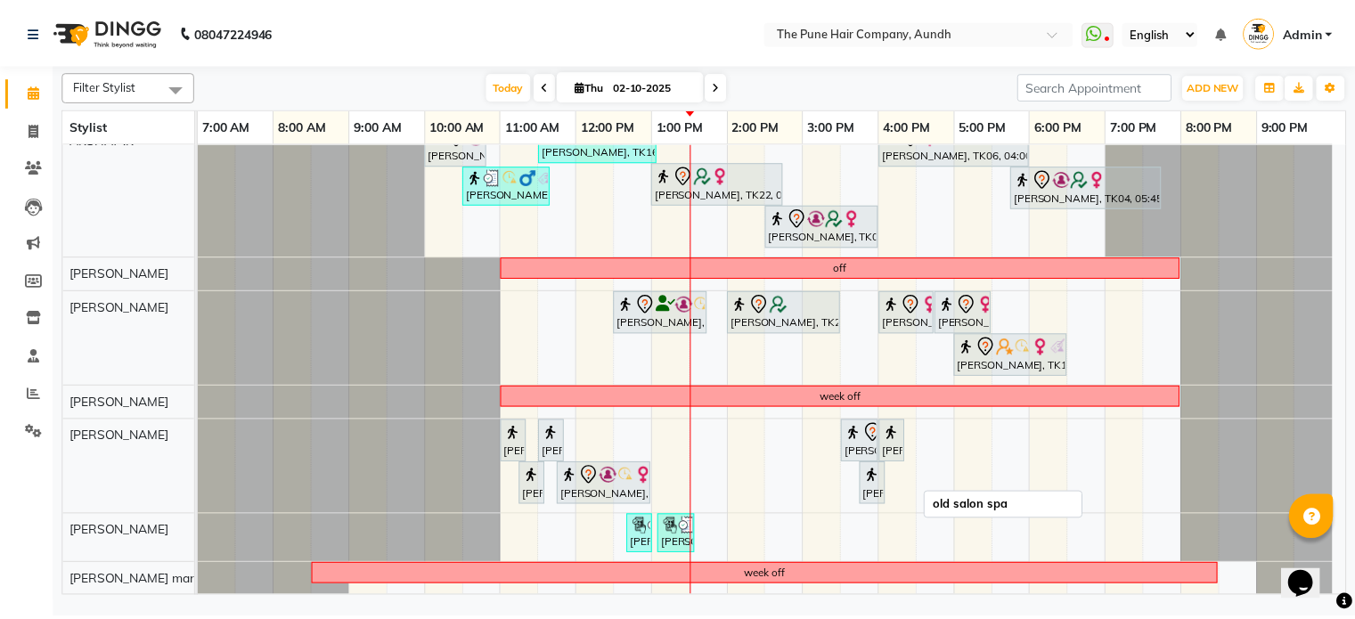
scroll to position [349, 0]
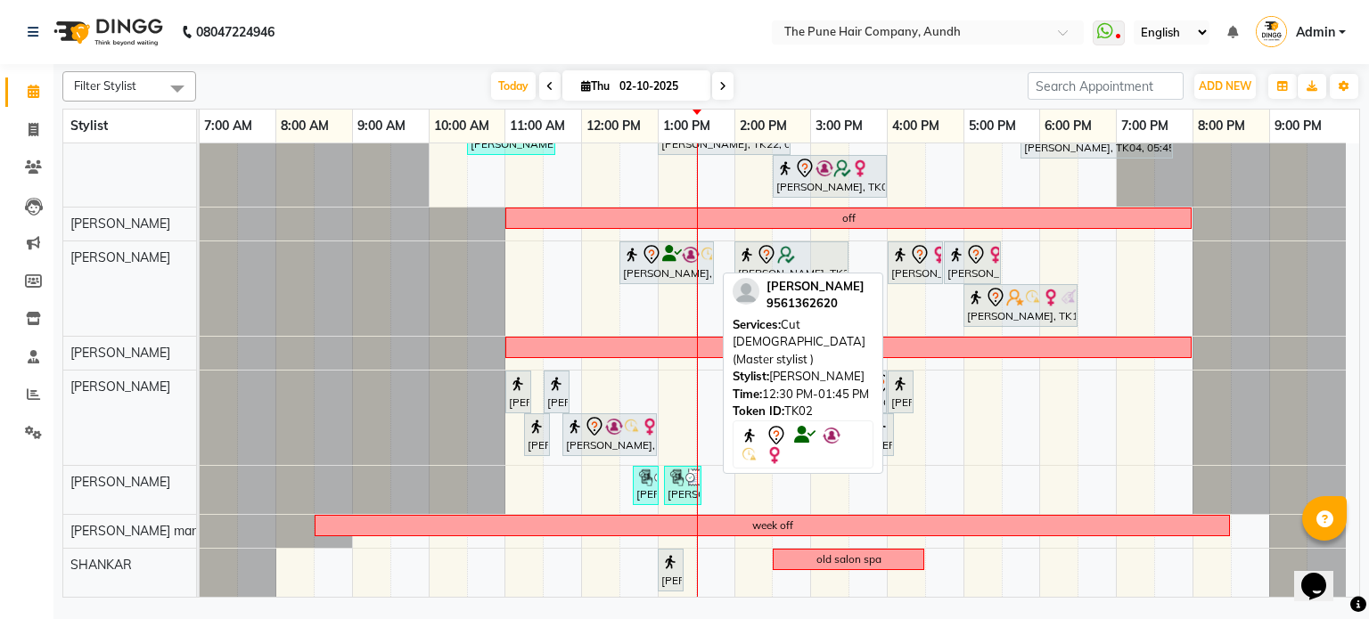
click at [638, 263] on div "[PERSON_NAME], TK02, 12:30 PM-01:45 PM, Cut [DEMOGRAPHIC_DATA] (Master stylist )" at bounding box center [666, 262] width 91 height 37
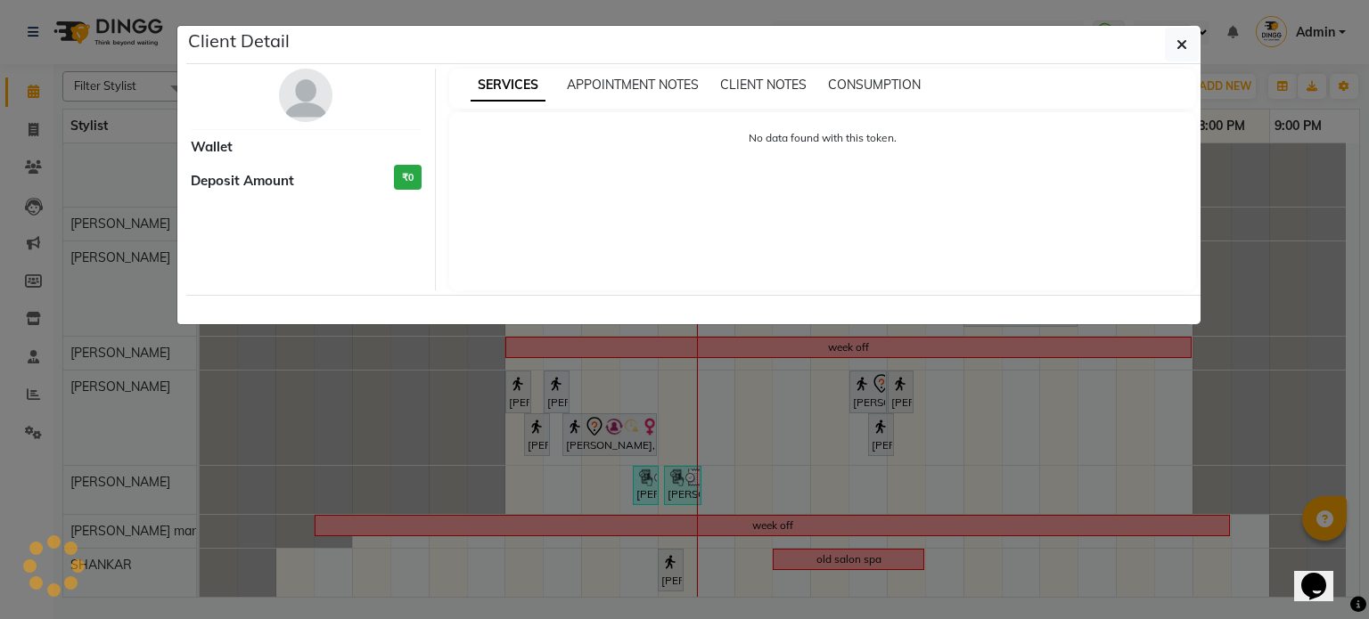
select select "7"
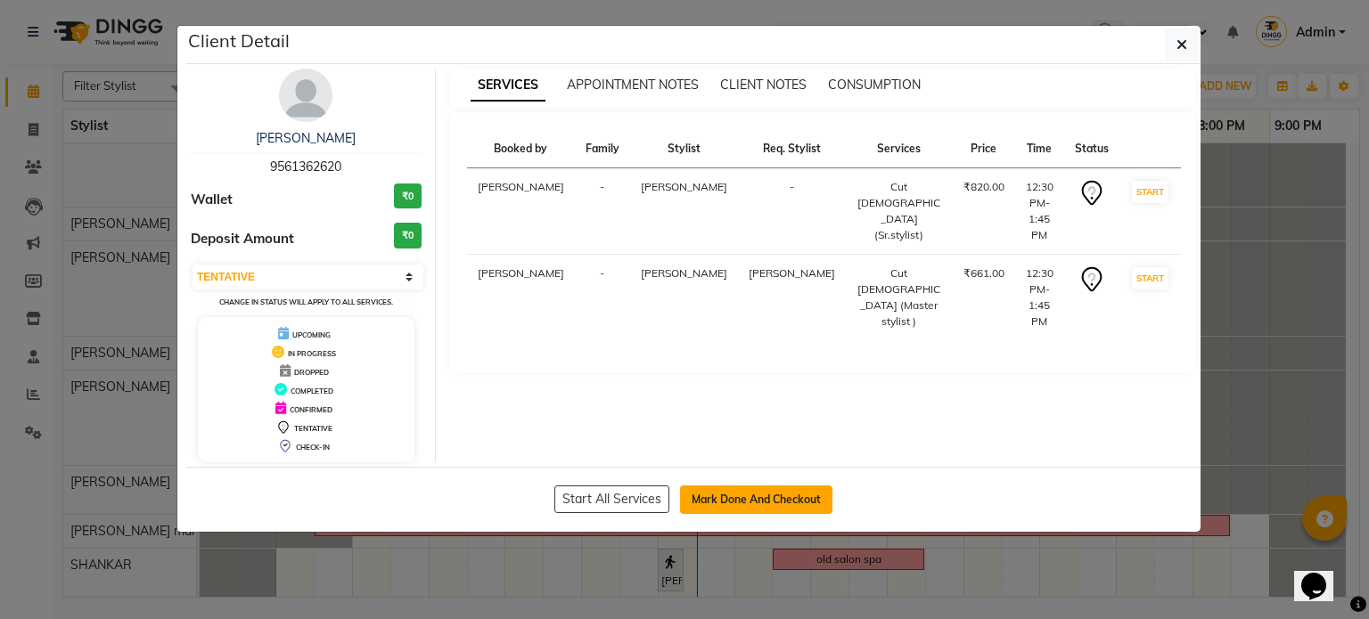
click at [779, 492] on button "Mark Done And Checkout" at bounding box center [756, 500] width 152 height 29
select select "service"
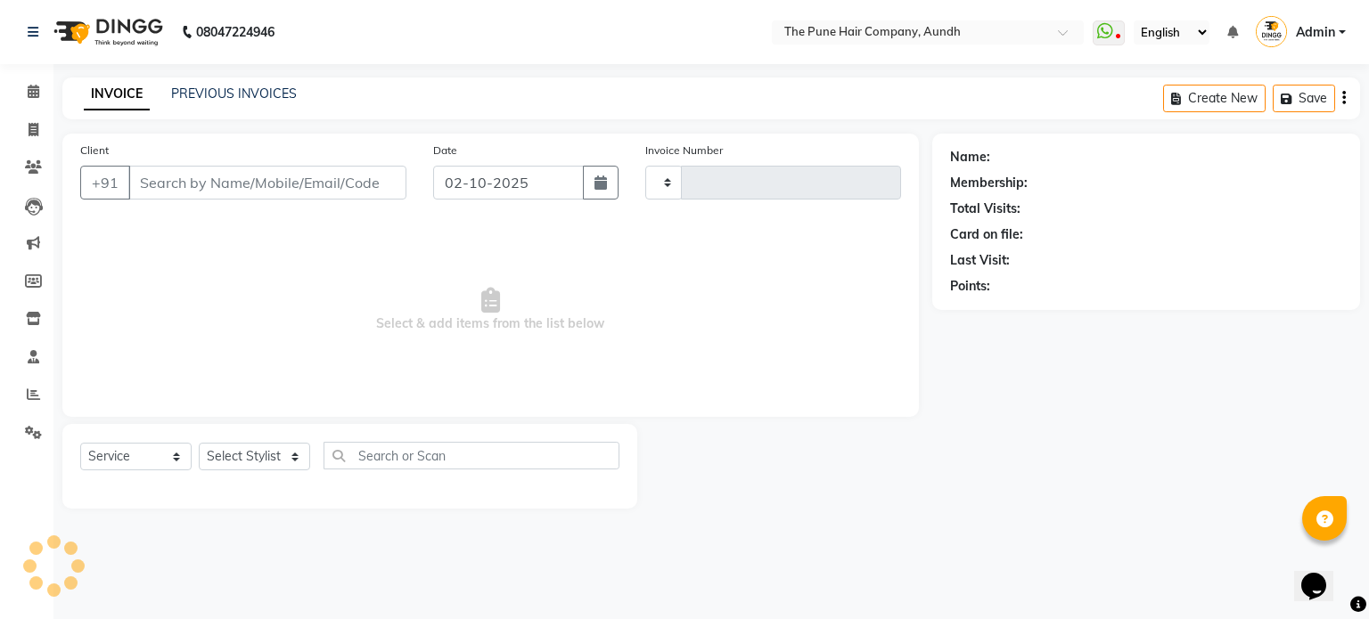
type input "5437"
select select "106"
type input "9561362620"
select select "3340"
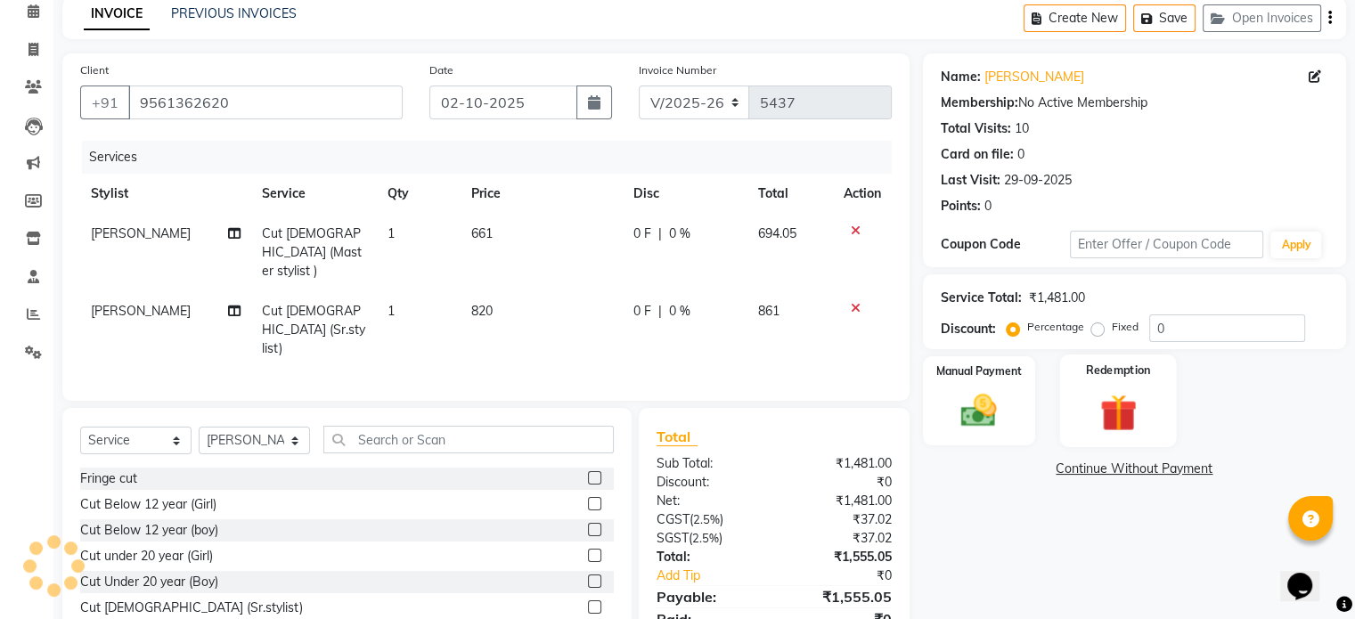
scroll to position [135, 0]
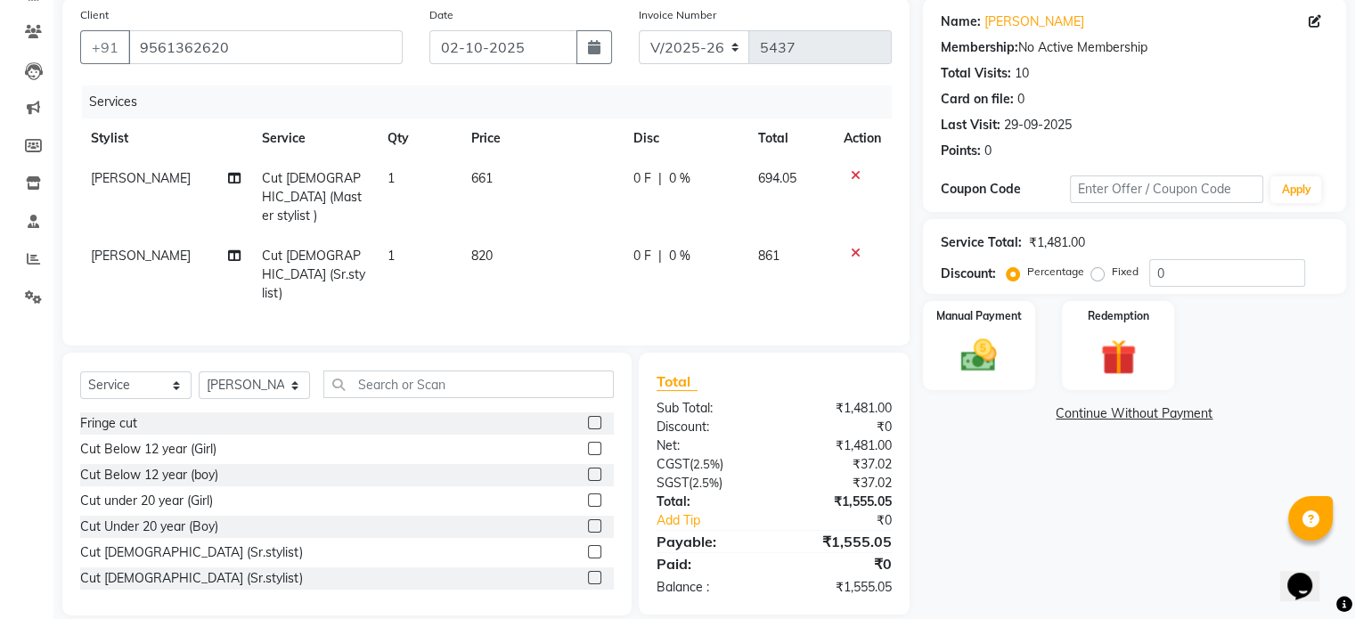
click at [323, 248] on span "Cut [DEMOGRAPHIC_DATA] (Sr.stylist)" at bounding box center [313, 274] width 103 height 53
select select "3340"
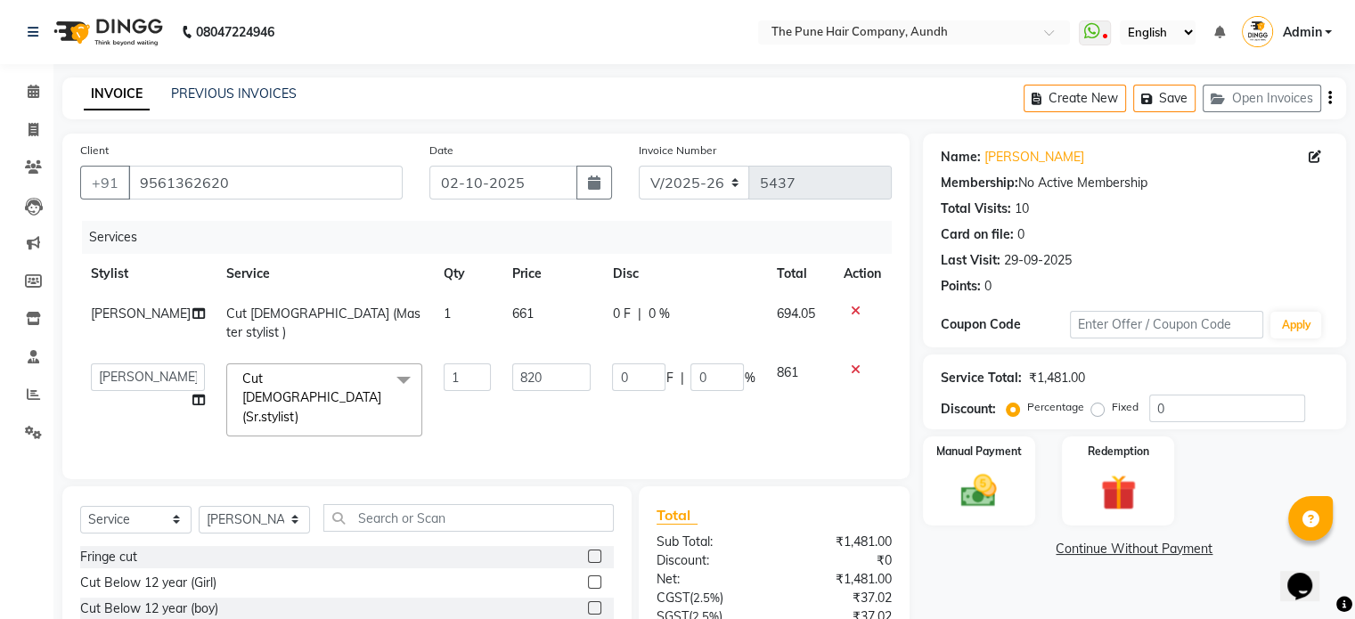
scroll to position [143, 0]
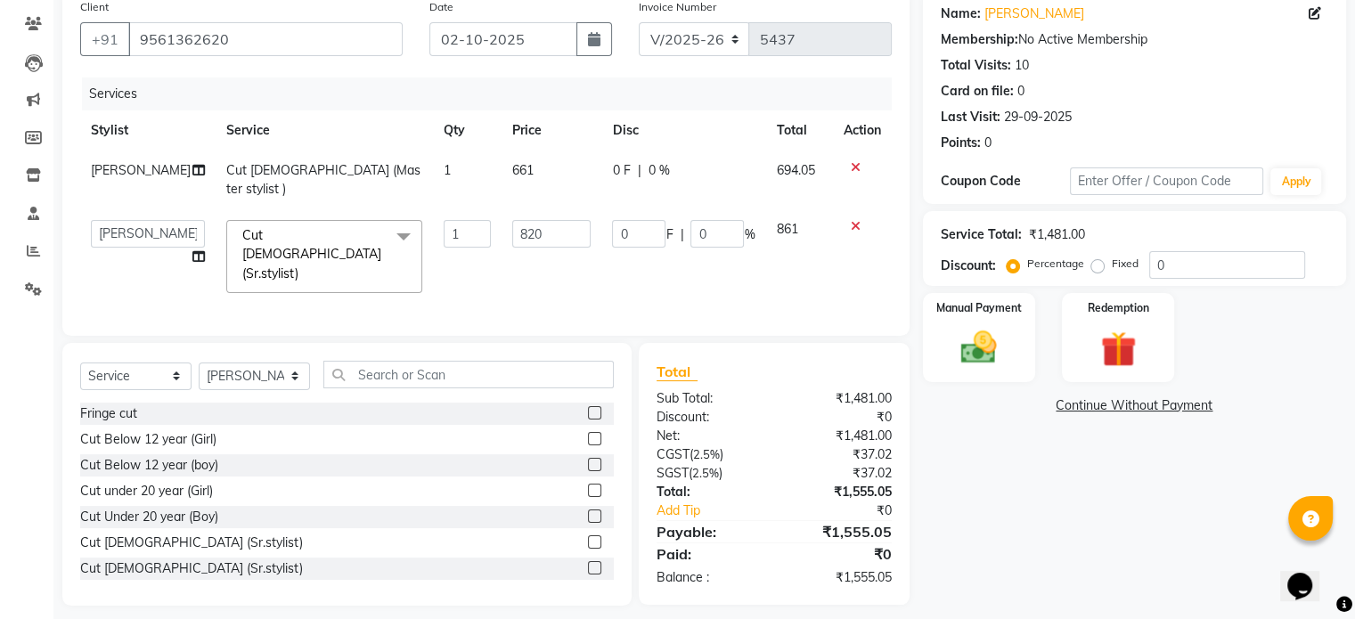
click at [260, 168] on span "Cut [DEMOGRAPHIC_DATA] (Master stylist )" at bounding box center [323, 179] width 194 height 35
select select "18078"
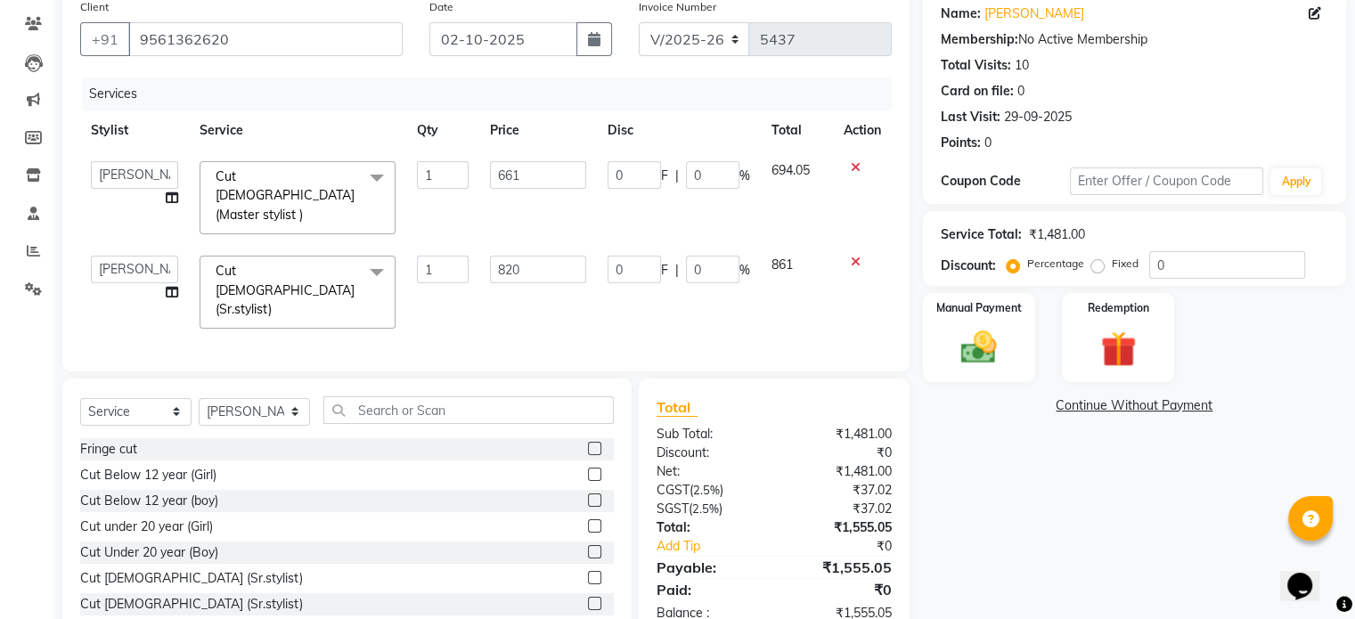
click at [265, 263] on span "Cut [DEMOGRAPHIC_DATA] (Sr.stylist)" at bounding box center [285, 290] width 139 height 54
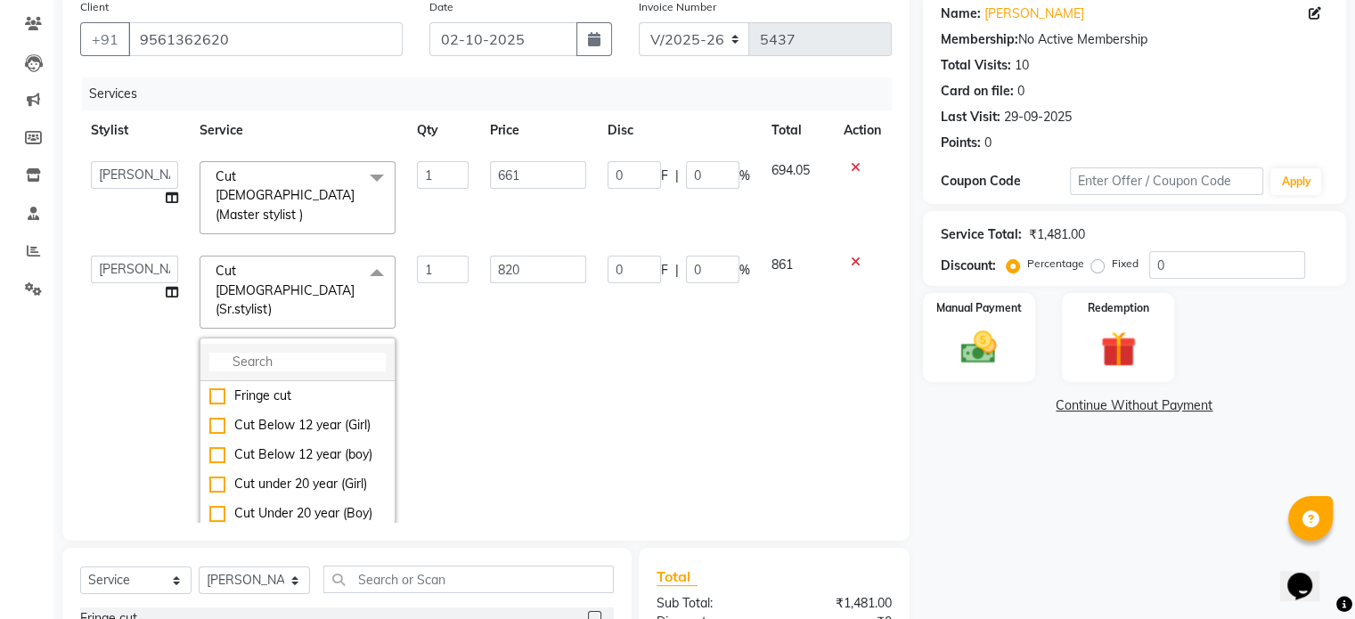
drag, startPoint x: 251, startPoint y: 320, endPoint x: 251, endPoint y: 310, distance: 9.8
click at [251, 344] on li at bounding box center [297, 362] width 194 height 37
click at [253, 353] on input "multiselect-search" at bounding box center [297, 362] width 176 height 19
click at [209, 475] on div "Cut under 20 year (Girl)" at bounding box center [297, 484] width 176 height 19
checkbox input "true"
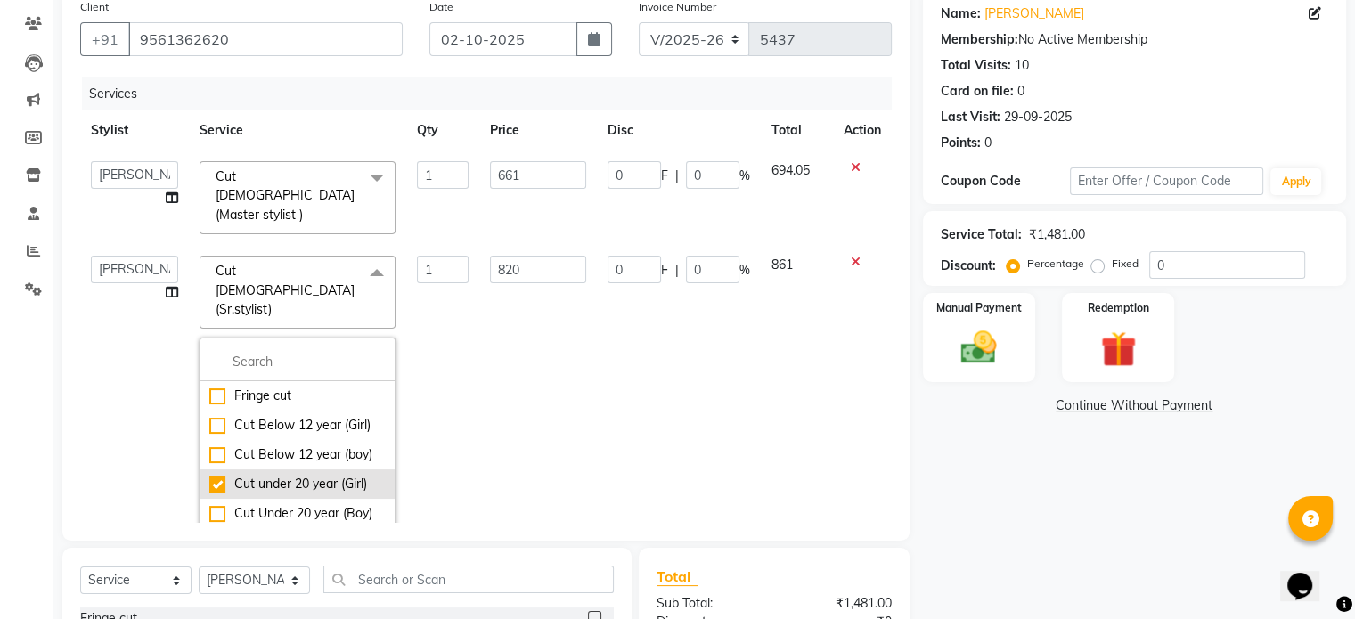
checkbox input "false"
type input "570"
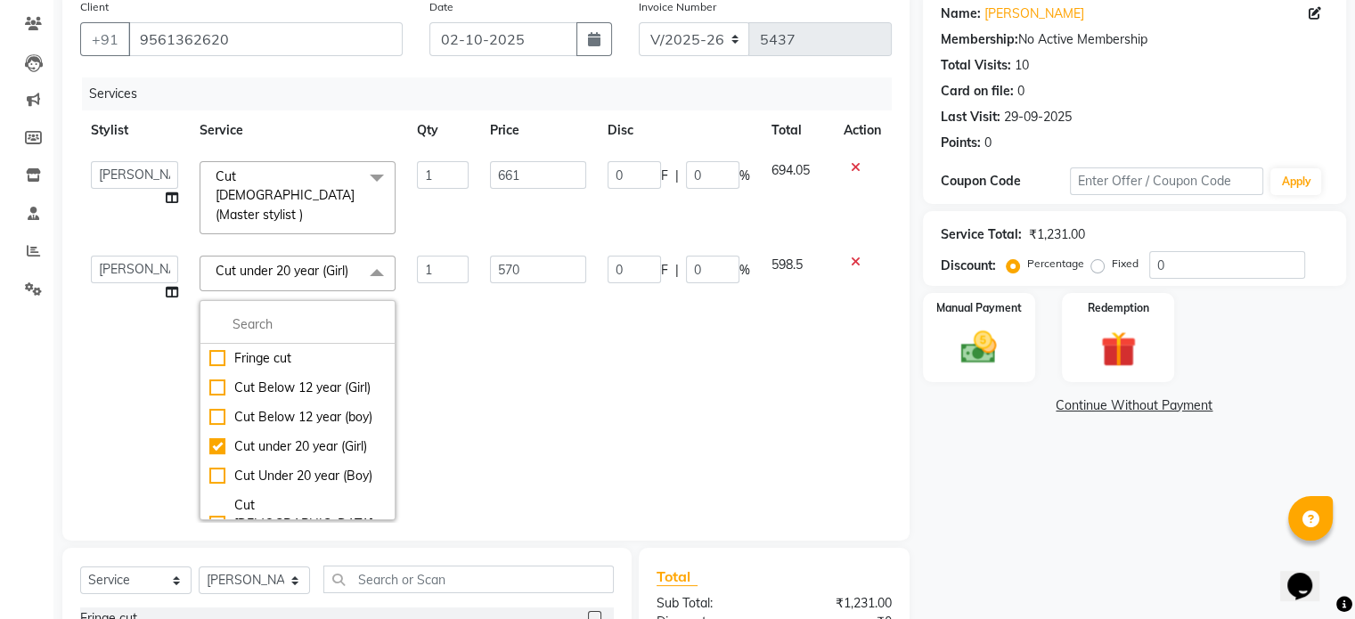
click at [617, 353] on td "0 F | 0 %" at bounding box center [679, 387] width 164 height 285
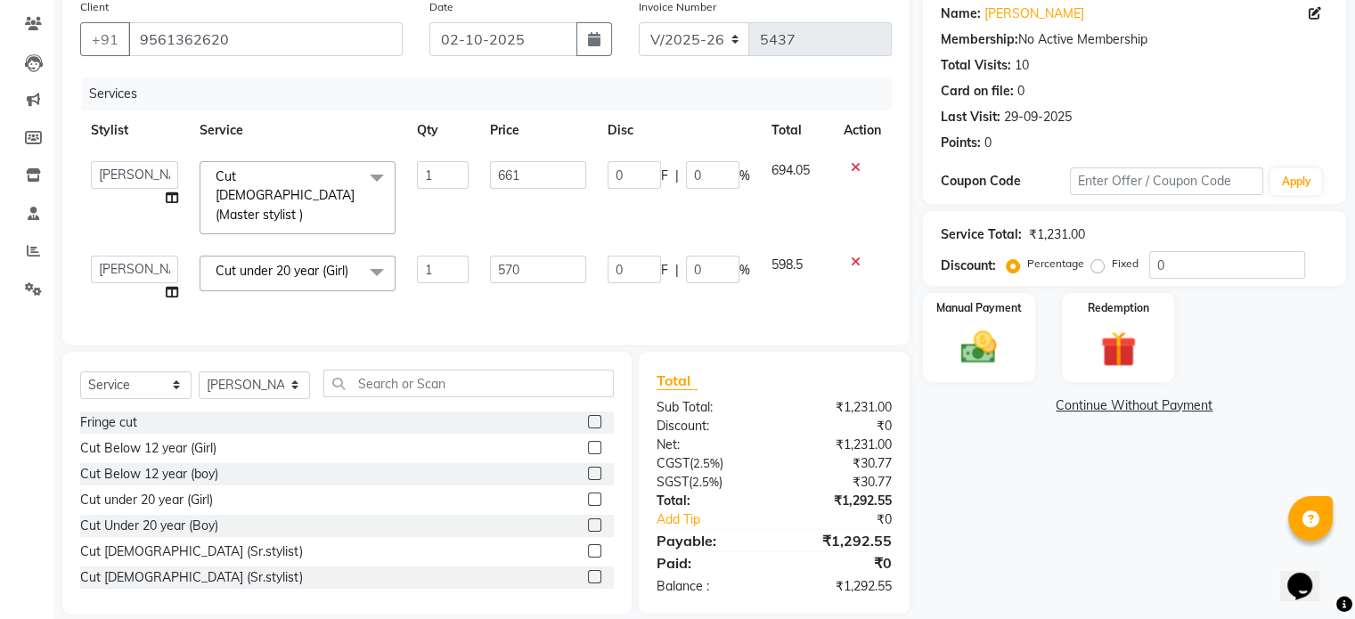
scroll to position [160, 0]
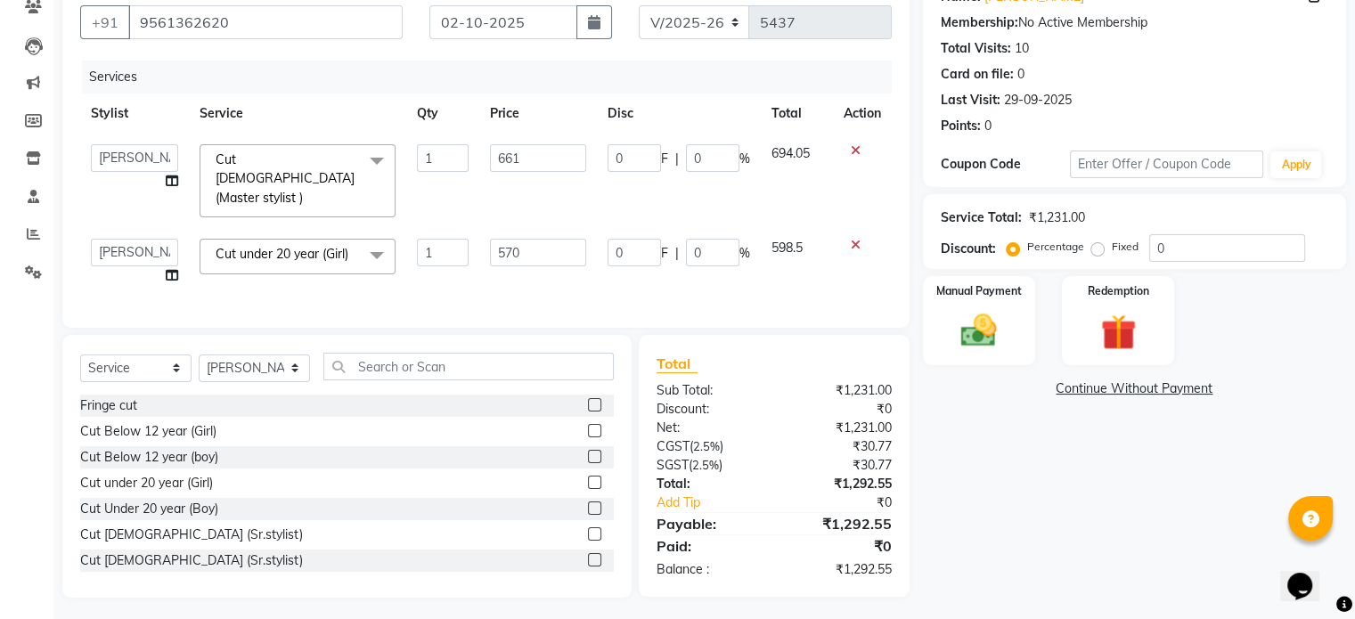
click at [259, 156] on span "Cut [DEMOGRAPHIC_DATA] (Master stylist )" at bounding box center [285, 178] width 139 height 54
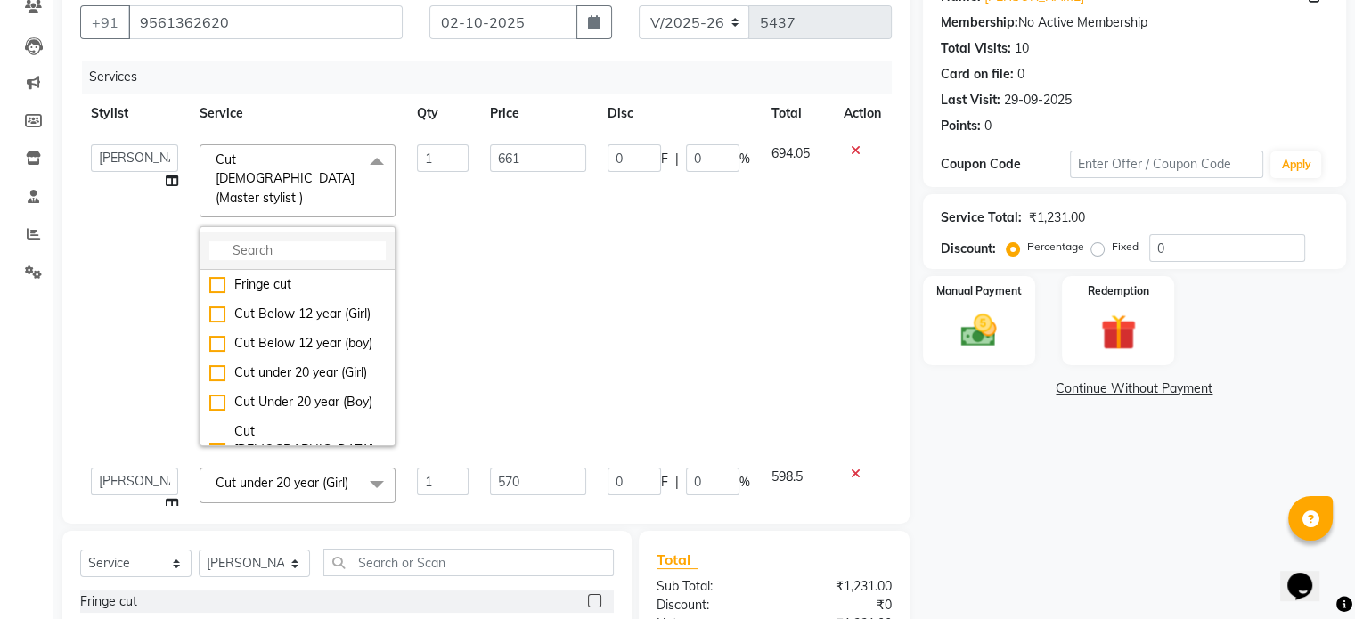
click at [256, 241] on input "multiselect-search" at bounding box center [297, 250] width 176 height 19
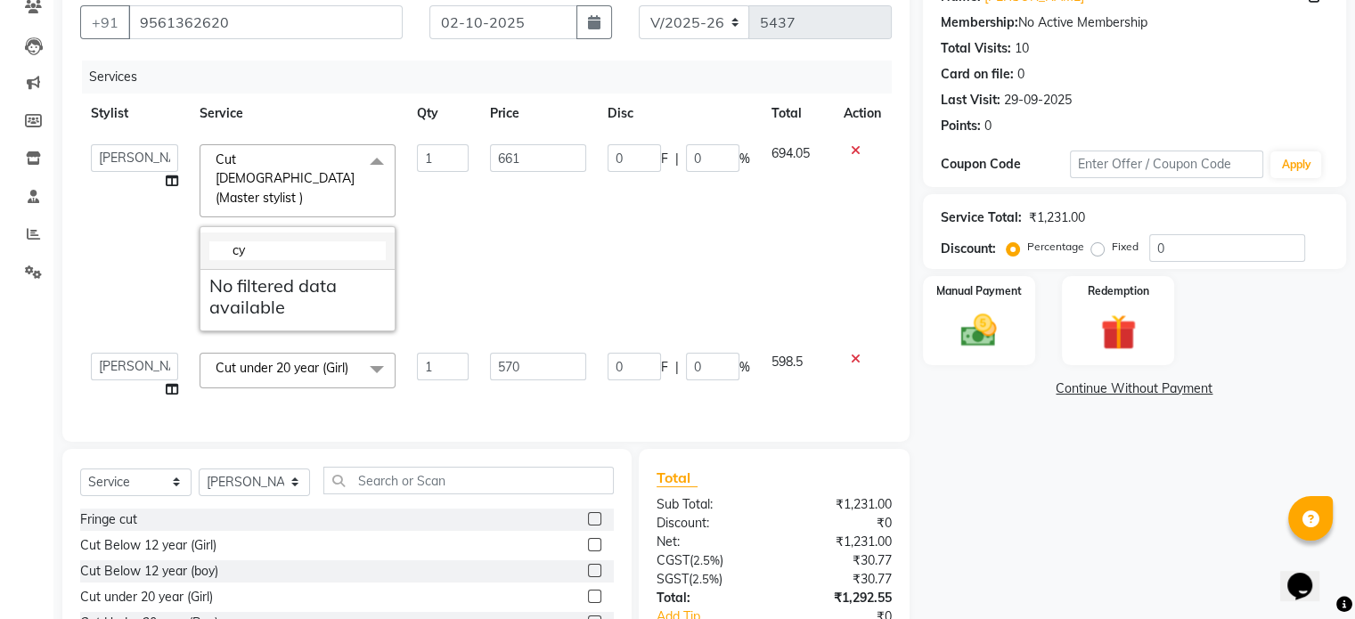
type input "c"
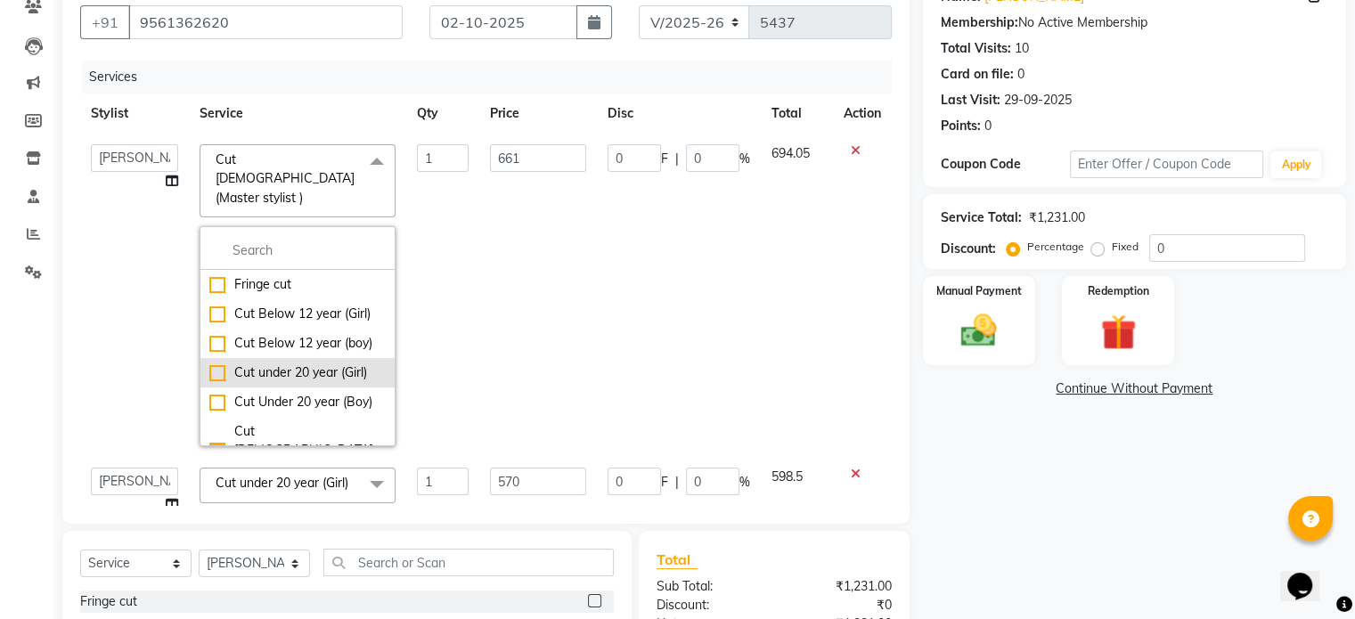
click at [210, 376] on div "Cut under 20 year (Girl)" at bounding box center [297, 373] width 176 height 19
type input "570"
checkbox input "true"
checkbox input "false"
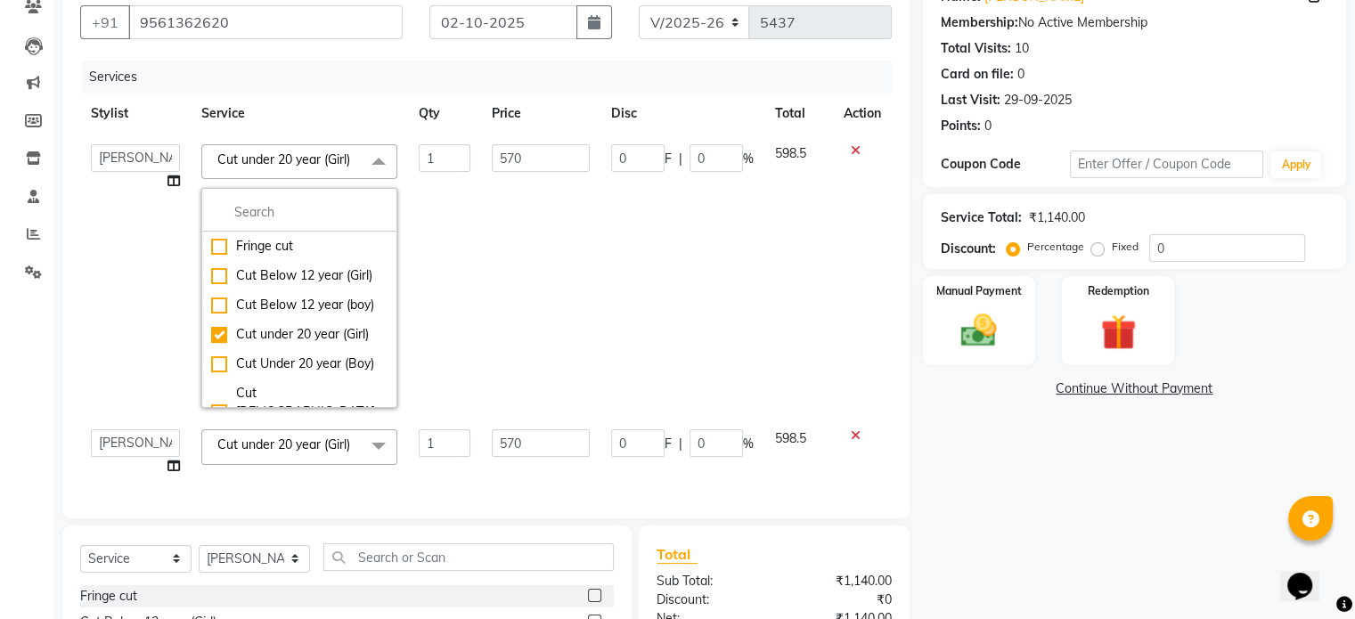
click at [601, 295] on td "0 F | 0 %" at bounding box center [683, 276] width 164 height 285
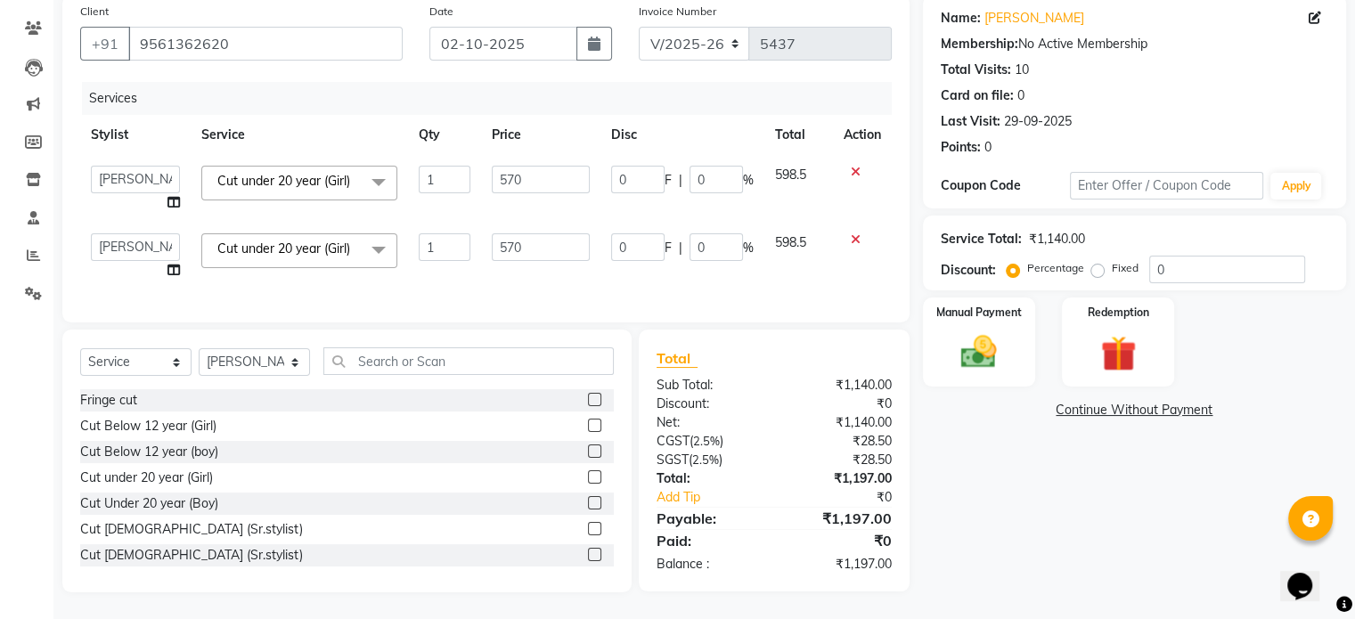
scroll to position [153, 0]
click at [228, 358] on select "Select Stylist AKSHAY .K [PERSON_NAME] [PERSON_NAME] [PERSON_NAME] [PERSON_NAME…" at bounding box center [254, 362] width 111 height 28
select select "18078"
click at [199, 349] on select "Select Stylist AKSHAY .K [PERSON_NAME] [PERSON_NAME] [PERSON_NAME] [PERSON_NAME…" at bounding box center [254, 362] width 111 height 28
click at [424, 369] on input "text" at bounding box center [468, 362] width 290 height 28
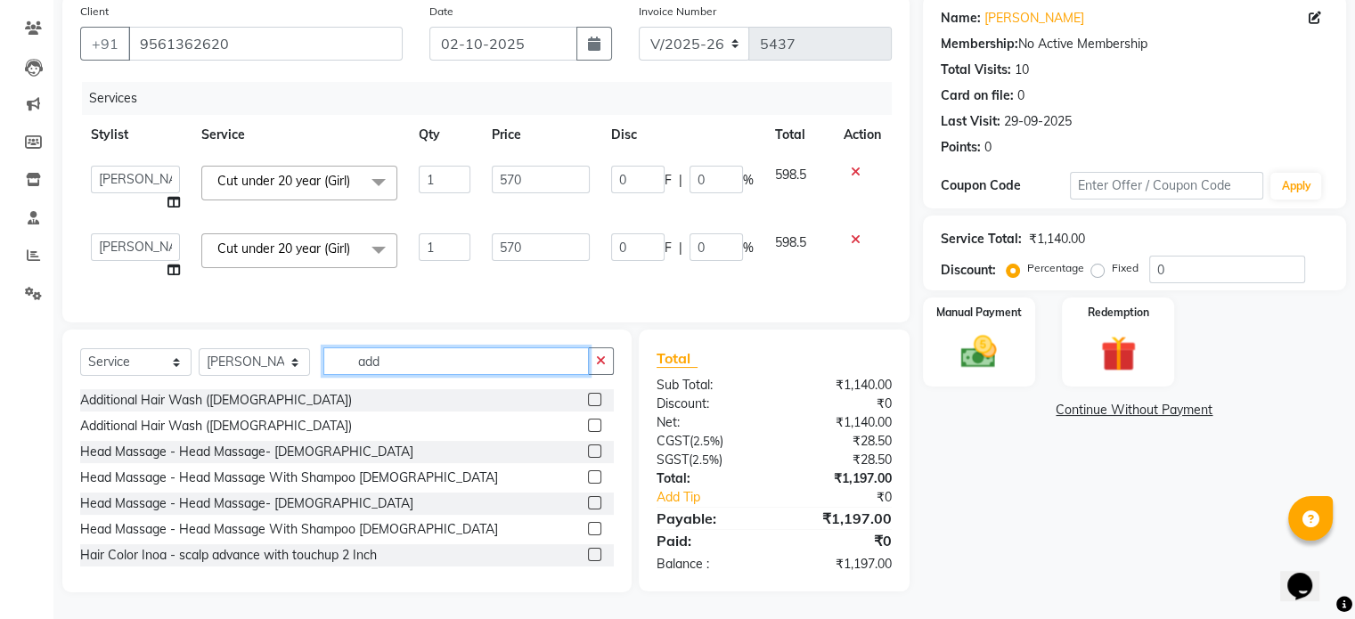
scroll to position [151, 0]
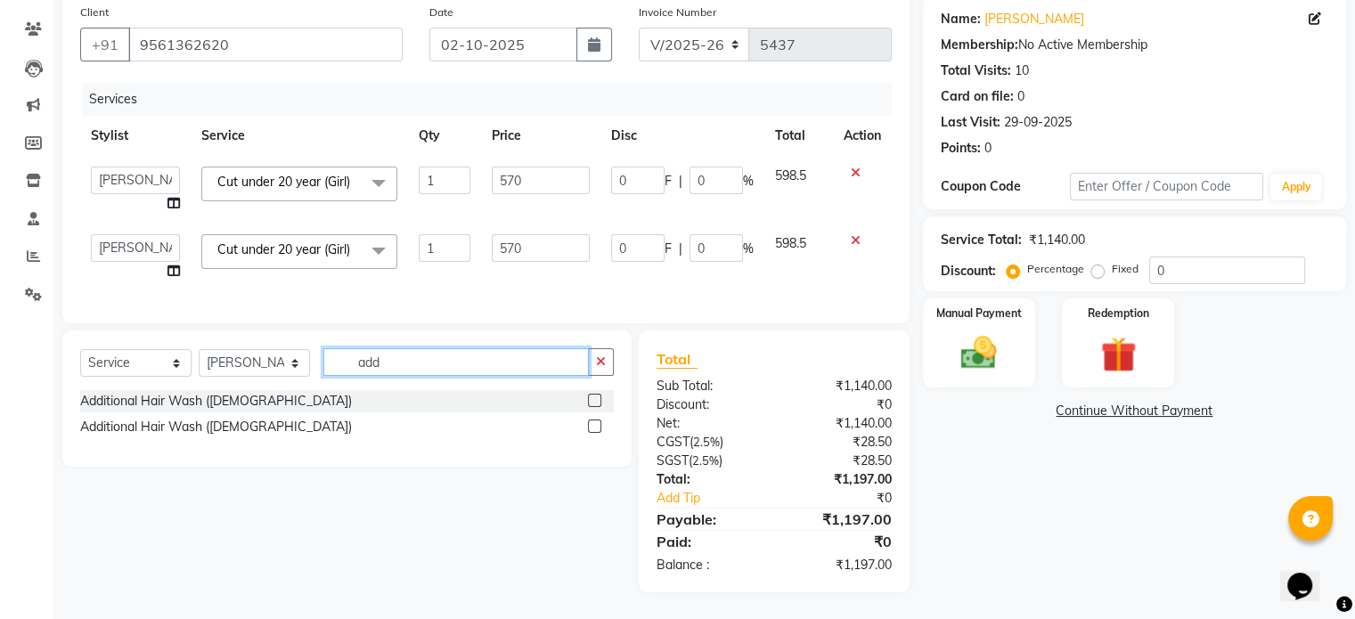
type input "add"
click at [590, 403] on label at bounding box center [594, 400] width 13 height 13
click at [590, 403] on input "checkbox" at bounding box center [594, 402] width 12 height 12
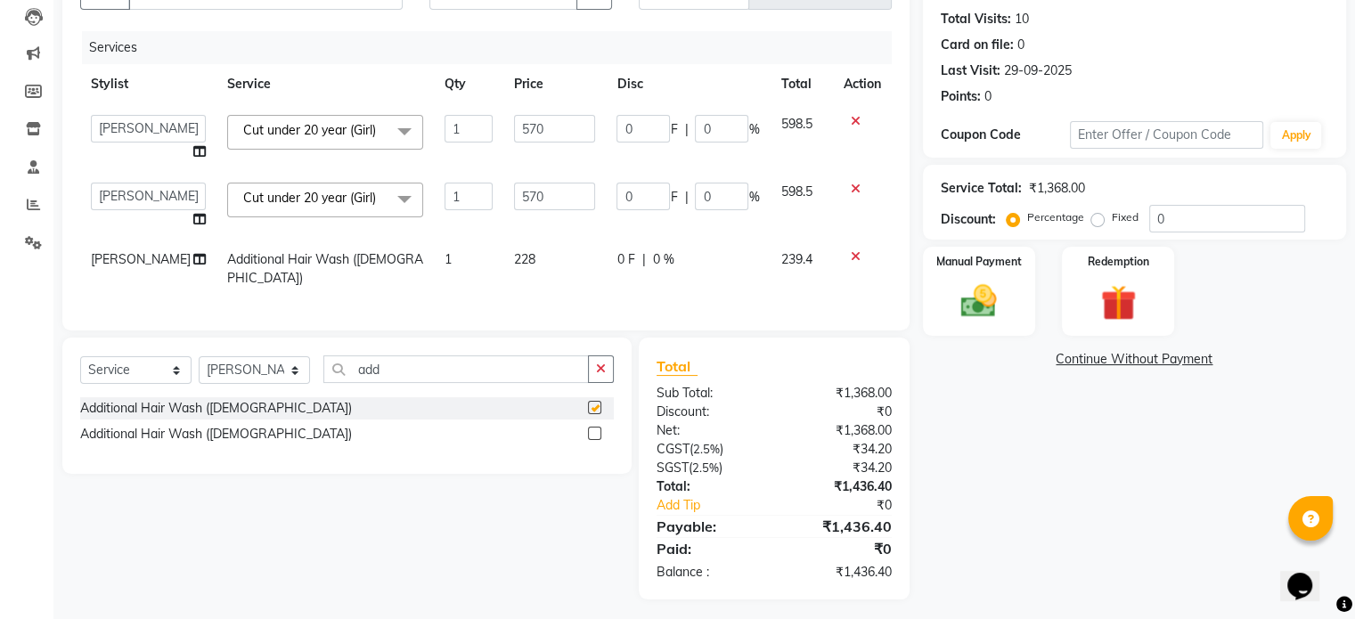
checkbox input "false"
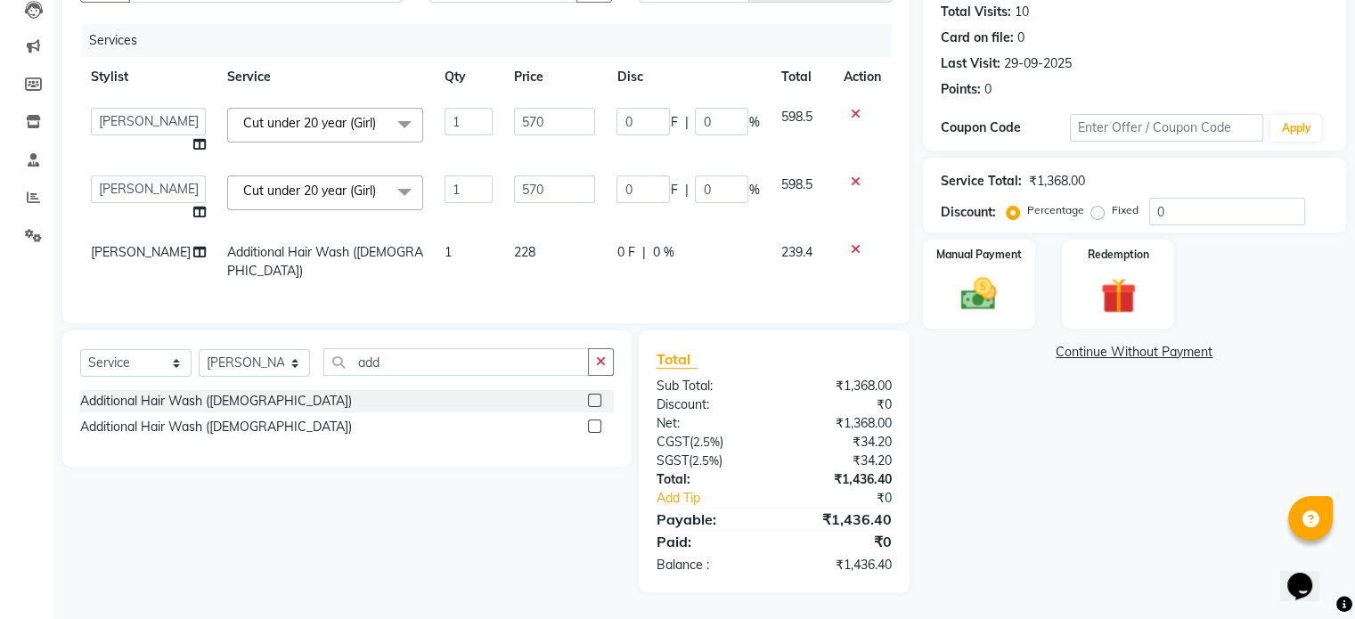
scroll to position [32, 0]
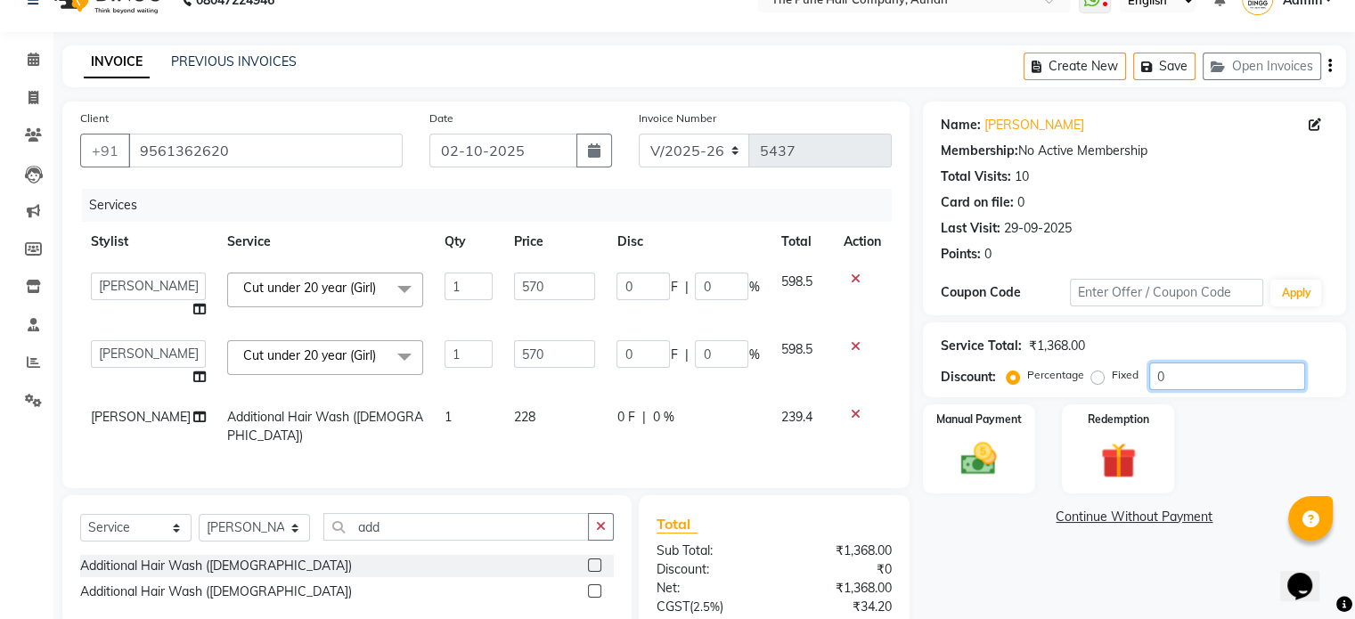
click at [1174, 373] on input "0" at bounding box center [1227, 377] width 156 height 28
type input "02"
type input "11.4"
type input "2"
type input "11.4"
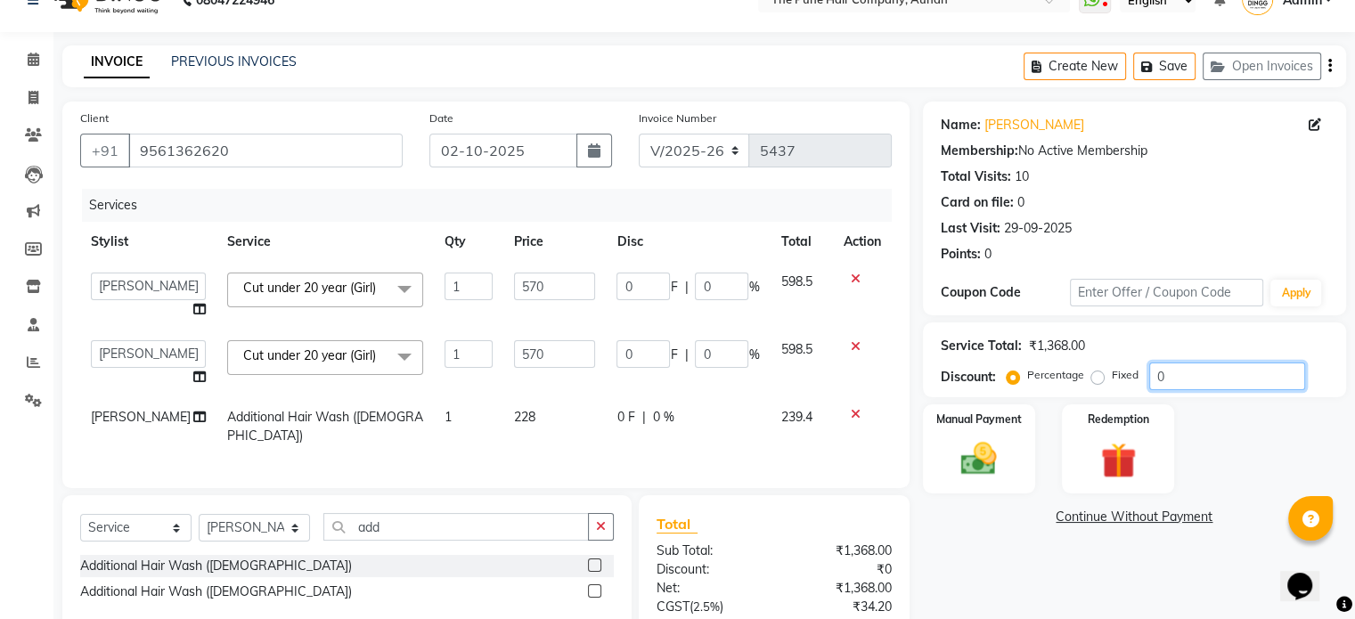
type input "2"
type input "020"
type input "114"
type input "20"
type input "114"
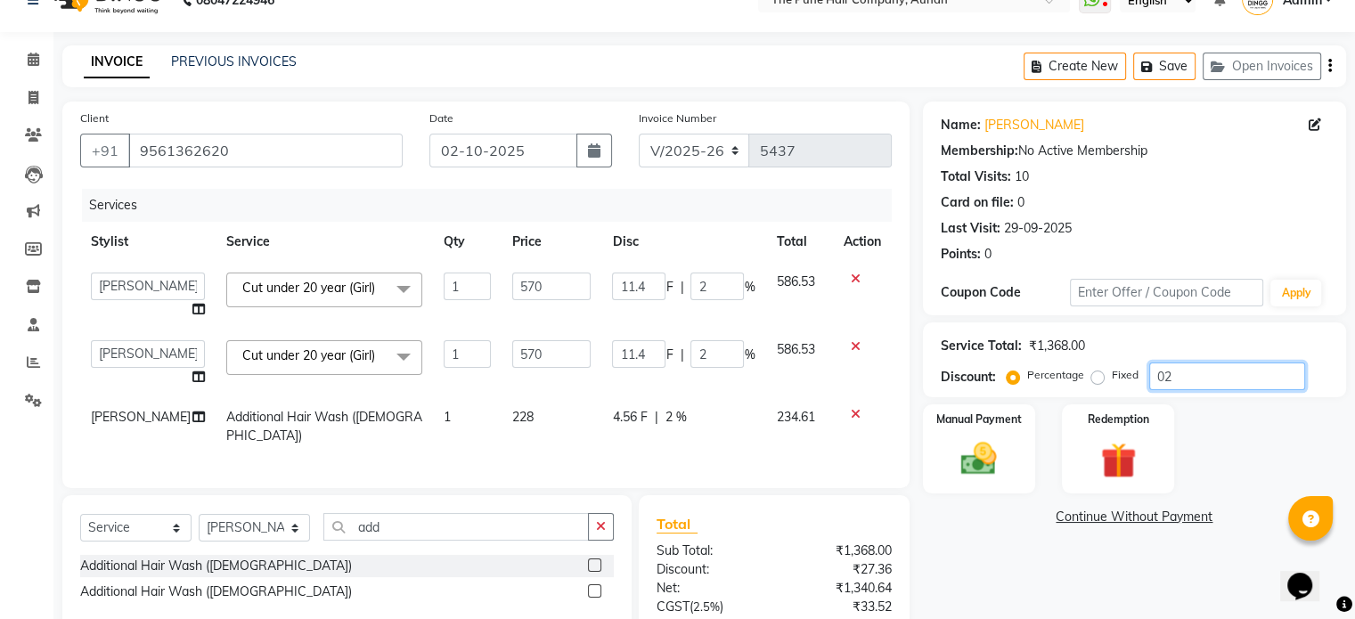
type input "20"
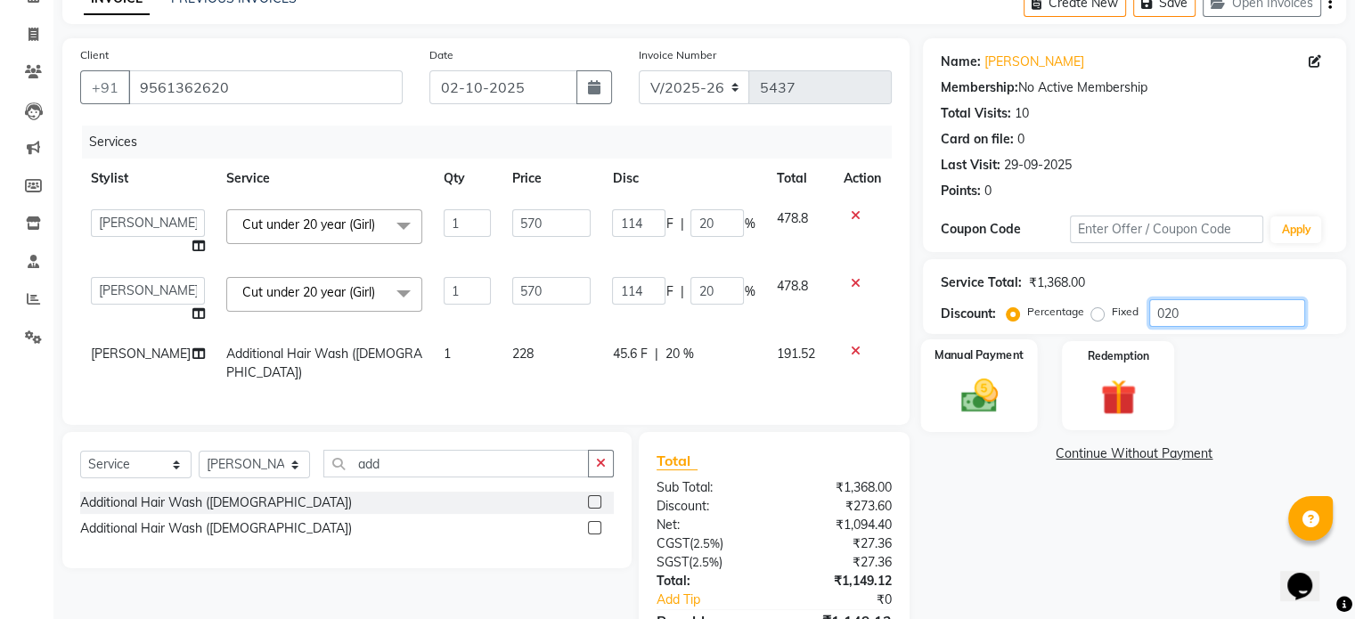
scroll to position [210, 0]
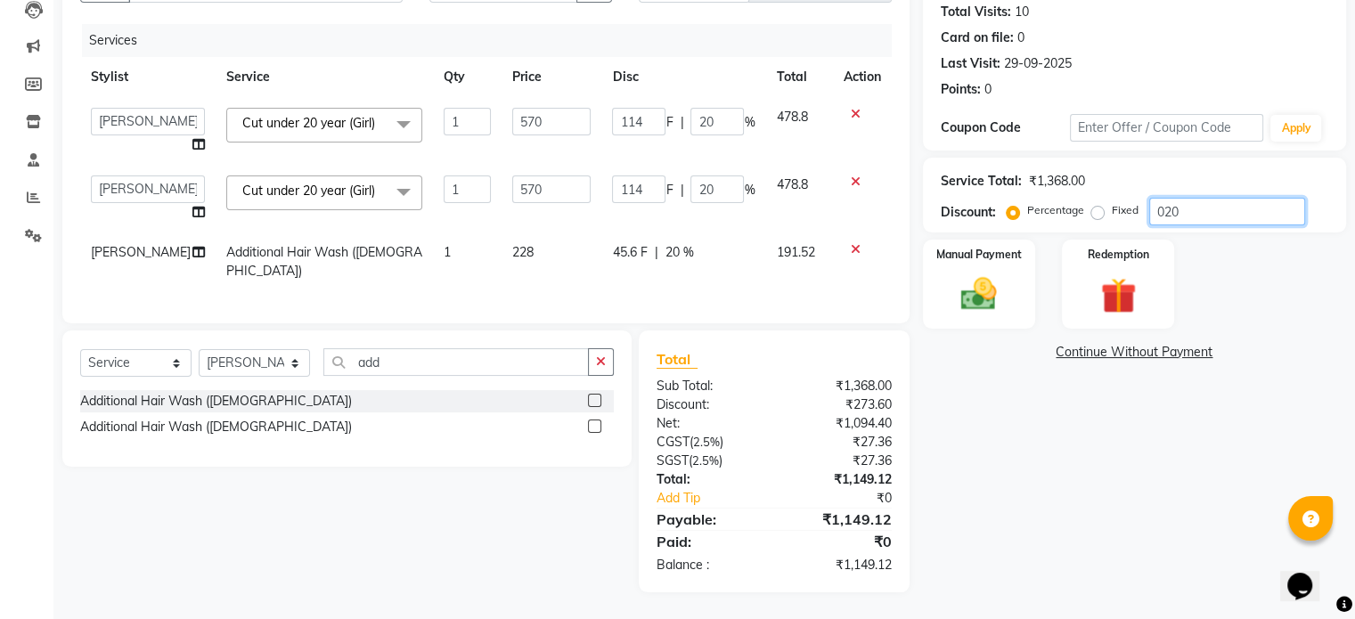
type input "020"
click at [854, 176] on icon at bounding box center [856, 182] width 10 height 12
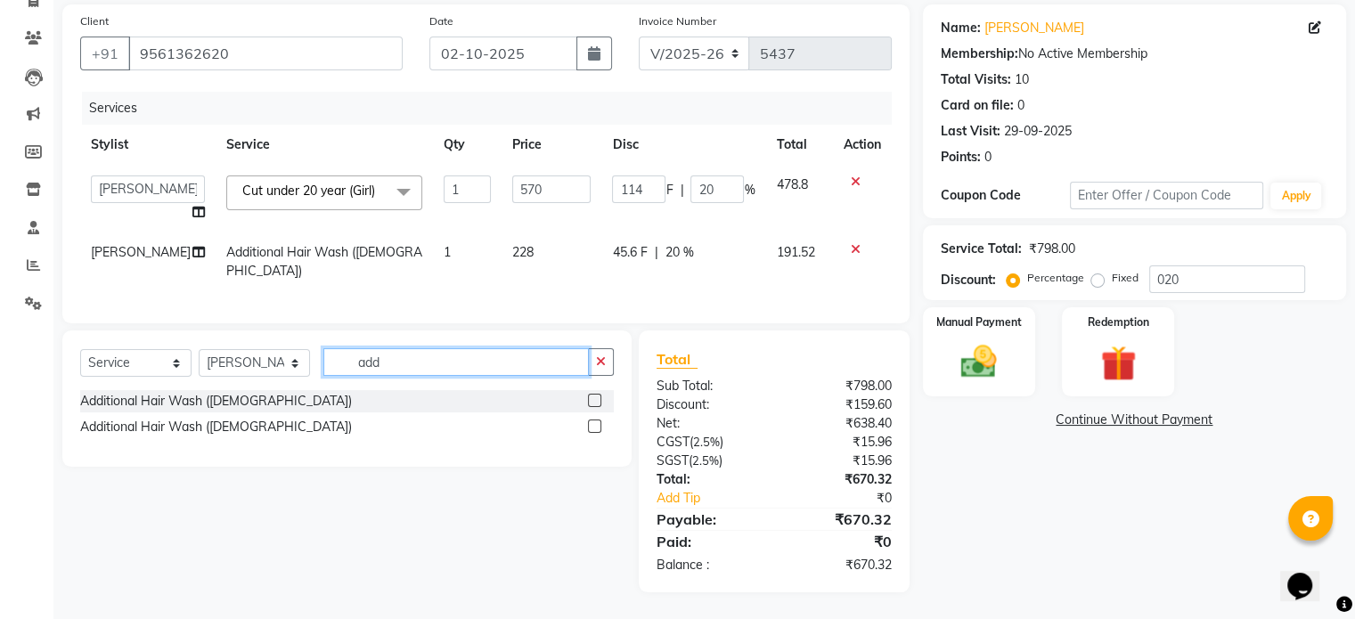
click at [421, 359] on input "add" at bounding box center [456, 362] width 266 height 28
type input "a"
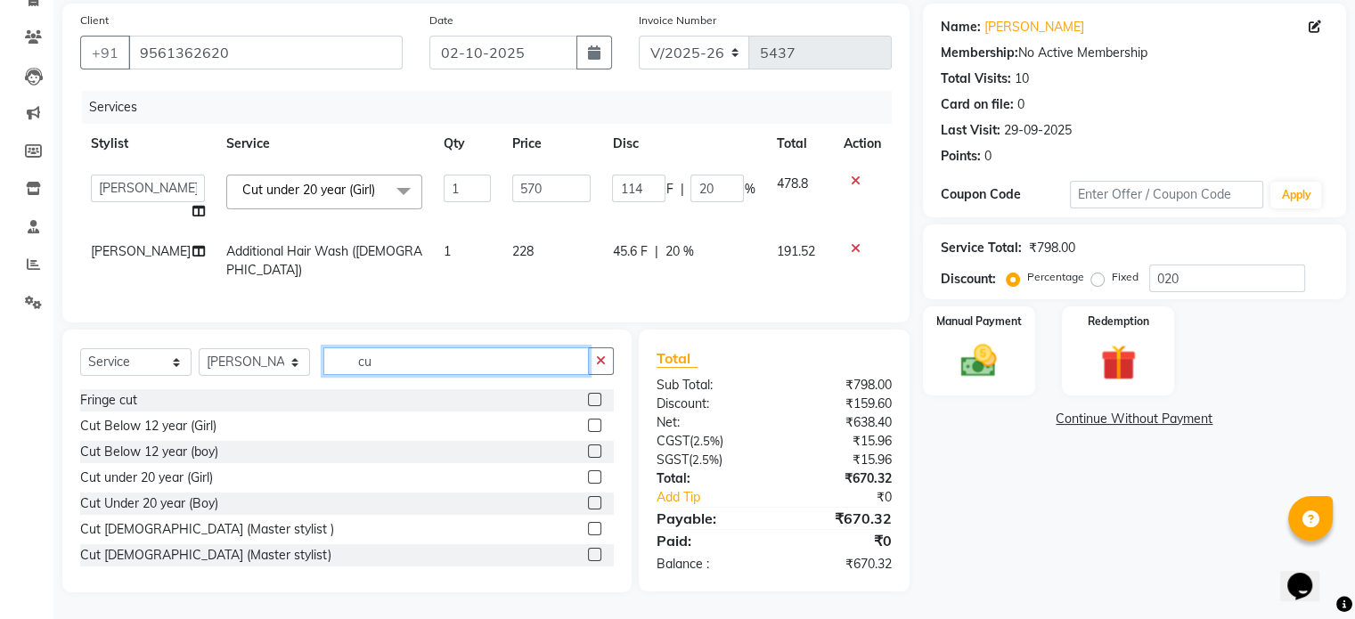
type input "c"
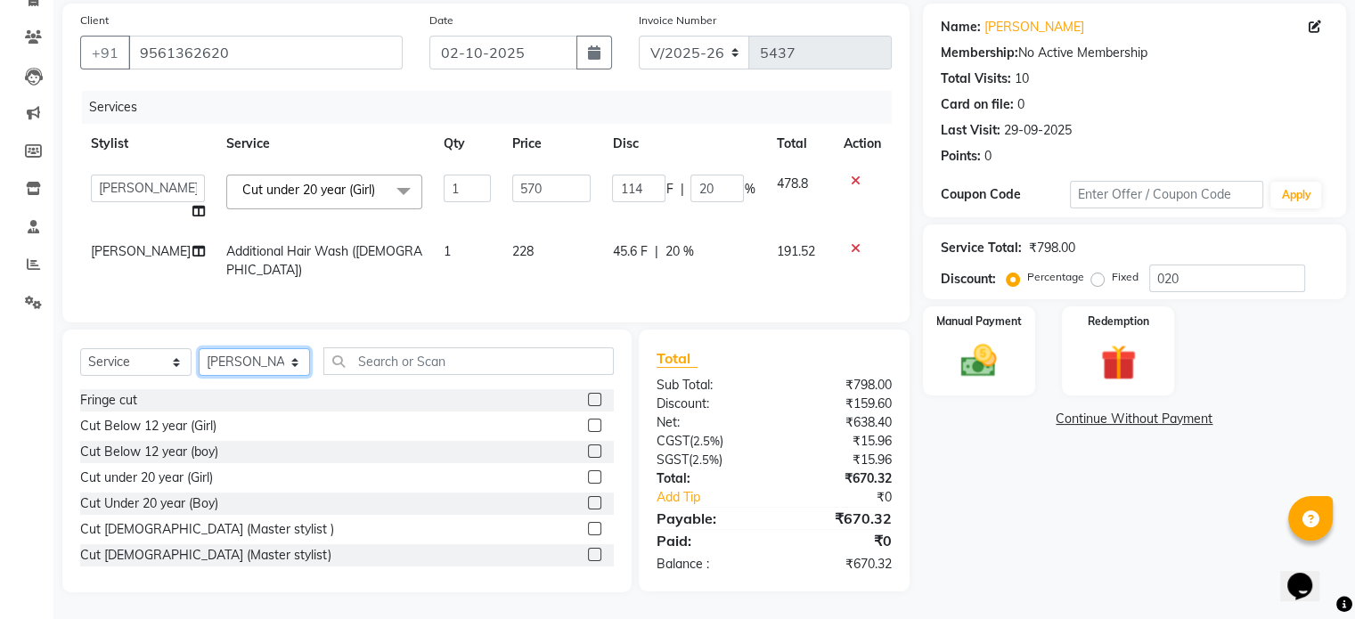
click at [242, 361] on select "Select Stylist AKSHAY .K [PERSON_NAME] [PERSON_NAME] [PERSON_NAME] [PERSON_NAME…" at bounding box center [254, 362] width 111 height 28
select select "3340"
click at [199, 350] on select "Select Stylist AKSHAY .K [PERSON_NAME] [PERSON_NAME] [PERSON_NAME] [PERSON_NAME…" at bounding box center [254, 362] width 111 height 28
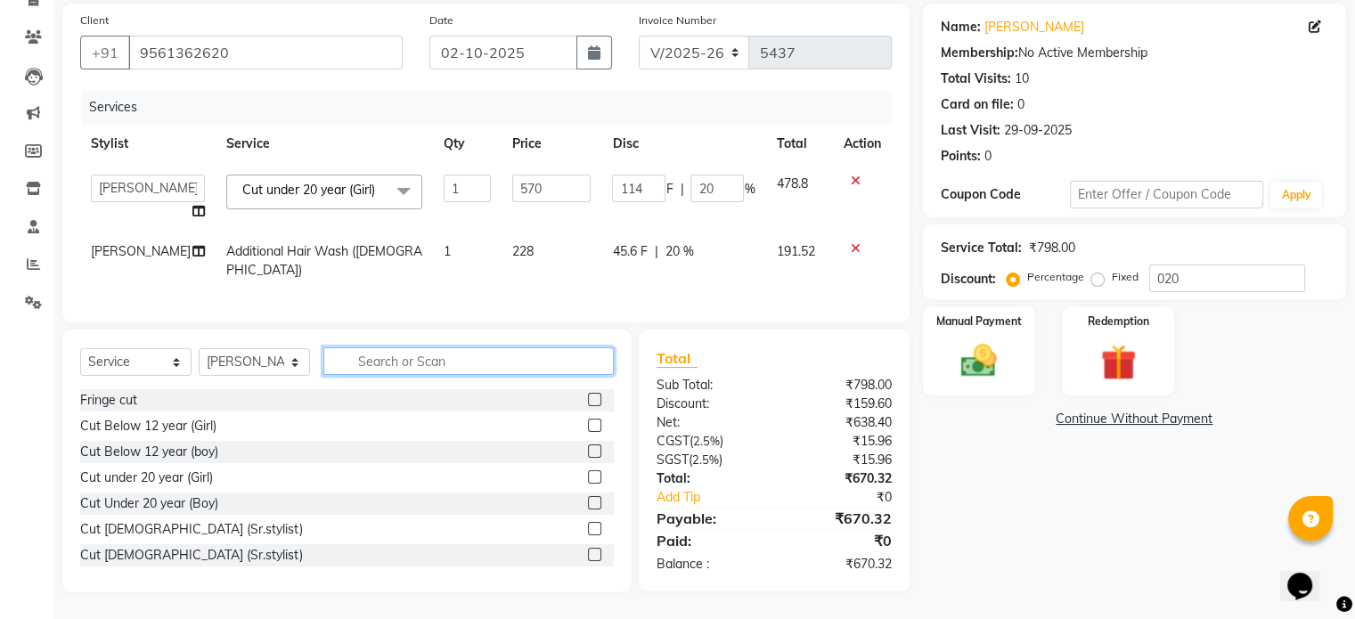
click at [382, 362] on input "text" at bounding box center [468, 362] width 290 height 28
type input "cut"
click at [588, 477] on label at bounding box center [594, 476] width 13 height 13
click at [588, 477] on input "checkbox" at bounding box center [594, 478] width 12 height 12
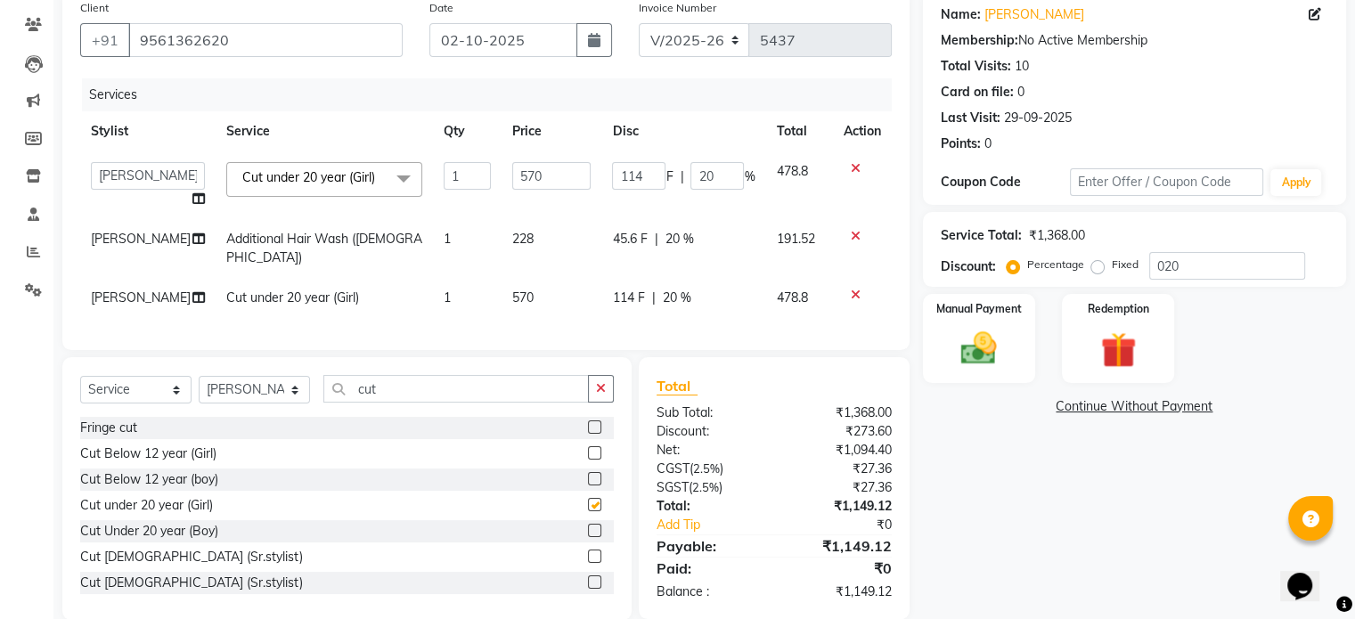
checkbox input "false"
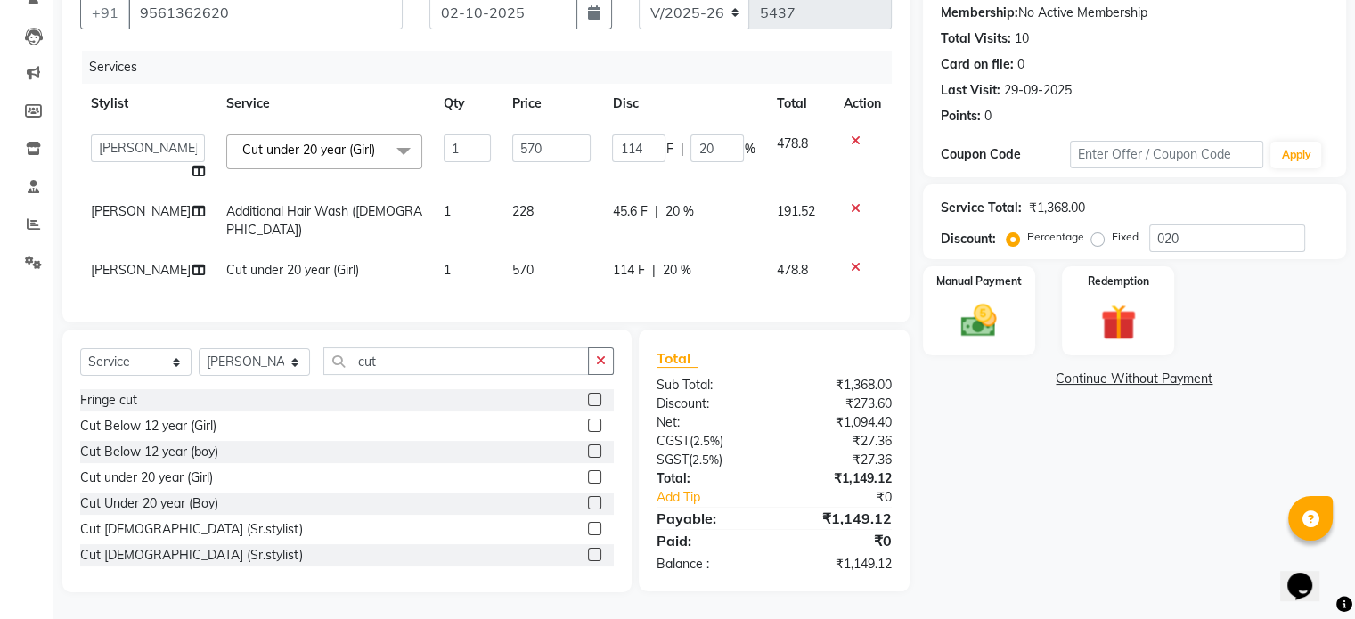
scroll to position [184, 0]
click at [974, 314] on img at bounding box center [979, 321] width 60 height 43
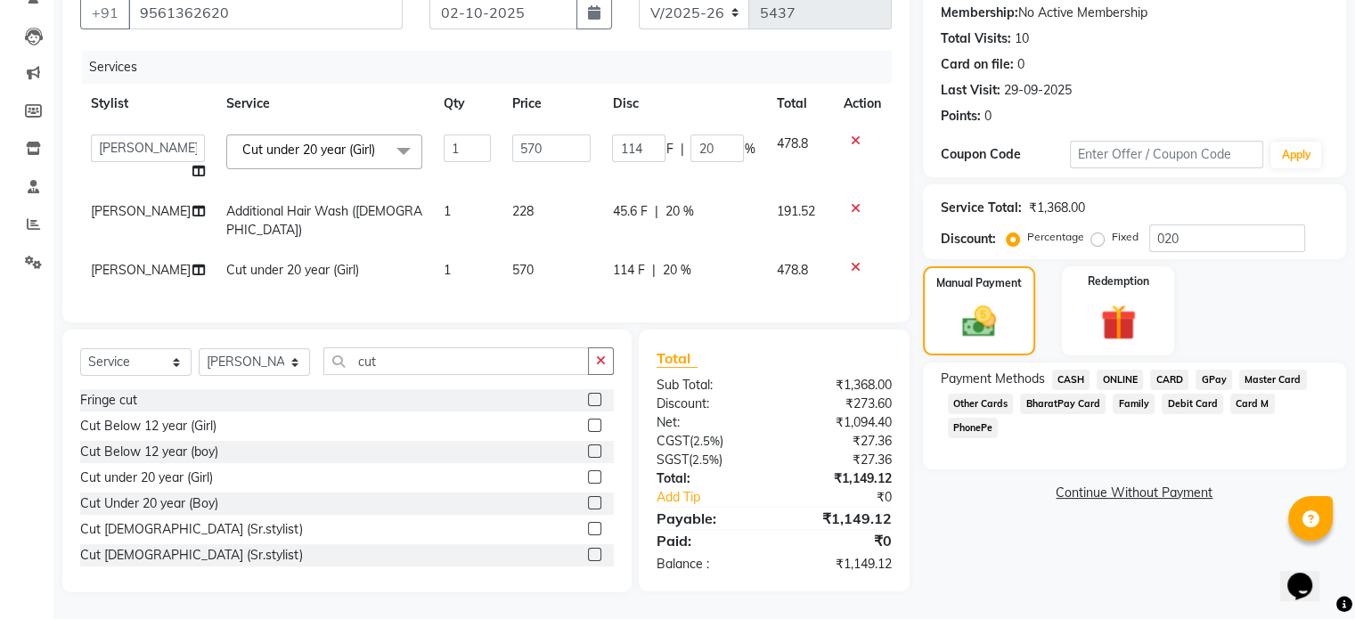
click at [1074, 370] on span "CASH" at bounding box center [1071, 380] width 38 height 20
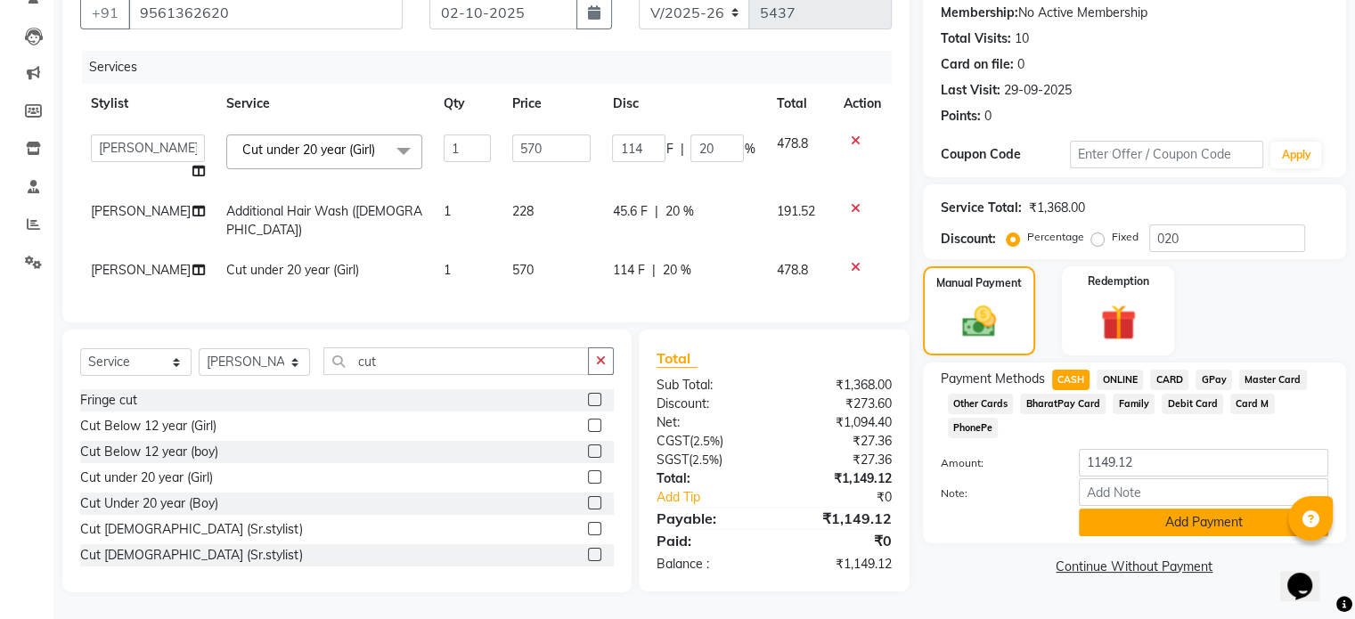
click at [1174, 509] on button "Add Payment" at bounding box center [1204, 523] width 250 height 28
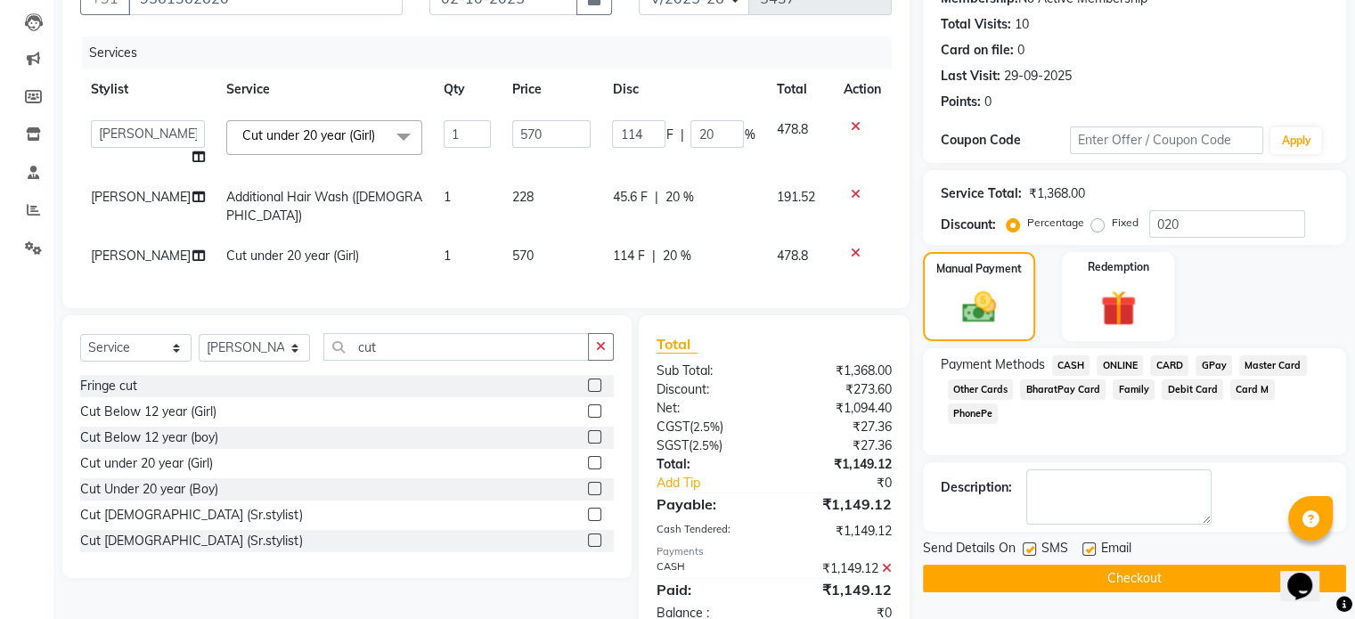
scroll to position [246, 0]
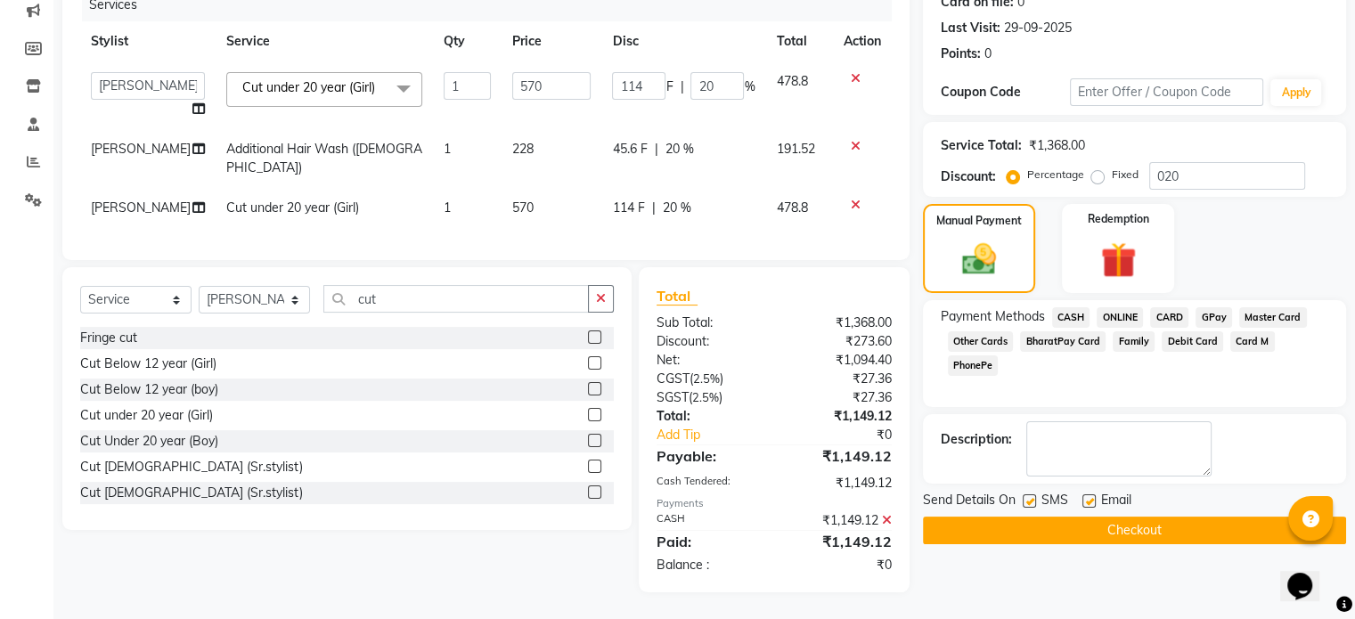
click at [1133, 517] on button "Checkout" at bounding box center [1134, 531] width 423 height 28
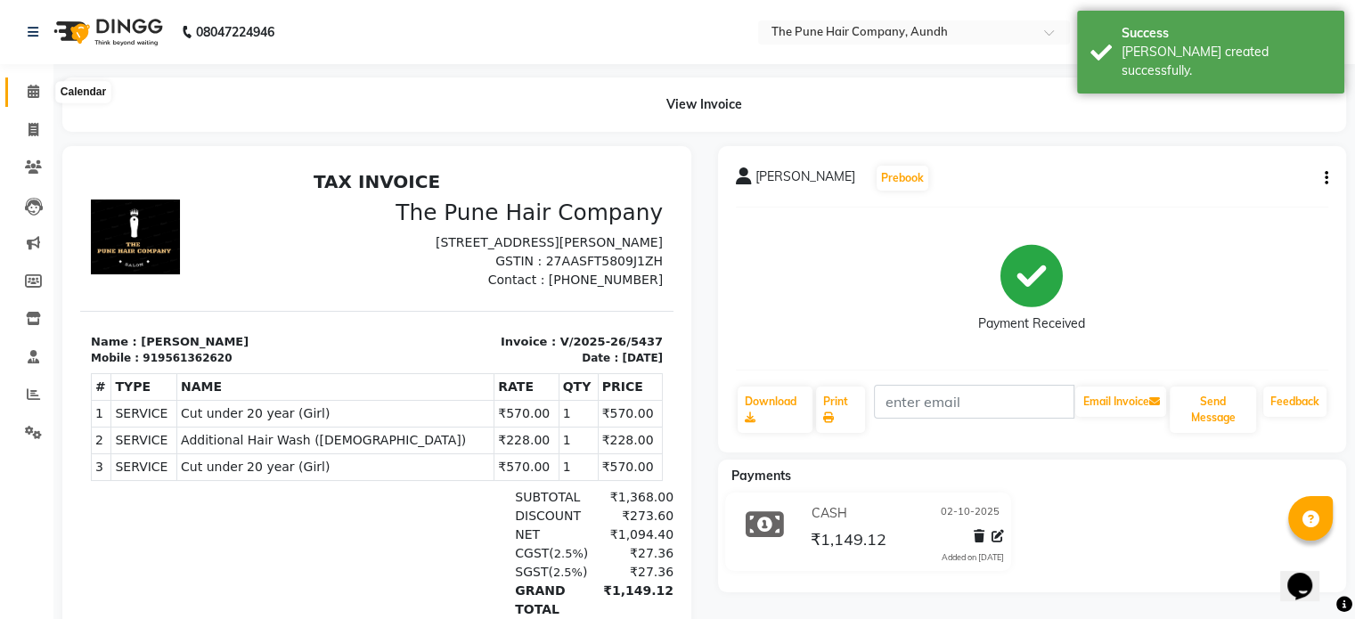
click at [35, 89] on icon at bounding box center [34, 91] width 12 height 13
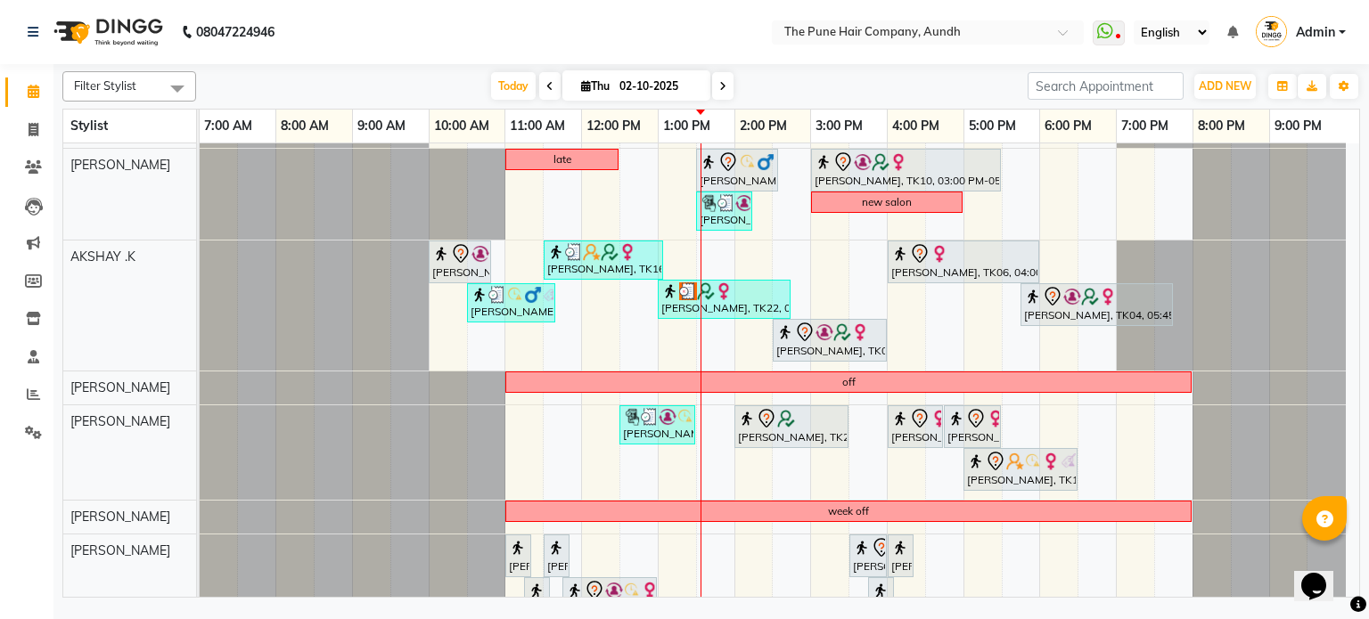
scroll to position [342, 0]
